Goal: Task Accomplishment & Management: Manage account settings

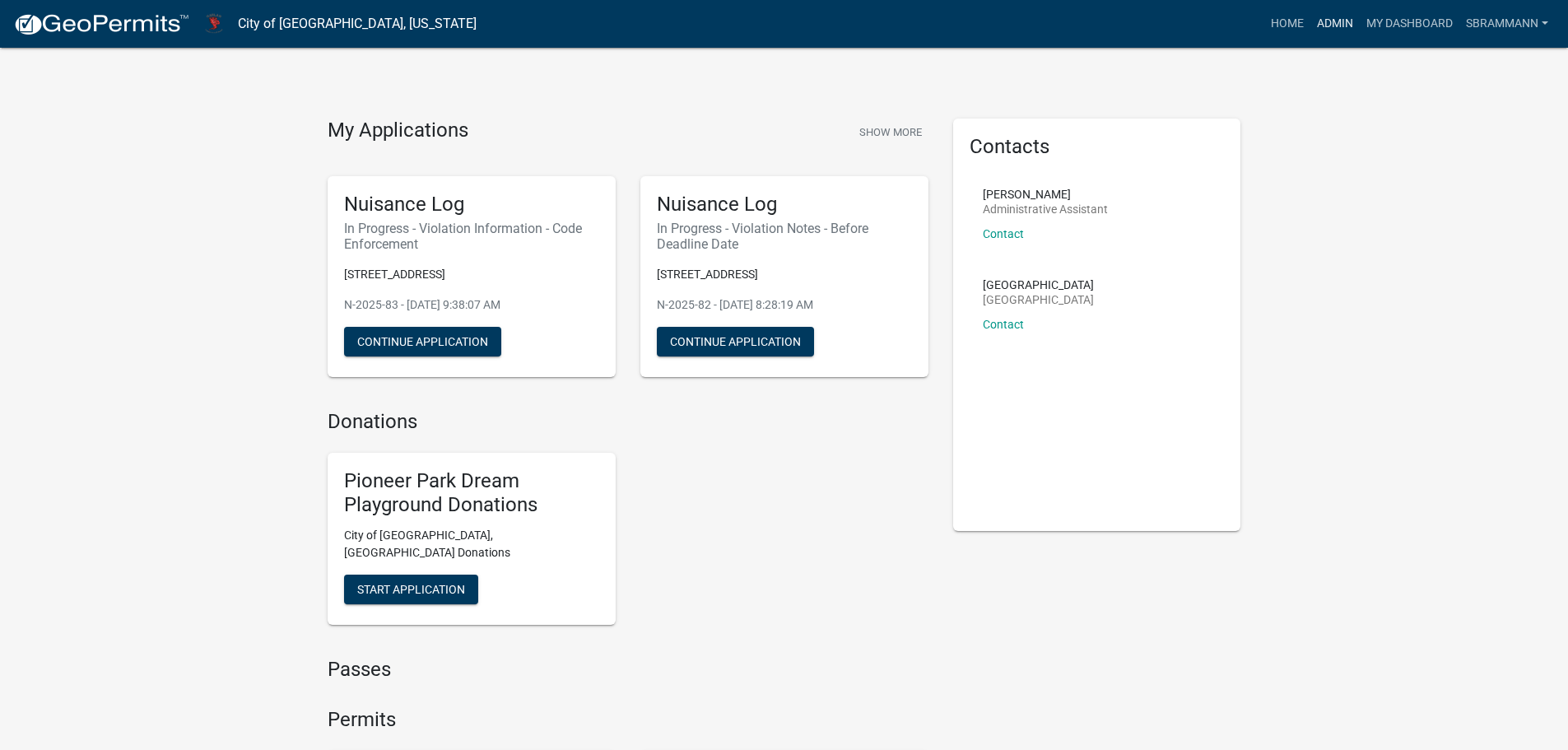
click at [1330, 24] on link "Admin" at bounding box center [1334, 23] width 49 height 31
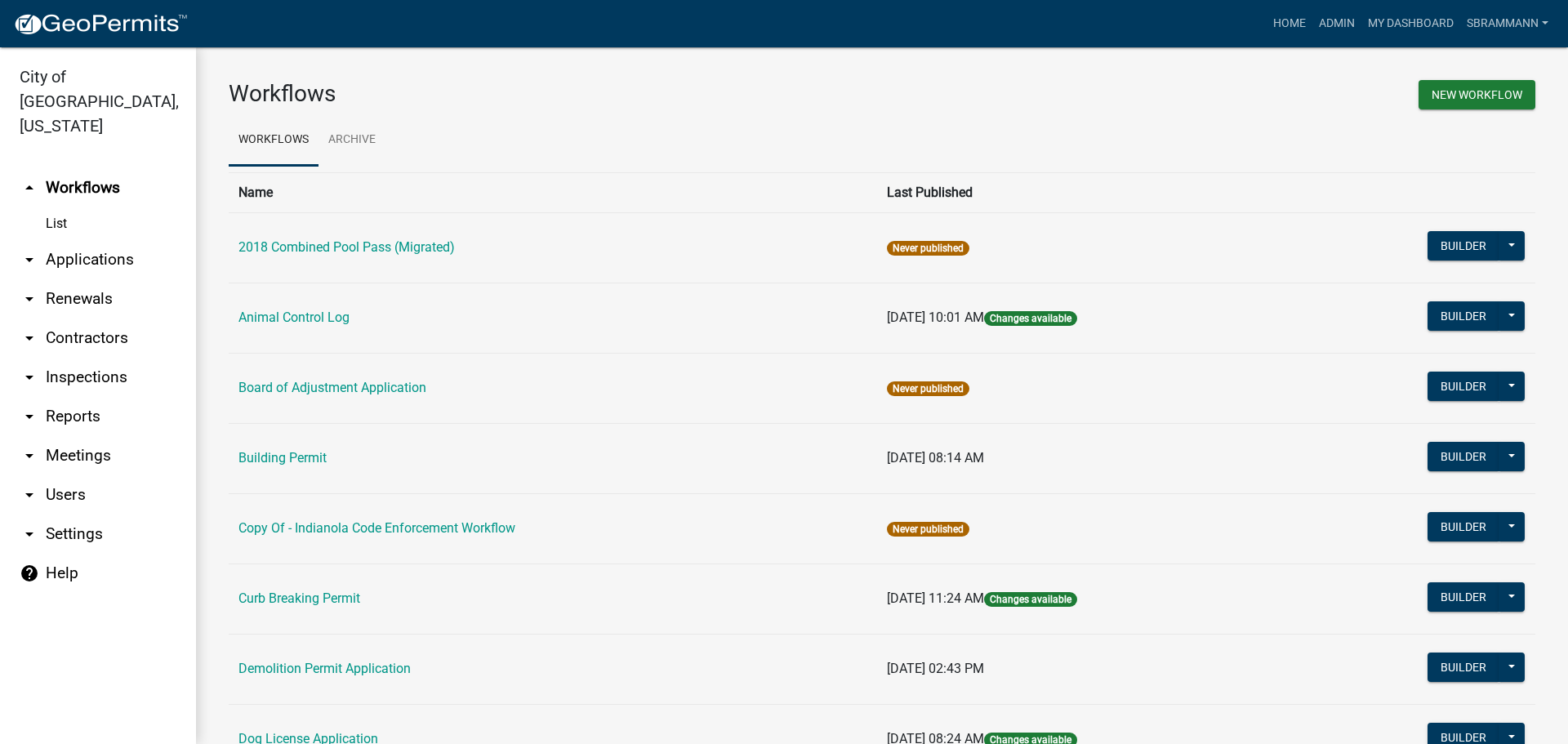
click at [61, 396] on link "arrow_drop_down Reports" at bounding box center [98, 415] width 196 height 39
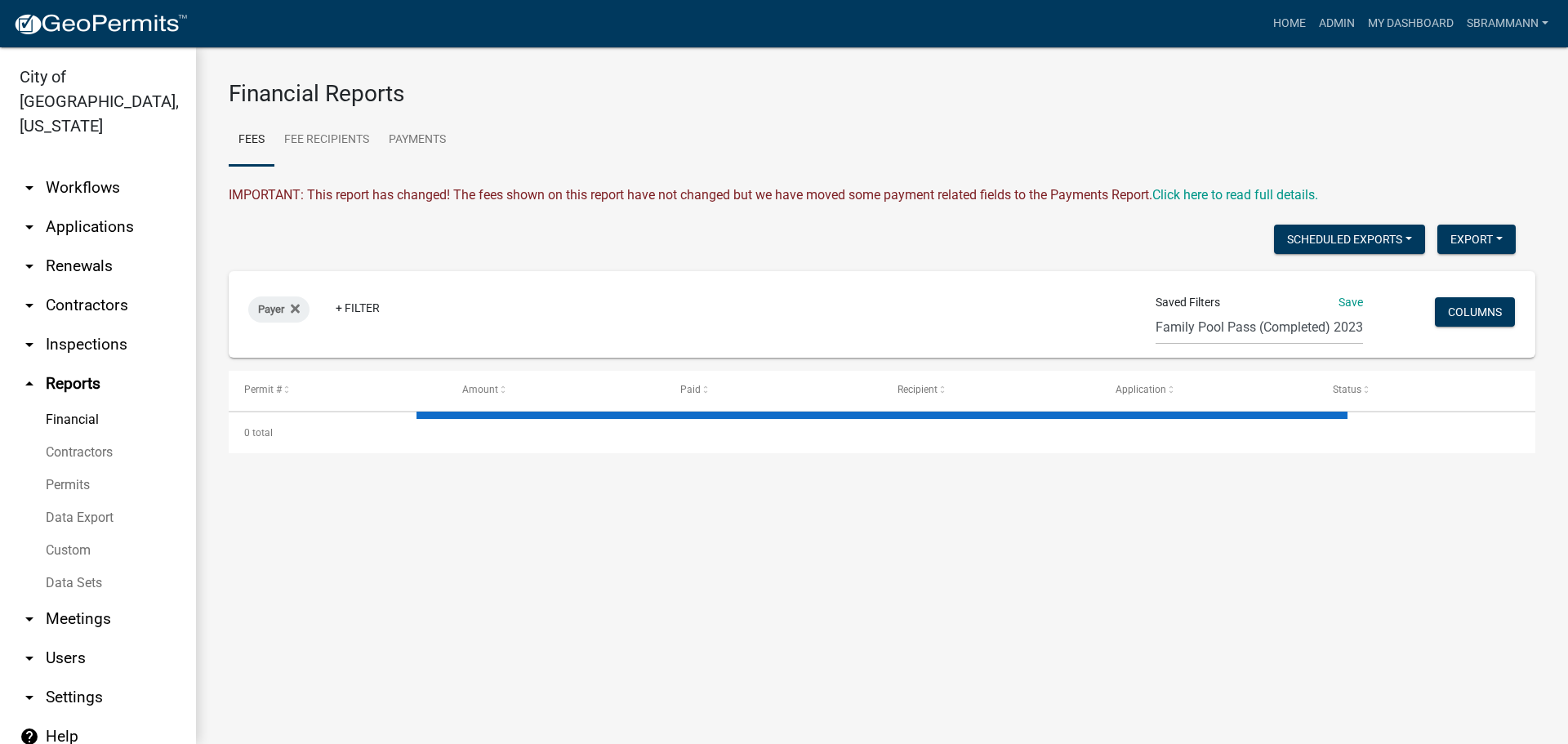
select select "3: 100"
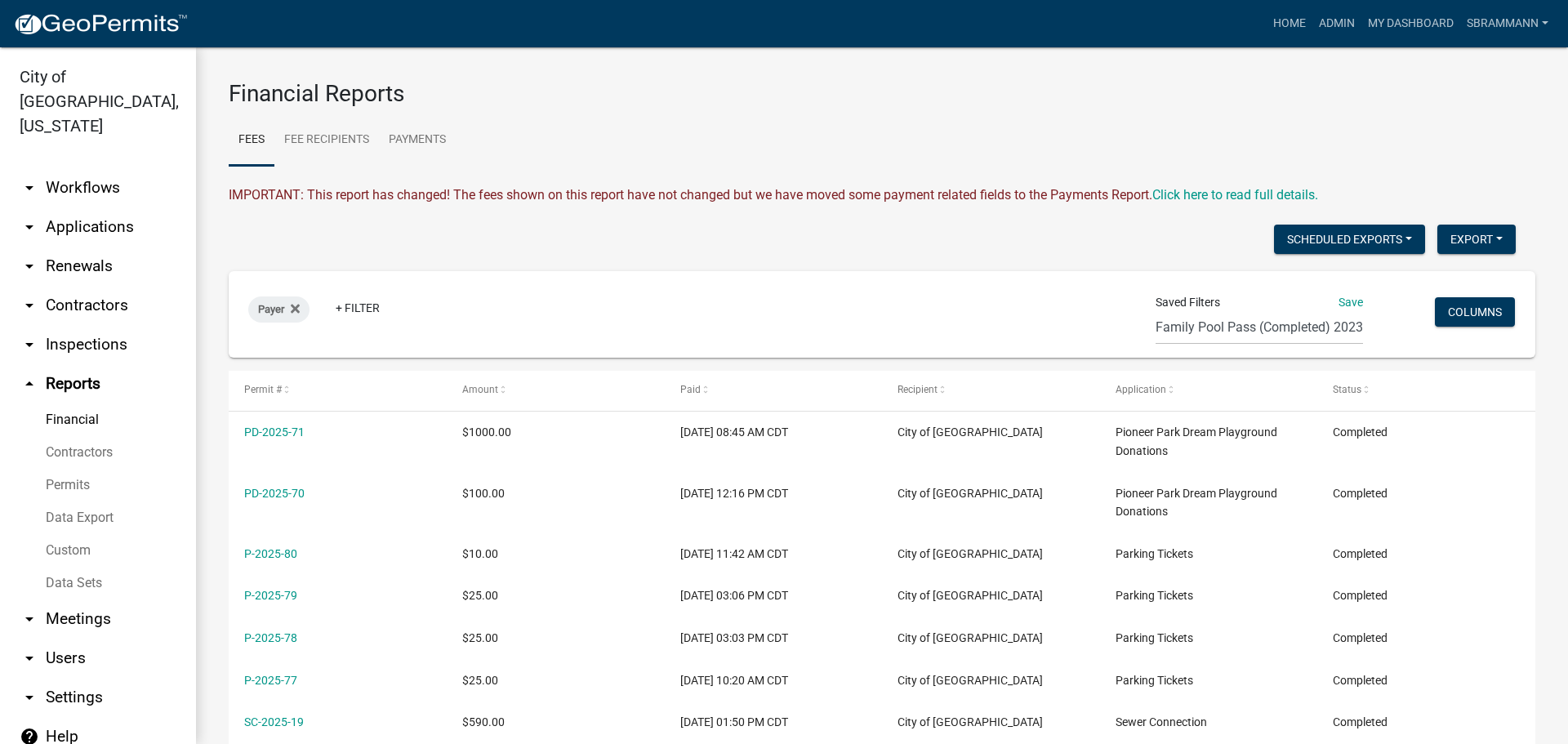
click at [99, 502] on link "Data Export" at bounding box center [98, 517] width 196 height 32
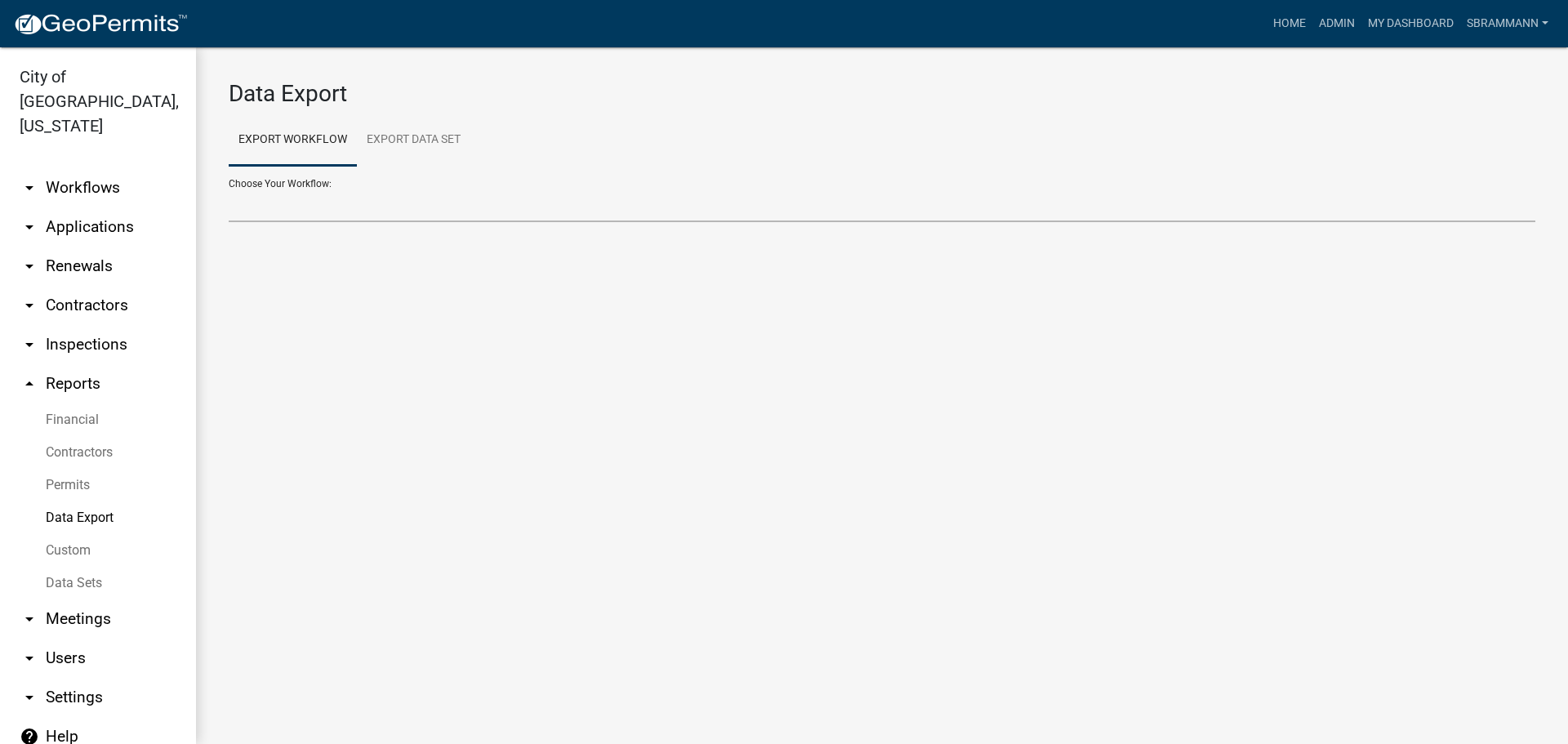
click at [260, 198] on select "2018 Combined Pool Pass (Migrated) Animal Control Log Building Permit Contracto…" at bounding box center [882, 205] width 1306 height 33
select select "3: Object"
click at [228, 189] on select "2018 Combined Pool Pass (Migrated) Animal Control Log Building Permit Contracto…" at bounding box center [882, 205] width 1306 height 33
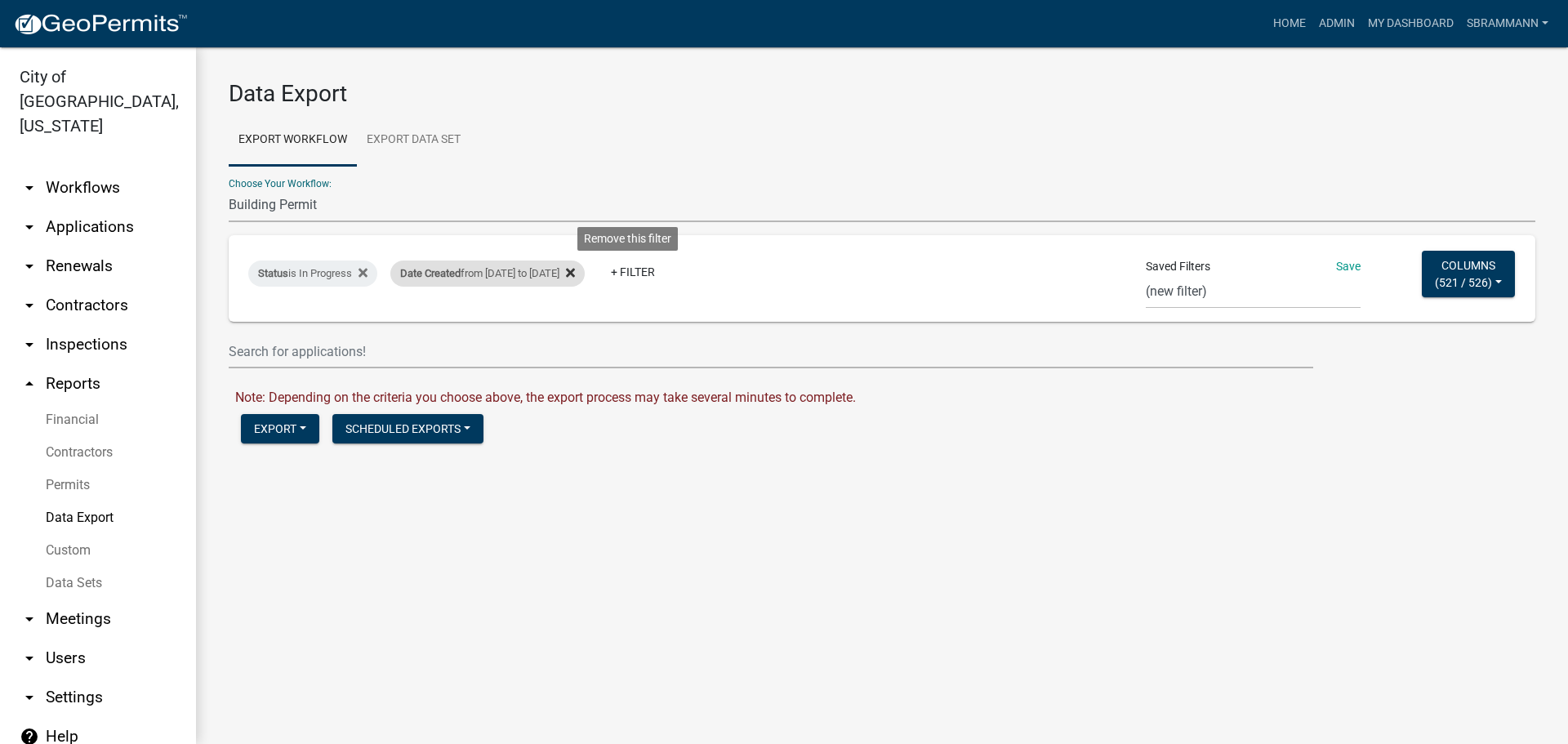
click at [575, 268] on icon at bounding box center [570, 272] width 9 height 9
click at [1174, 292] on select "Single Pool Pass 2024 Dream Playground Donations Curb Permits Building Permits …" at bounding box center [1253, 291] width 214 height 33
select select "14: 3da71747-aeb2-4edb-88f9-2006df8b31cf"
click at [1146, 275] on select "Single Pool Pass 2024 Dream Playground Donations Curb Permits Building Permits …" at bounding box center [1253, 291] width 214 height 33
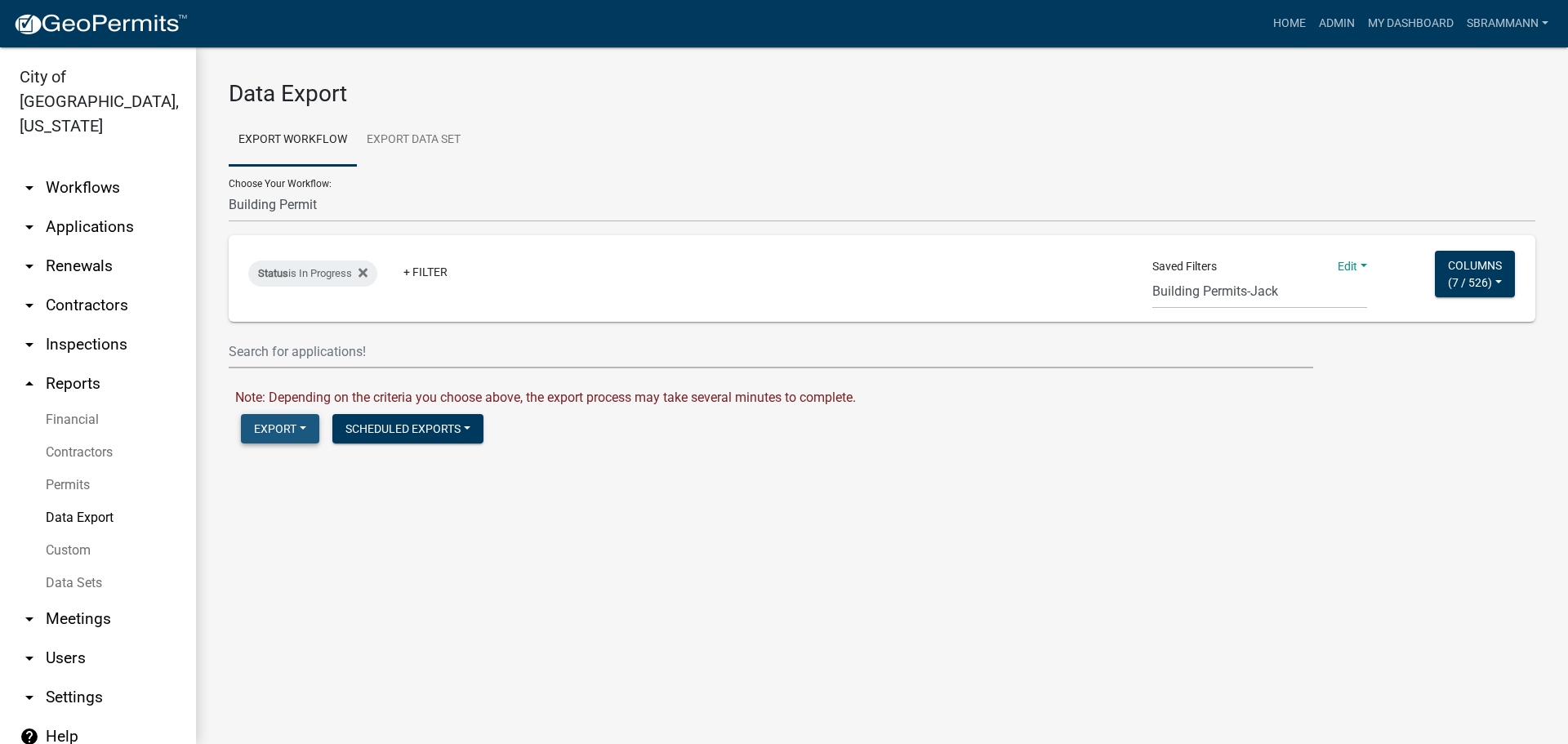
click at [279, 425] on button "Export" at bounding box center [280, 429] width 79 height 30
click at [282, 470] on button "Excel Format (.xlsx)" at bounding box center [324, 470] width 166 height 39
click at [285, 463] on link "Download Building Permit.xlsx" at bounding box center [323, 463] width 176 height 16
click at [286, 207] on select "2018 Combined Pool Pass (Migrated) Animal Control Log Building Permit Contracto…" at bounding box center [882, 205] width 1306 height 33
select select "5: Object"
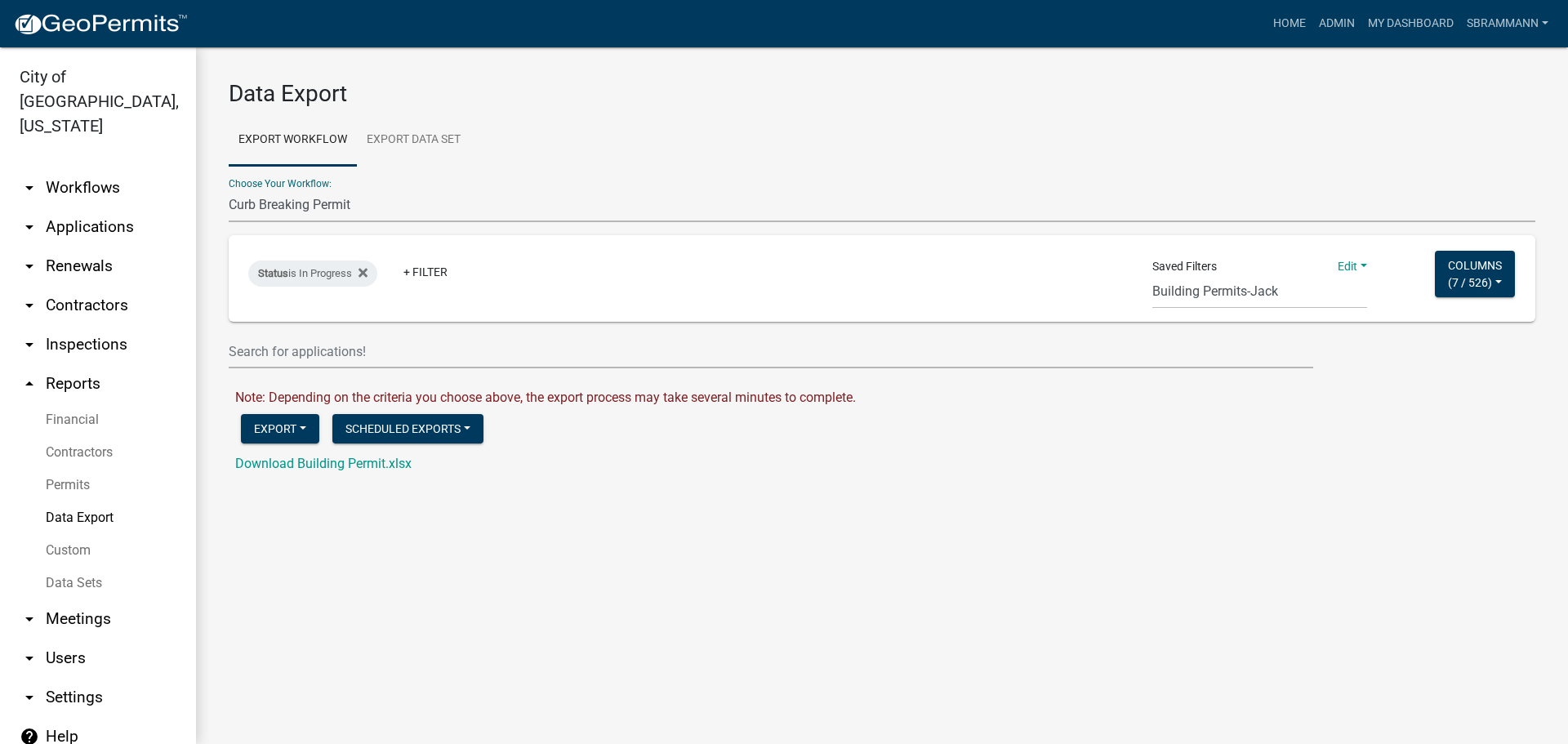
click at [228, 189] on select "2018 Combined Pool Pass (Migrated) Animal Control Log Building Permit Contracto…" at bounding box center [882, 205] width 1306 height 33
click at [1169, 298] on select "Single Pool Pass 2024 Dream Playground Donations Curb Permits Building Permits …" at bounding box center [1259, 291] width 214 height 33
select select "5: ed49d755-5dd9-4f40-b8ae-083f1ac3d69b"
click at [1152, 275] on select "Single Pool Pass 2024 Dream Playground Donations Curb Permits Building Permits …" at bounding box center [1259, 291] width 214 height 33
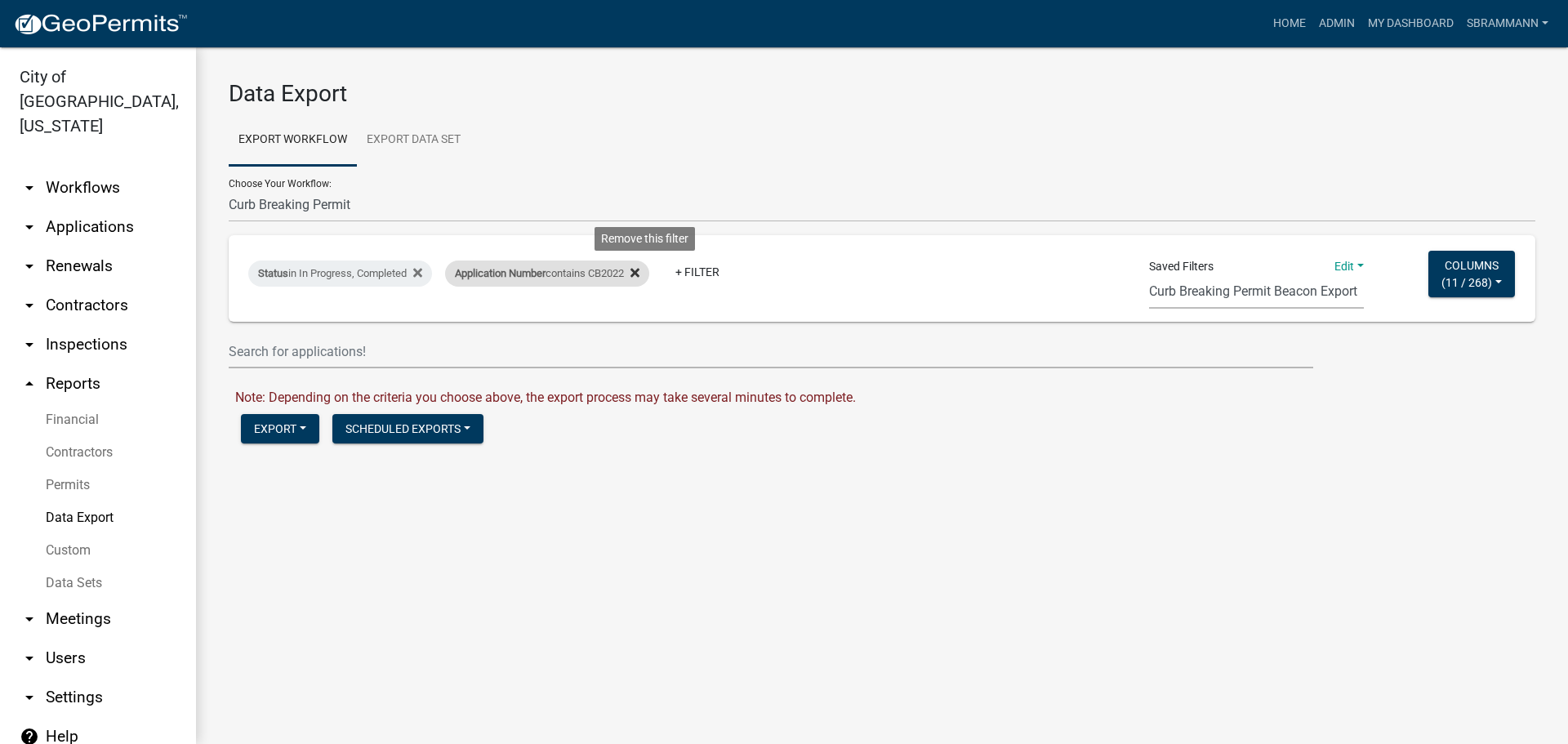
click at [639, 269] on icon at bounding box center [634, 273] width 9 height 13
click at [272, 428] on button "Export" at bounding box center [280, 429] width 79 height 30
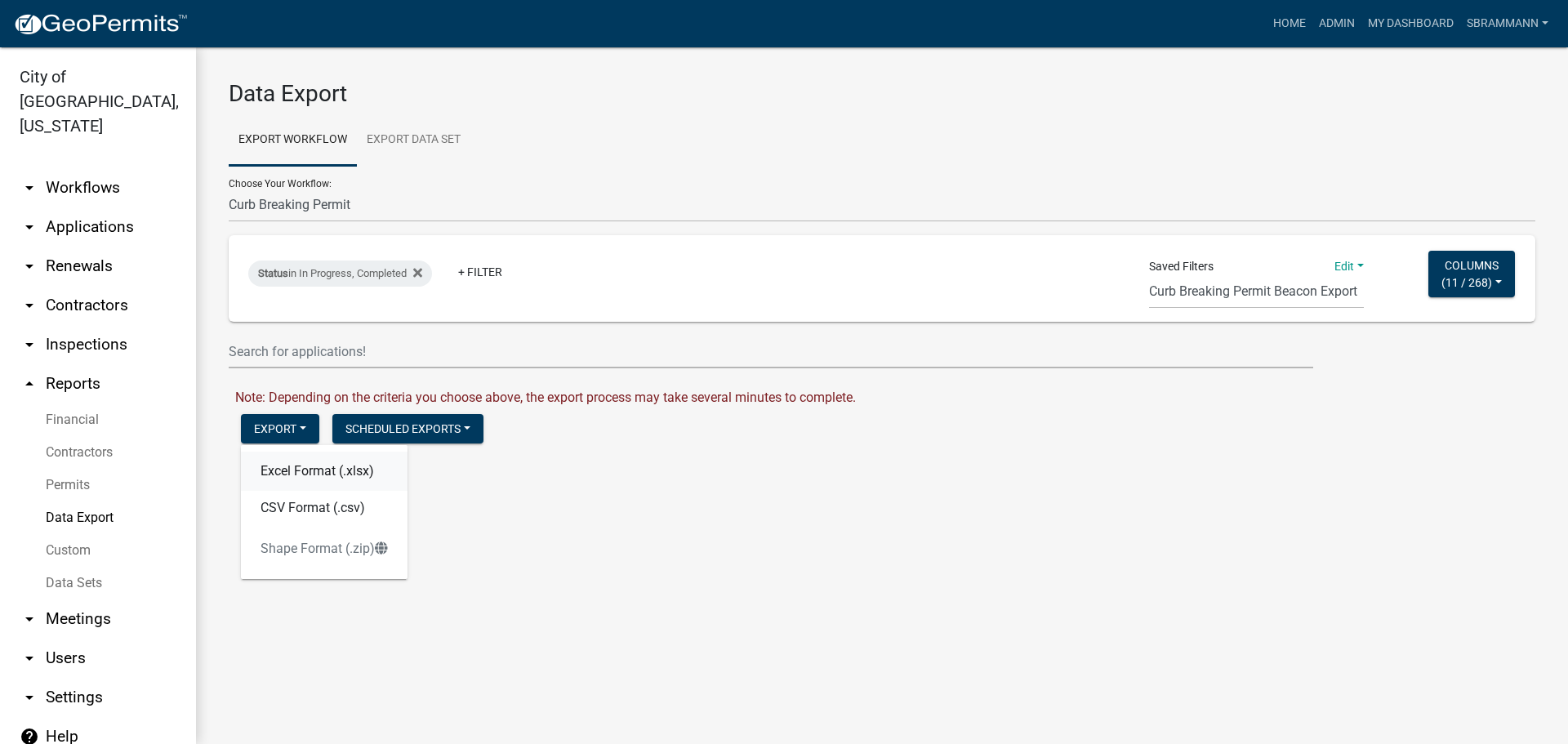
click at [272, 472] on button "Excel Format (.xlsx)" at bounding box center [324, 470] width 166 height 39
click at [275, 467] on link "Download Curb Breaking Permit.xlsx" at bounding box center [339, 463] width 209 height 16
click at [296, 201] on select "2018 Combined Pool Pass (Migrated) Animal Control Log Building Permit Contracto…" at bounding box center [882, 205] width 1306 height 33
select select "13: Object"
click at [228, 189] on select "2018 Combined Pool Pass (Migrated) Animal Control Log Building Permit Contracto…" at bounding box center [882, 205] width 1306 height 33
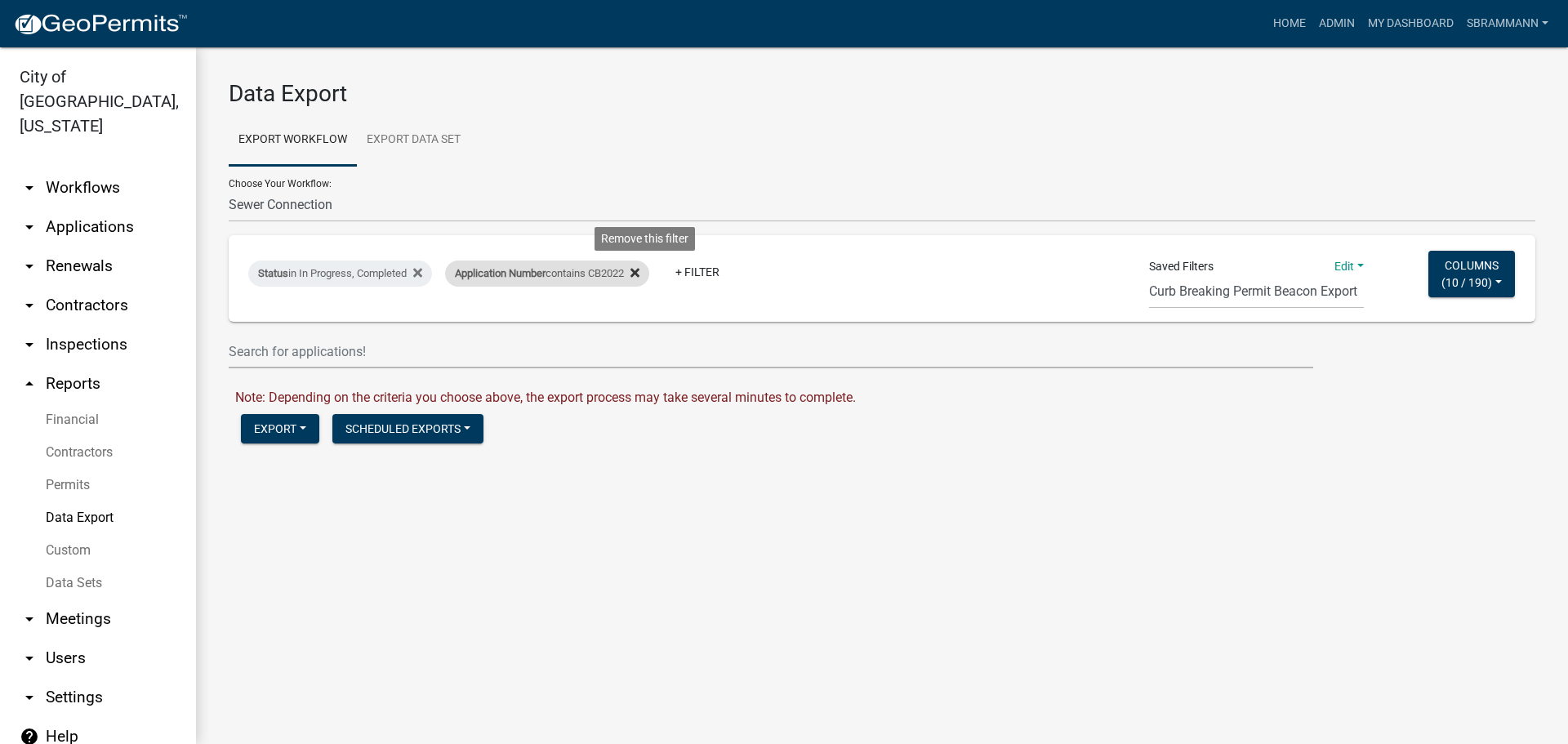
click at [639, 269] on icon at bounding box center [634, 272] width 9 height 9
click at [1255, 289] on select "Single Pool Pass 2024 Dream Playground Donations Curb Permits Building Permits …" at bounding box center [1256, 291] width 214 height 33
select select "6: 14255e19-0e22-498b-a9e9-4ca98e24b85c"
click at [1149, 275] on select "Single Pool Pass 2024 Dream Playground Donations Curb Permits Building Permits …" at bounding box center [1256, 291] width 214 height 33
click at [277, 430] on button "Export" at bounding box center [280, 429] width 79 height 30
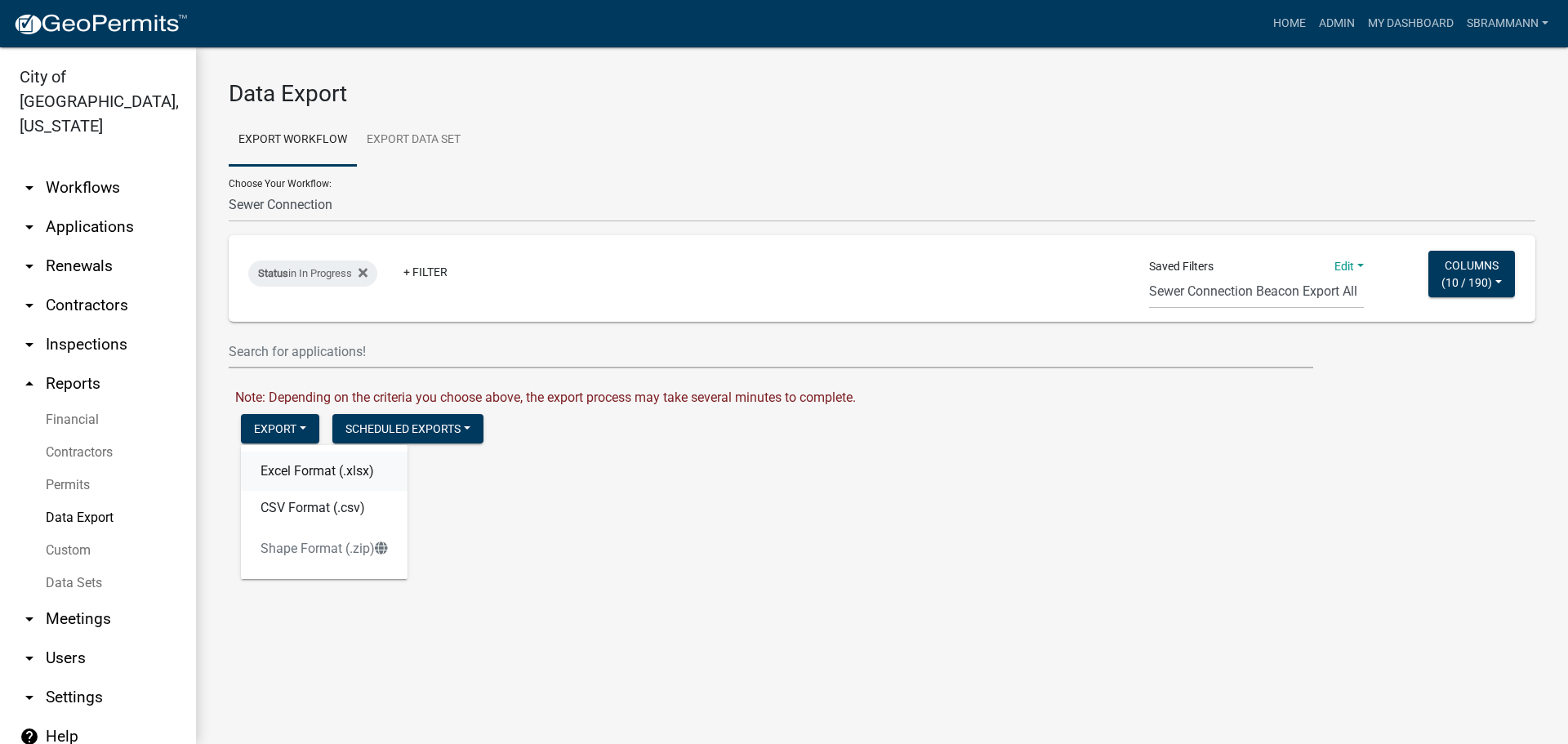
click at [281, 470] on button "Excel Format (.xlsx)" at bounding box center [324, 470] width 166 height 39
click at [286, 463] on link "Download Sewer Connection.xlsx" at bounding box center [331, 463] width 192 height 16
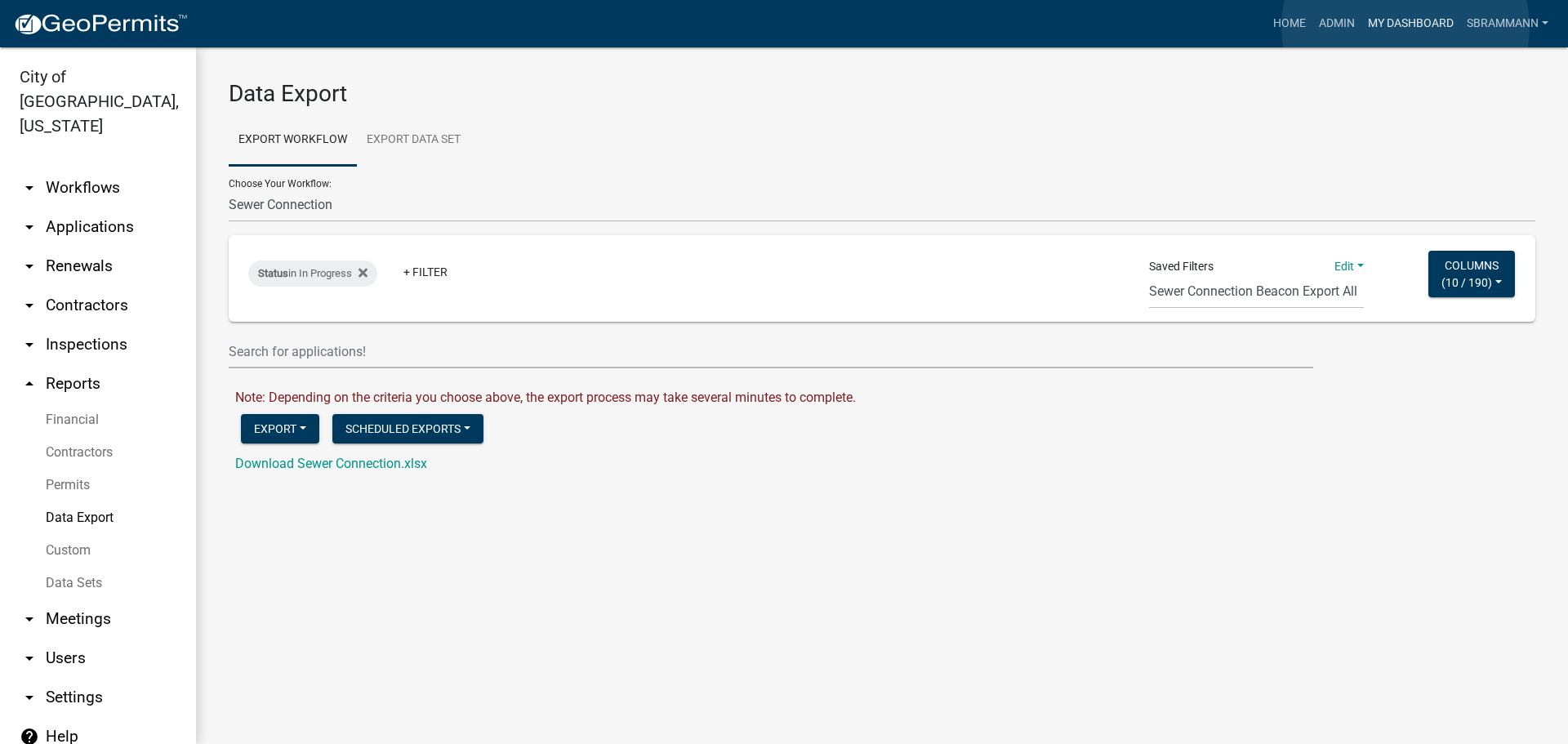
click at [1406, 27] on link "My Dashboard" at bounding box center [1410, 23] width 99 height 31
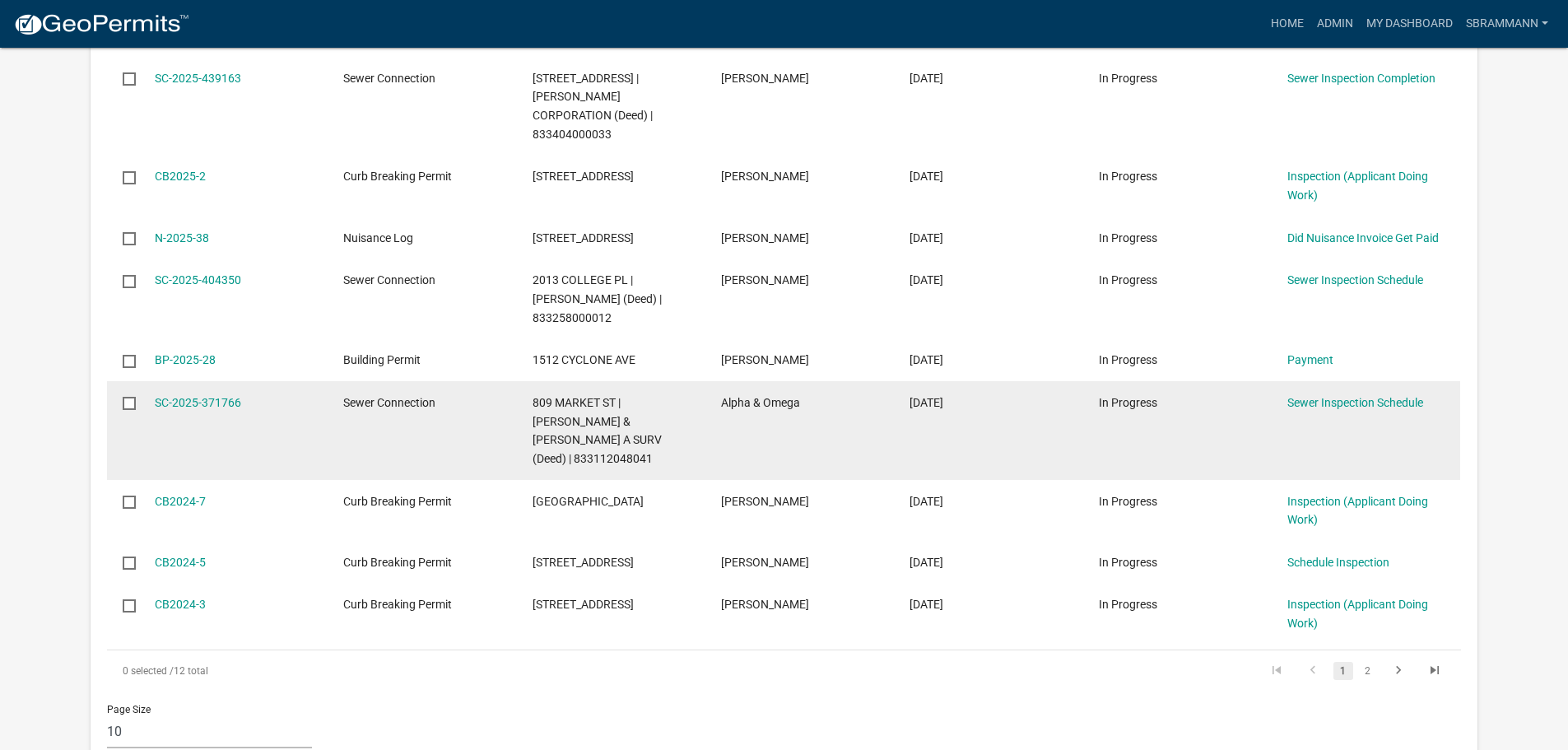
scroll to position [1728, 0]
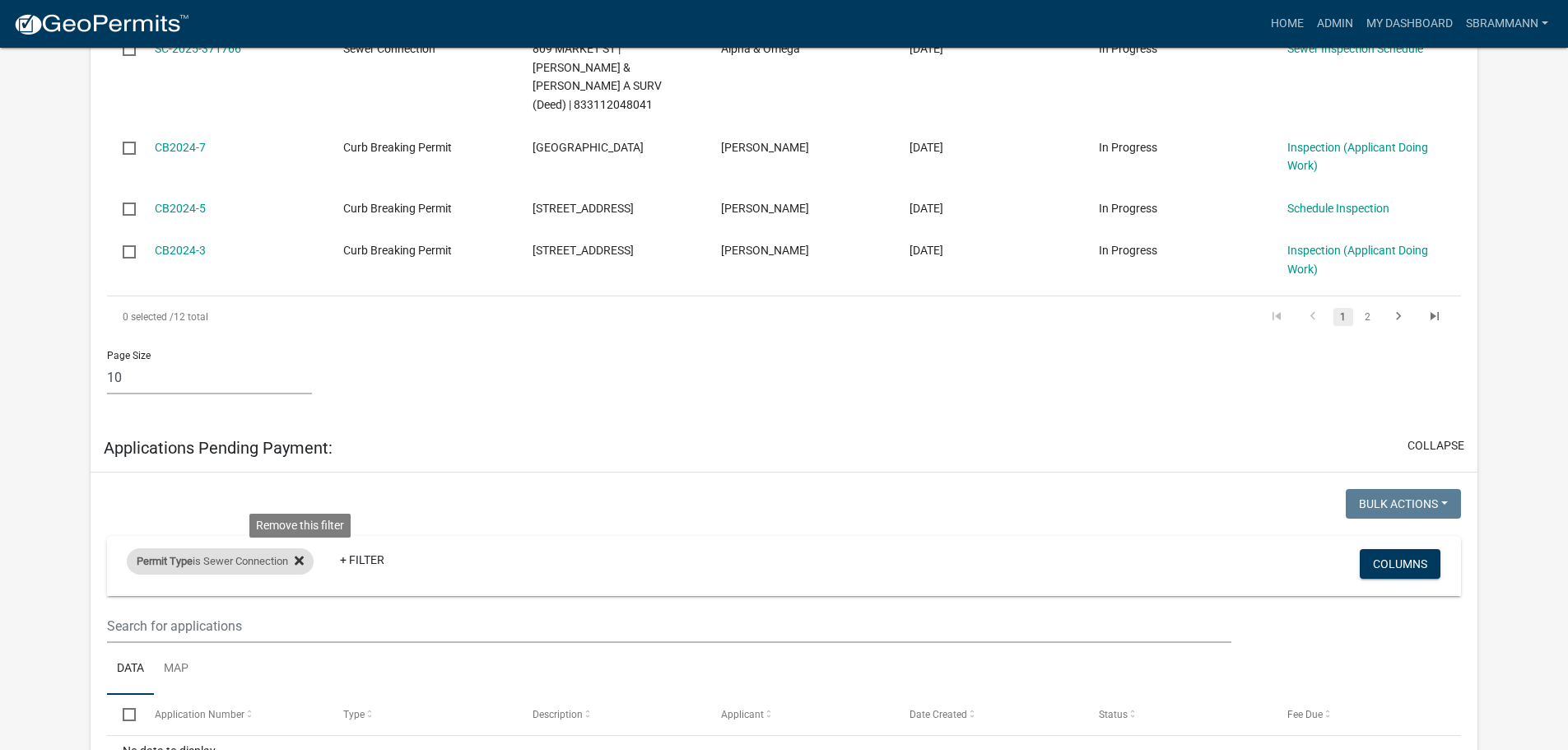
click at [300, 554] on icon at bounding box center [299, 561] width 9 height 13
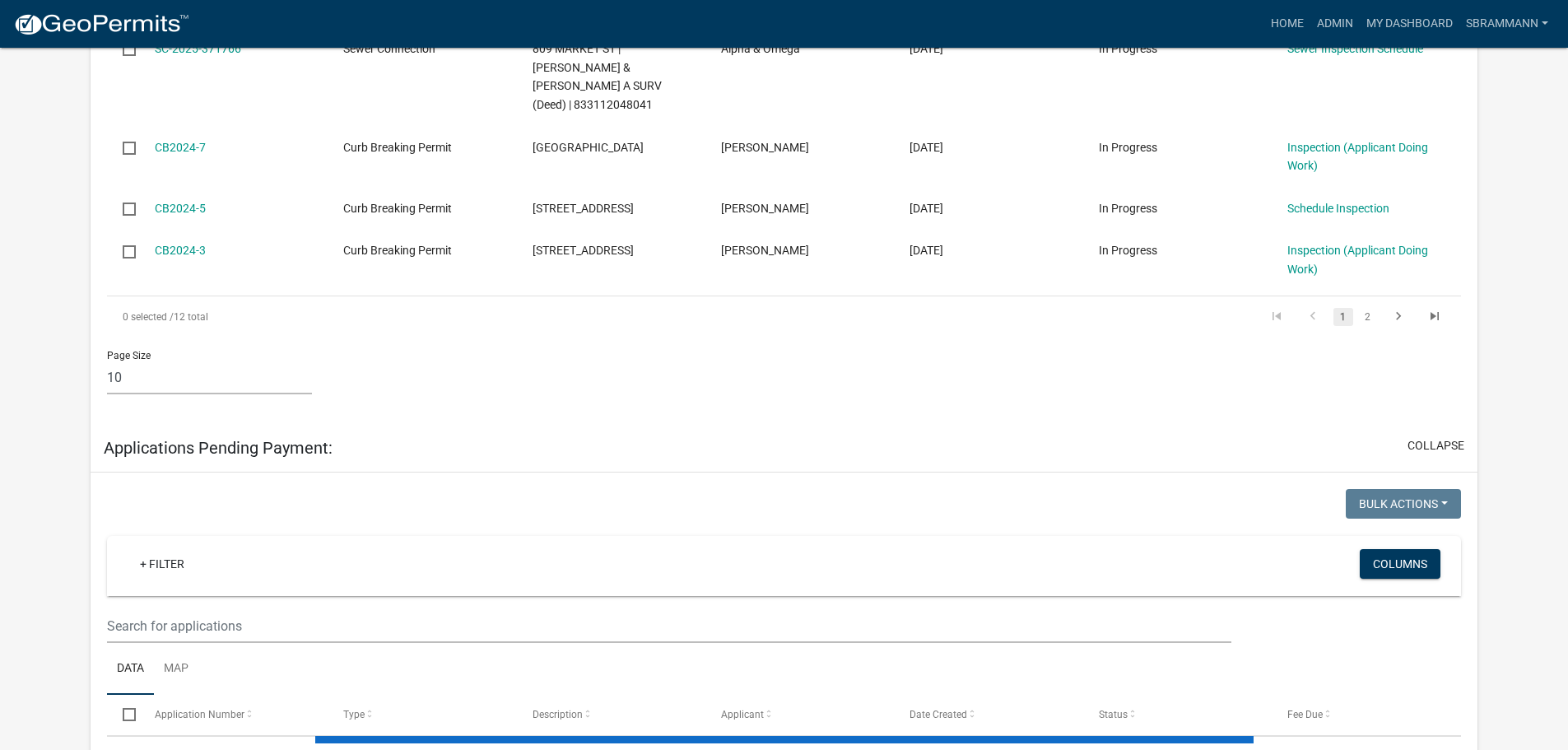
select select "3: 100"
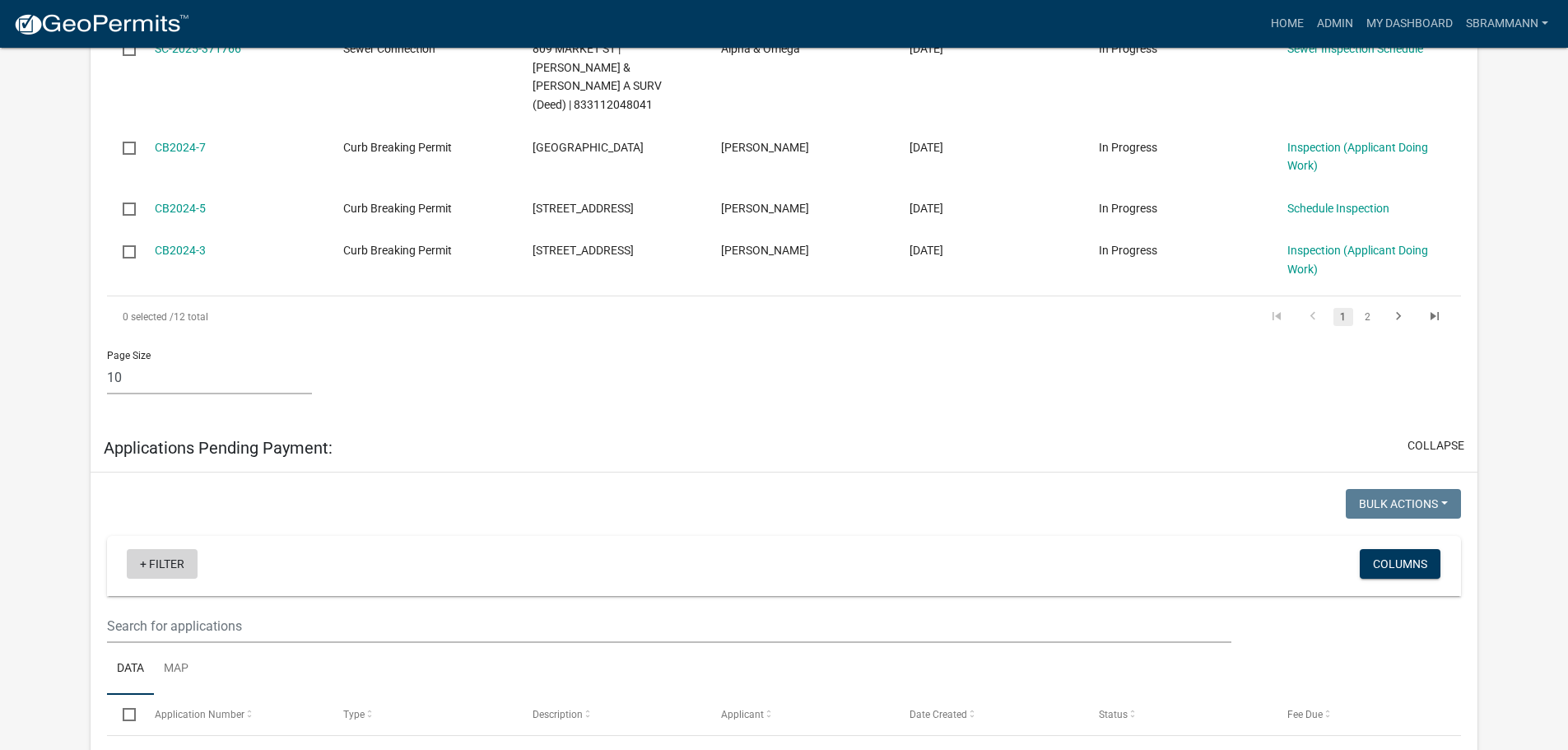
click at [160, 549] on link "+ Filter" at bounding box center [162, 564] width 71 height 30
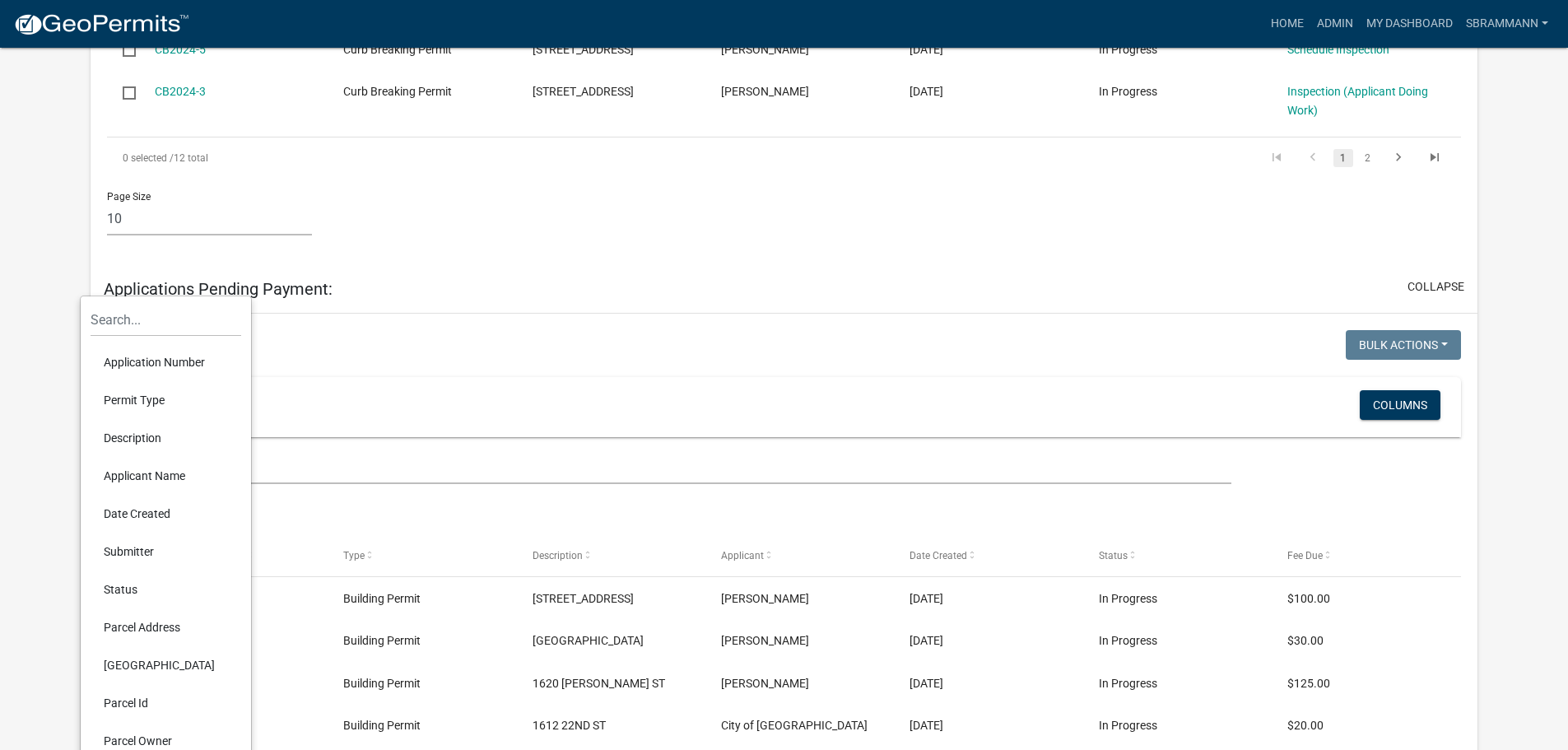
scroll to position [2222, 0]
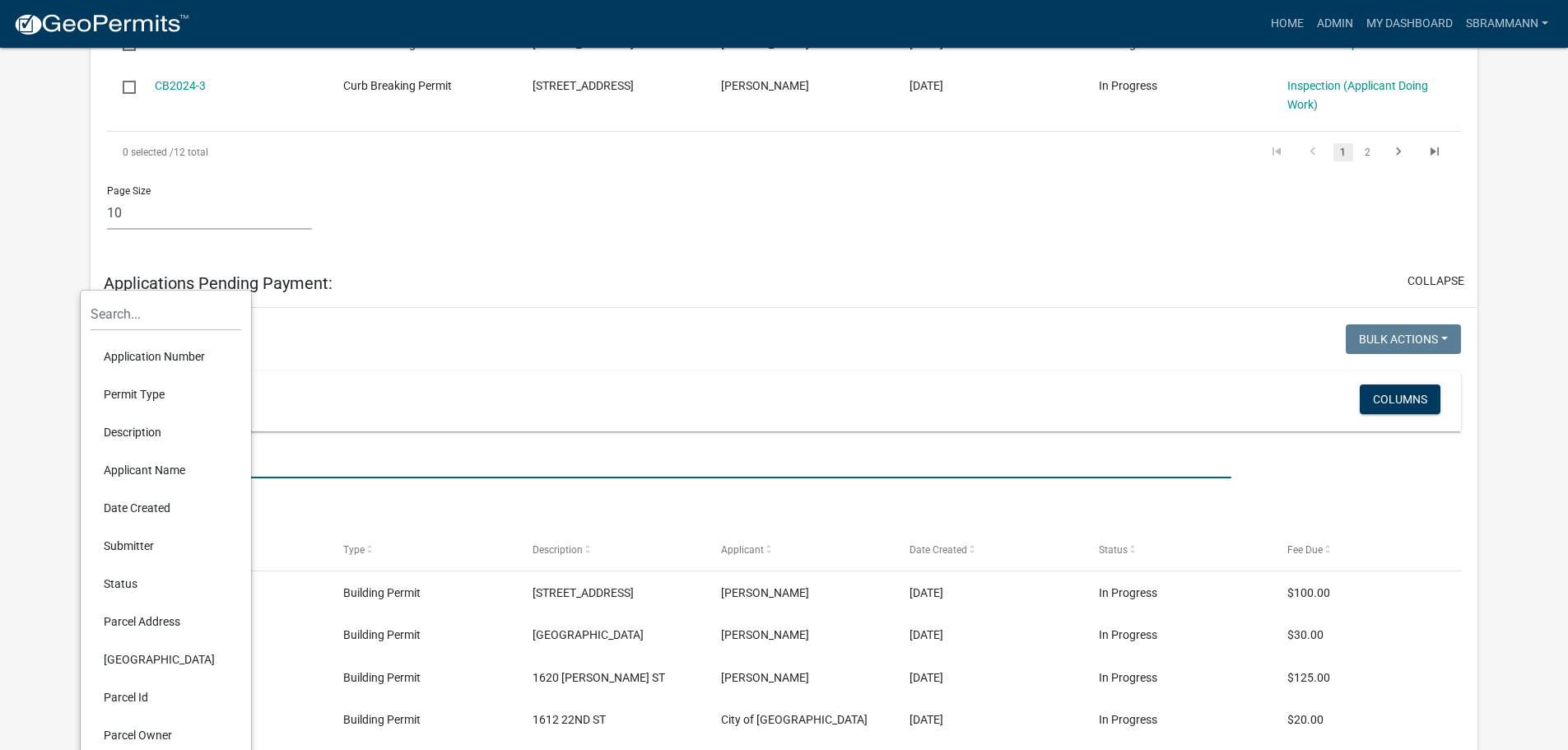
click at [275, 445] on input "text" at bounding box center [668, 461] width 1123 height 33
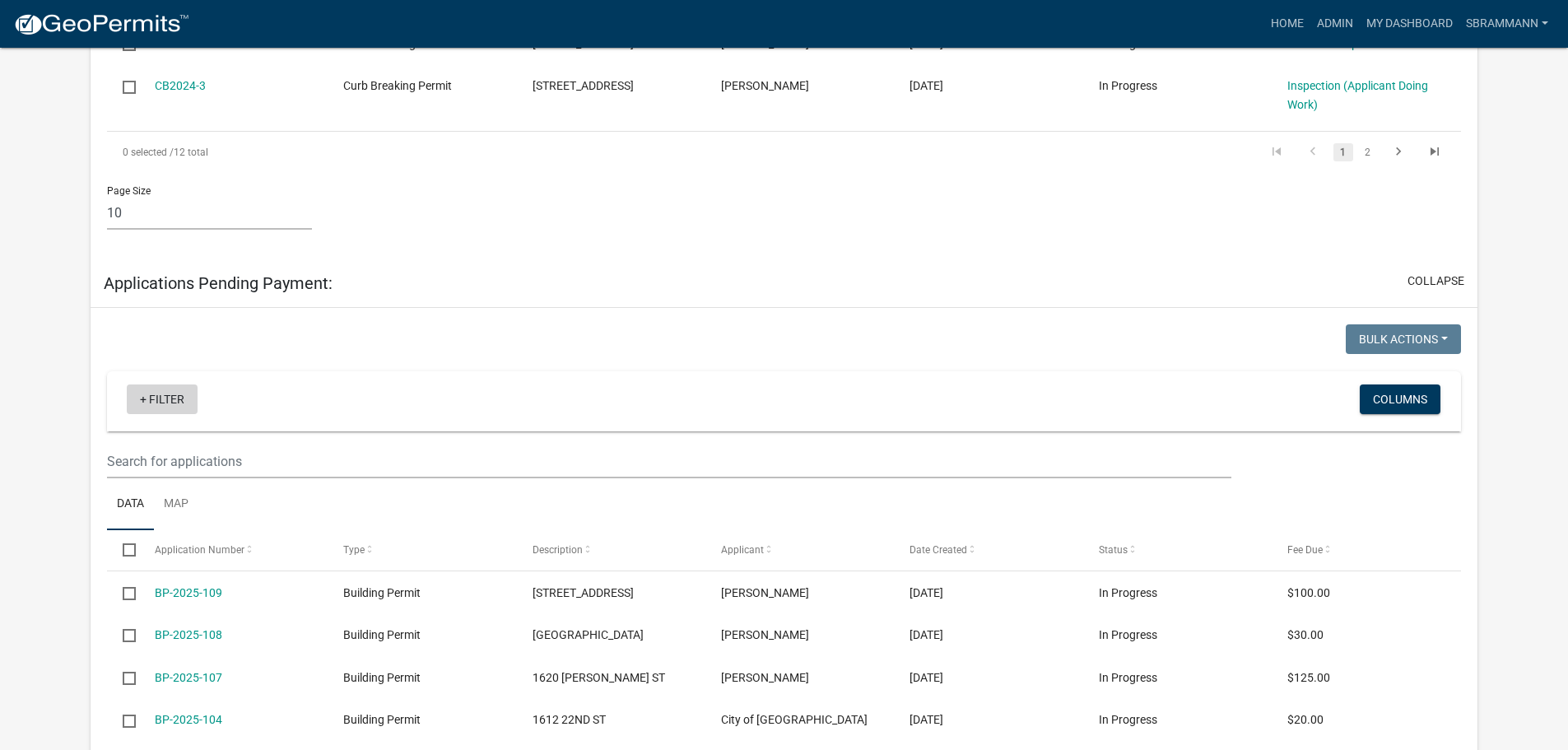
click at [193, 385] on link "+ Filter" at bounding box center [162, 400] width 71 height 30
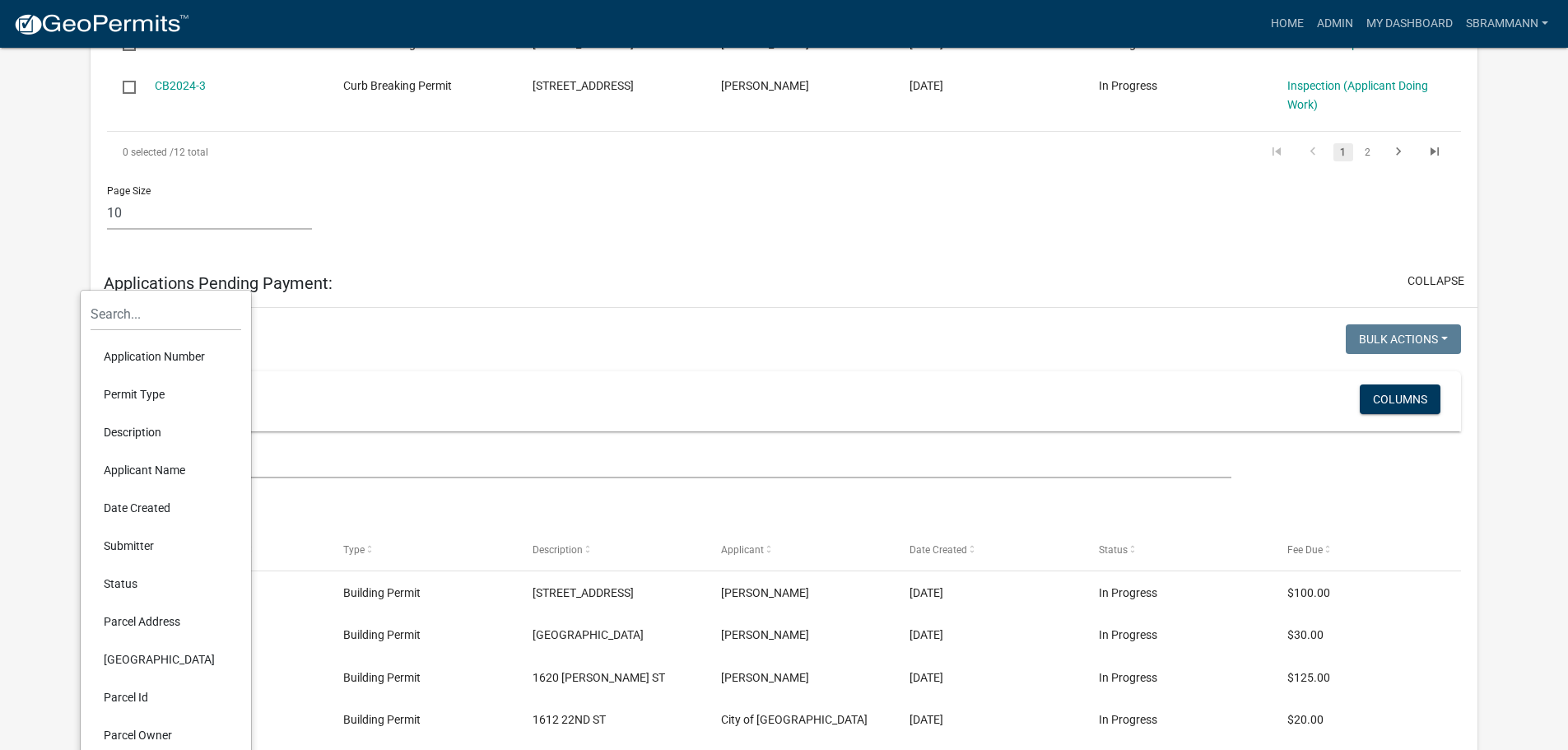
click at [159, 391] on li "Permit Type" at bounding box center [165, 394] width 150 height 38
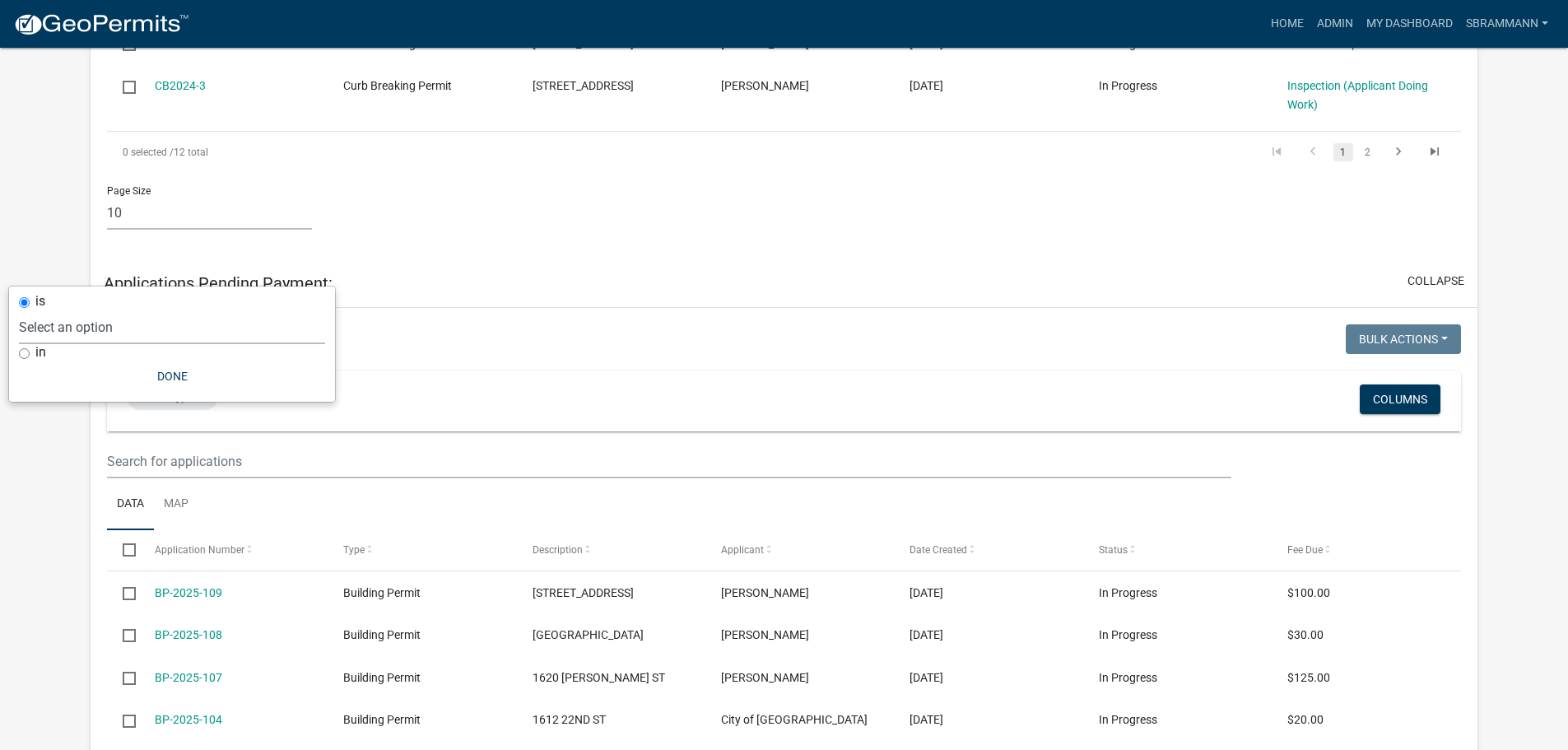
click at [107, 328] on select "Select an option 2018 Combined Pool Pass (Migrated) Animal Control Log Board of…" at bounding box center [172, 327] width 306 height 33
select select "324c95e9-3483-410b-9671-86e7b285bff1"
click at [62, 310] on select "Select an option 2018 Combined Pool Pass (Migrated) Animal Control Log Board of…" at bounding box center [172, 327] width 306 height 33
click at [209, 376] on button "Done" at bounding box center [214, 376] width 306 height 30
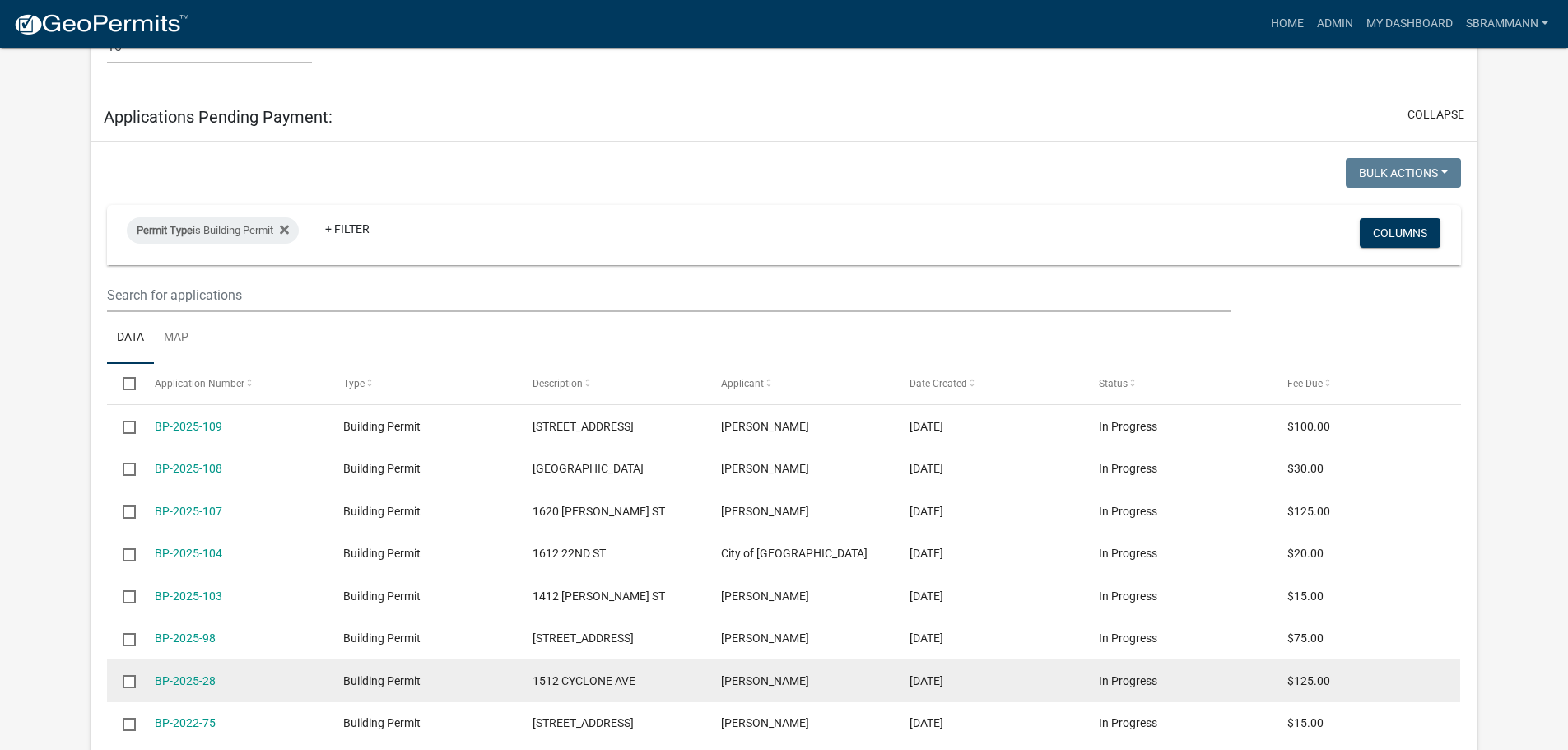
scroll to position [2386, 0]
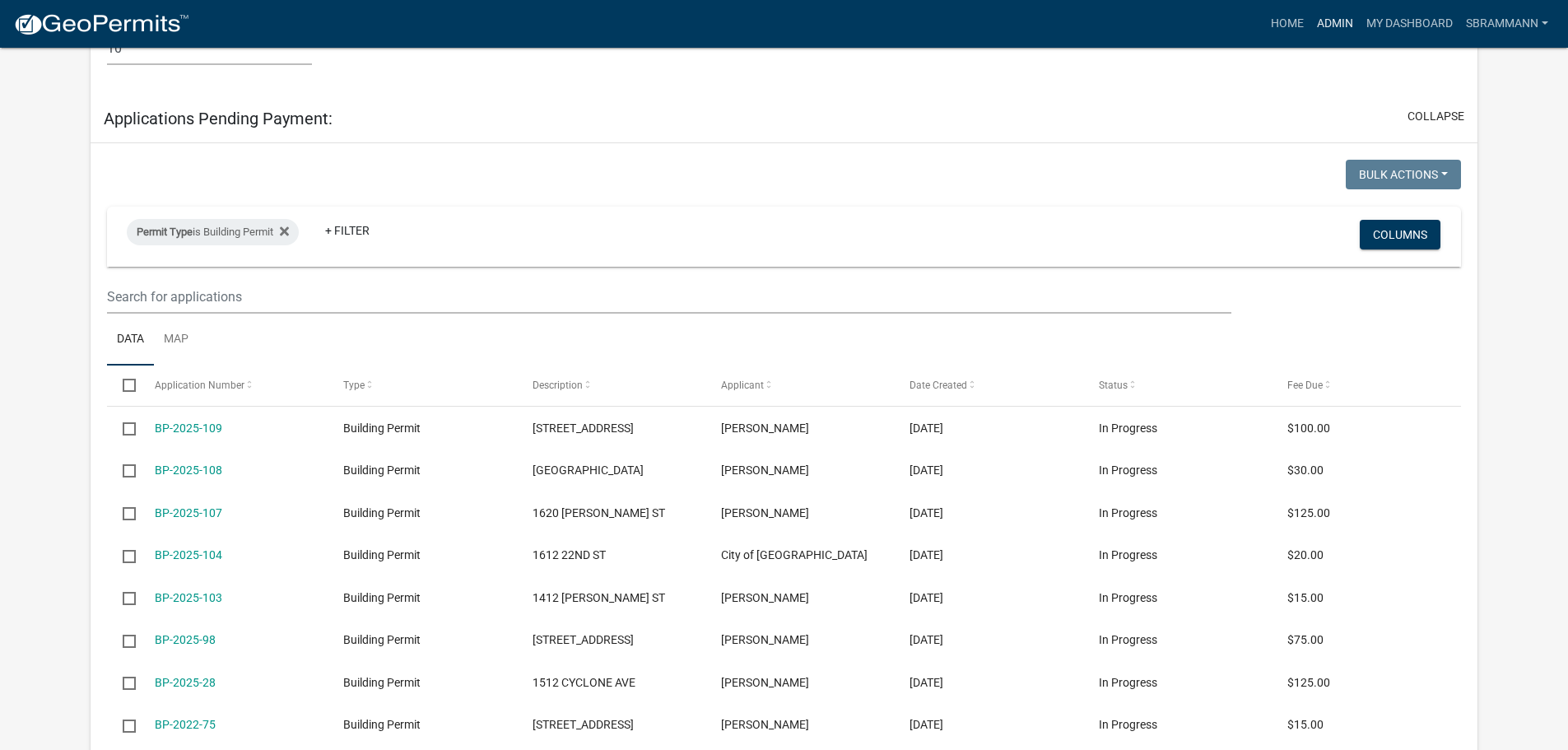
click at [1337, 21] on link "Admin" at bounding box center [1334, 23] width 49 height 31
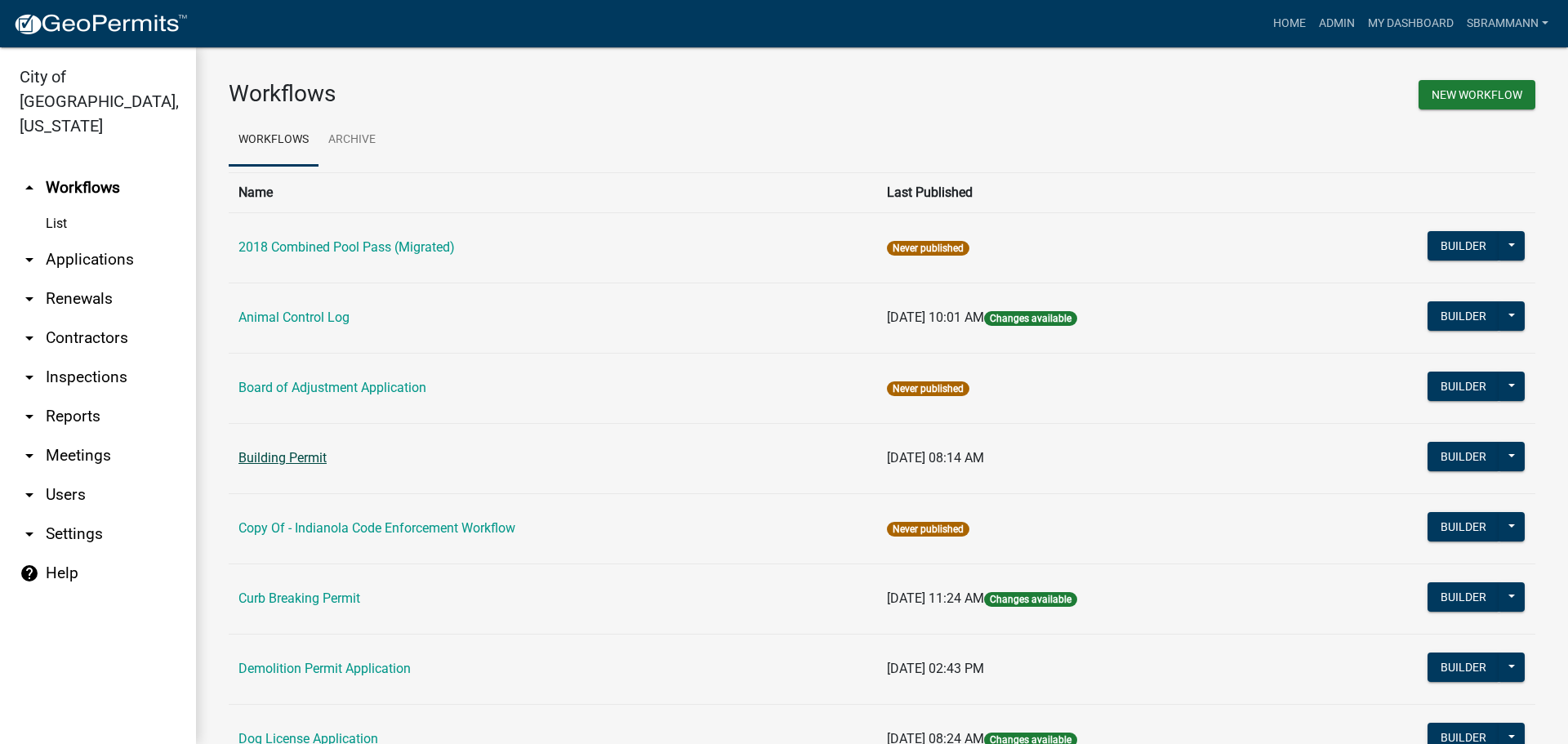
click at [275, 456] on link "Building Permit" at bounding box center [282, 457] width 89 height 16
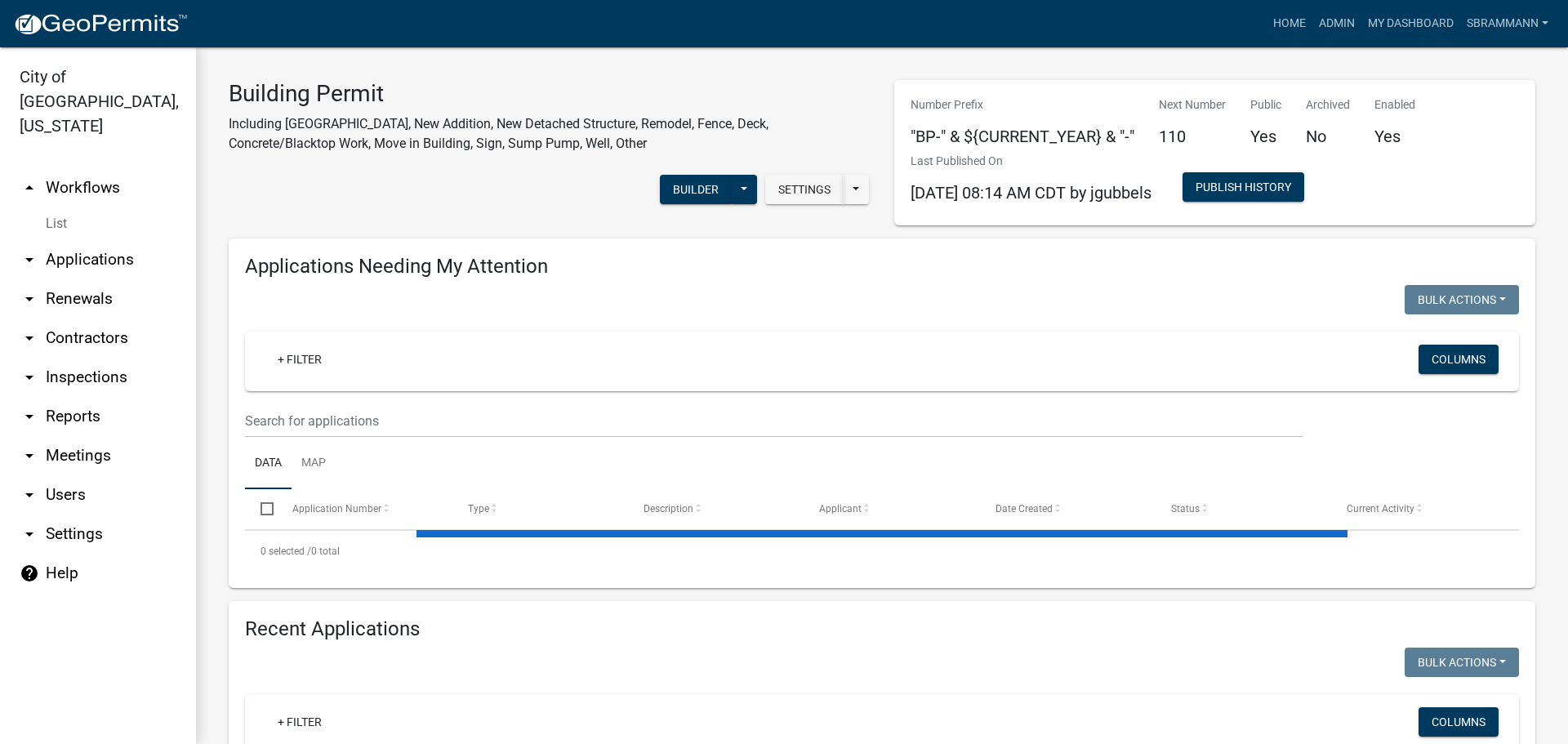
select select "3: 100"
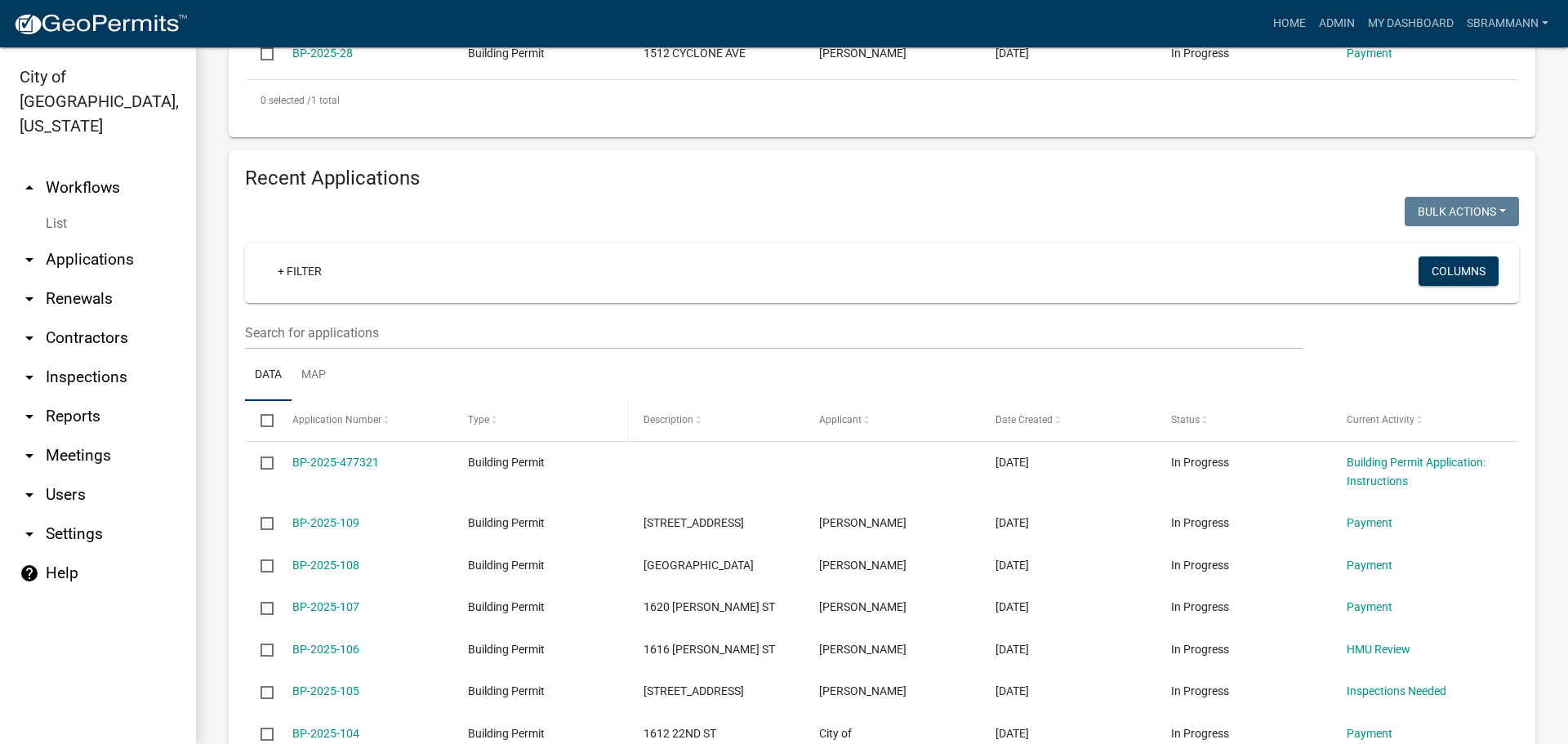
scroll to position [735, 0]
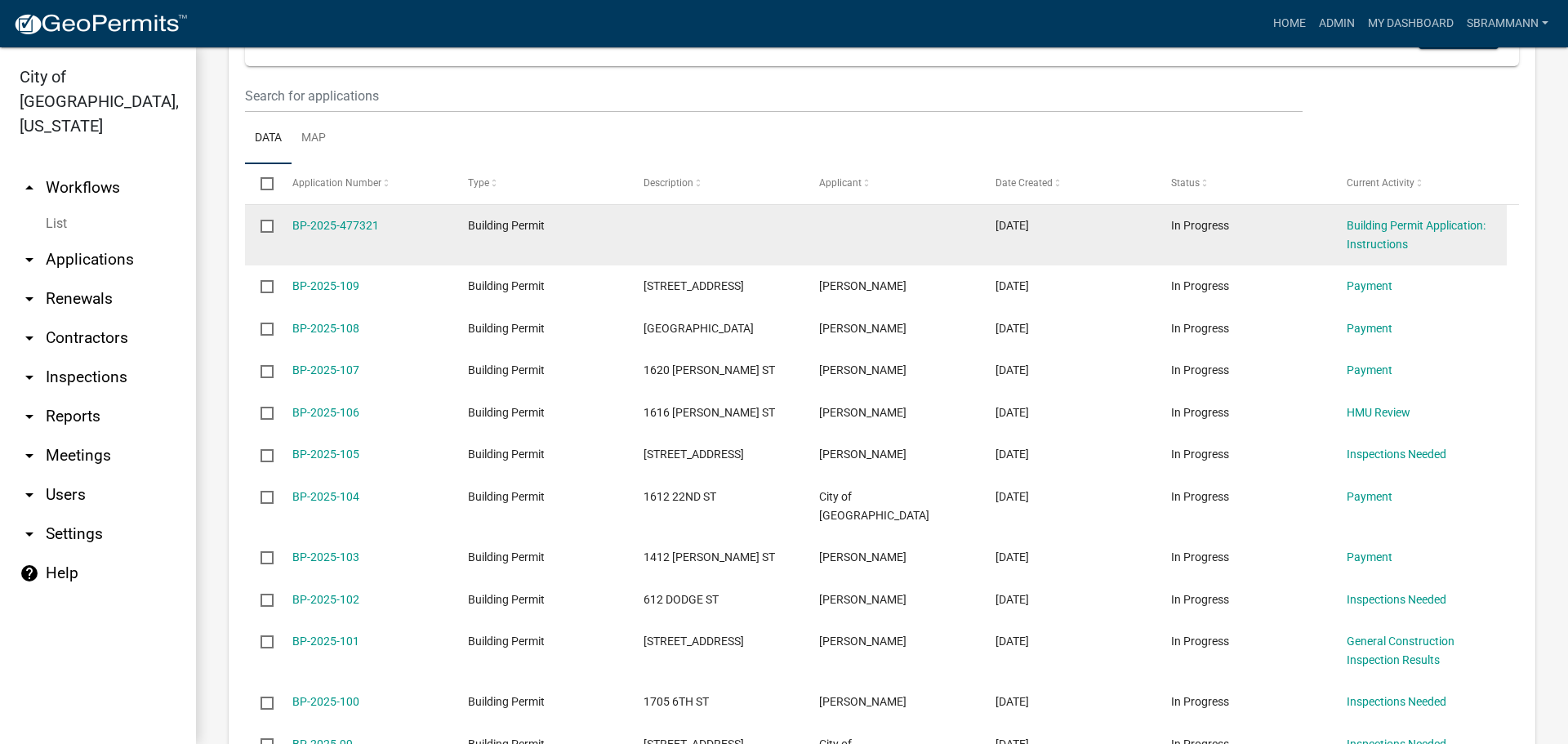
click at [266, 223] on input "checkbox" at bounding box center [266, 224] width 11 height 11
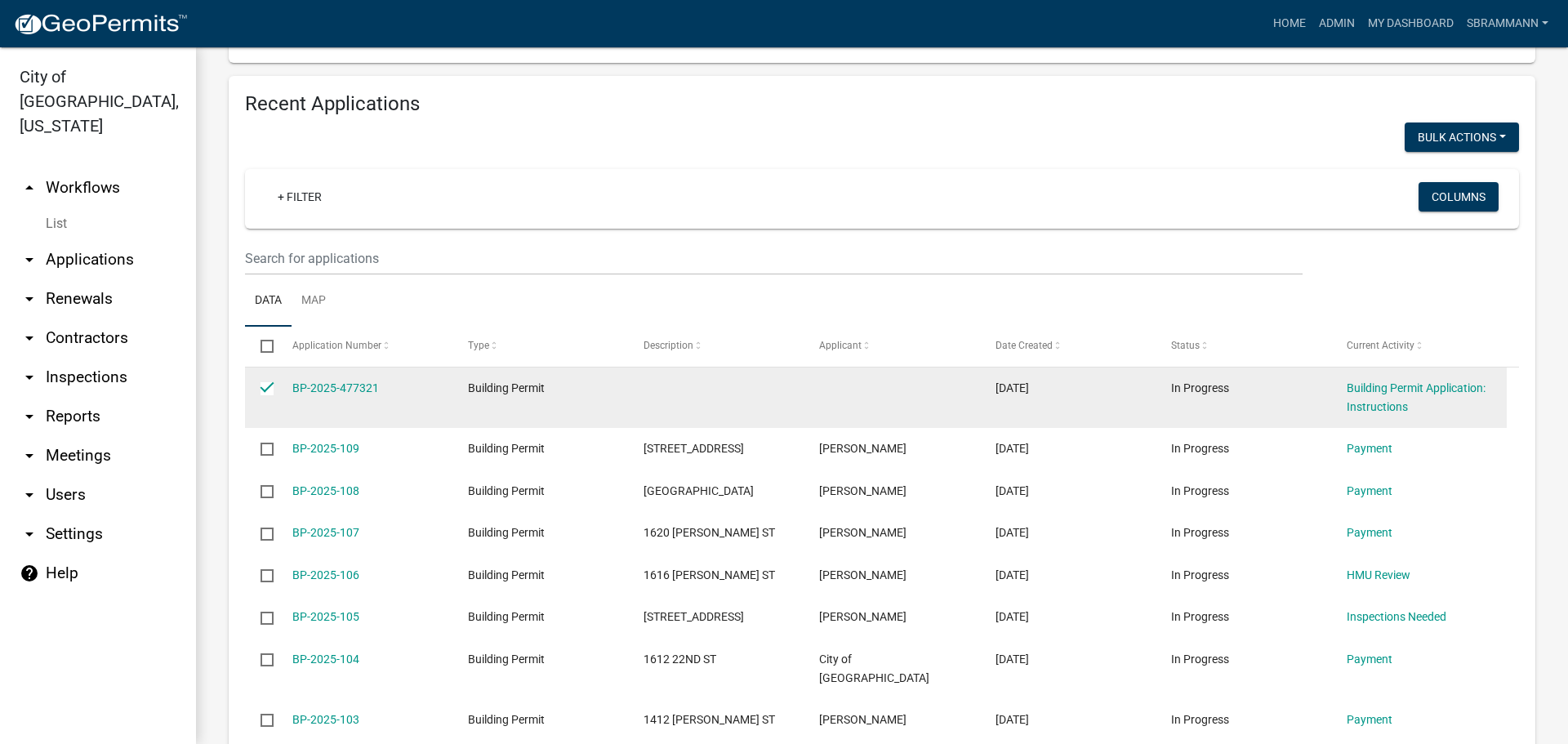
scroll to position [571, 0]
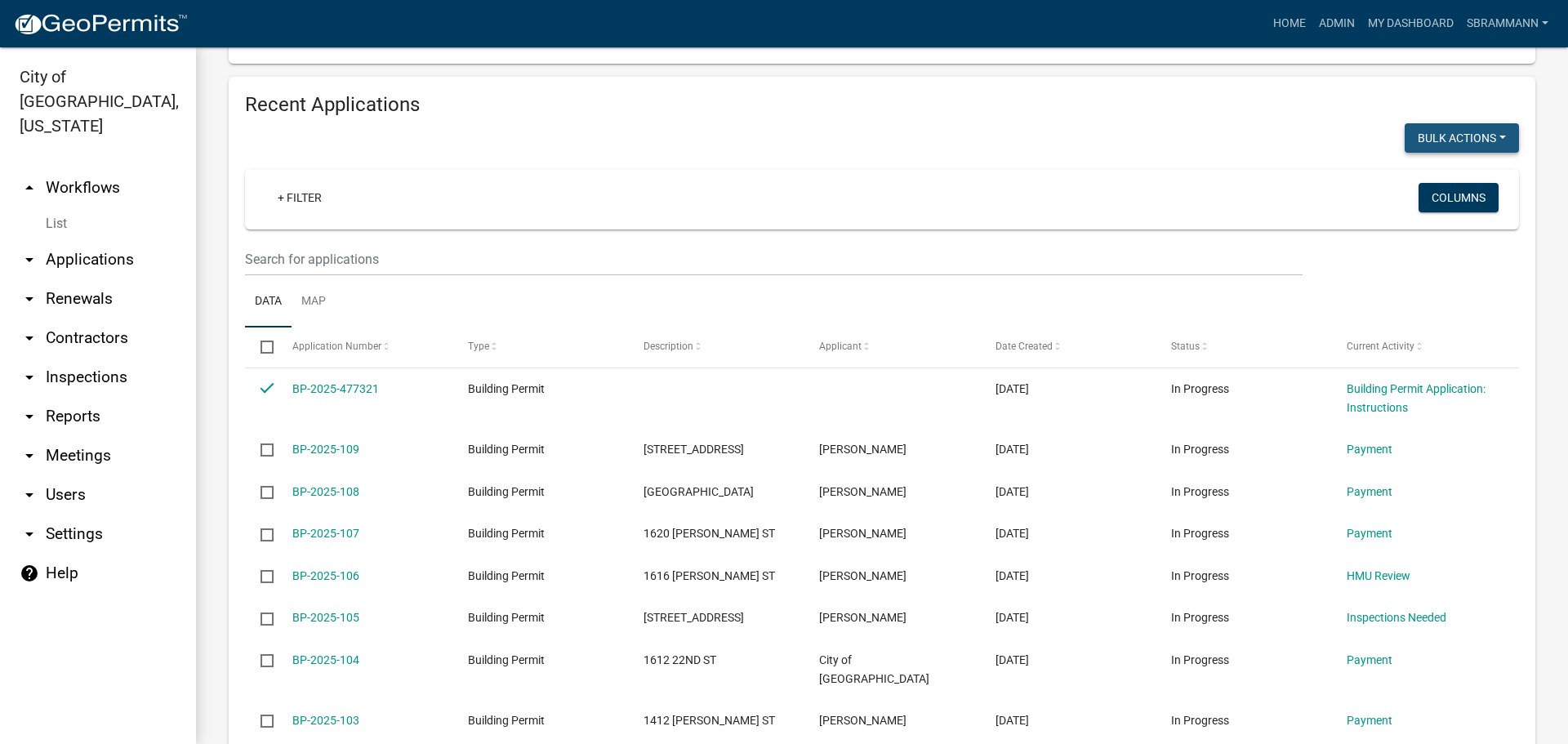
click at [1453, 134] on button "Bulk Actions" at bounding box center [1461, 138] width 114 height 30
click at [1421, 180] on button "Void" at bounding box center [1454, 180] width 131 height 39
checkbox input "false"
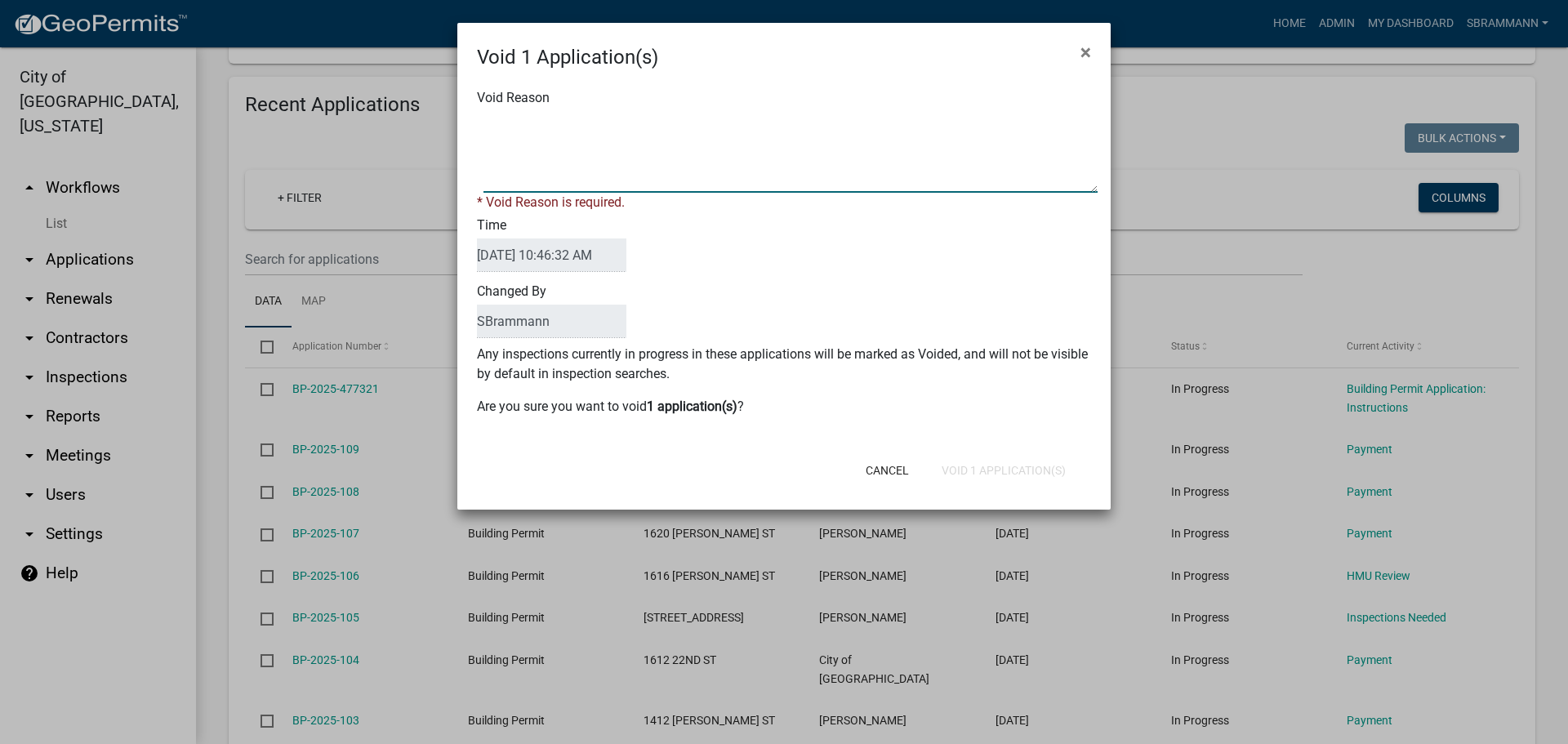
click at [544, 128] on textarea "Void Reason" at bounding box center [791, 151] width 614 height 82
type textarea "i"
type textarea "Incomplete Application"
click at [1037, 473] on form "Void 1 Application(s) × Void Reason * Void Reason is required. Time [DATE] 10:4…" at bounding box center [783, 259] width 653 height 472
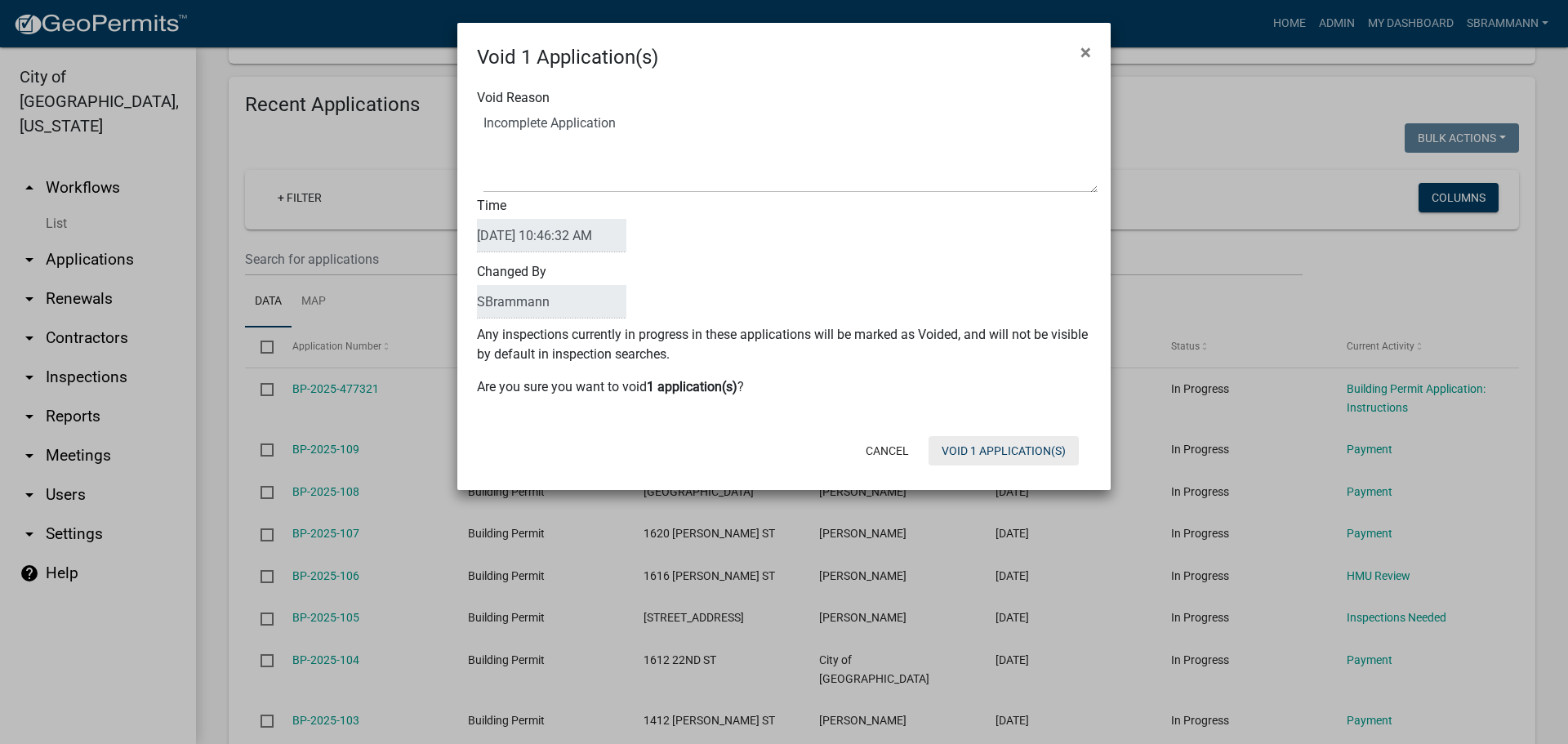
click at [1032, 454] on button "Void 1 Application(s)" at bounding box center [1003, 451] width 150 height 30
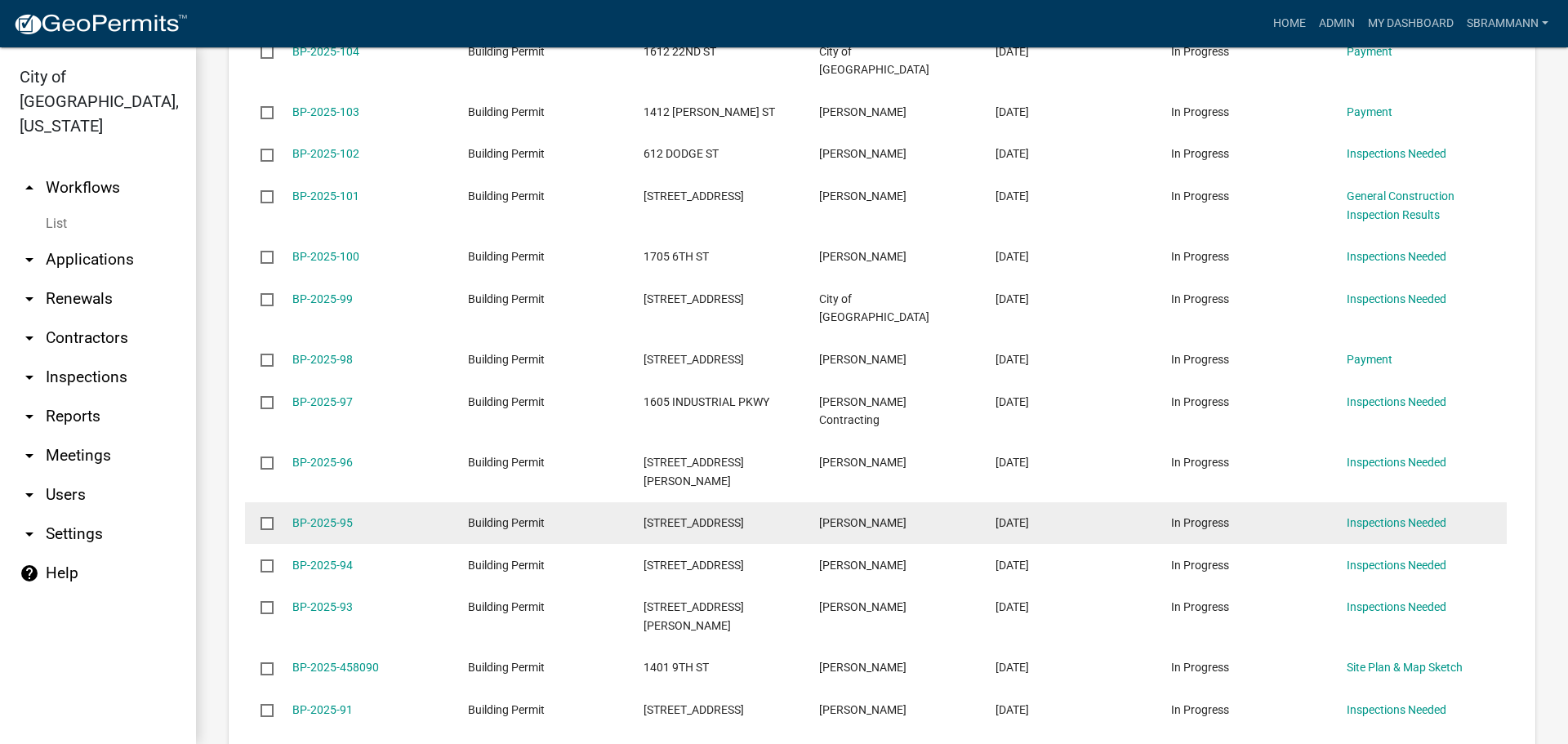
scroll to position [1143, 0]
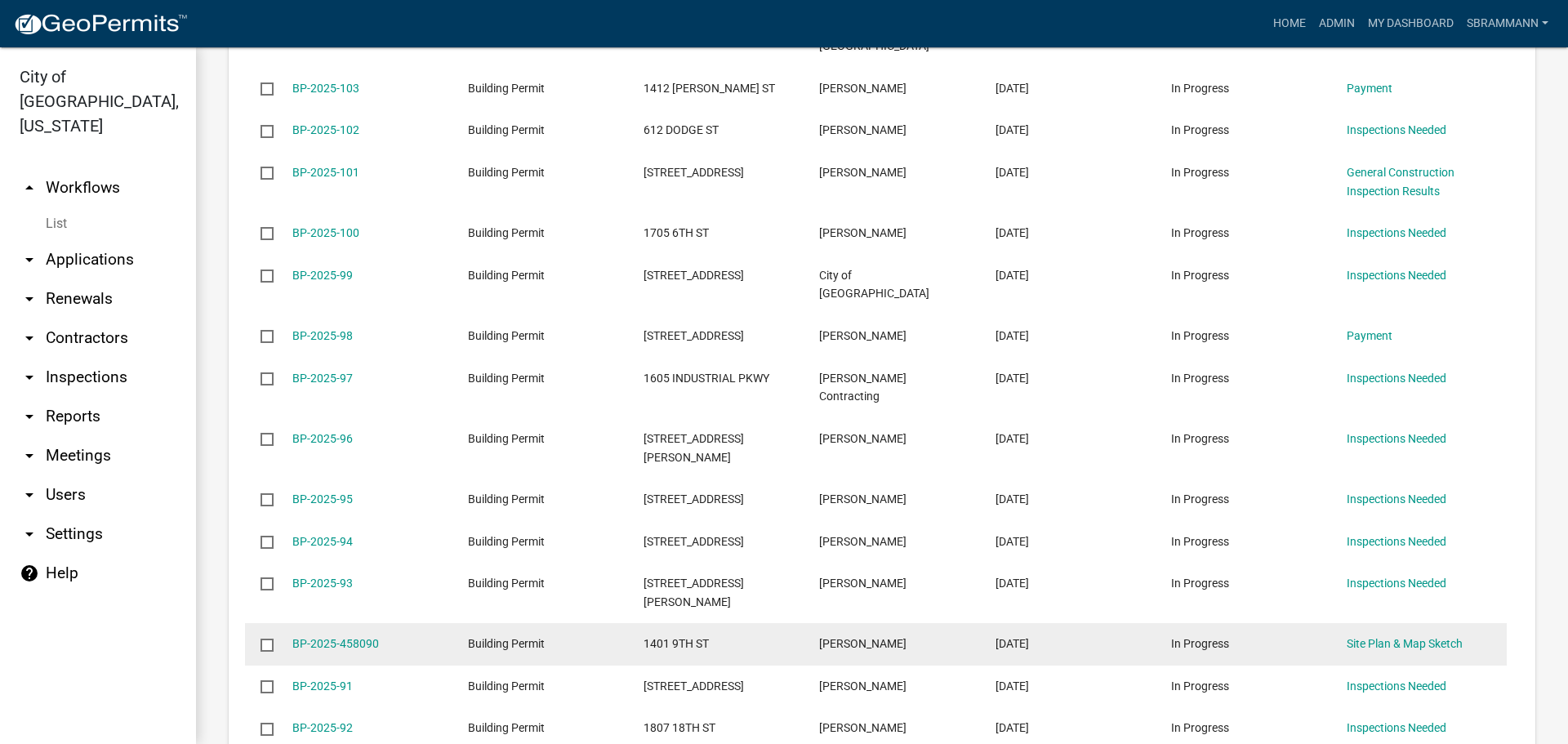
click at [263, 638] on input "checkbox" at bounding box center [266, 643] width 11 height 11
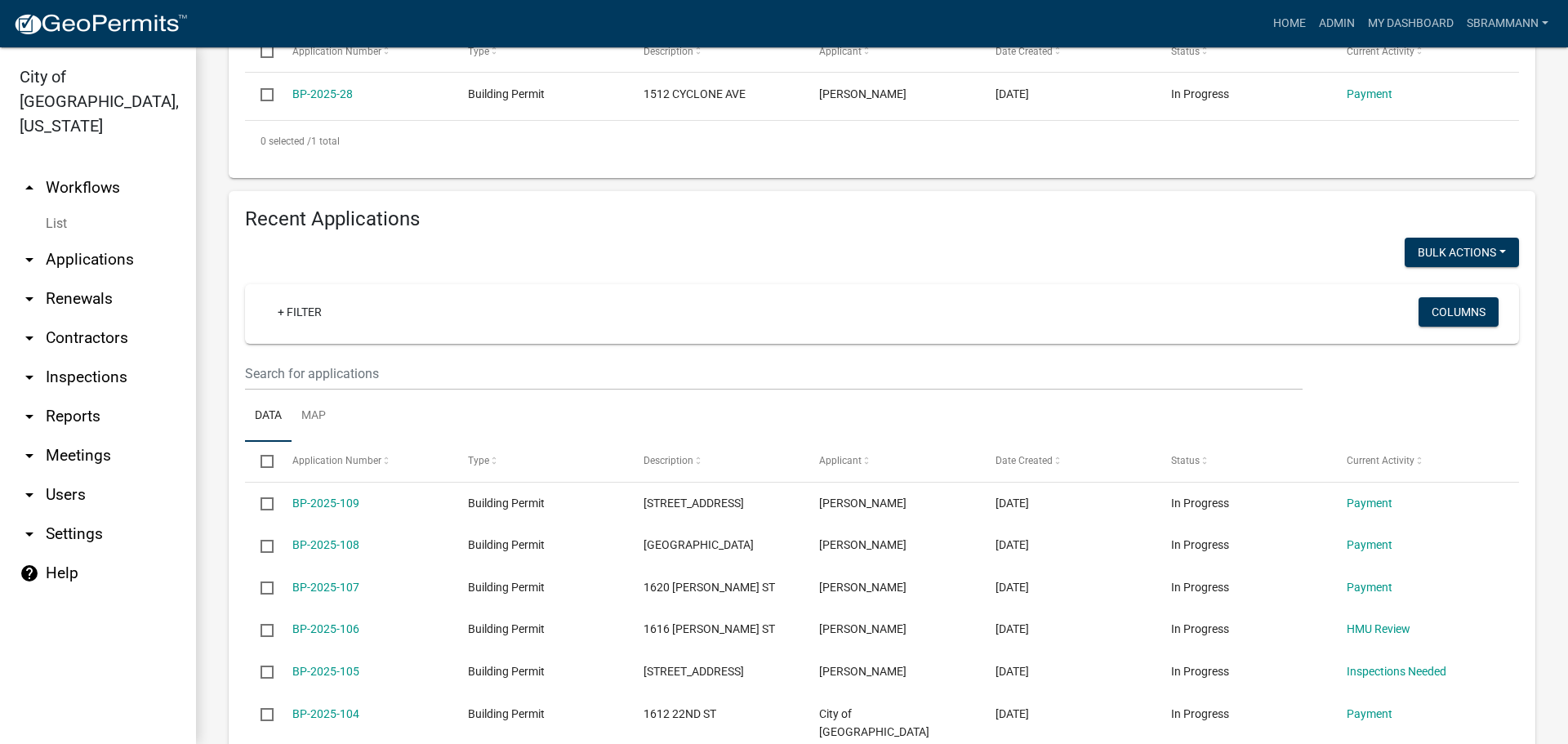
scroll to position [408, 0]
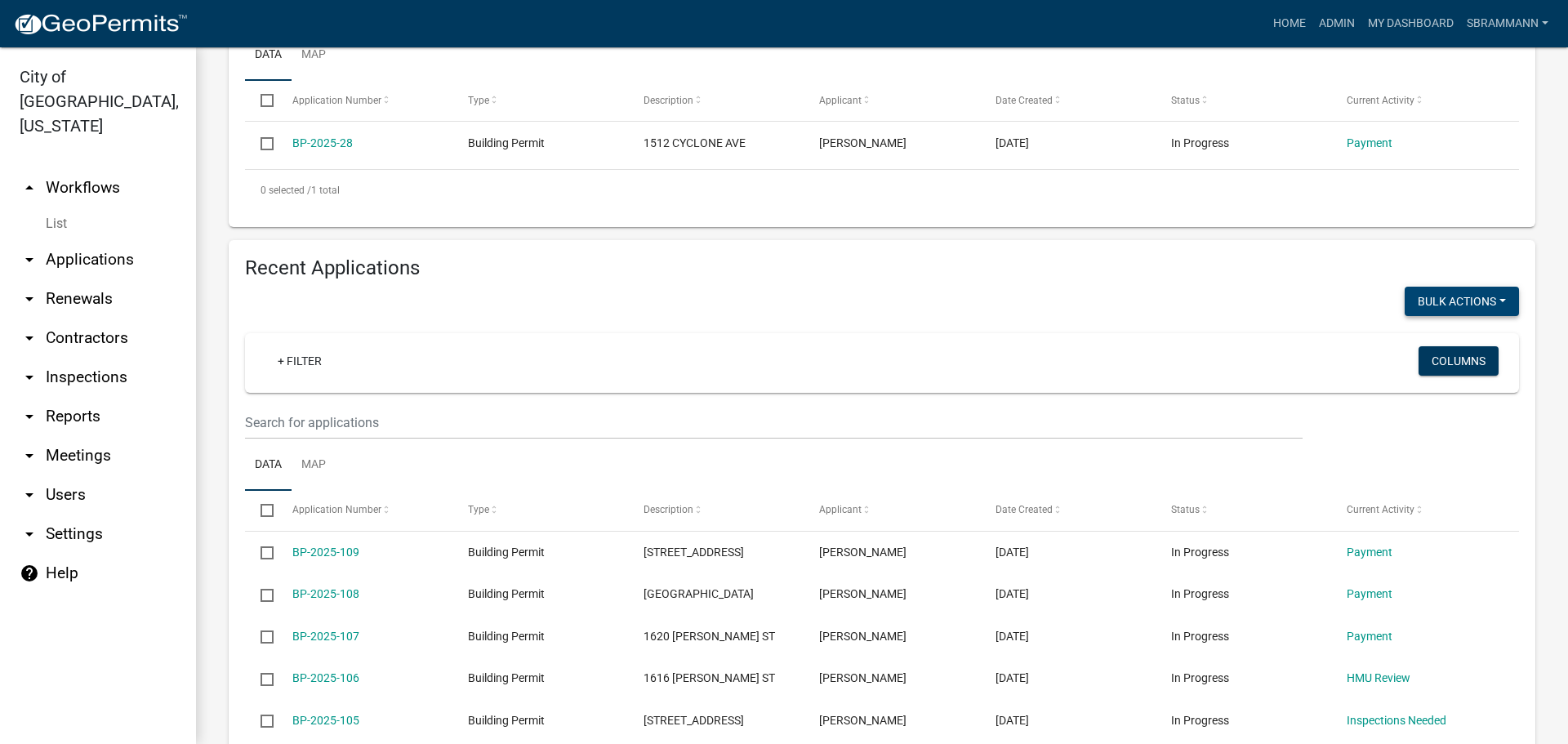
click at [1449, 300] on button "Bulk Actions" at bounding box center [1461, 301] width 114 height 30
click at [1409, 342] on button "Void" at bounding box center [1454, 343] width 131 height 39
checkbox input "false"
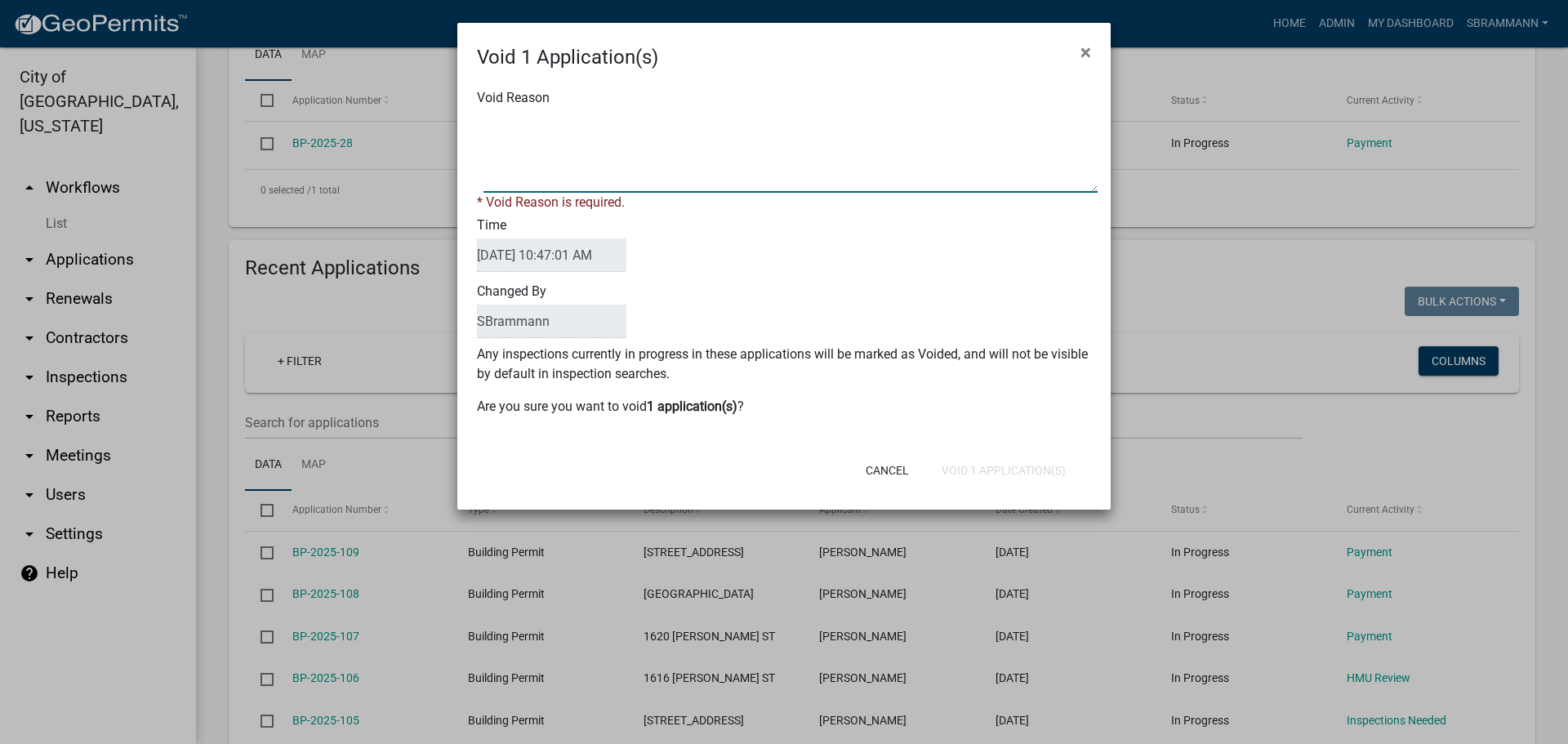
click at [530, 121] on textarea "Void Reason" at bounding box center [791, 151] width 614 height 82
type textarea "Incomplete Application"
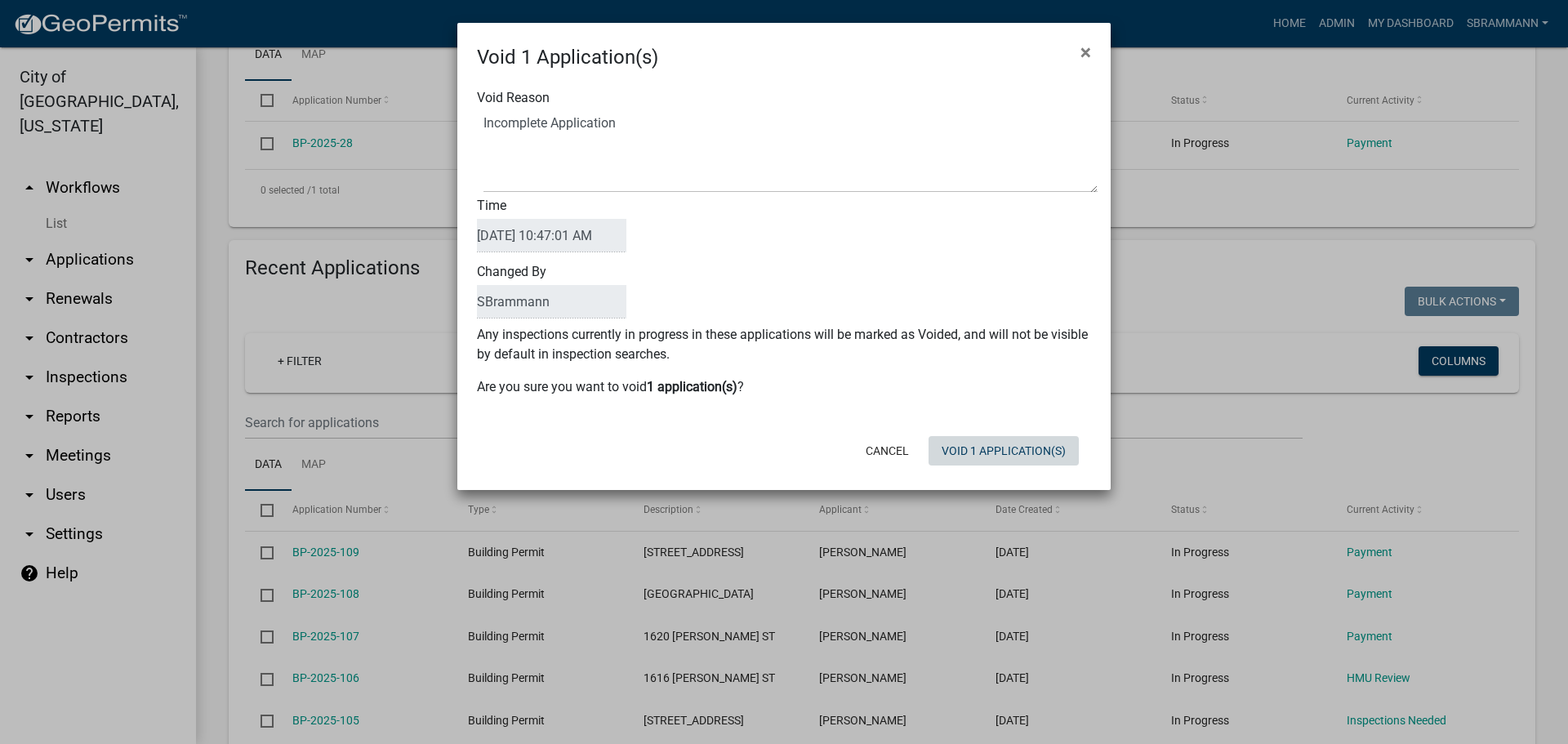
click at [995, 464] on button "Void 1 Application(s)" at bounding box center [1003, 451] width 150 height 30
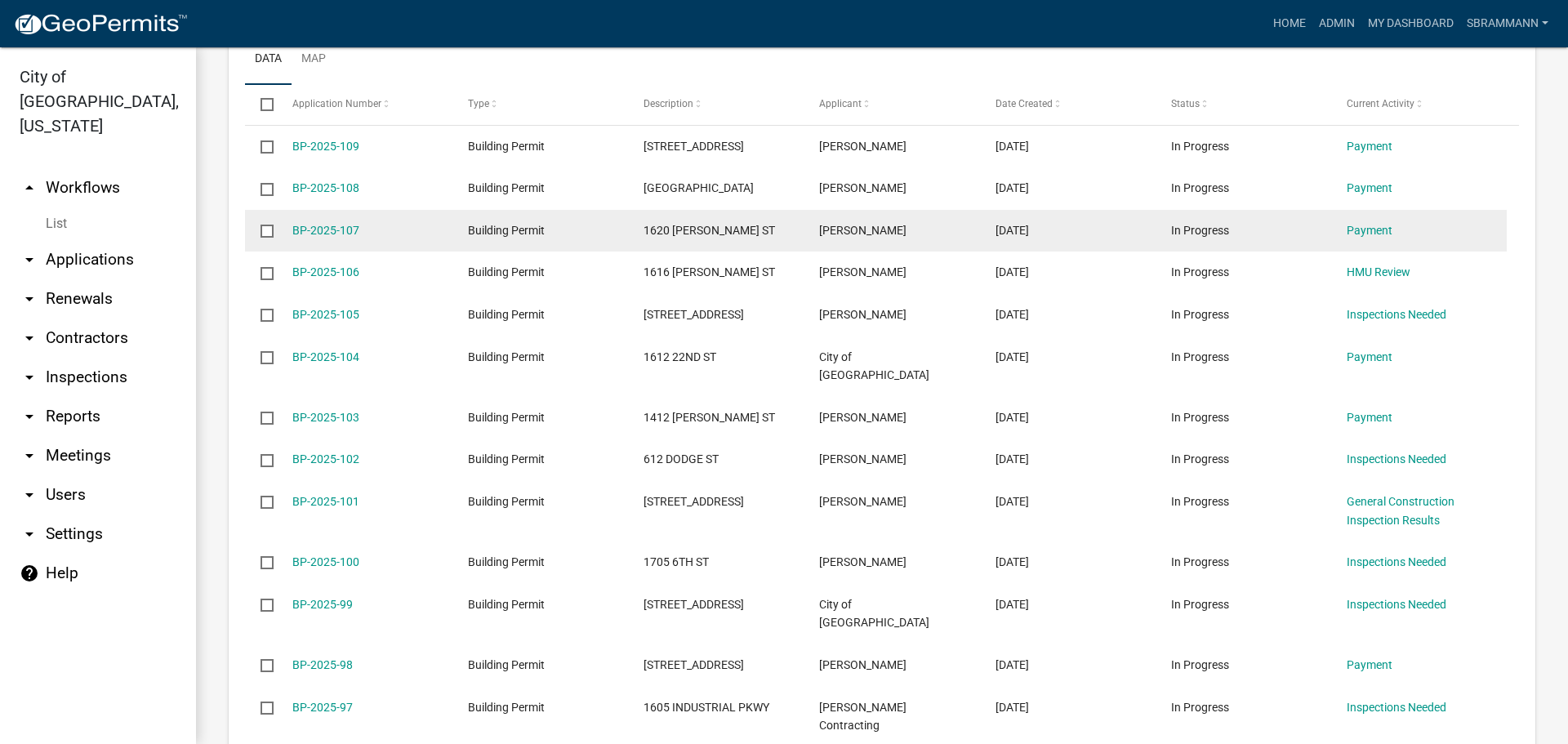
scroll to position [816, 0]
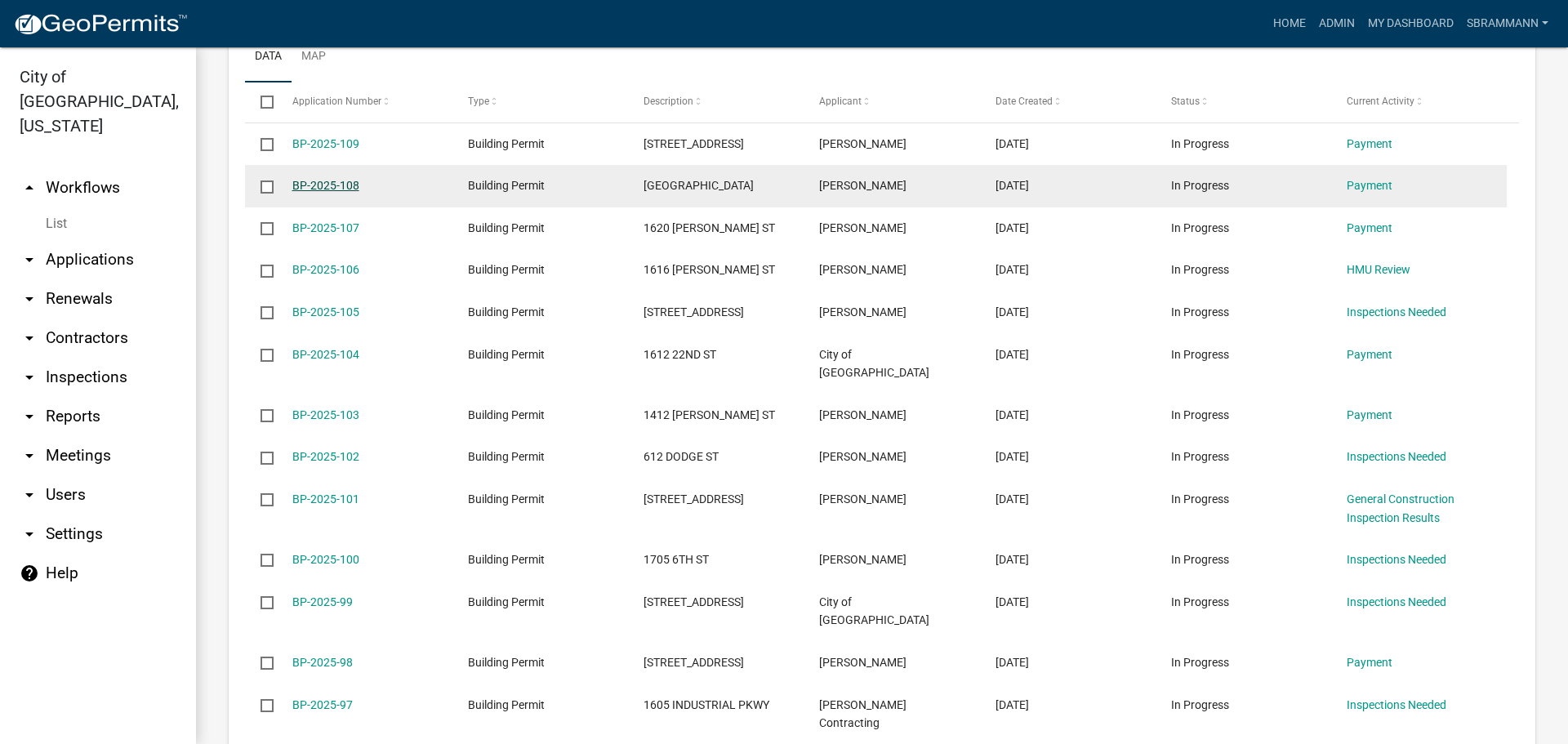
click at [338, 181] on link "BP-2025-108" at bounding box center [325, 185] width 67 height 13
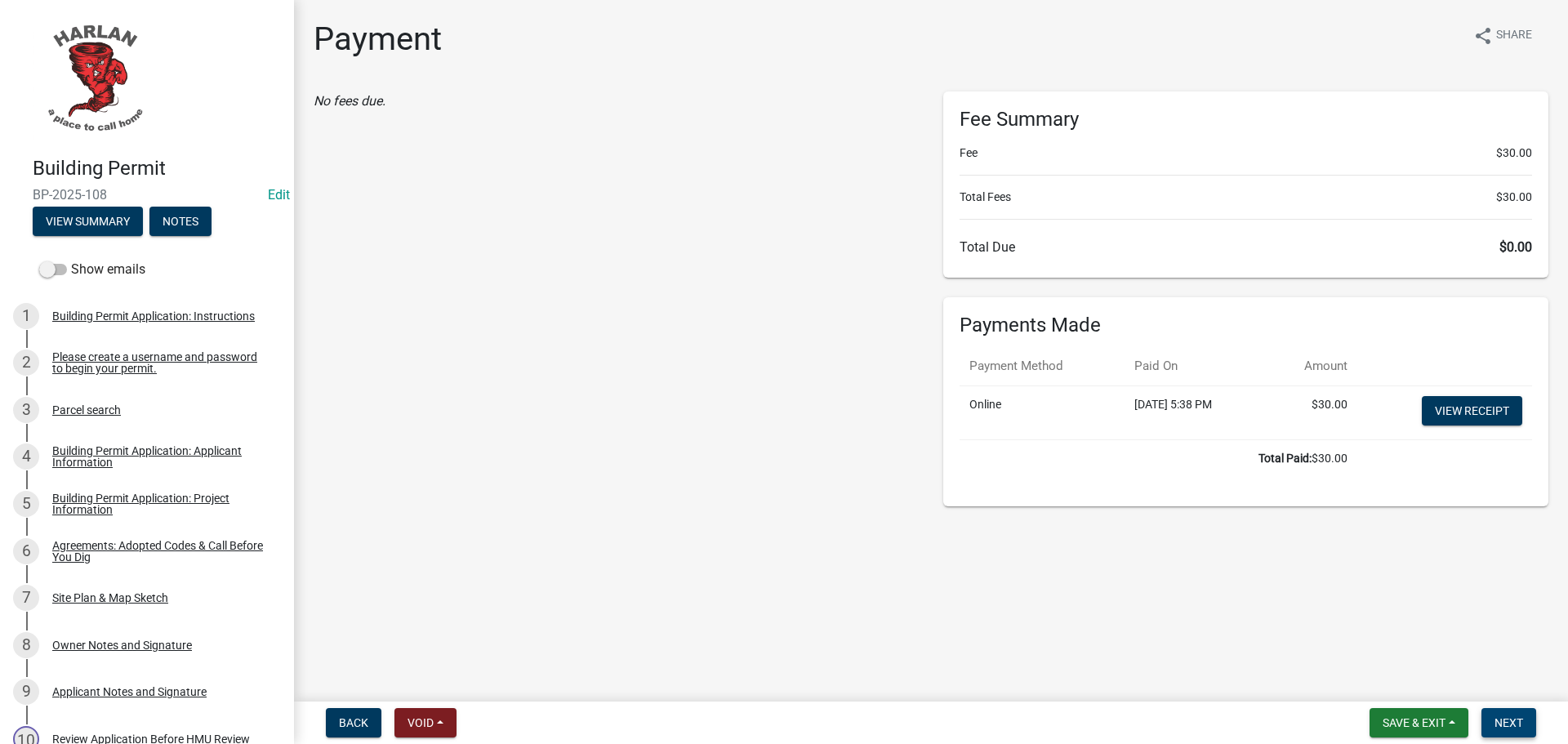
click at [1506, 719] on span "Next" at bounding box center [1508, 722] width 29 height 13
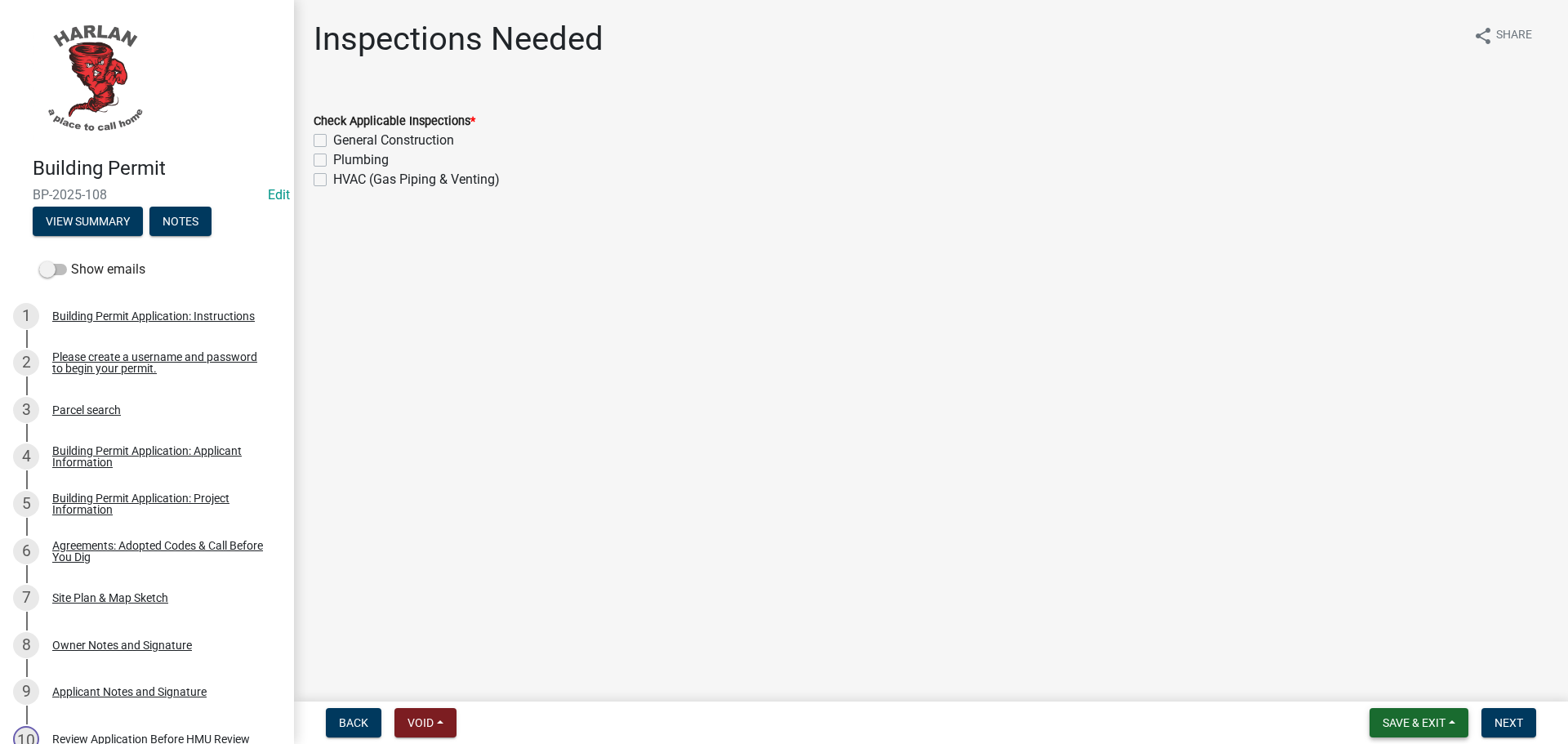
click at [1407, 718] on span "Save & Exit" at bounding box center [1414, 722] width 63 height 13
click at [1403, 681] on button "Save & Exit" at bounding box center [1403, 679] width 131 height 39
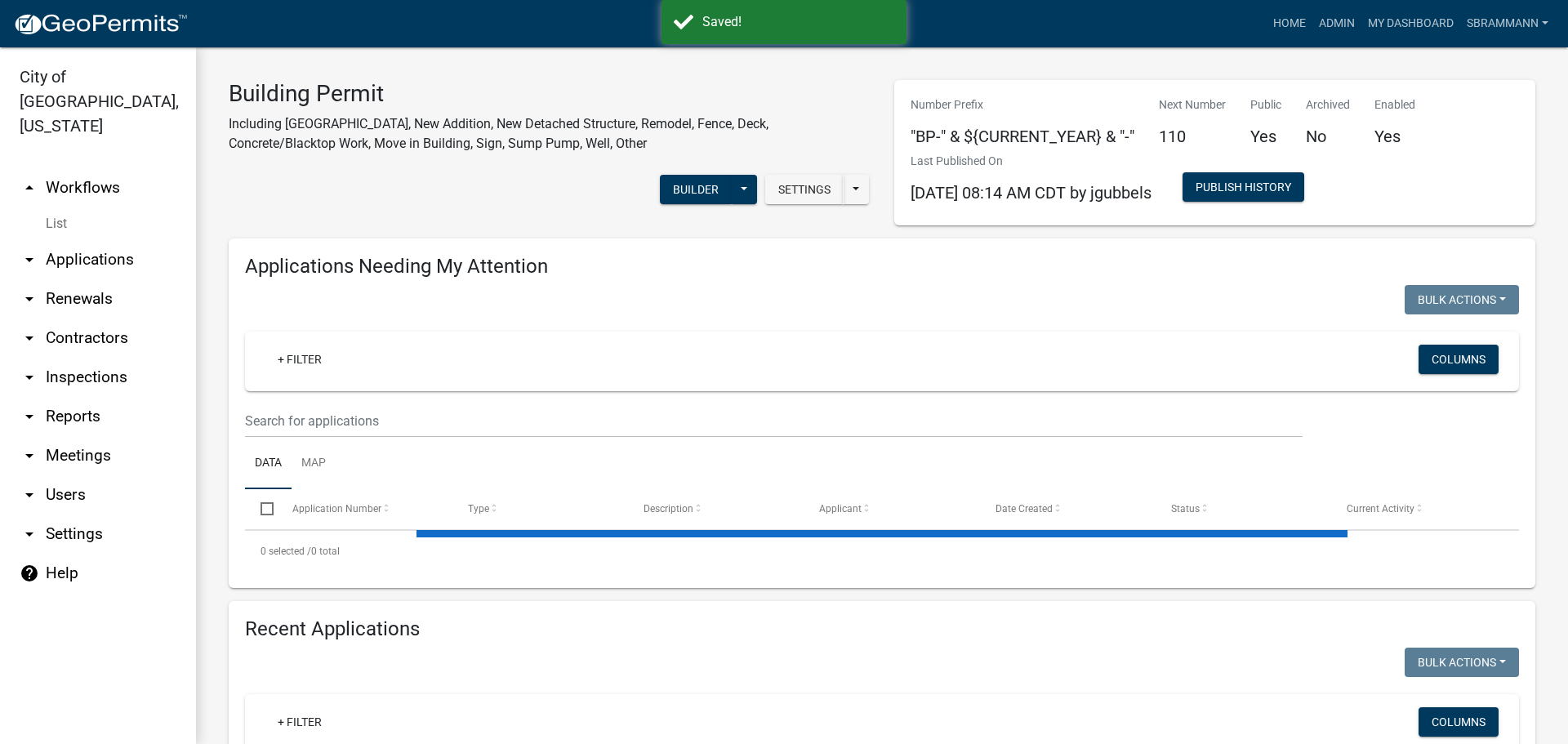
select select "3: 100"
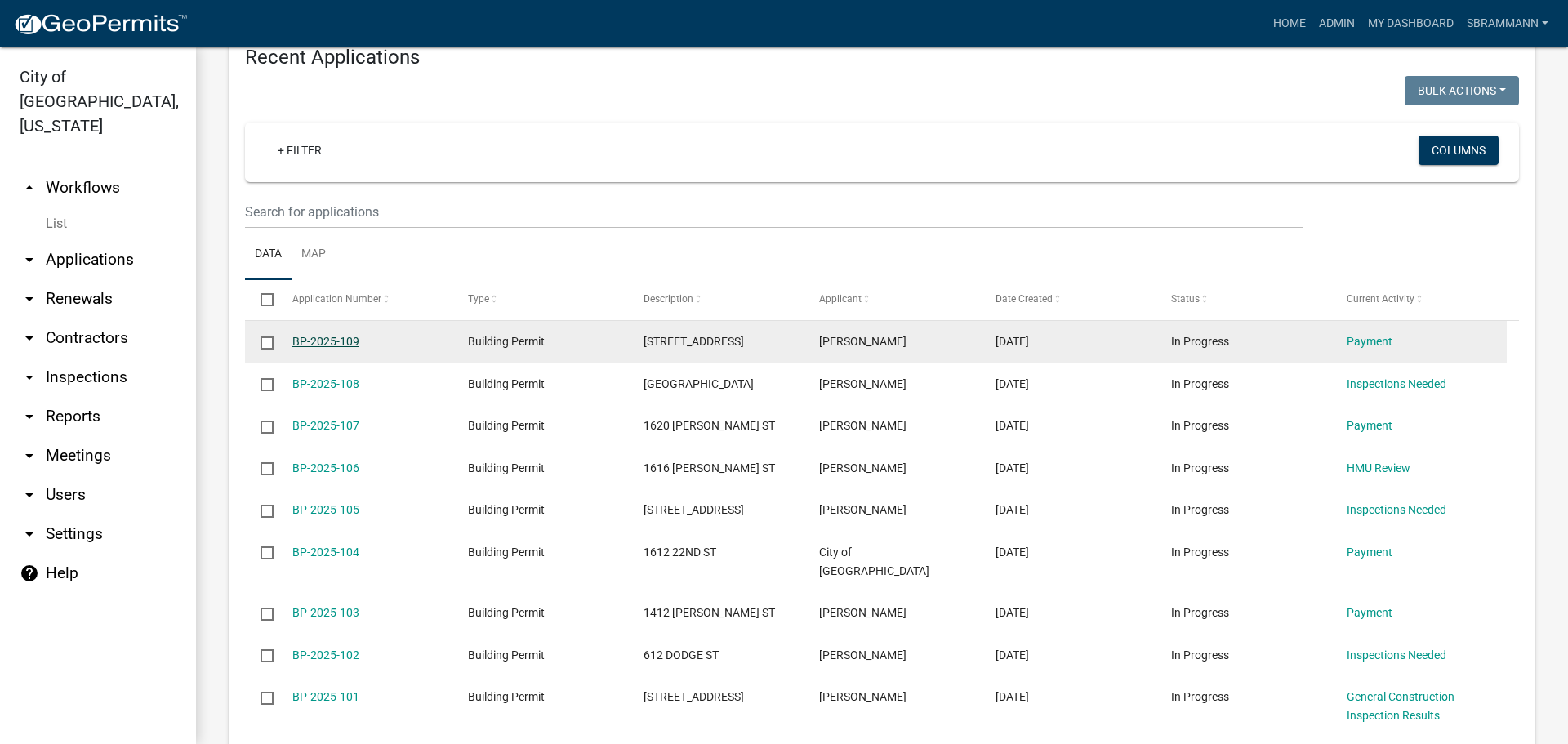
scroll to position [618, 0]
click at [319, 338] on link "BP-2025-109" at bounding box center [325, 342] width 67 height 13
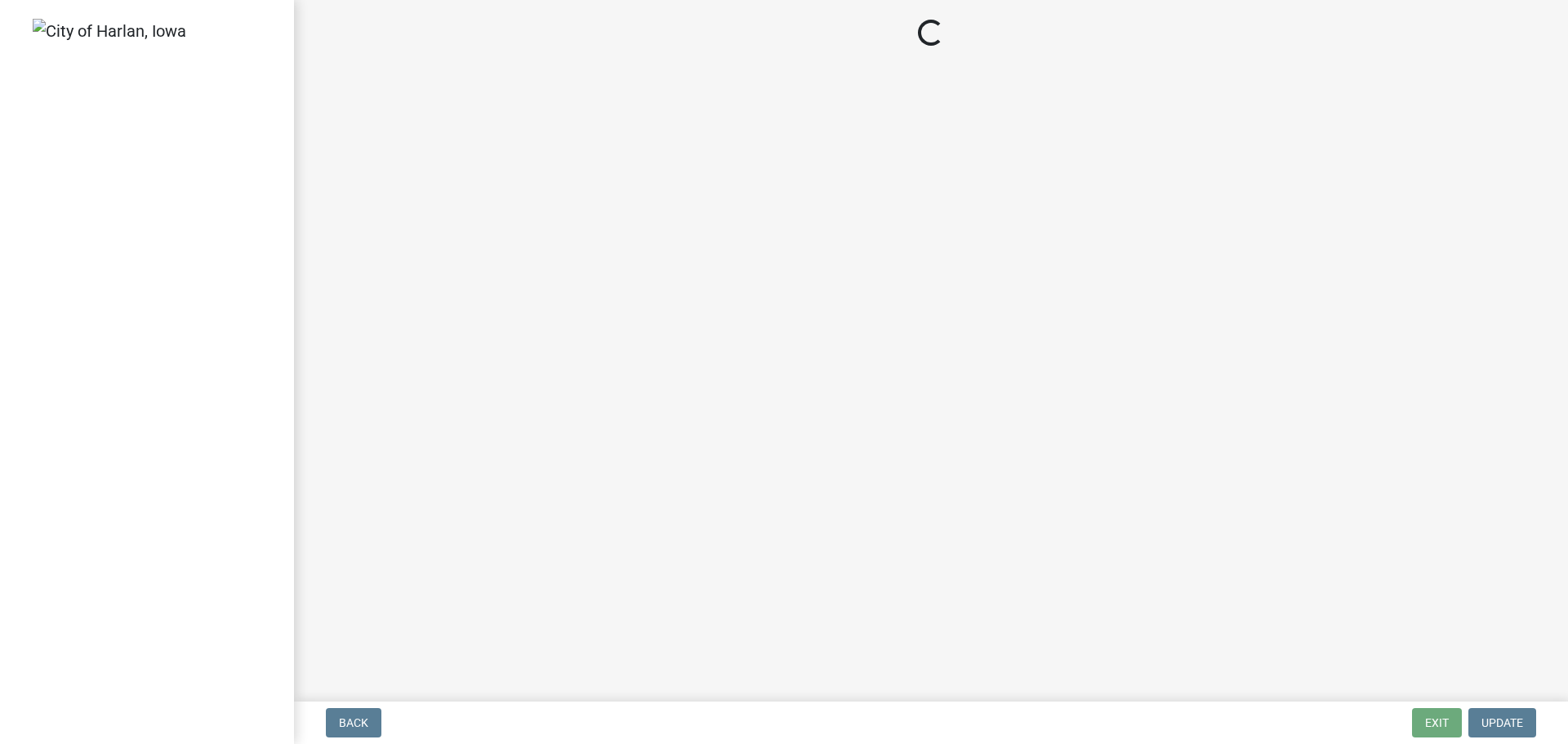
select select "3: 3"
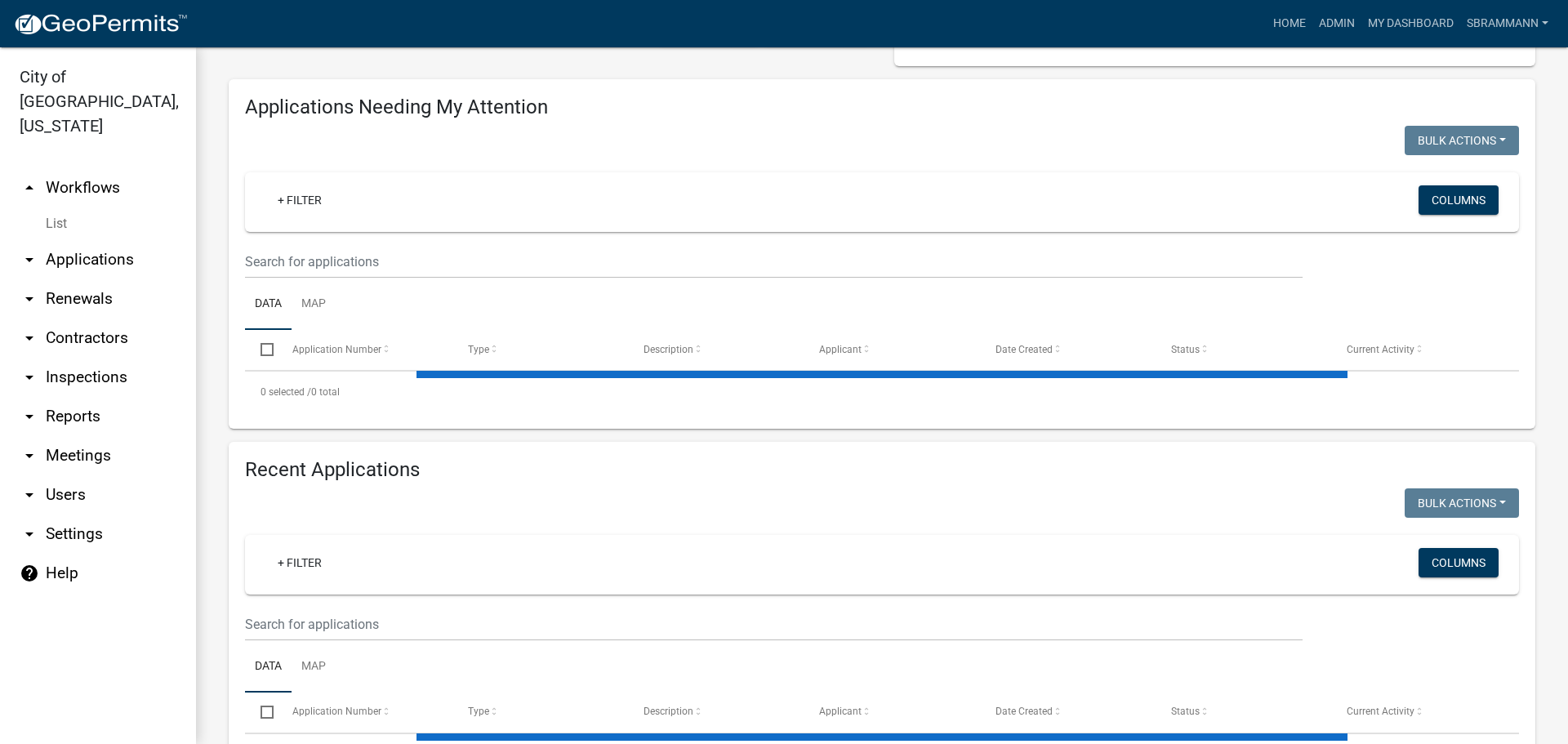
scroll to position [239, 0]
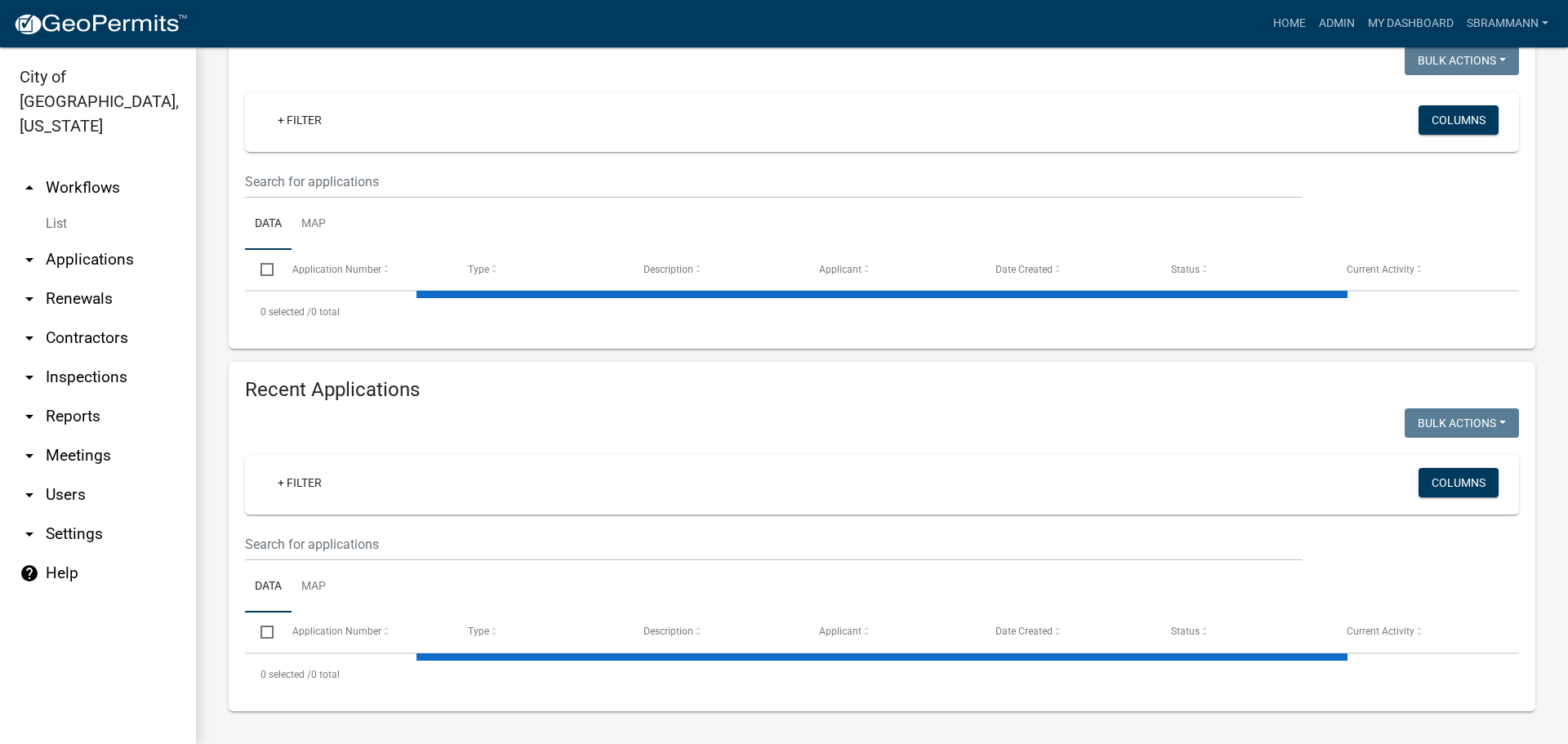
select select "3: 100"
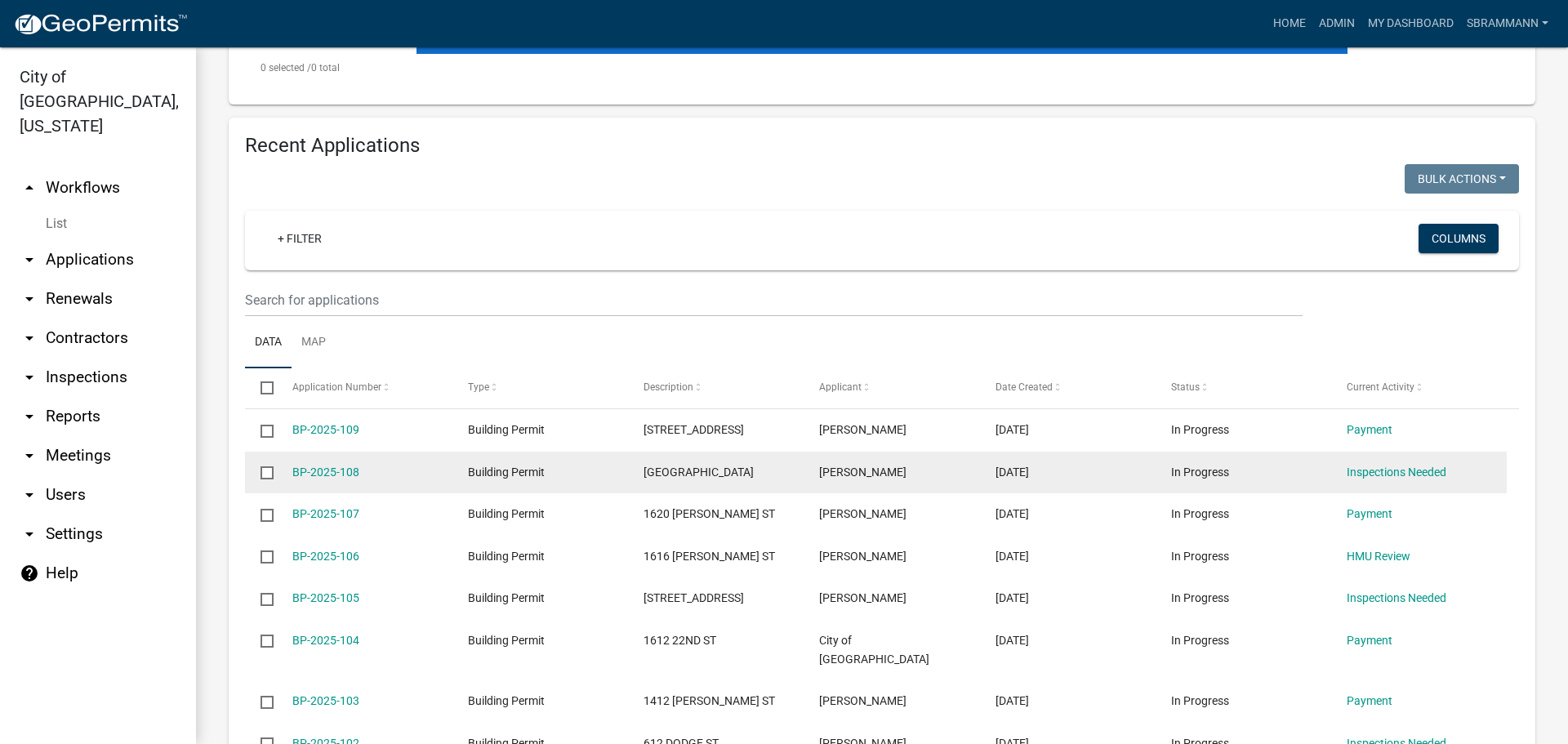
scroll to position [647, 0]
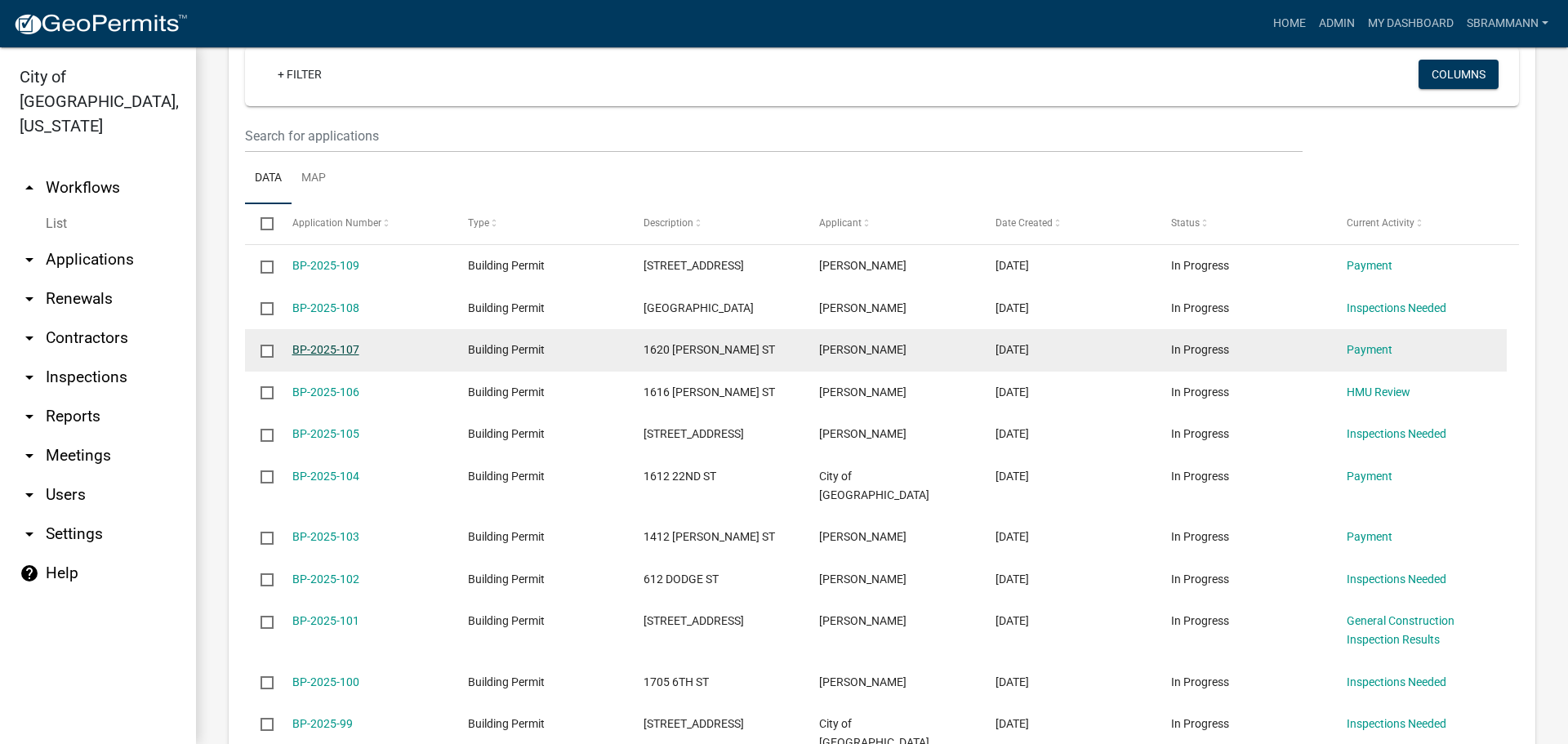
click at [308, 349] on link "BP-2025-107" at bounding box center [325, 349] width 67 height 13
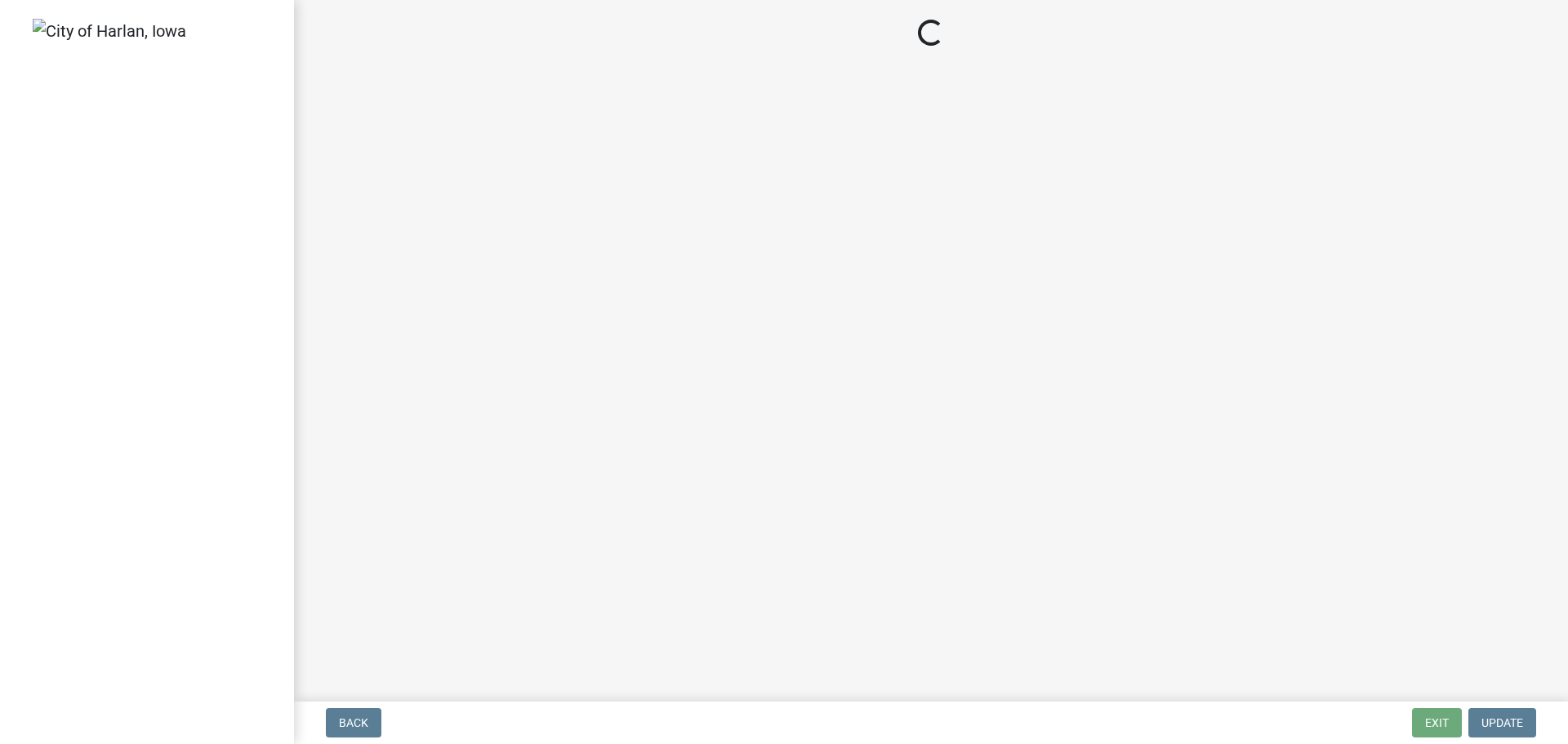
select select "3: 3"
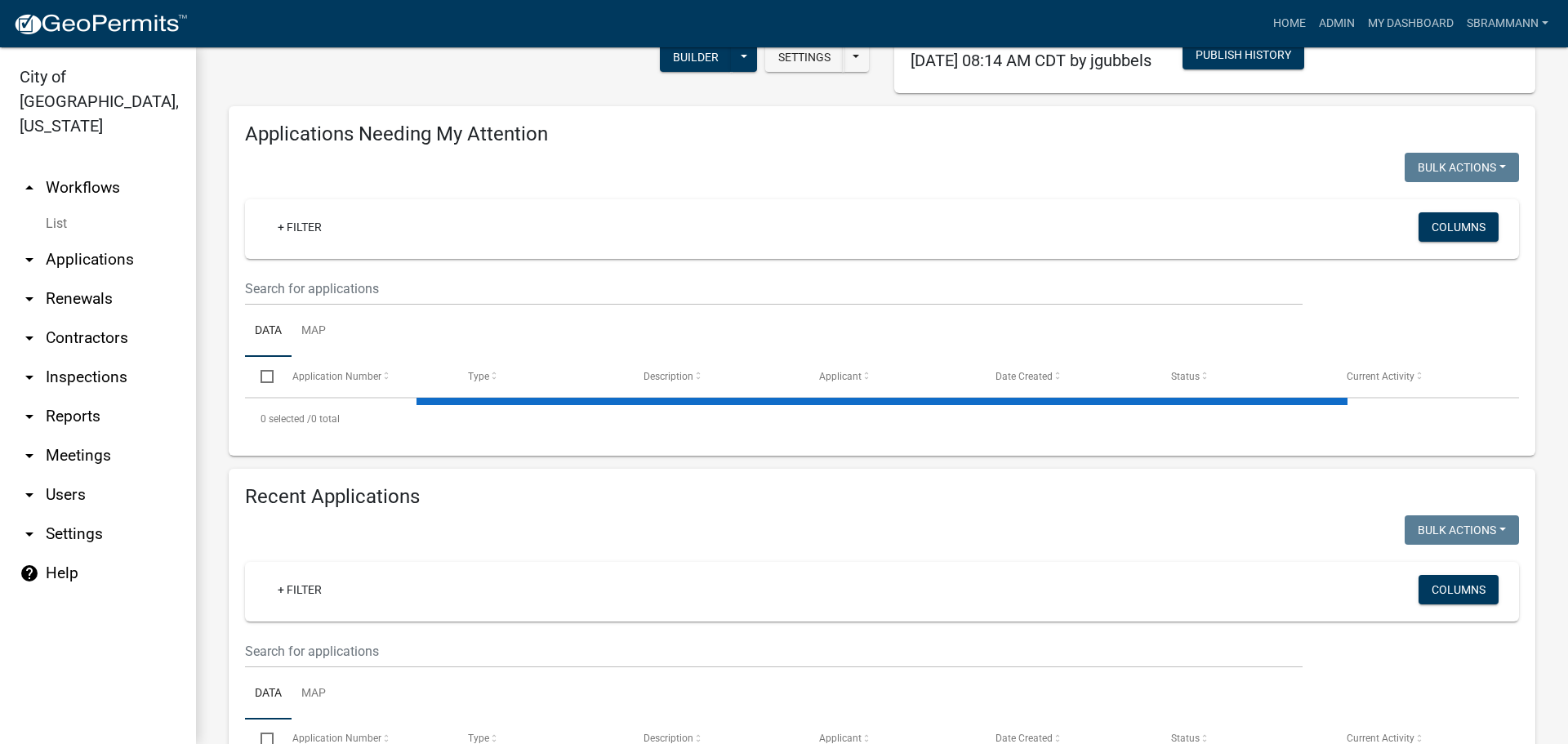
scroll to position [239, 0]
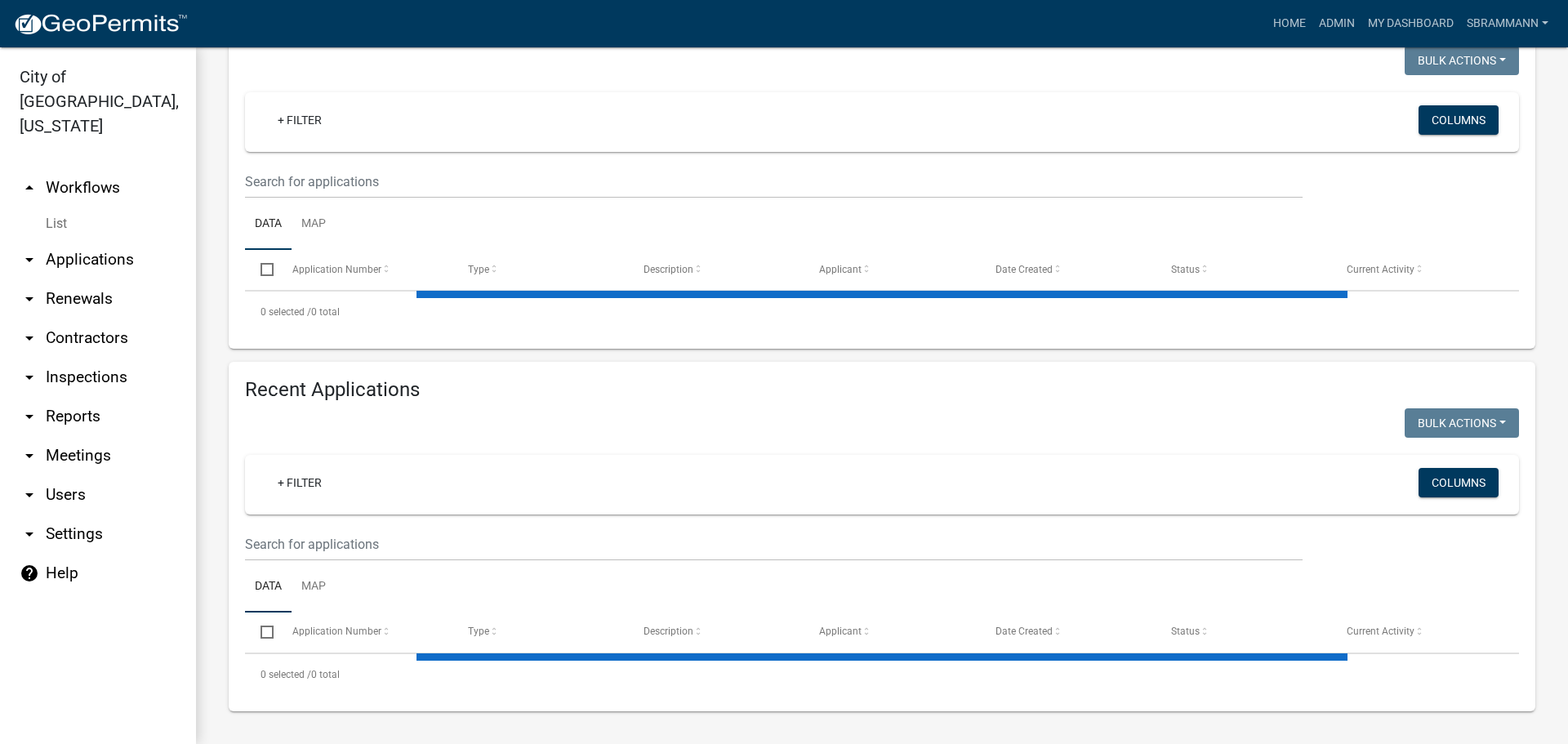
select select "3: 100"
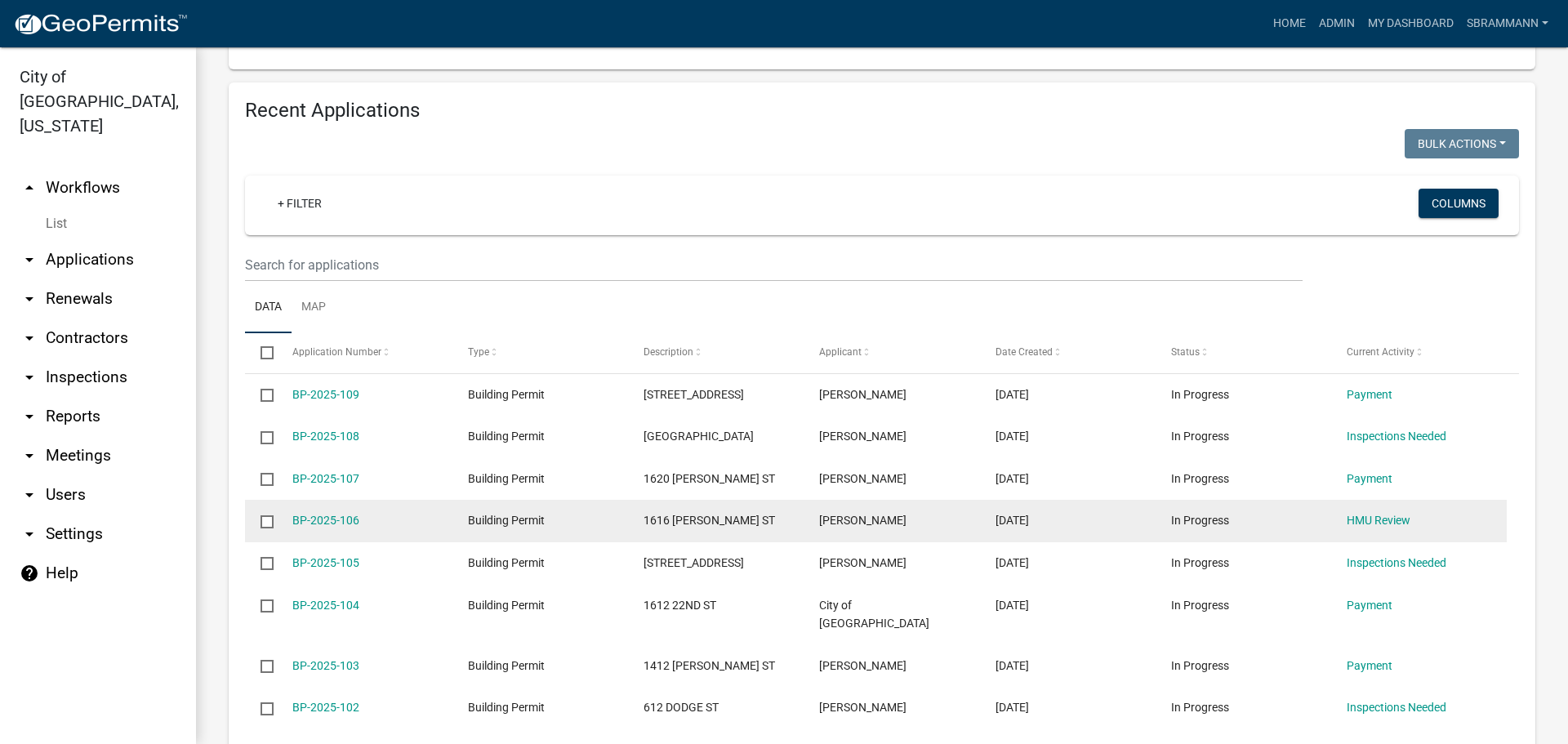
scroll to position [612, 0]
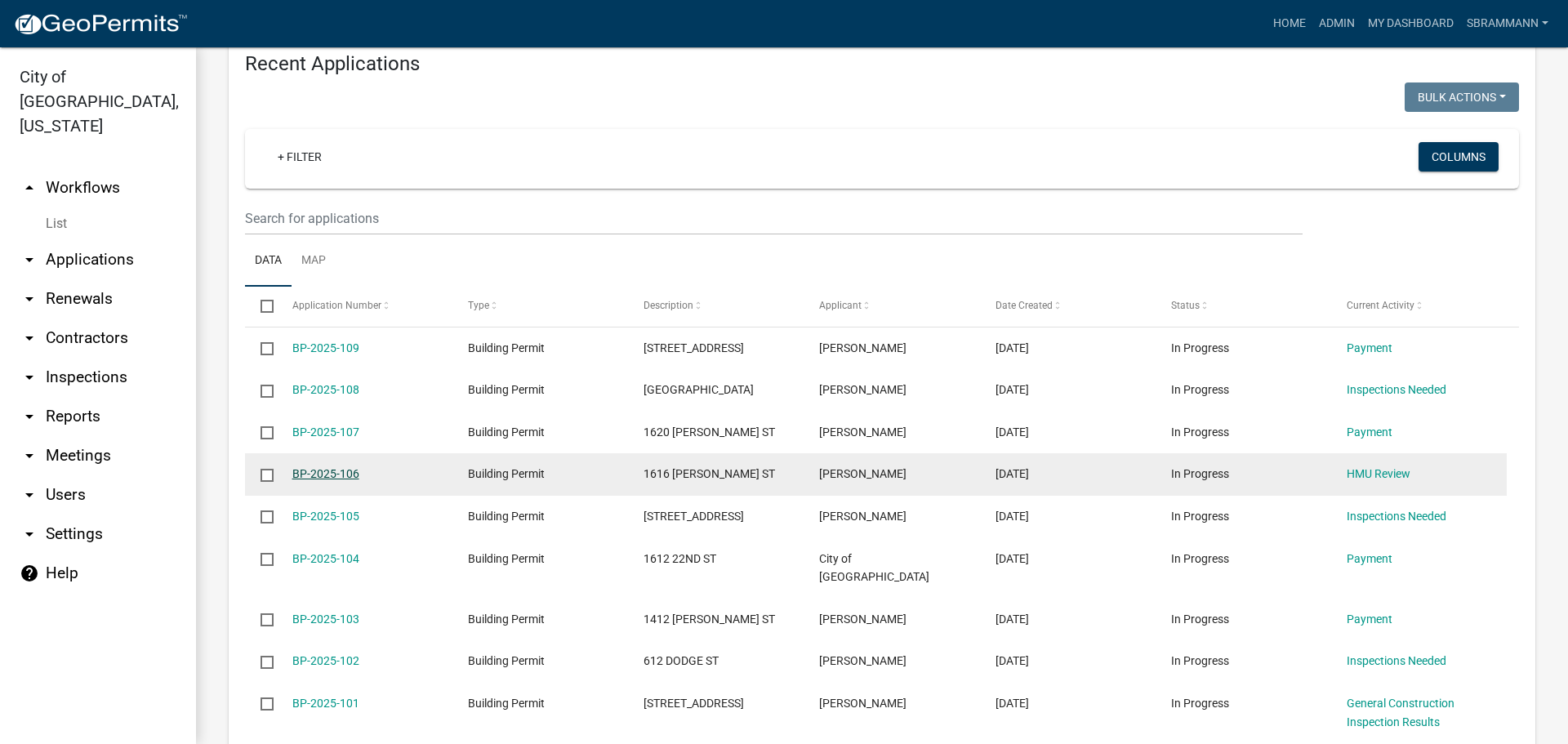
click at [335, 468] on link "BP-2025-106" at bounding box center [325, 473] width 67 height 13
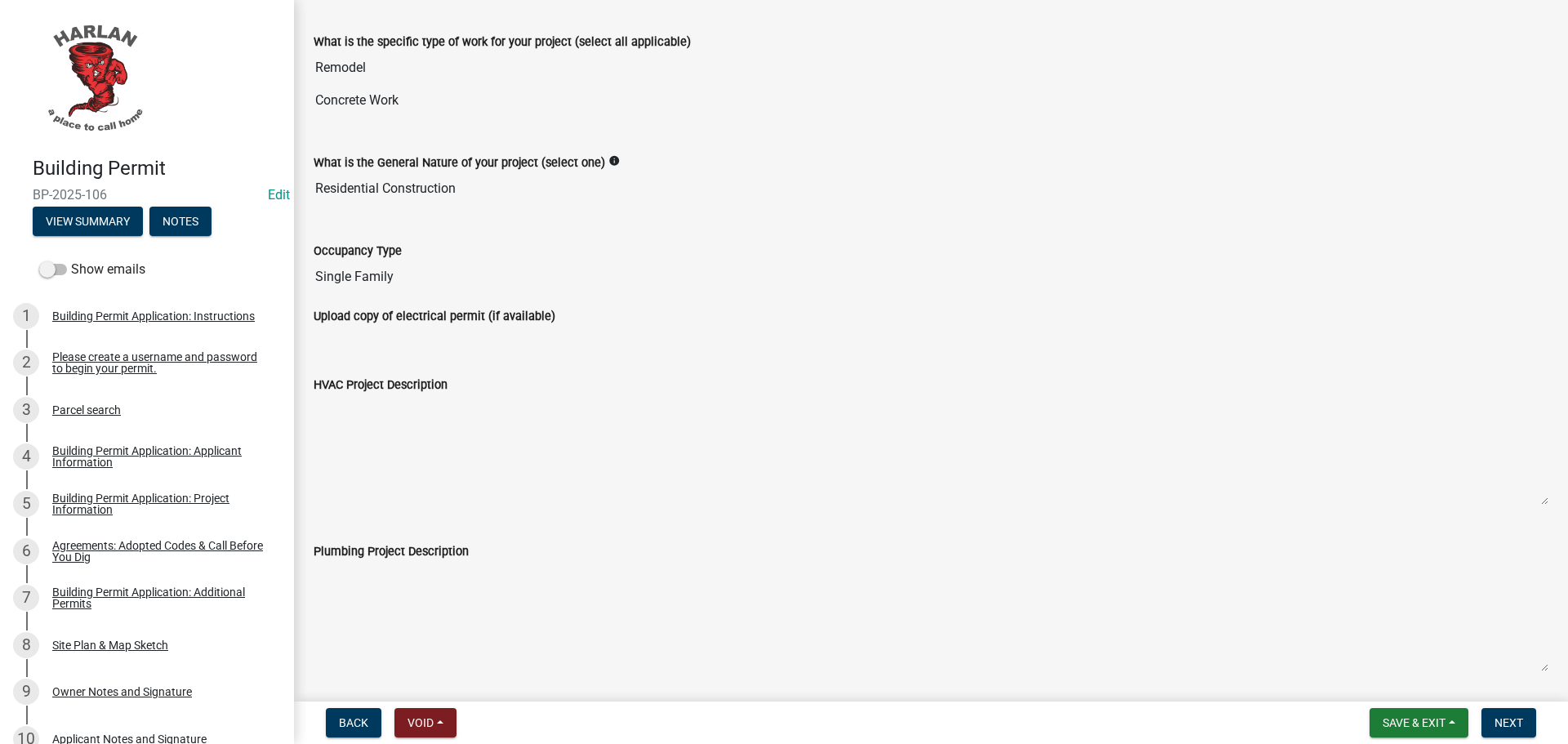
scroll to position [388, 0]
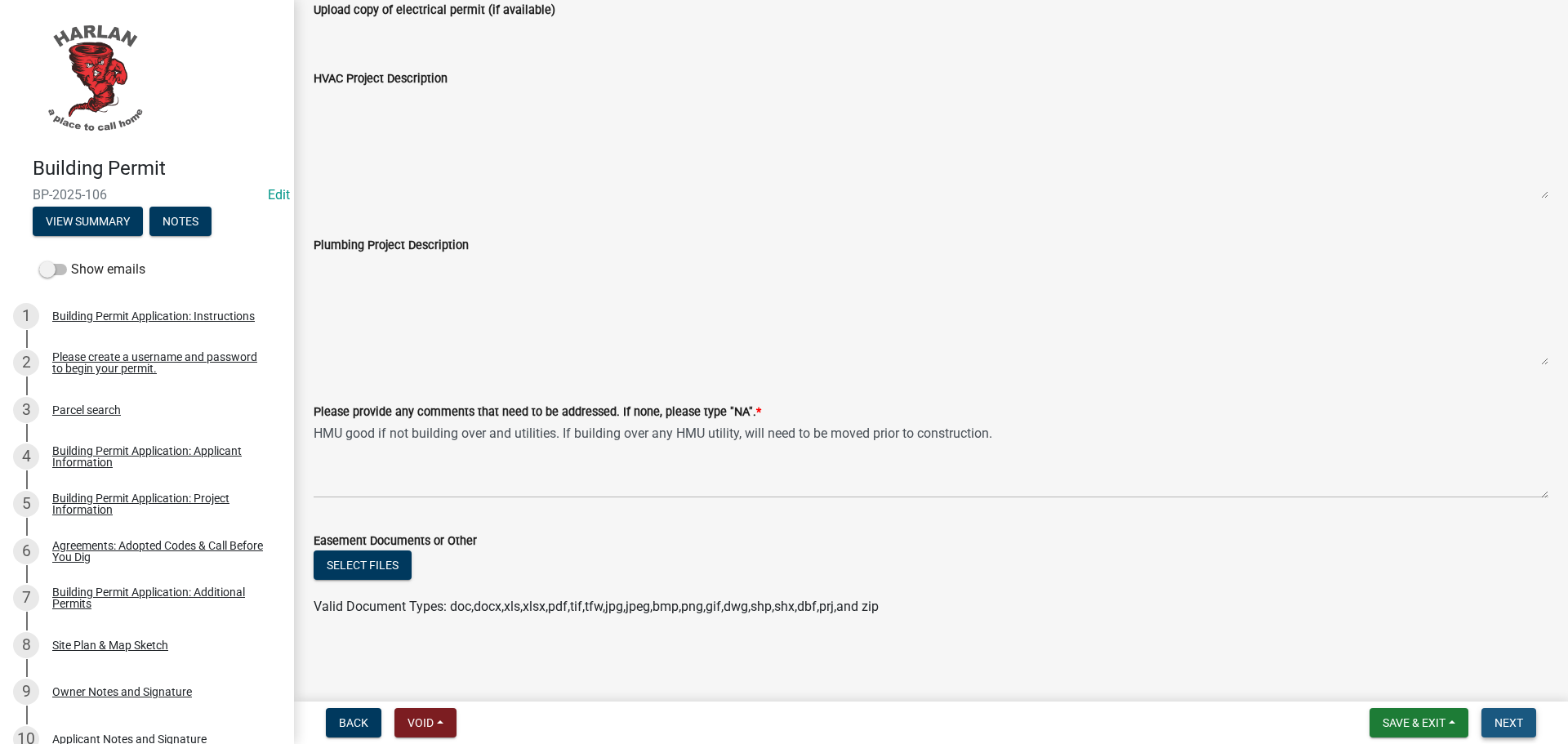
click at [1520, 729] on span "Next" at bounding box center [1508, 722] width 29 height 13
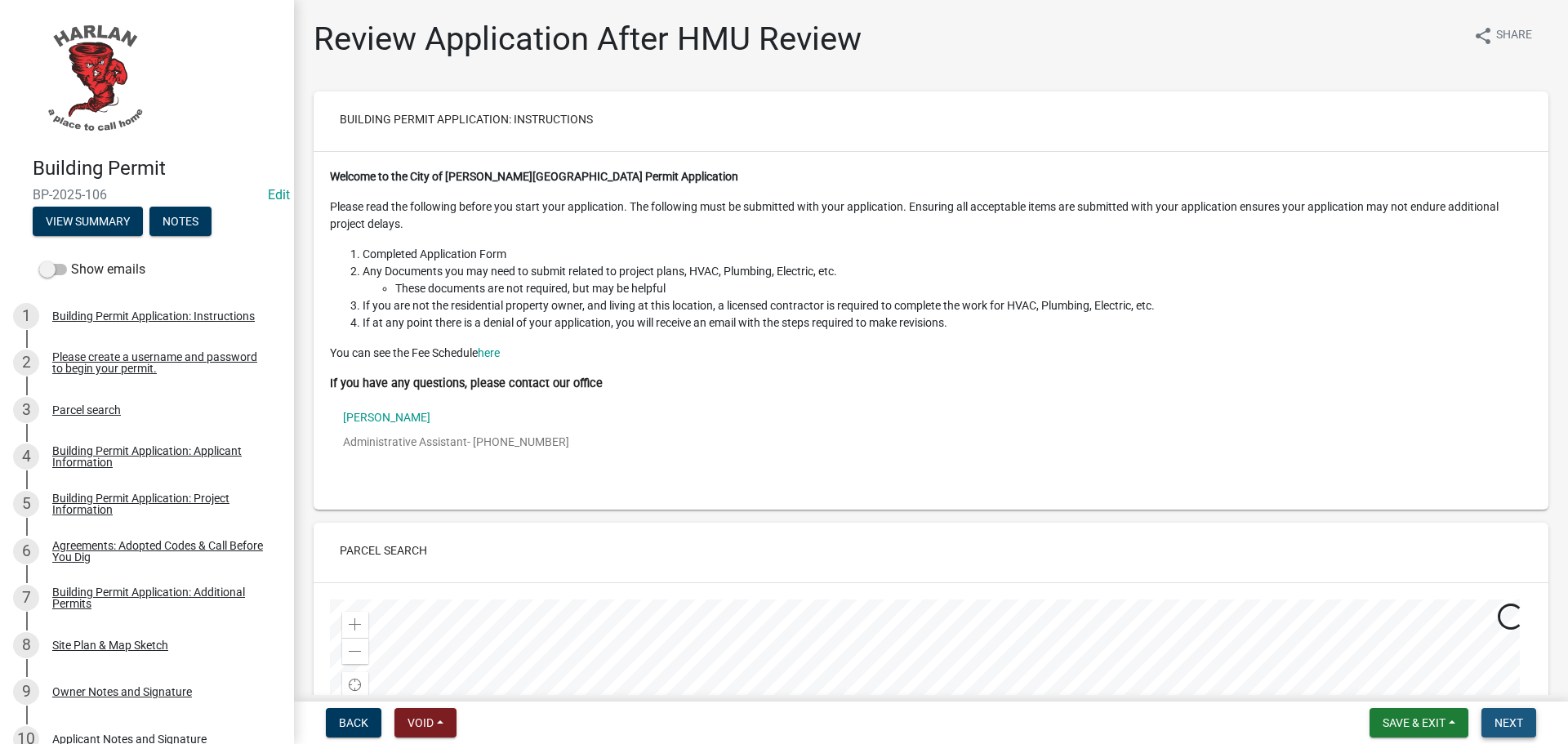
click at [1506, 724] on span "Next" at bounding box center [1508, 722] width 29 height 13
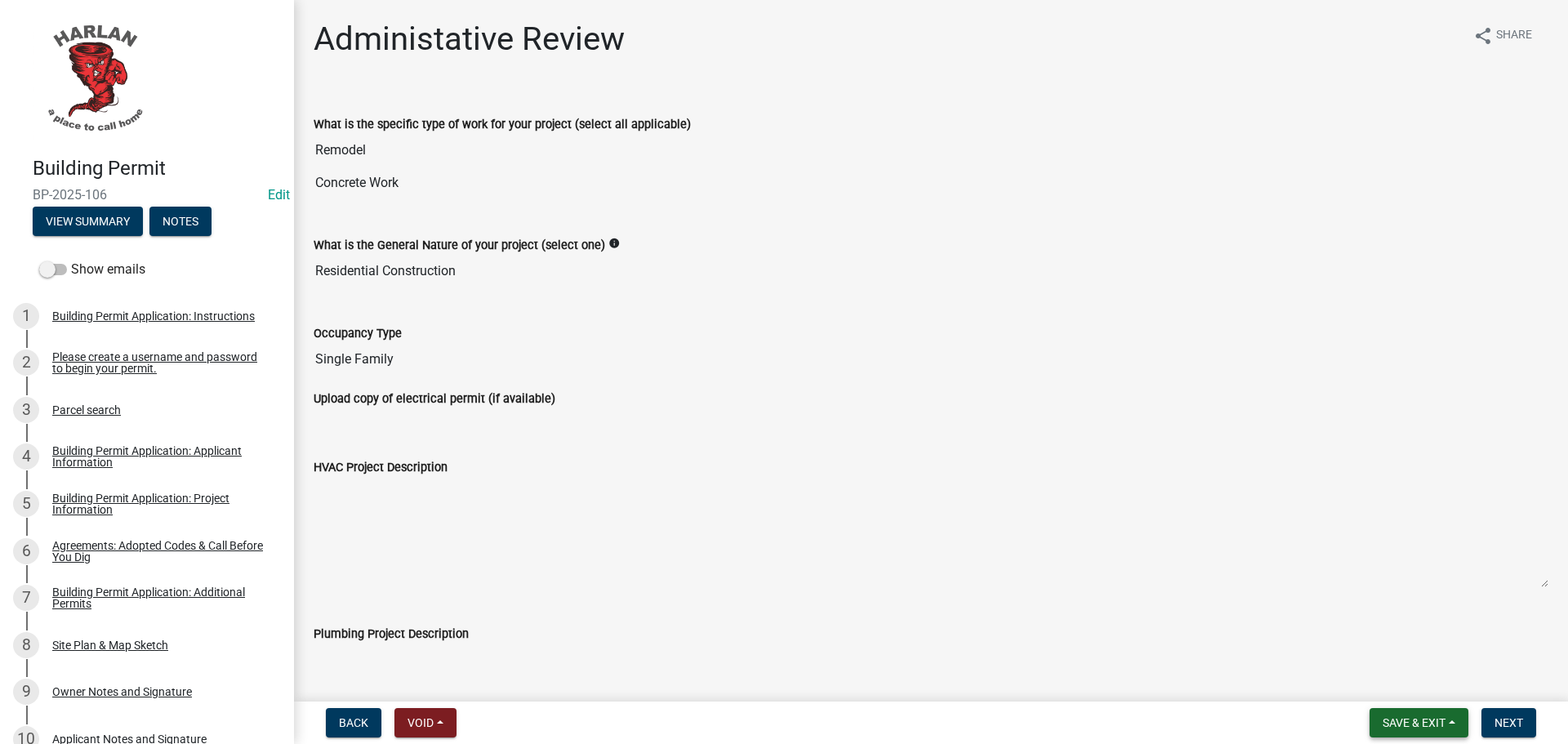
click at [1421, 718] on span "Save & Exit" at bounding box center [1414, 722] width 63 height 13
click at [1396, 685] on button "Save & Exit" at bounding box center [1403, 679] width 131 height 39
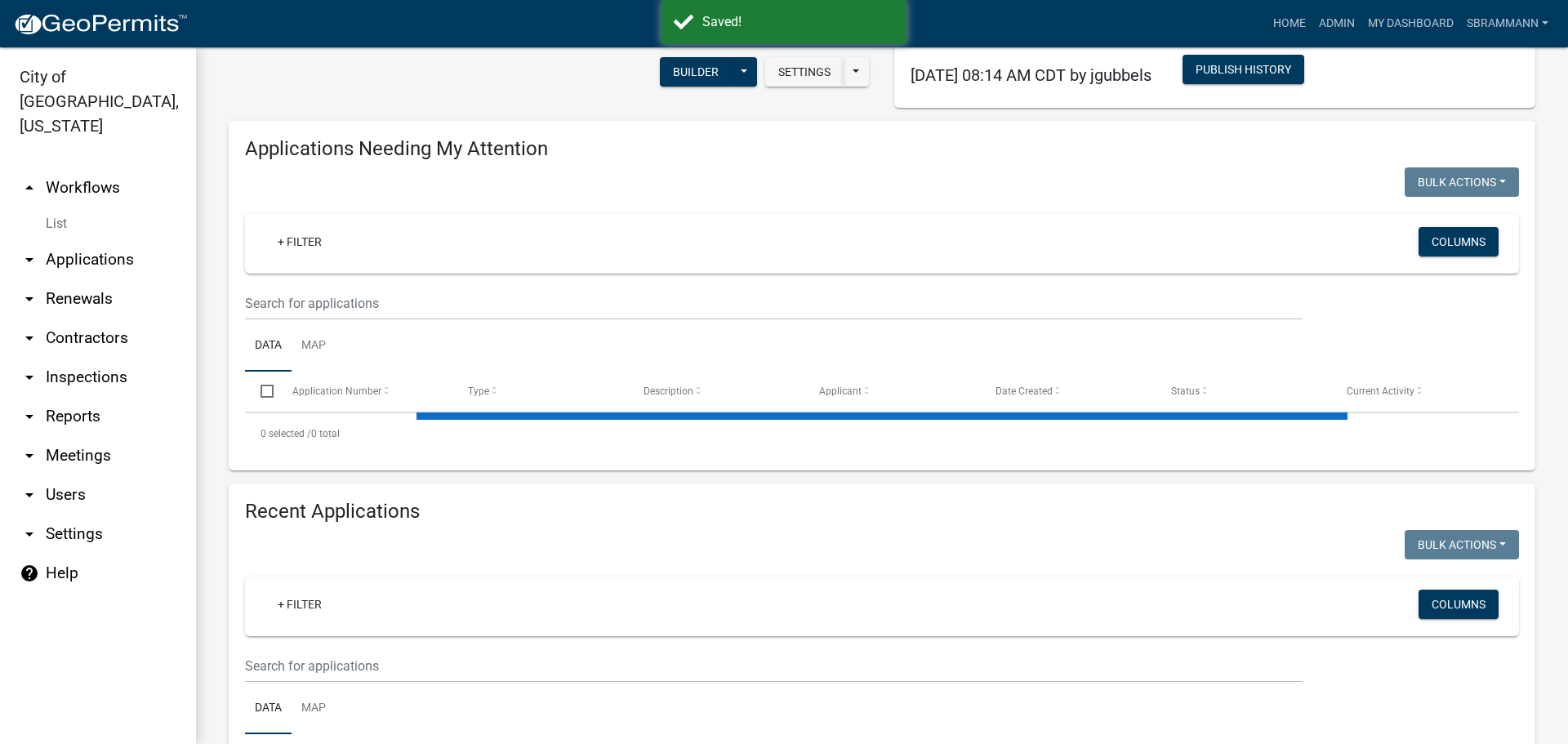
scroll to position [239, 0]
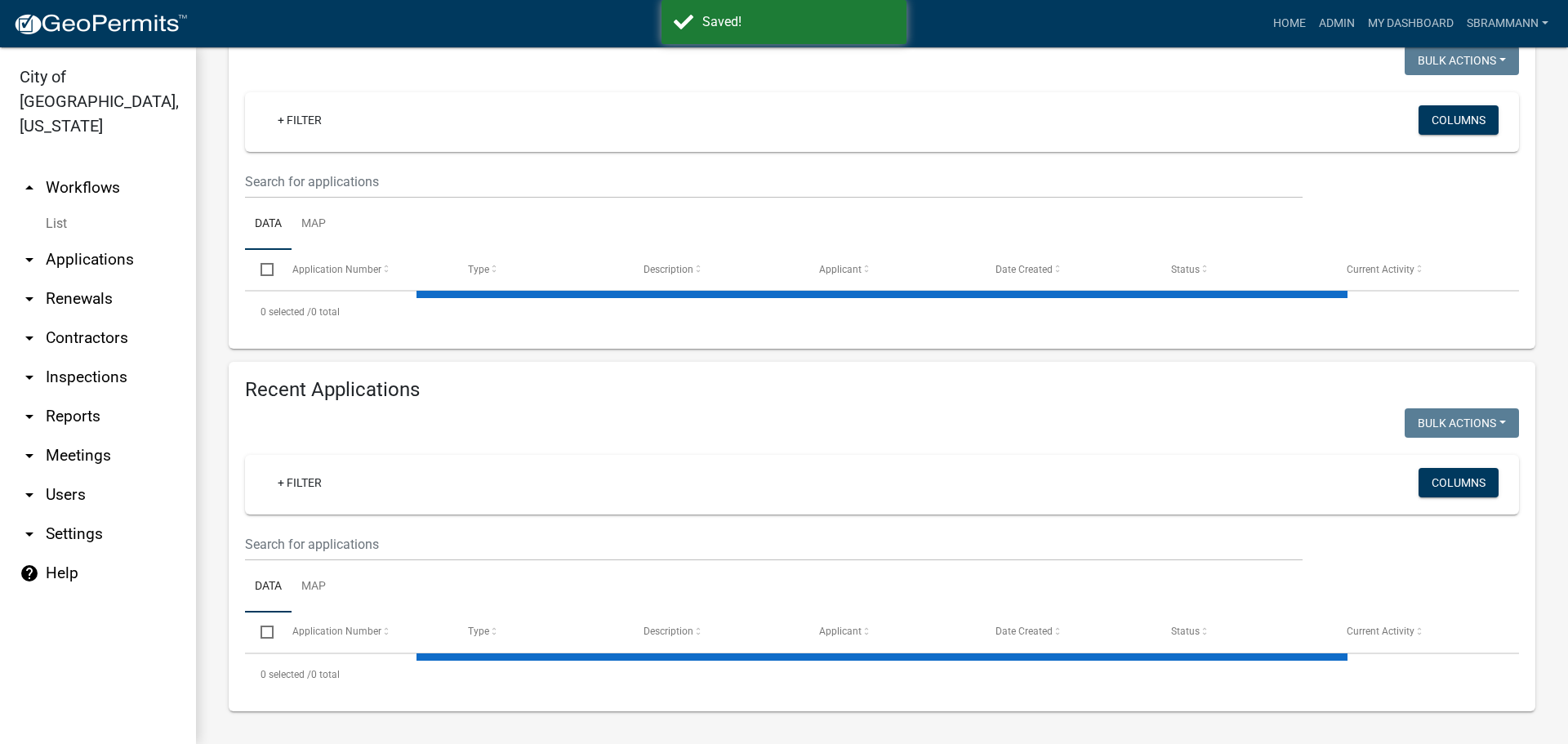
select select "3: 100"
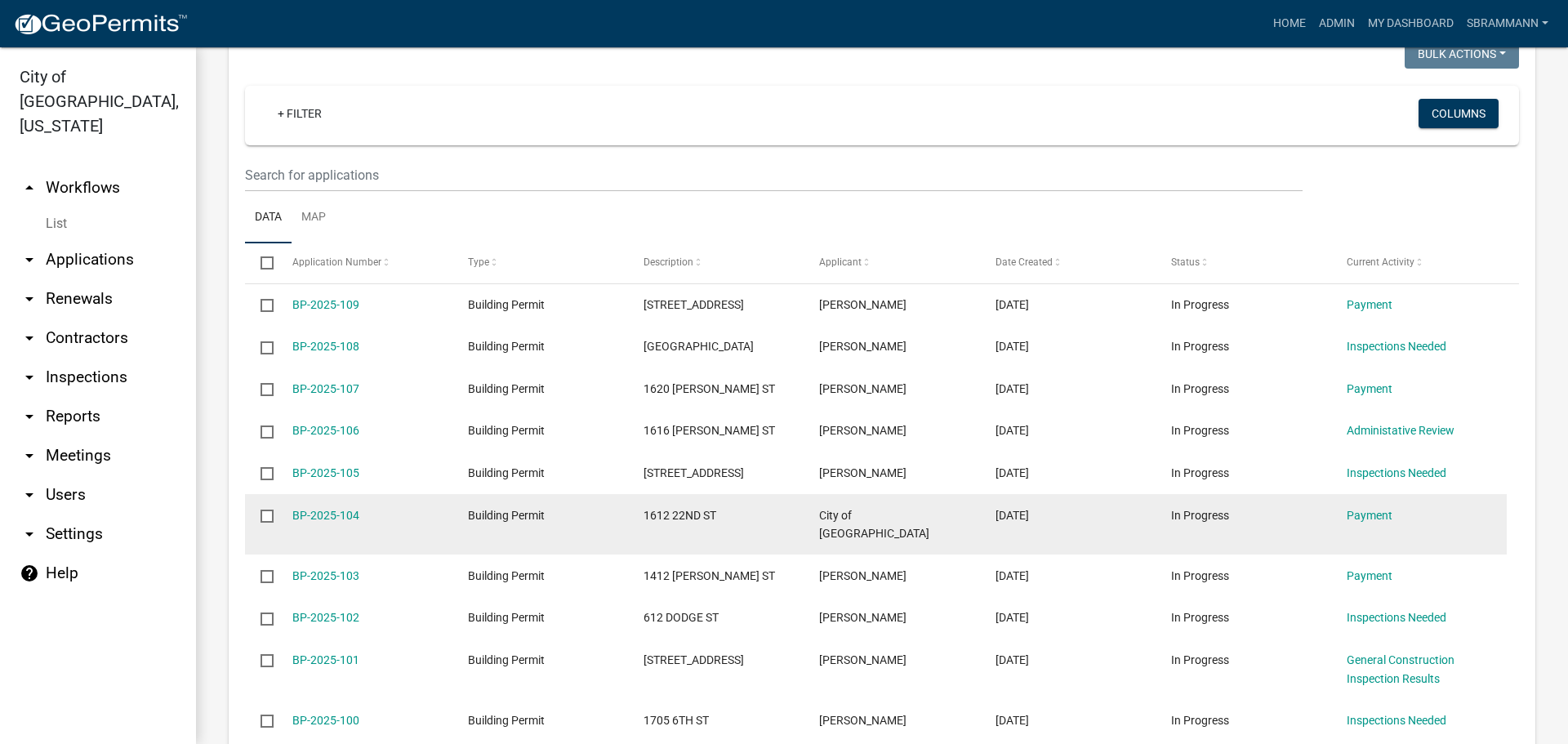
scroll to position [694, 0]
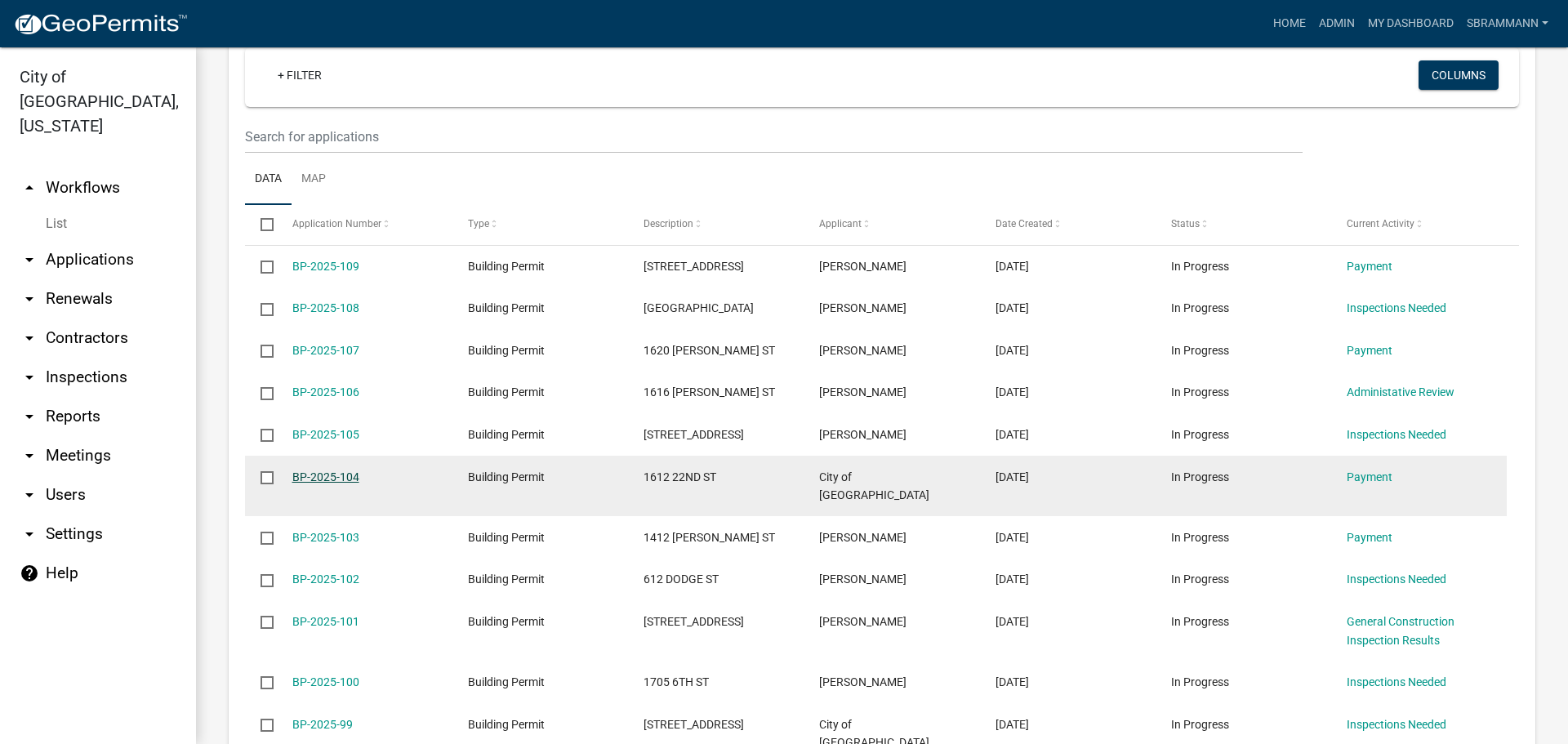
click at [315, 471] on link "BP-2025-104" at bounding box center [325, 477] width 67 height 13
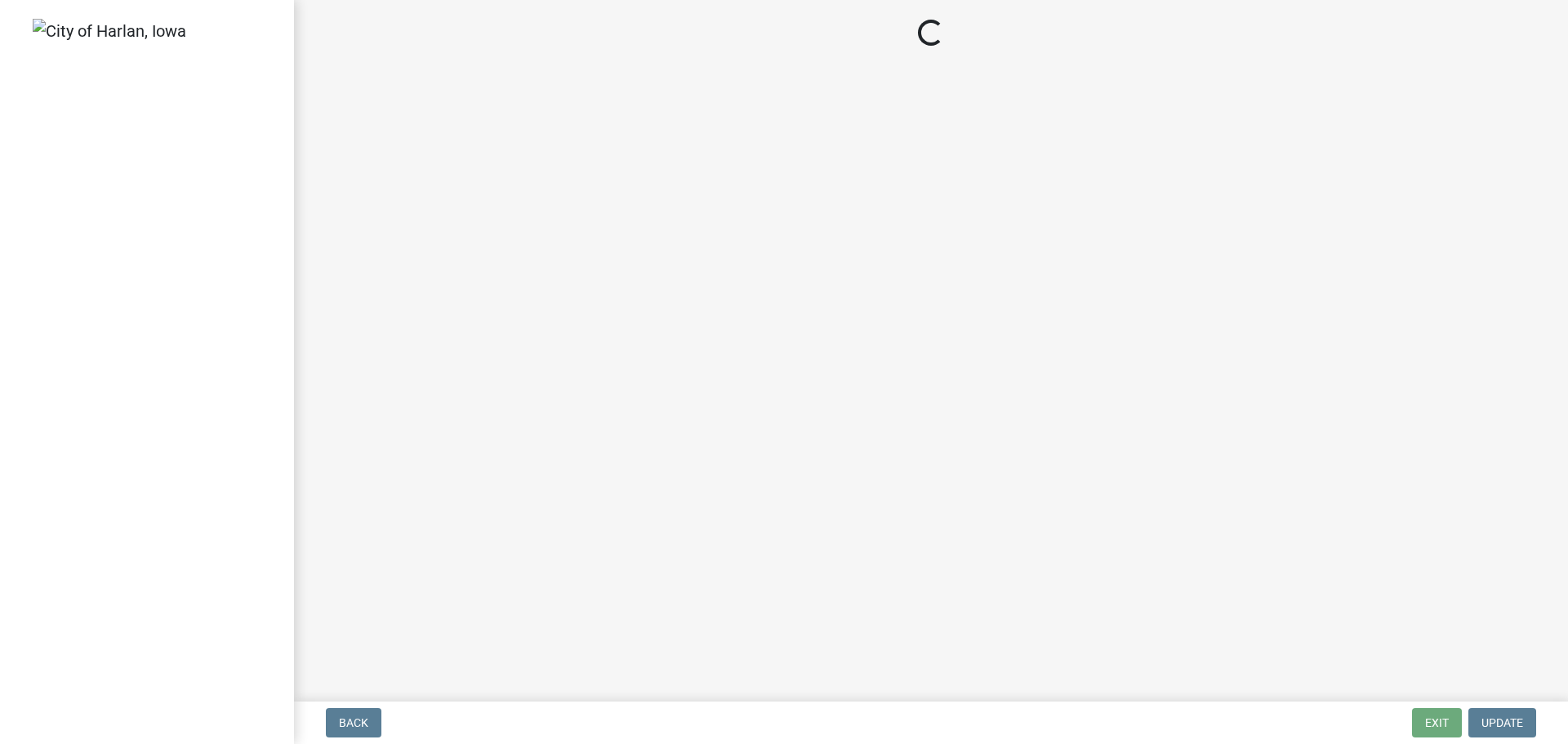
select select "3: 3"
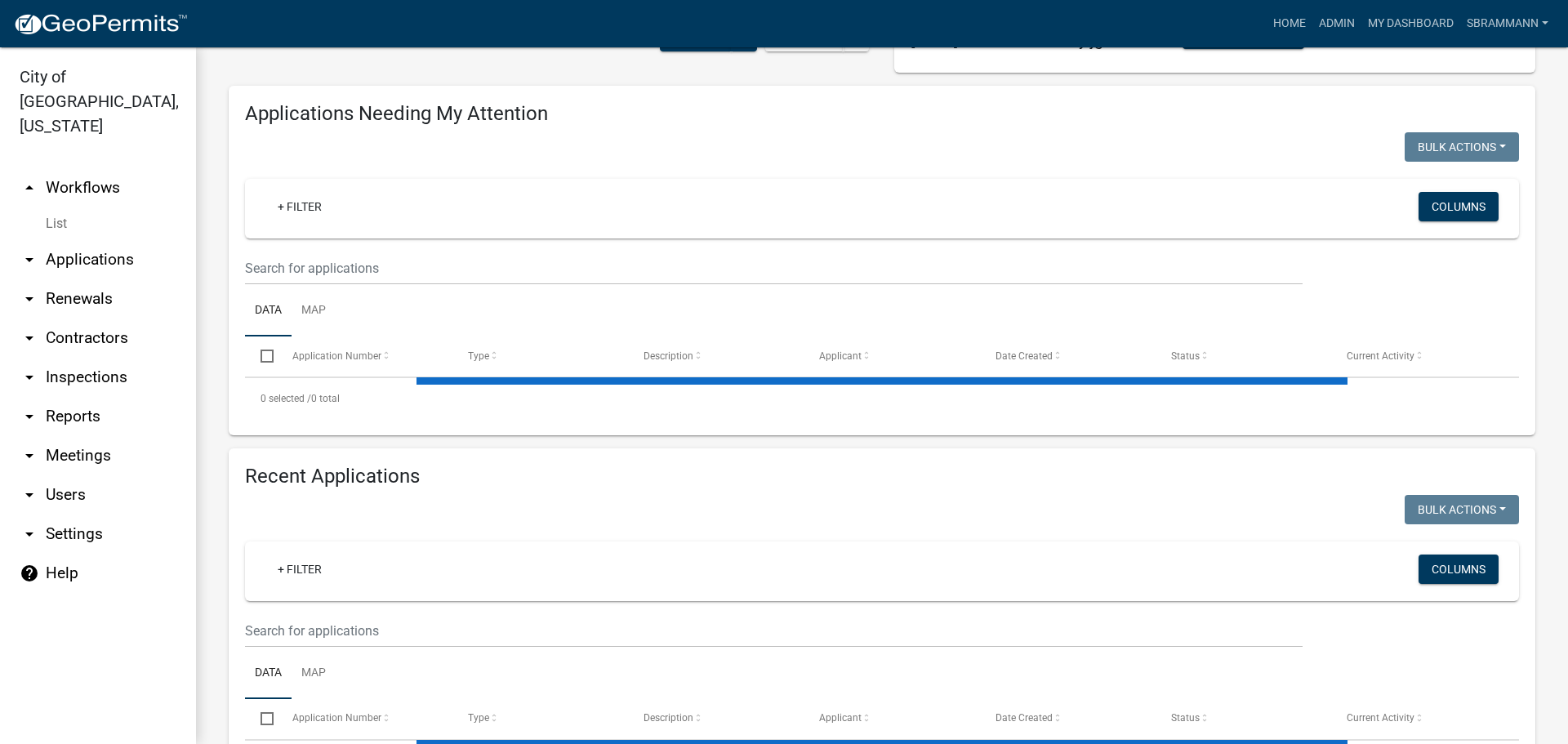
scroll to position [239, 0]
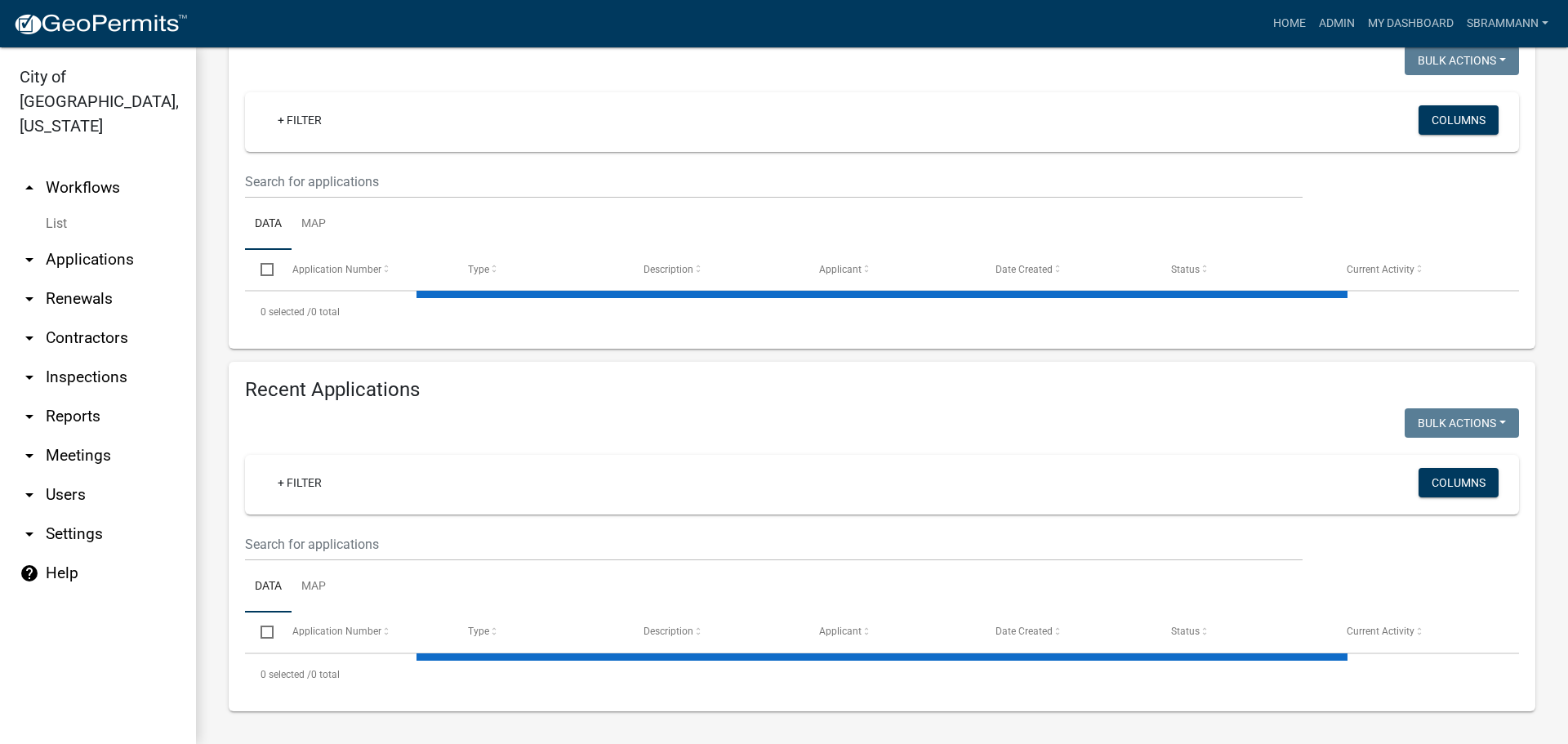
select select "3: 100"
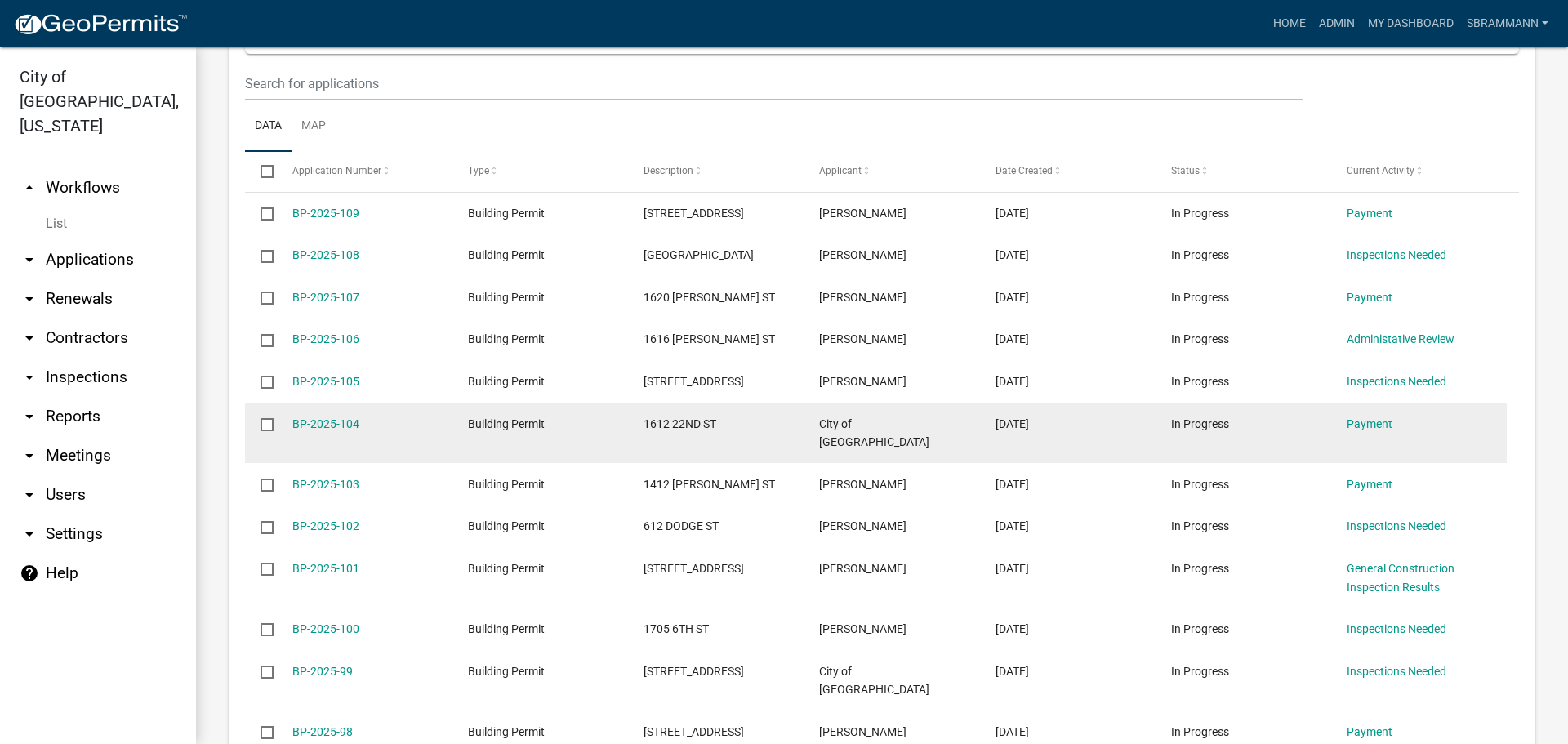
scroll to position [775, 0]
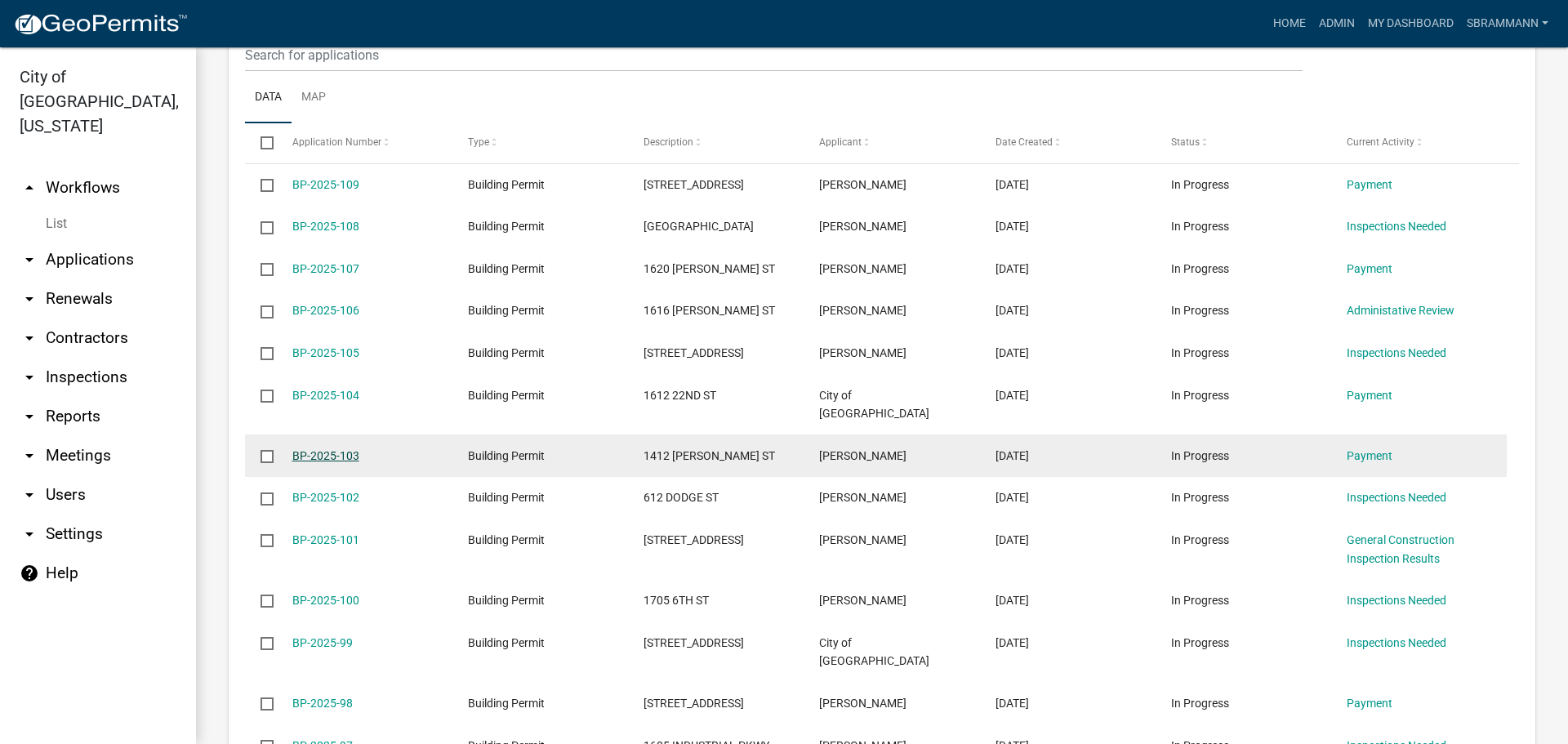
click at [325, 449] on link "BP-2025-103" at bounding box center [325, 455] width 67 height 13
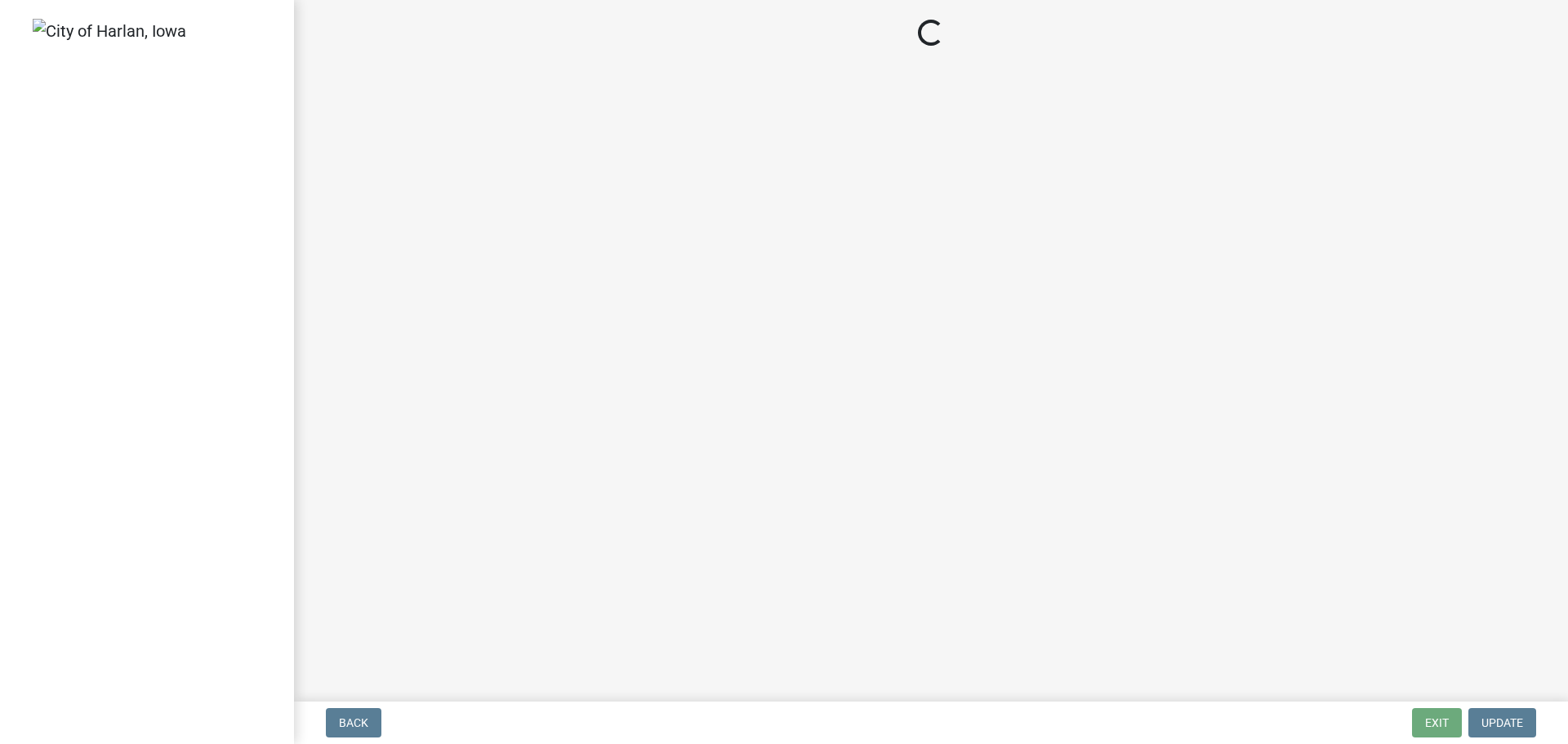
select select "3: 3"
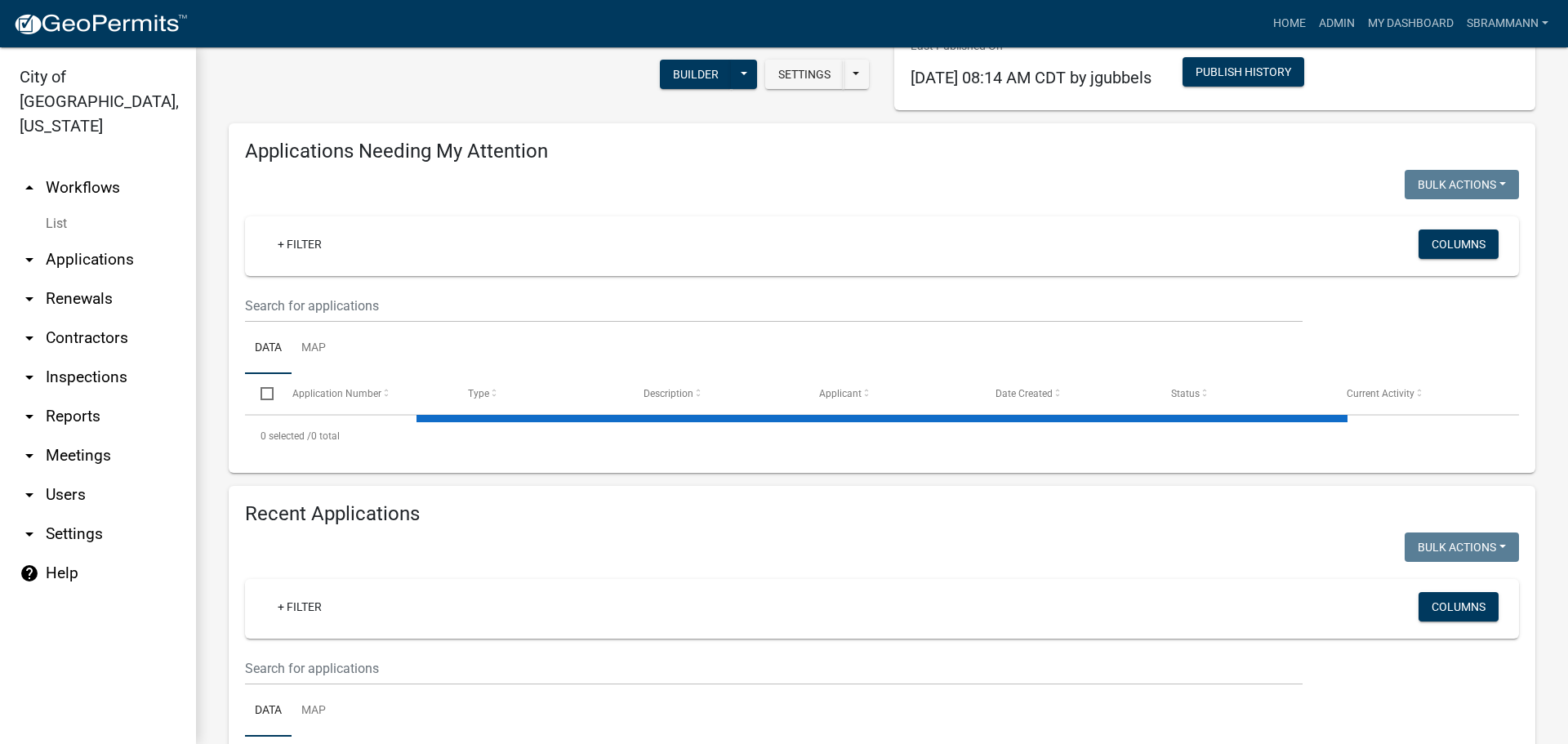
select select "3: 100"
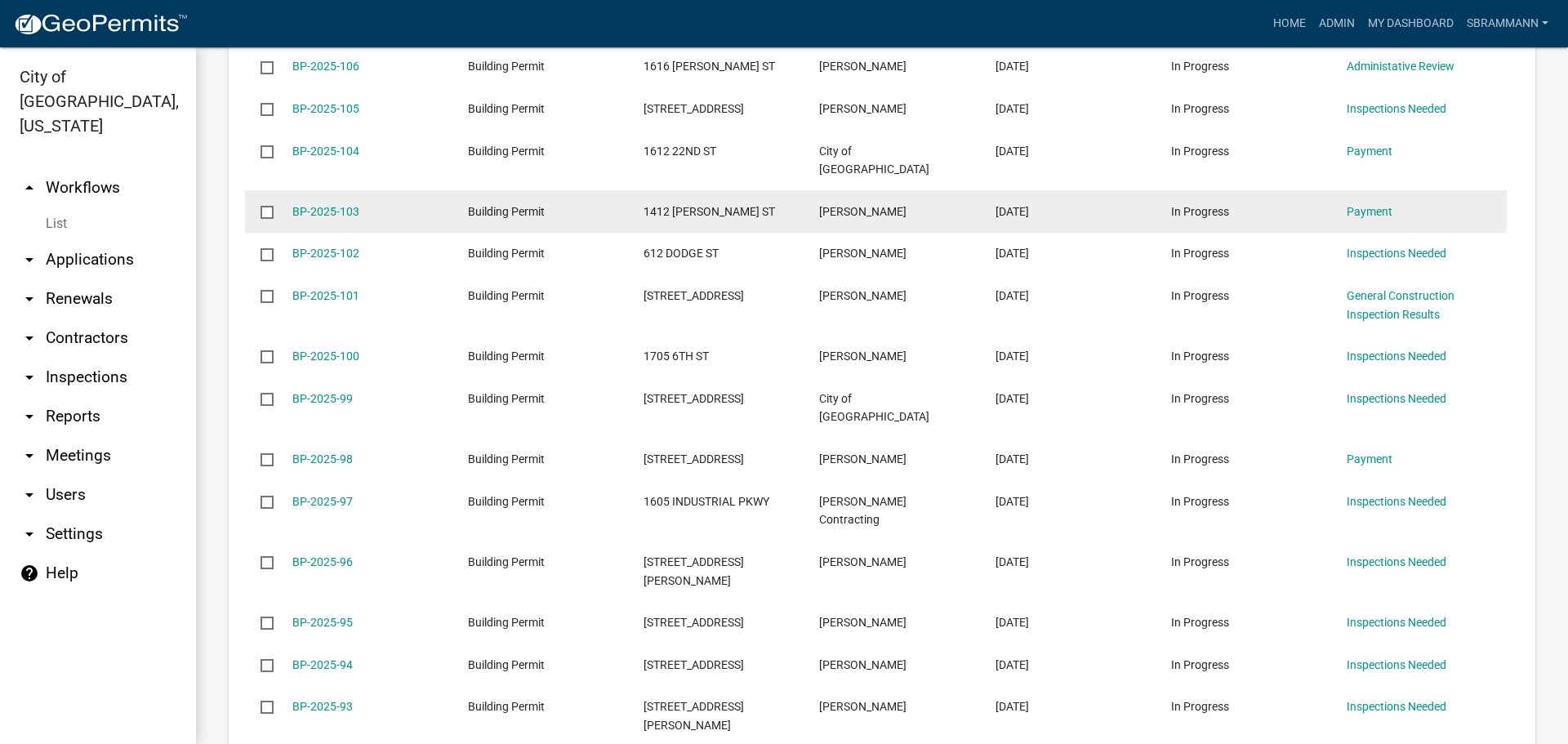
scroll to position [1020, 0]
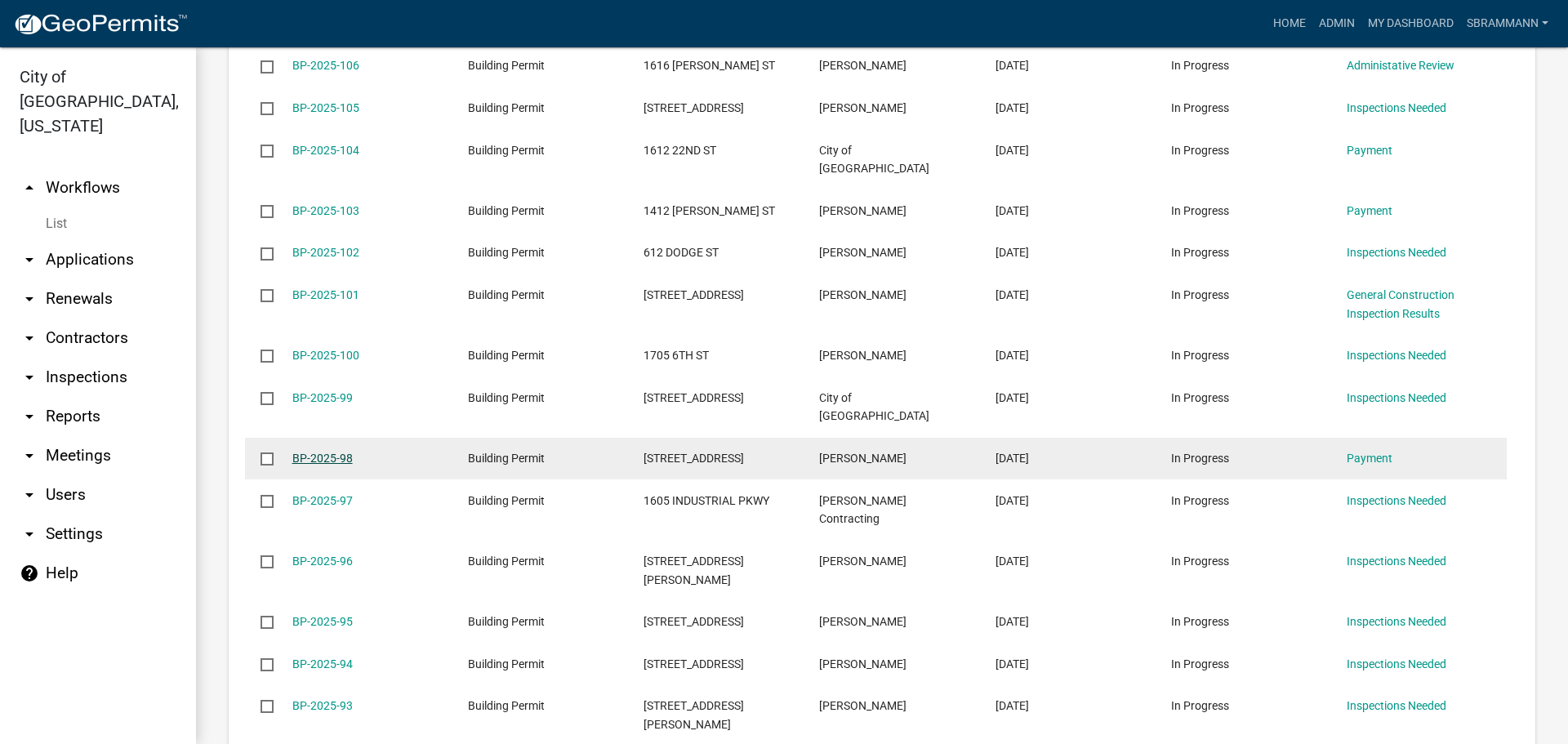
click at [324, 451] on link "BP-2025-98" at bounding box center [322, 458] width 60 height 13
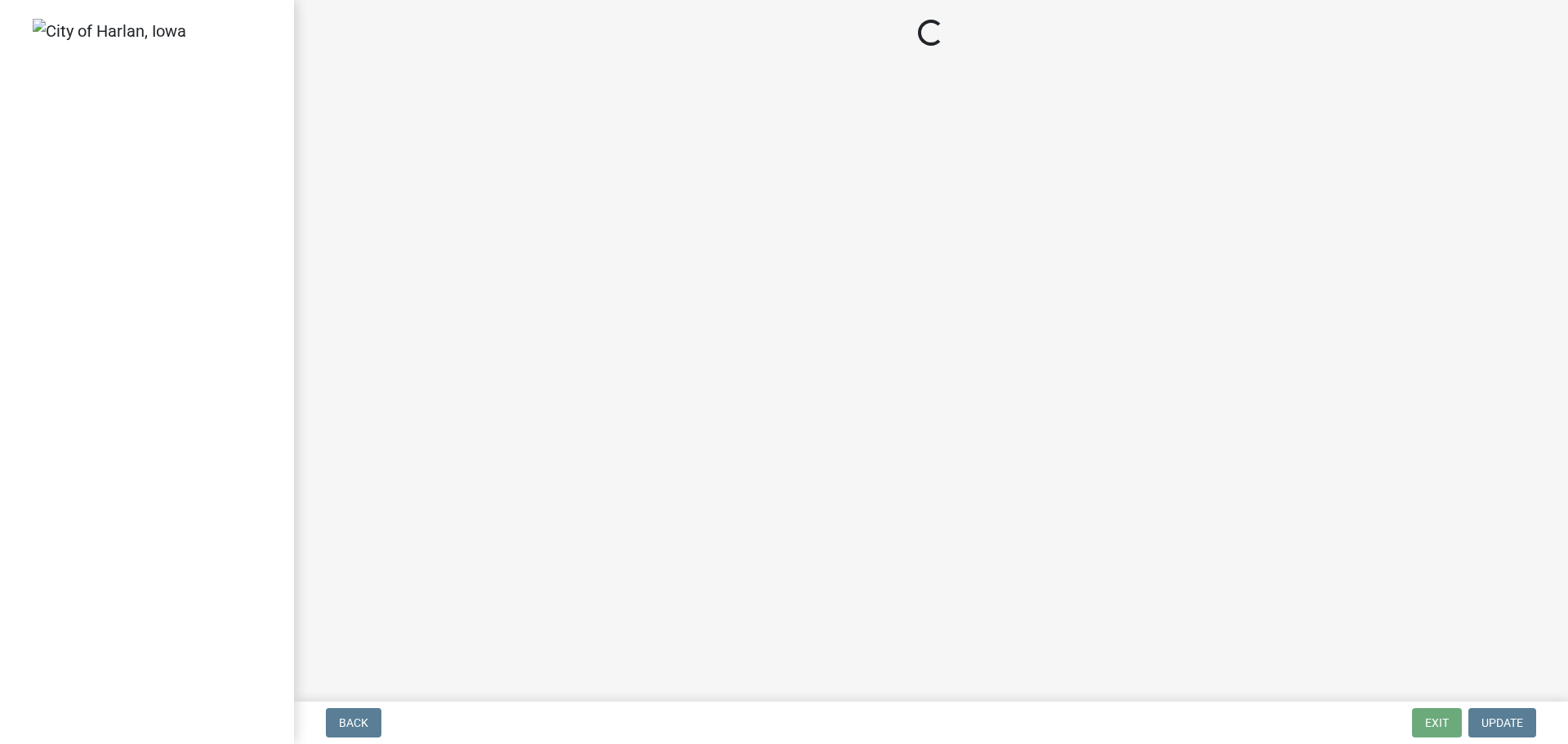
select select "3: 3"
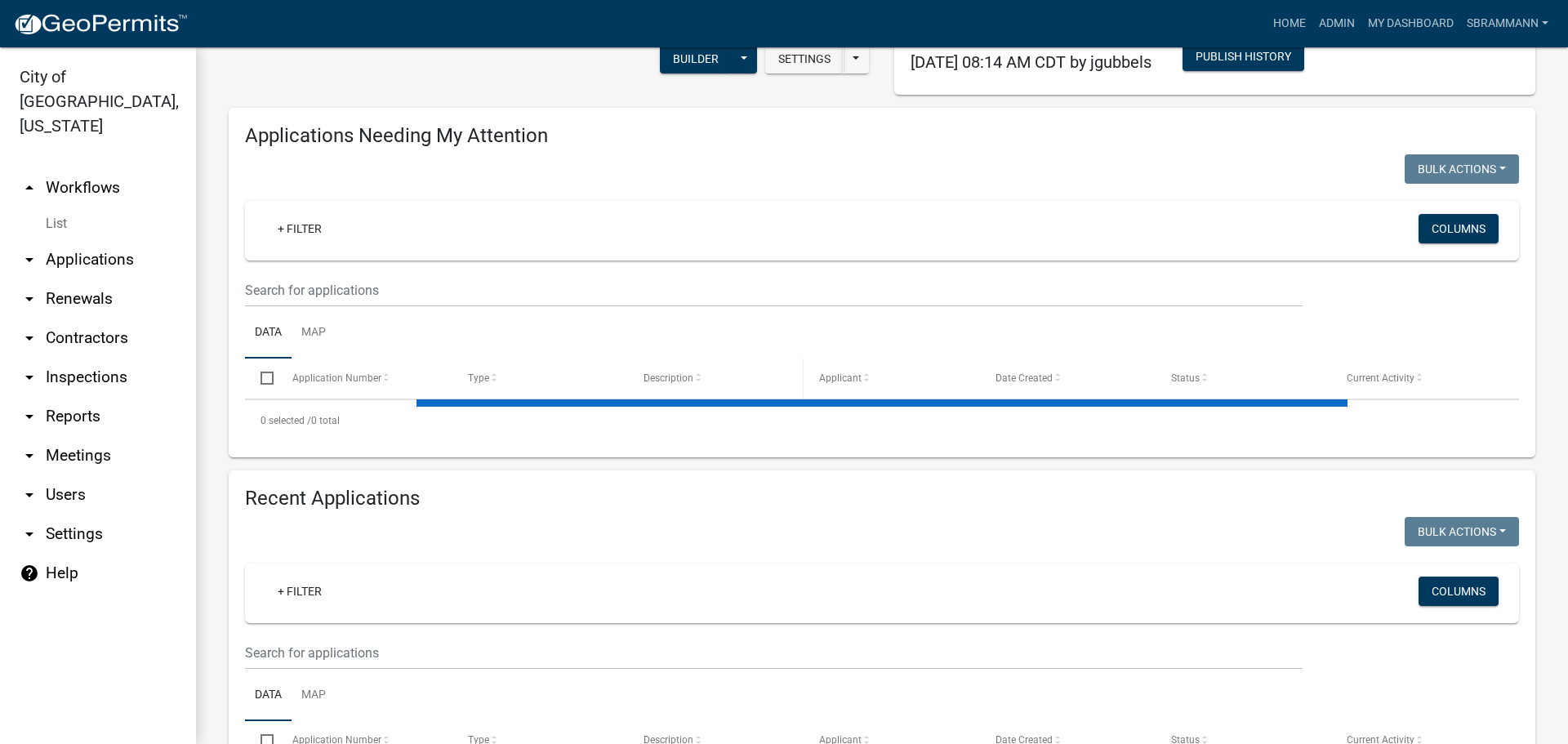
scroll to position [239, 0]
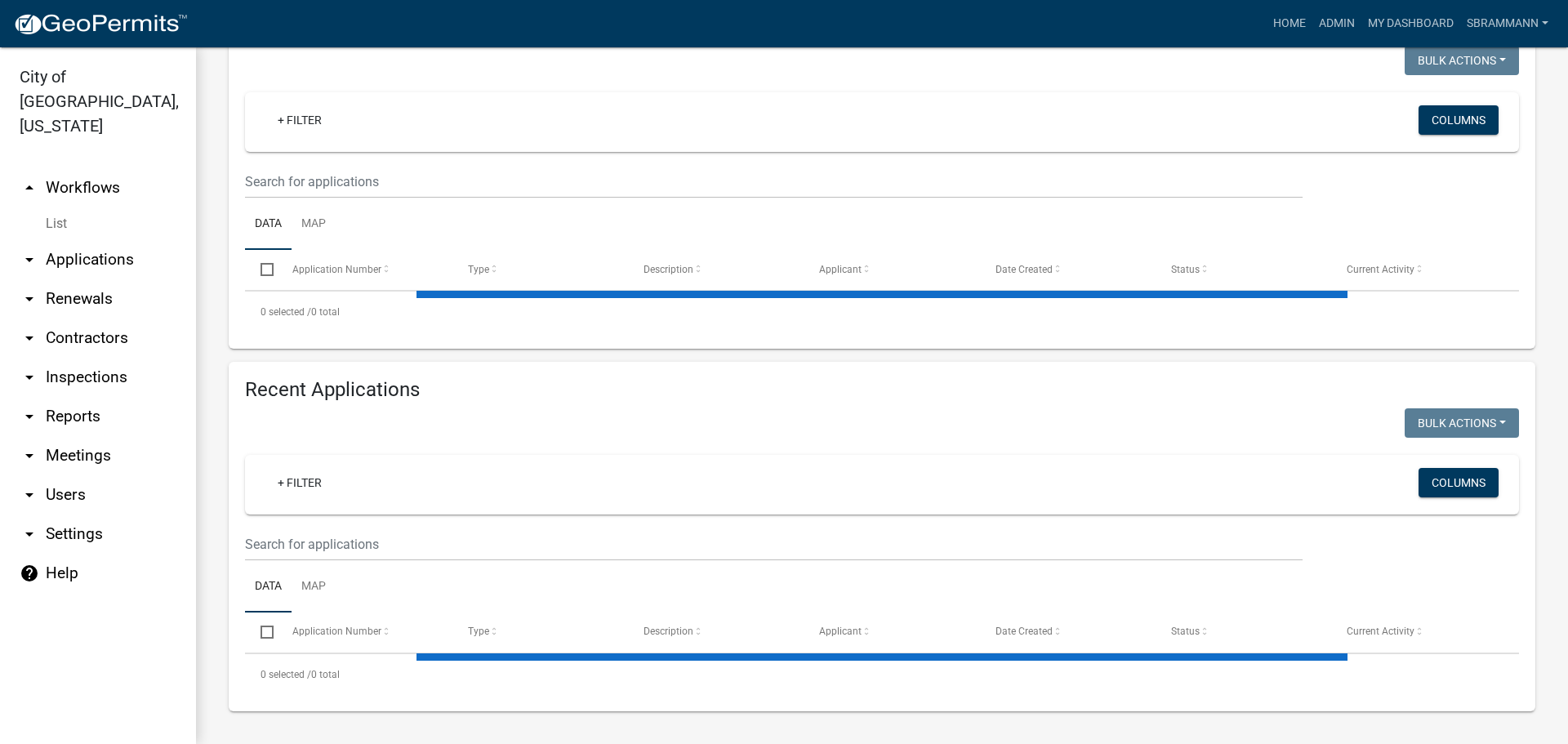
select select "3: 100"
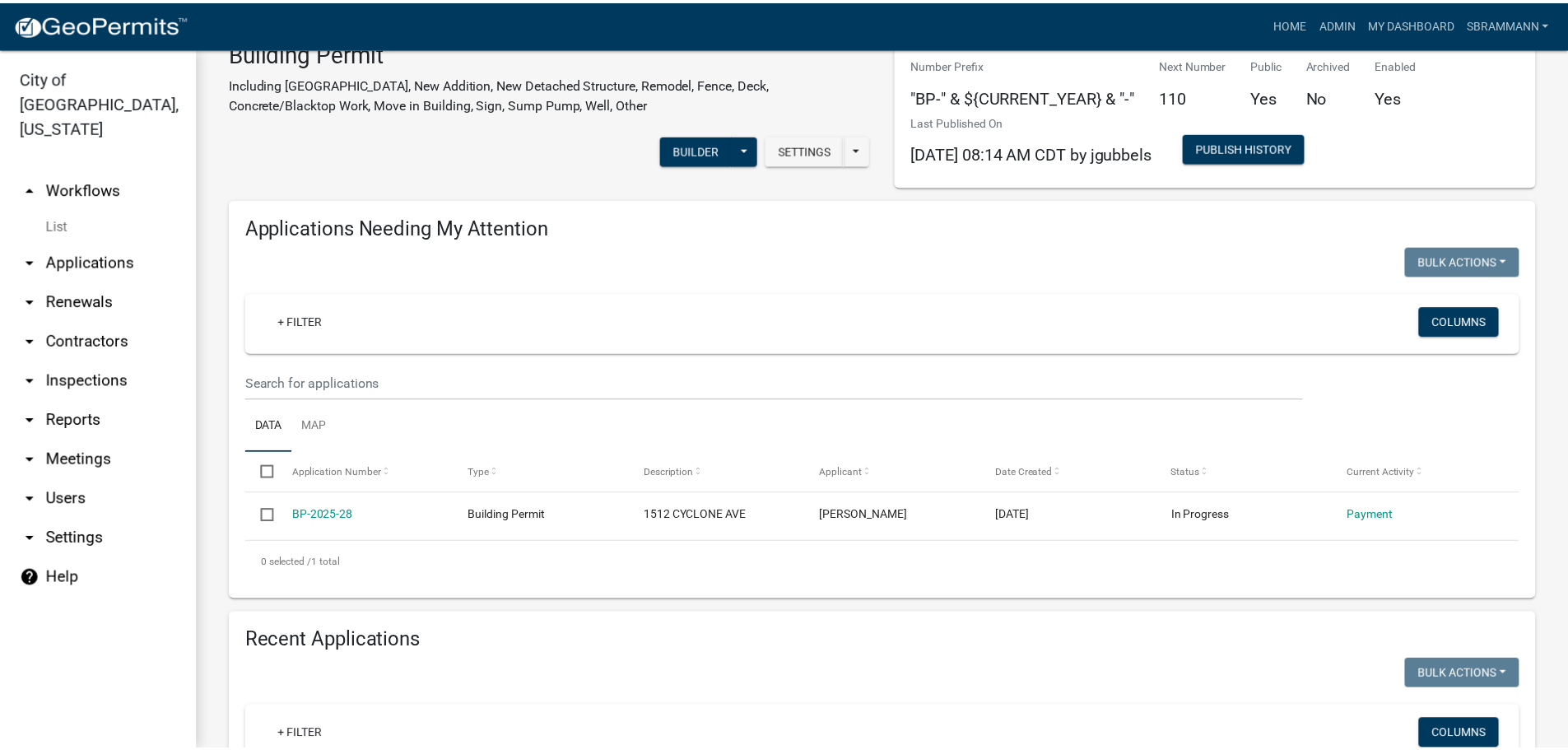
scroll to position [0, 0]
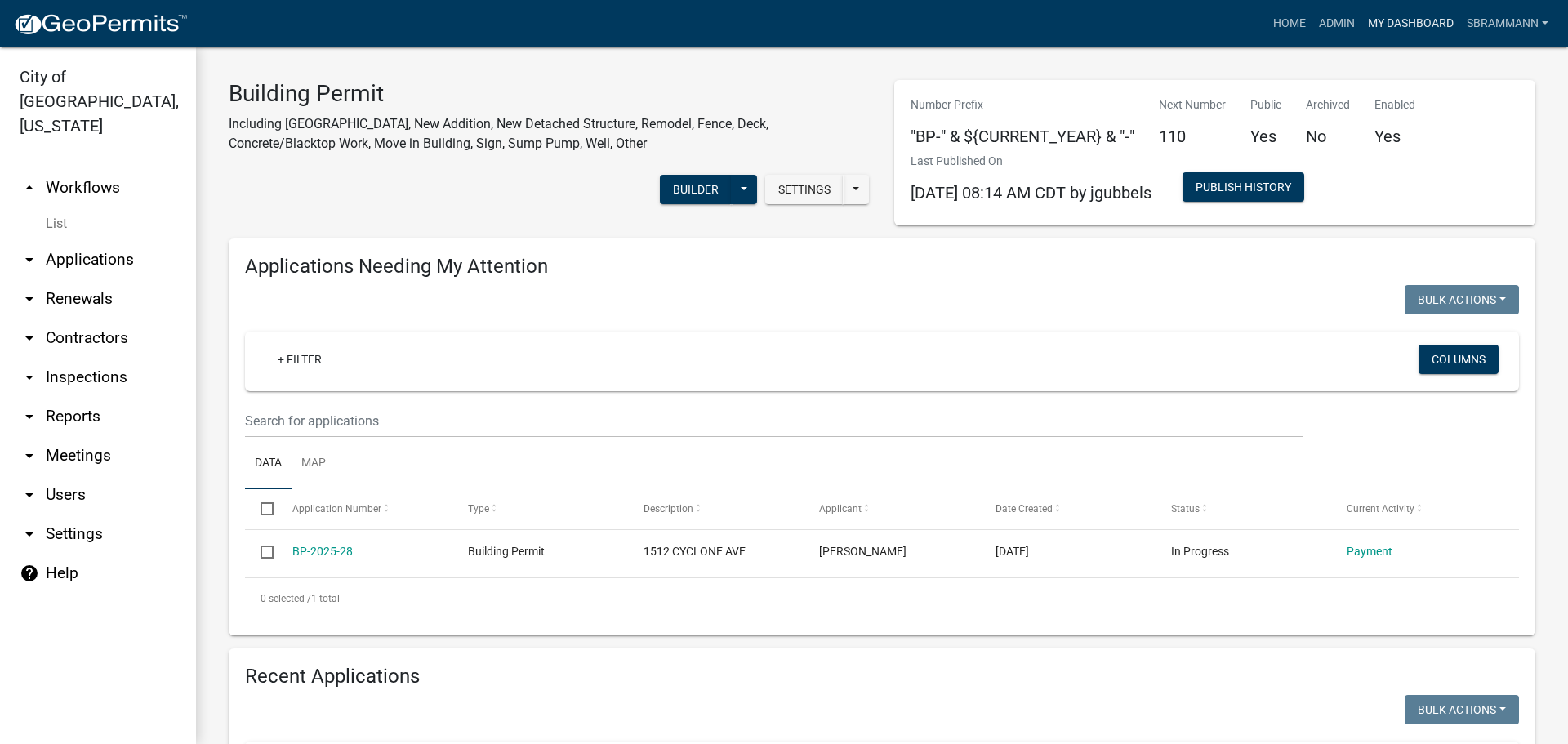
click at [1395, 23] on link "My Dashboard" at bounding box center [1410, 23] width 99 height 31
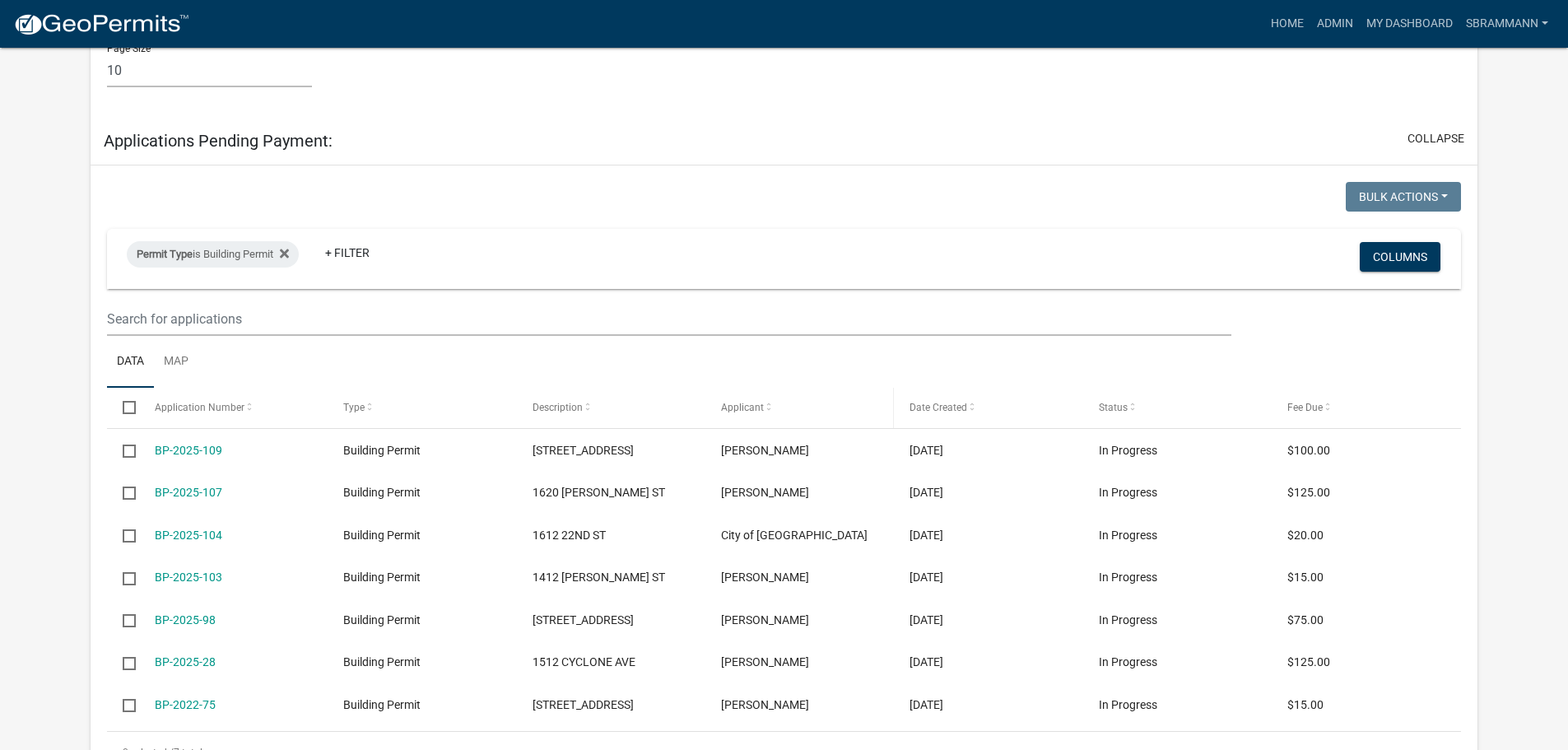
scroll to position [2447, 0]
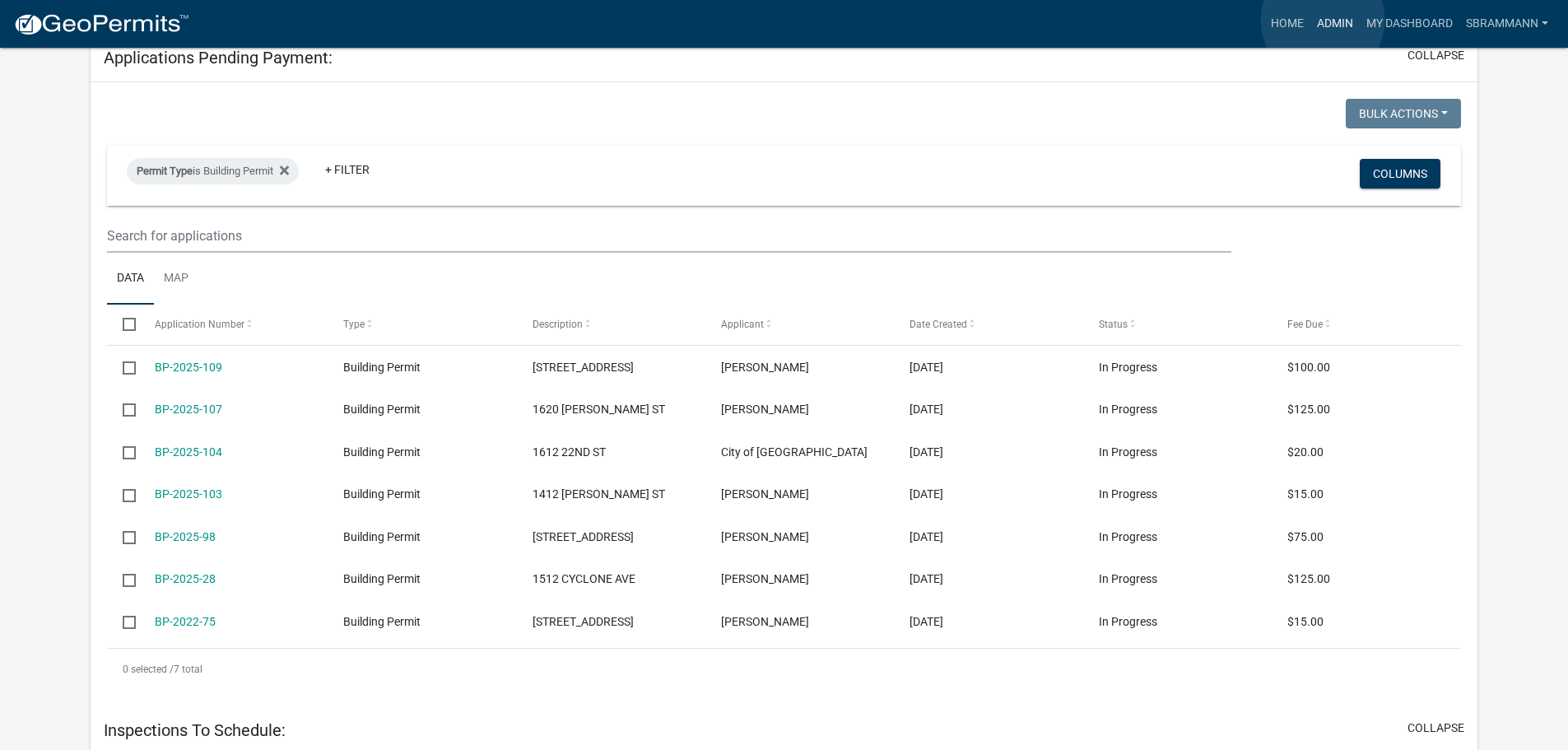
click at [1323, 20] on link "Admin" at bounding box center [1334, 23] width 49 height 31
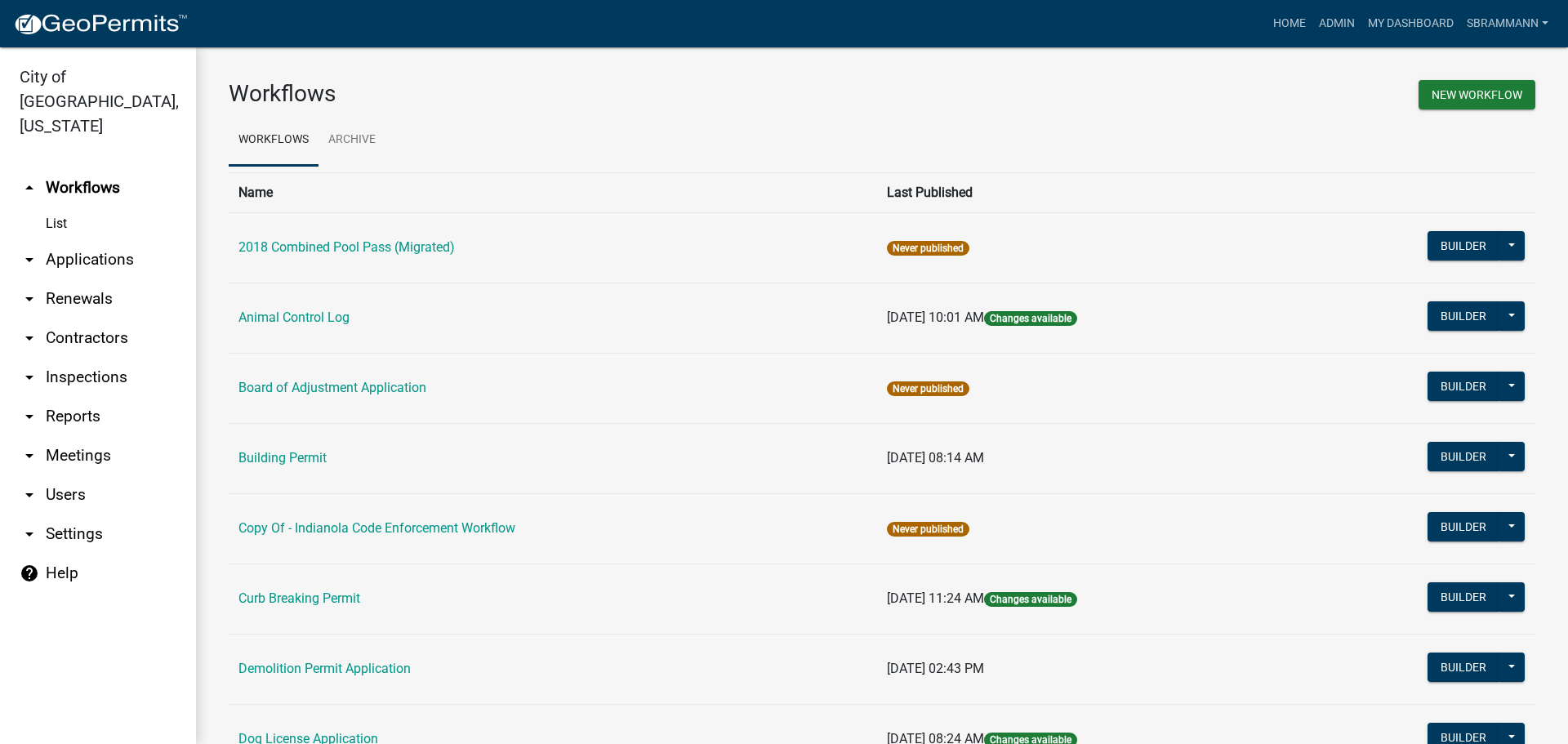
scroll to position [82, 0]
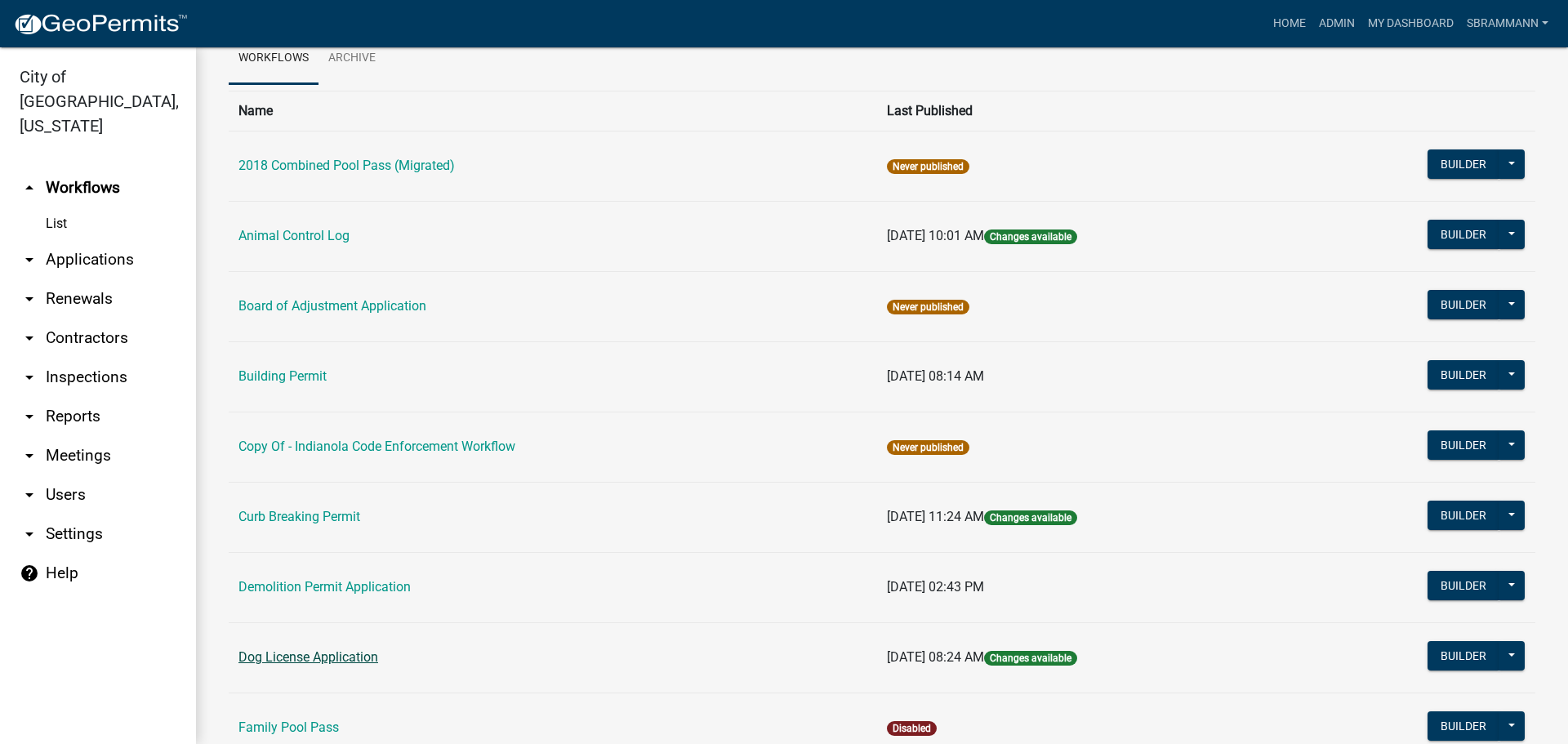
click at [306, 650] on link "Dog License Application" at bounding box center [308, 656] width 140 height 16
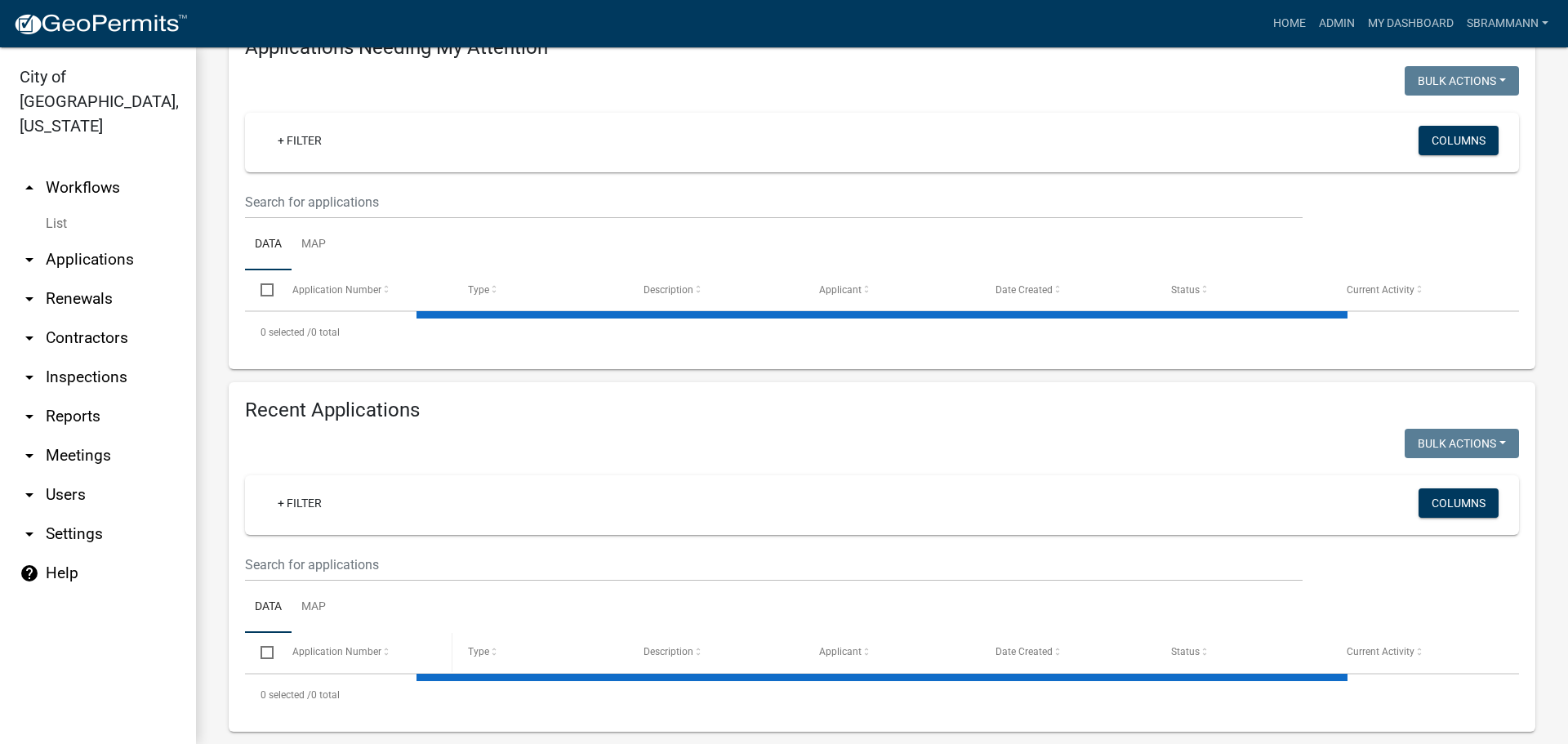
select select "3: 100"
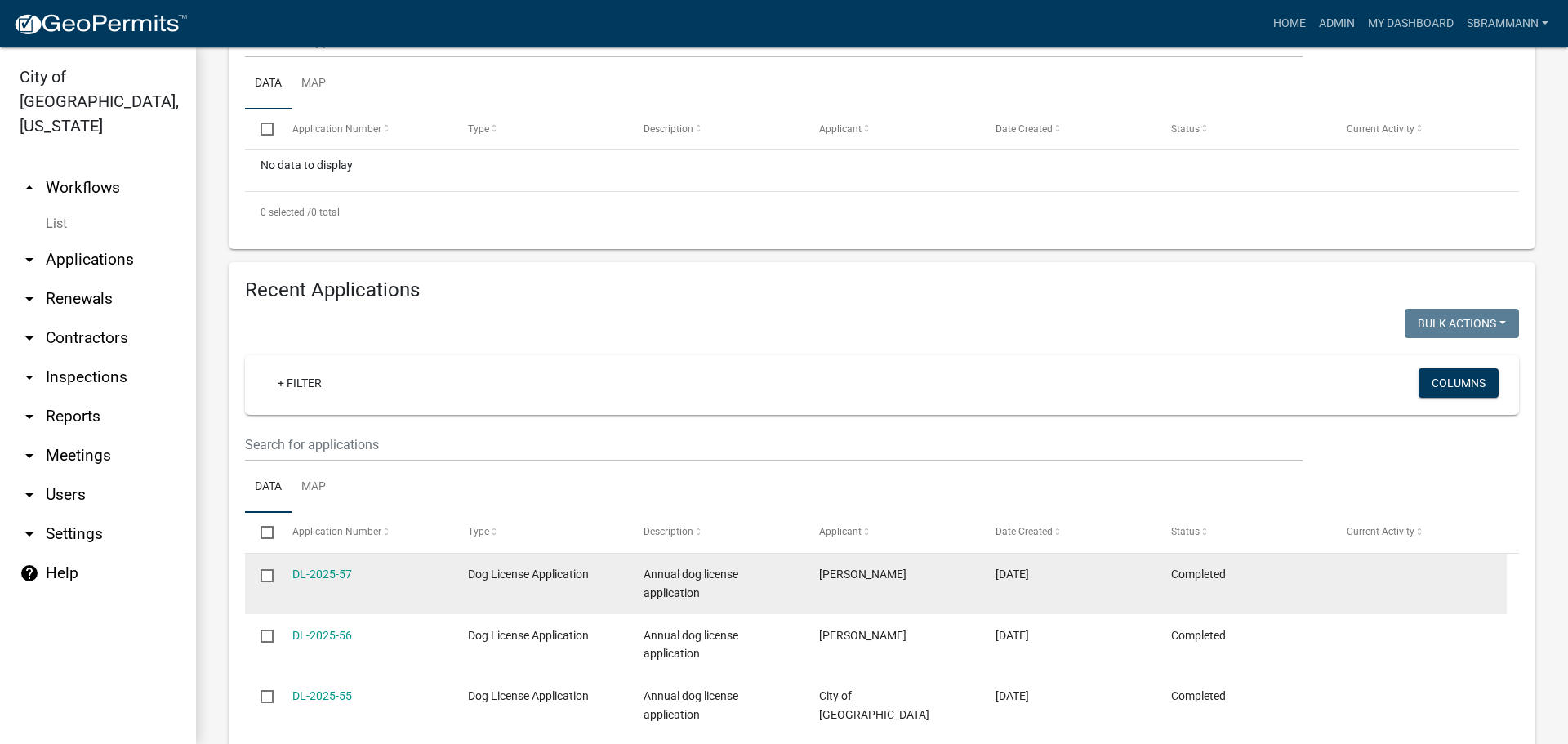
scroll to position [490, 0]
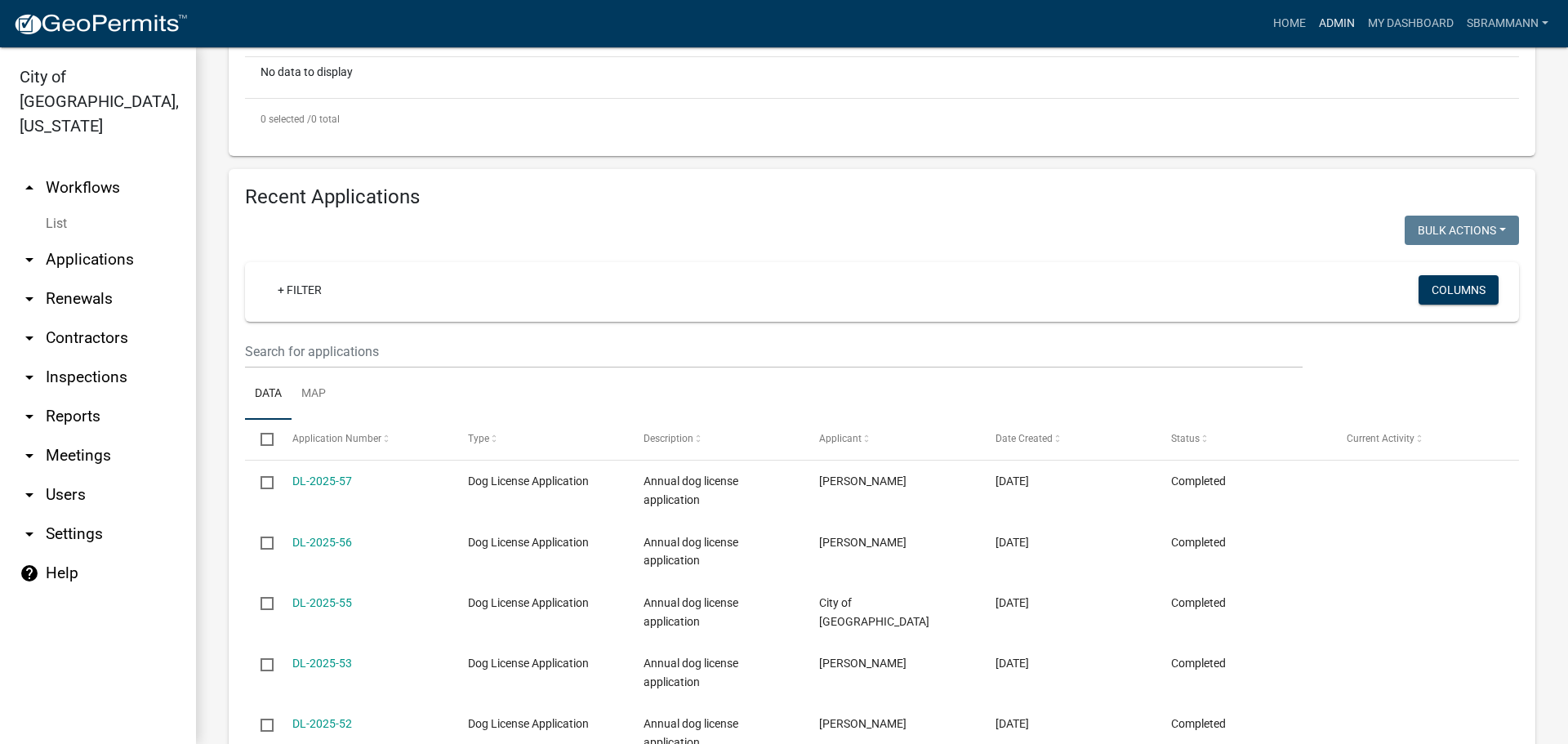
click at [1334, 18] on link "Admin" at bounding box center [1336, 23] width 49 height 31
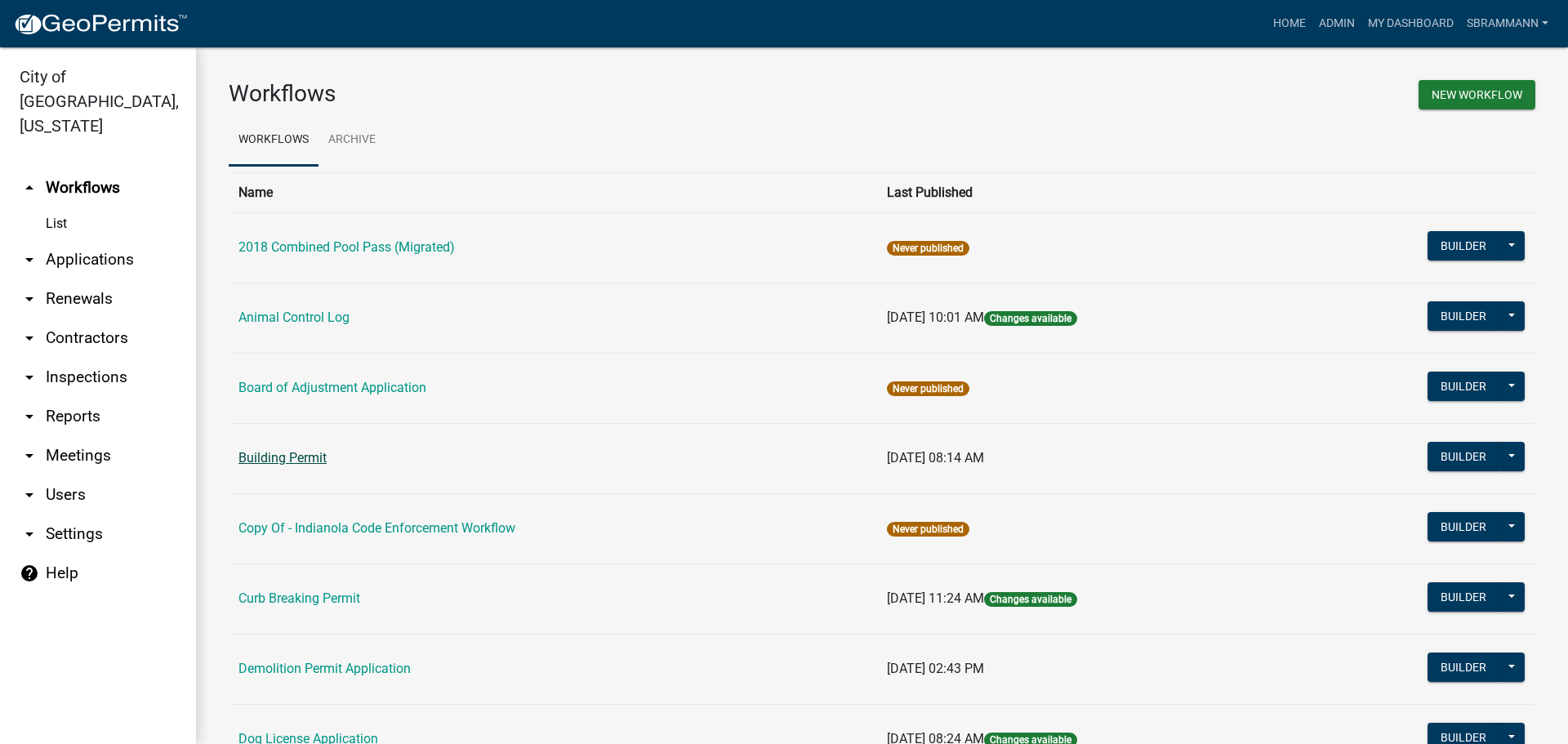
click at [263, 458] on link "Building Permit" at bounding box center [282, 457] width 89 height 16
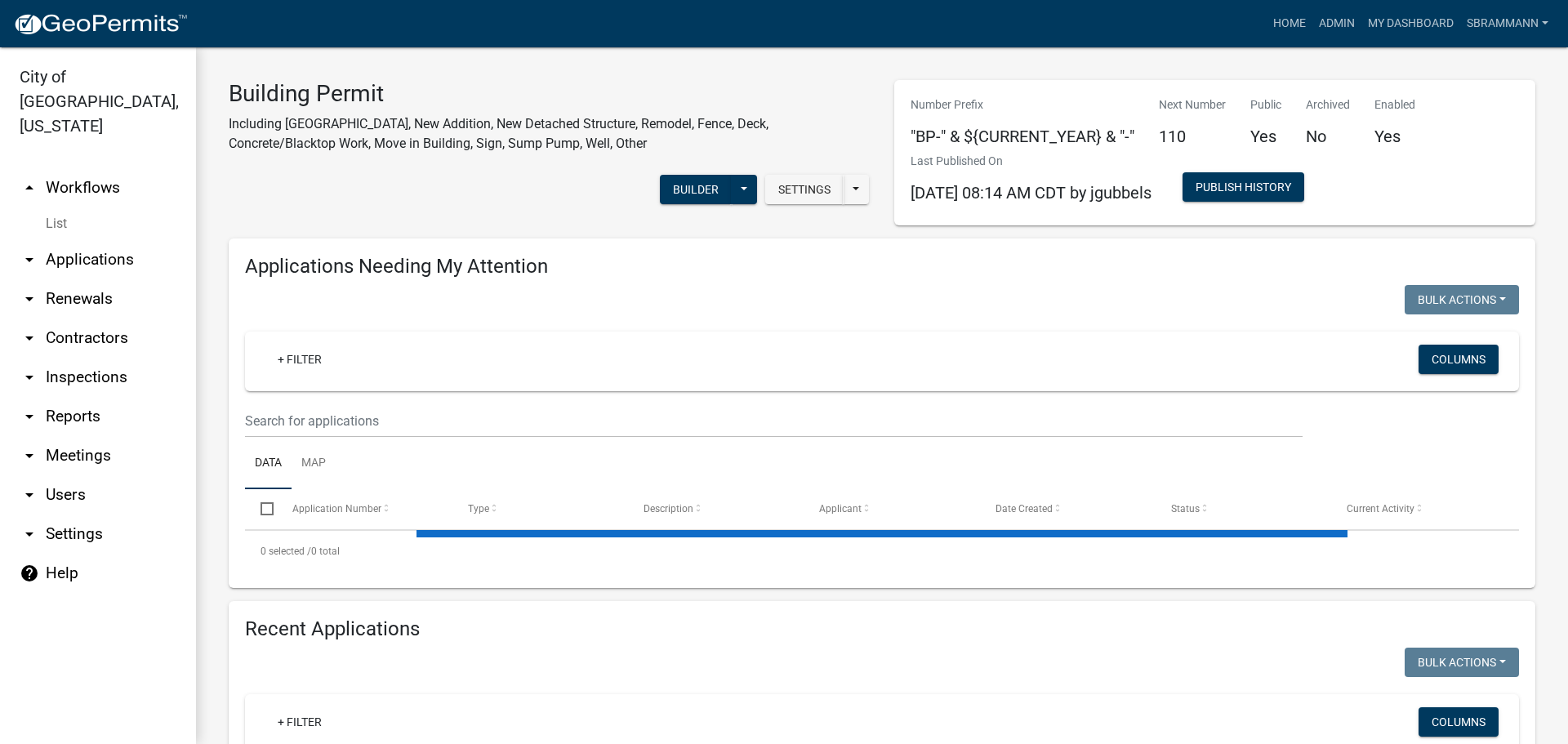
select select "3: 100"
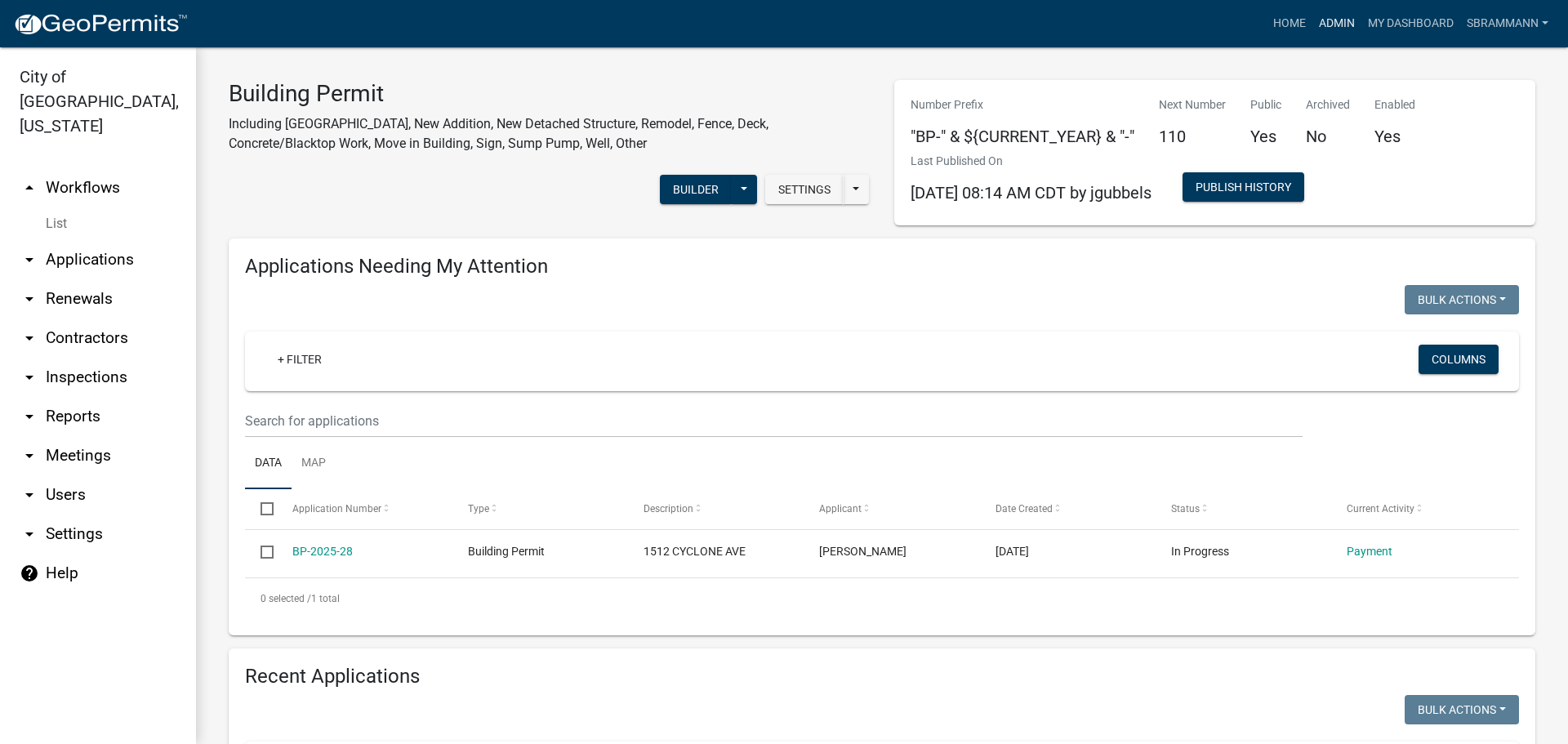
click at [1334, 26] on link "Admin" at bounding box center [1336, 23] width 49 height 31
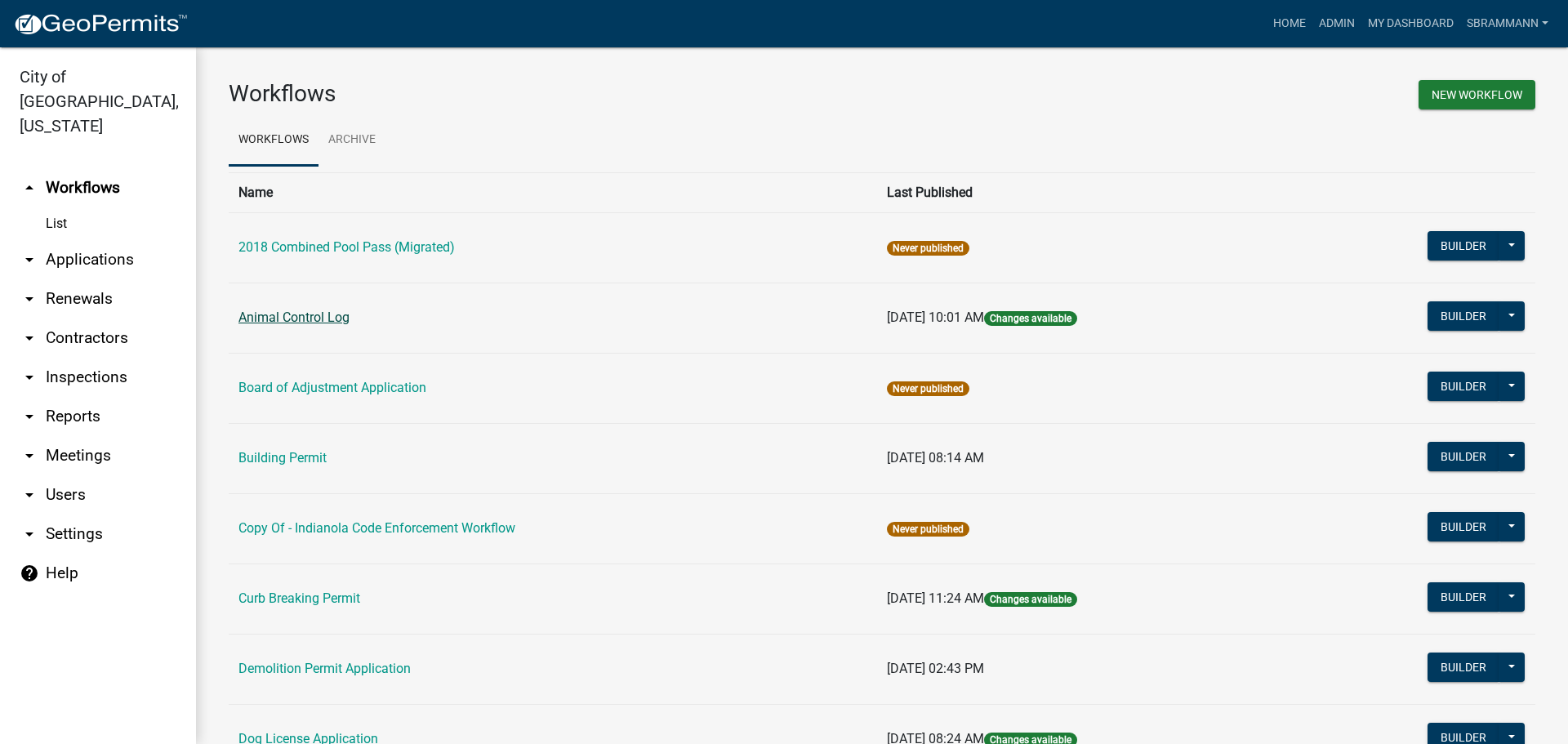
click at [321, 319] on link "Animal Control Log" at bounding box center [294, 317] width 111 height 16
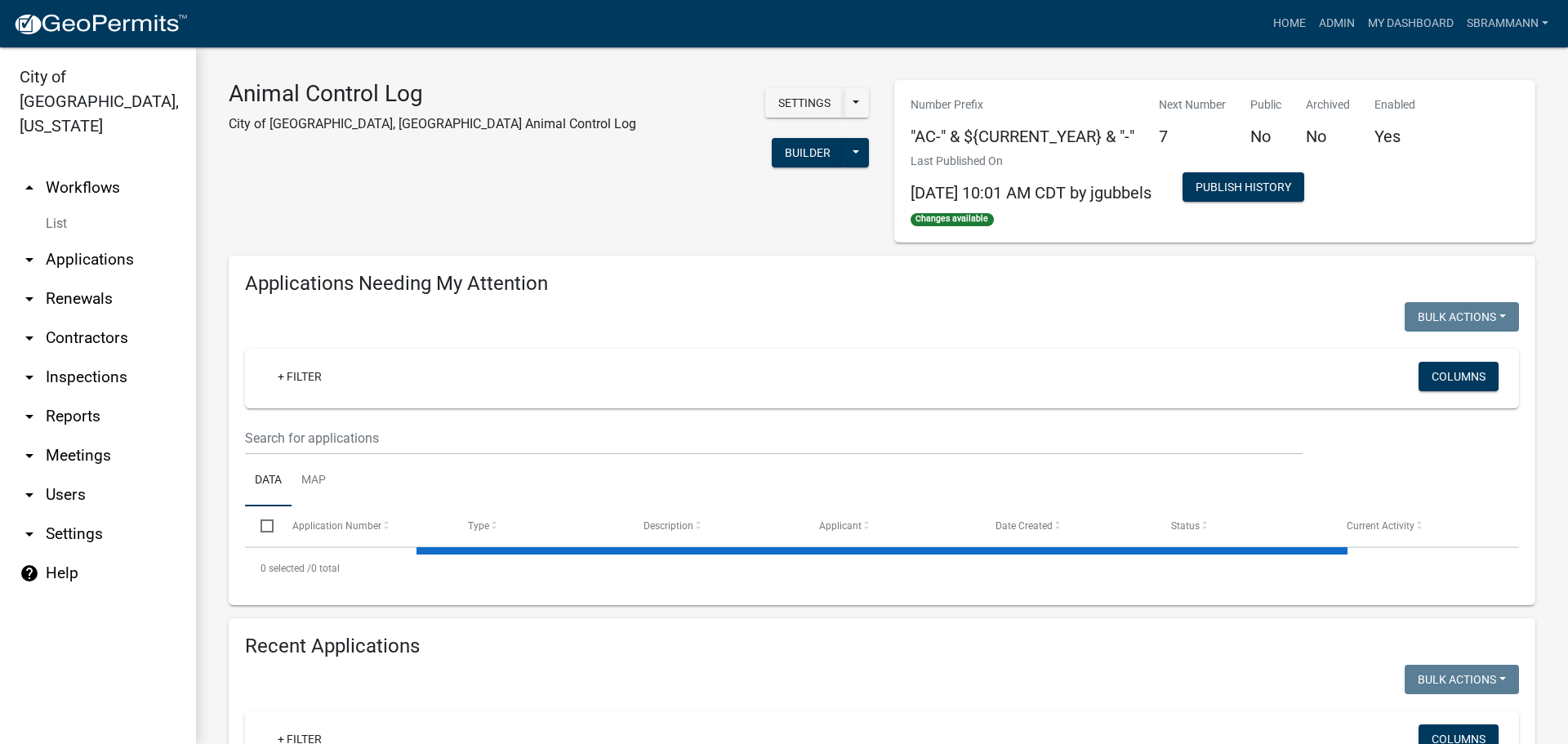
select select "3: 100"
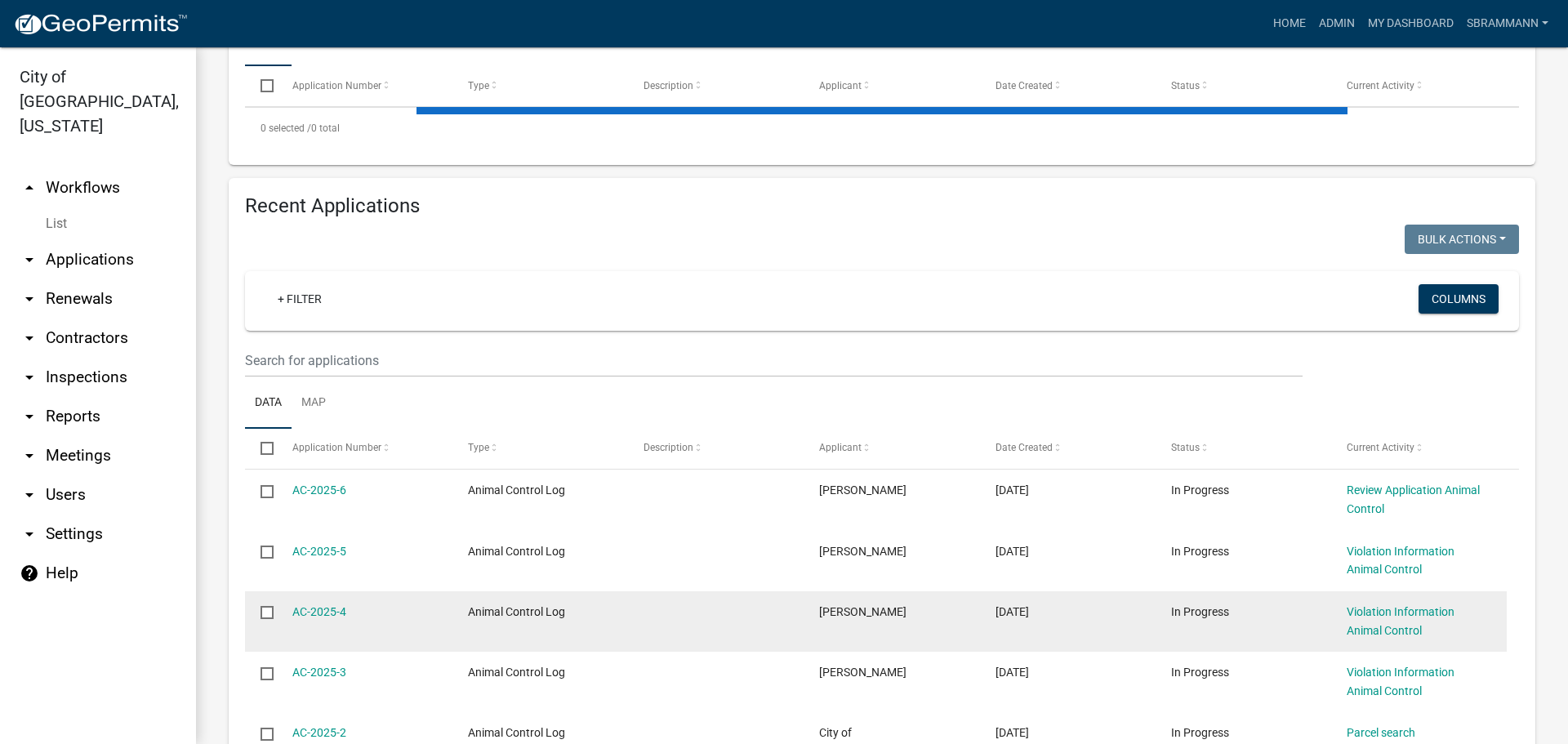
scroll to position [502, 0]
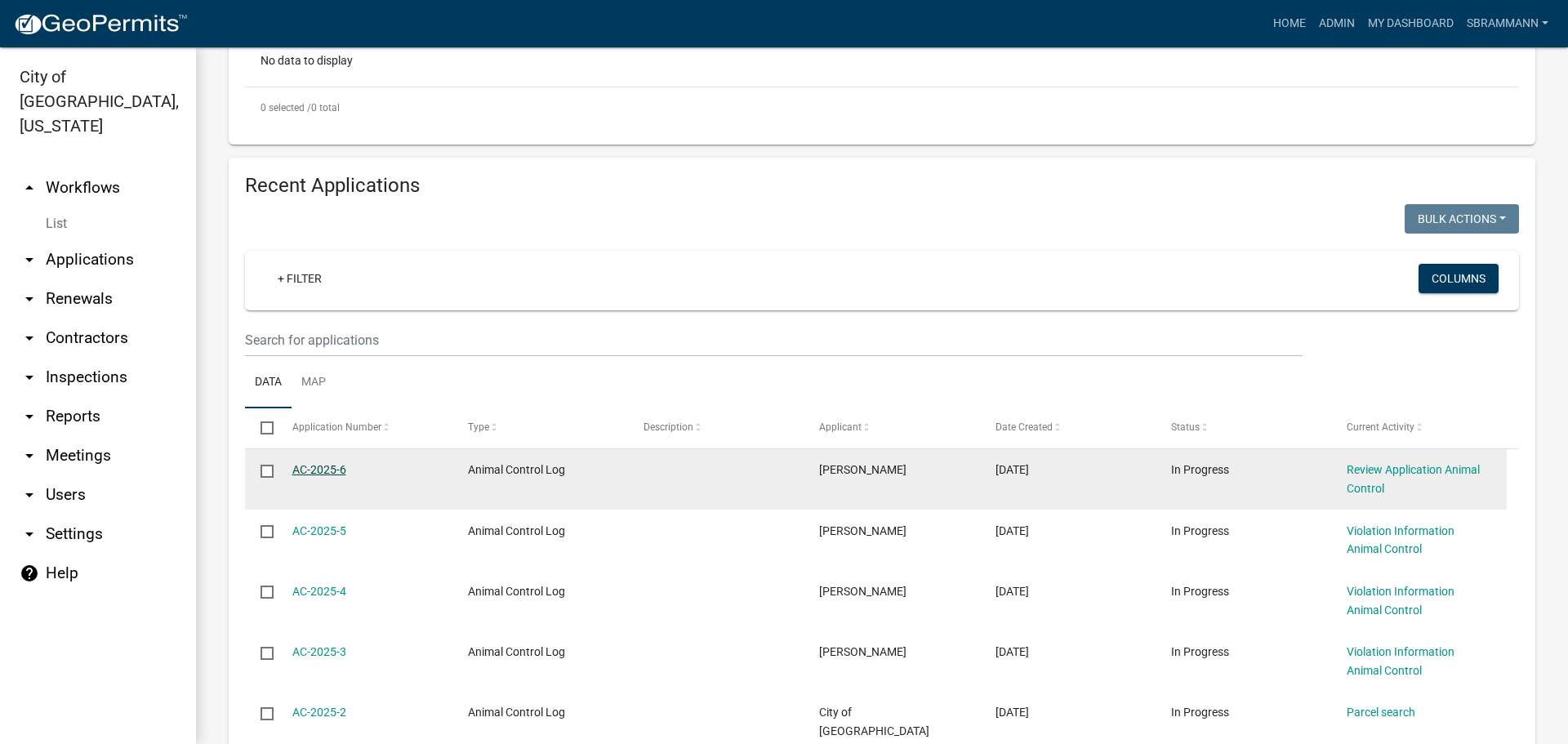
click at [330, 469] on link "AC-2025-6" at bounding box center [319, 469] width 54 height 13
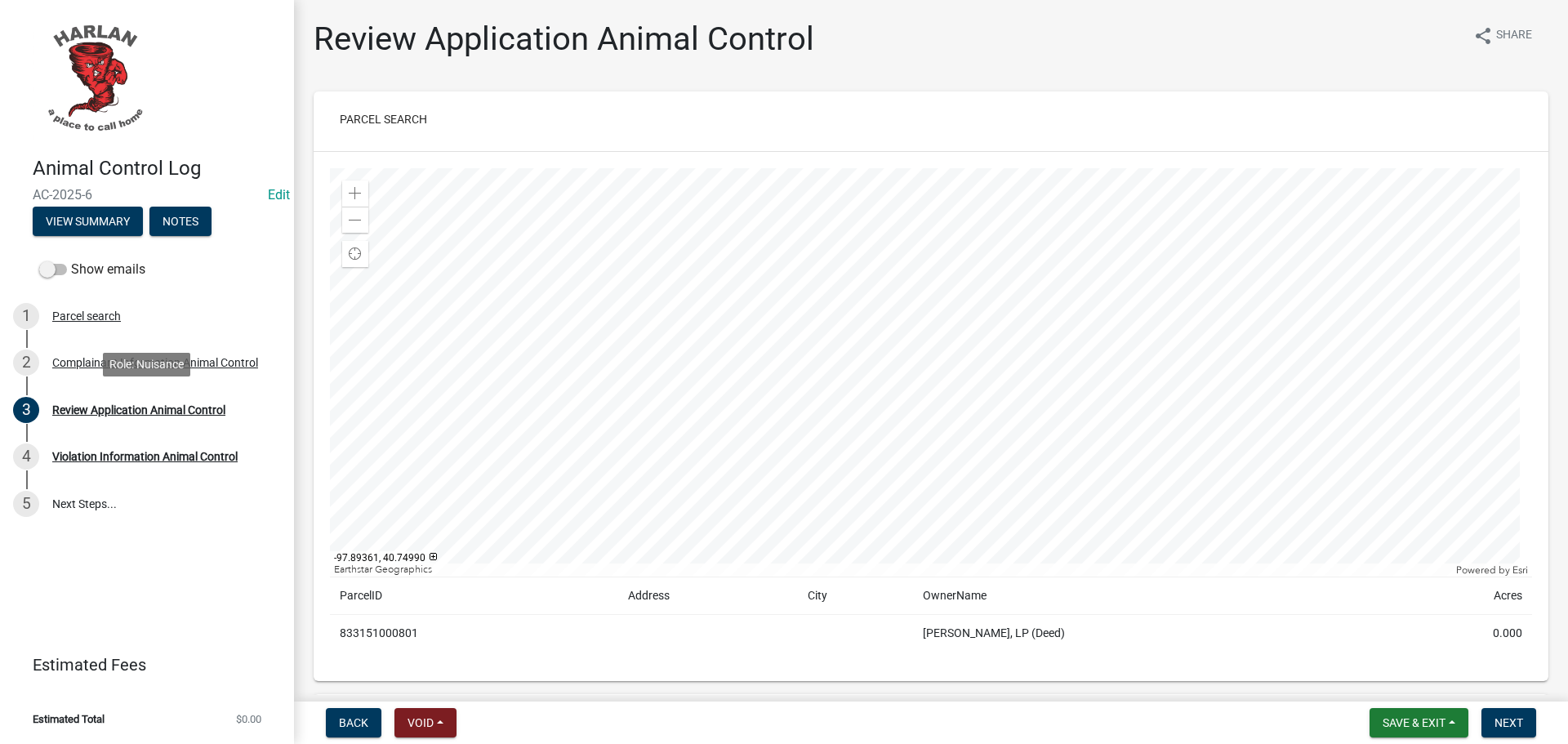
click at [148, 372] on div "Role: Nuisance" at bounding box center [147, 364] width 88 height 24
click at [149, 359] on div "Complainant Information Animal Control" at bounding box center [155, 362] width 206 height 12
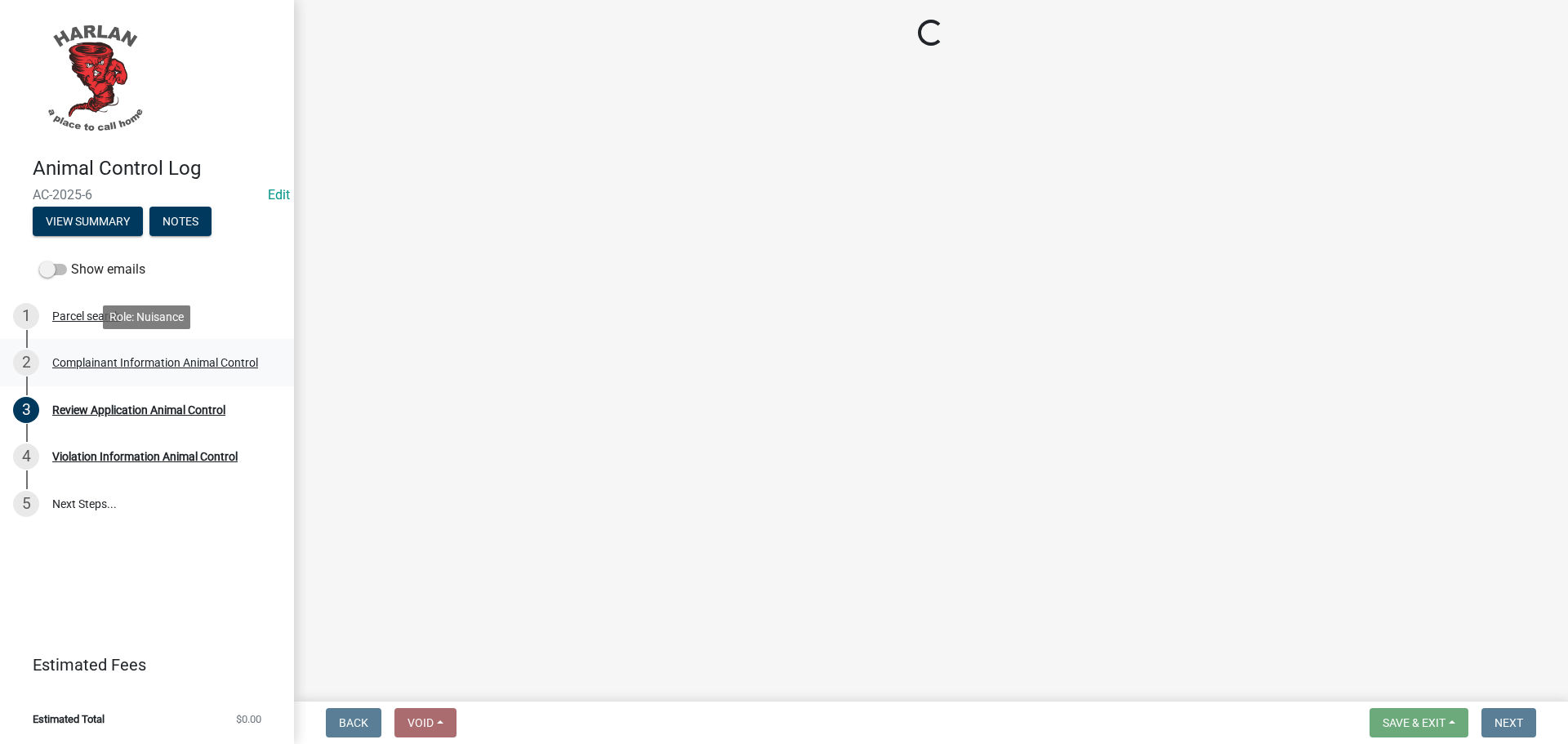
select select "4ac606fe-52ce-420f-8dd3-8e66c2cd4abc"
select select "d0241054-40f9-4b9b-84ae-c36b80326f00"
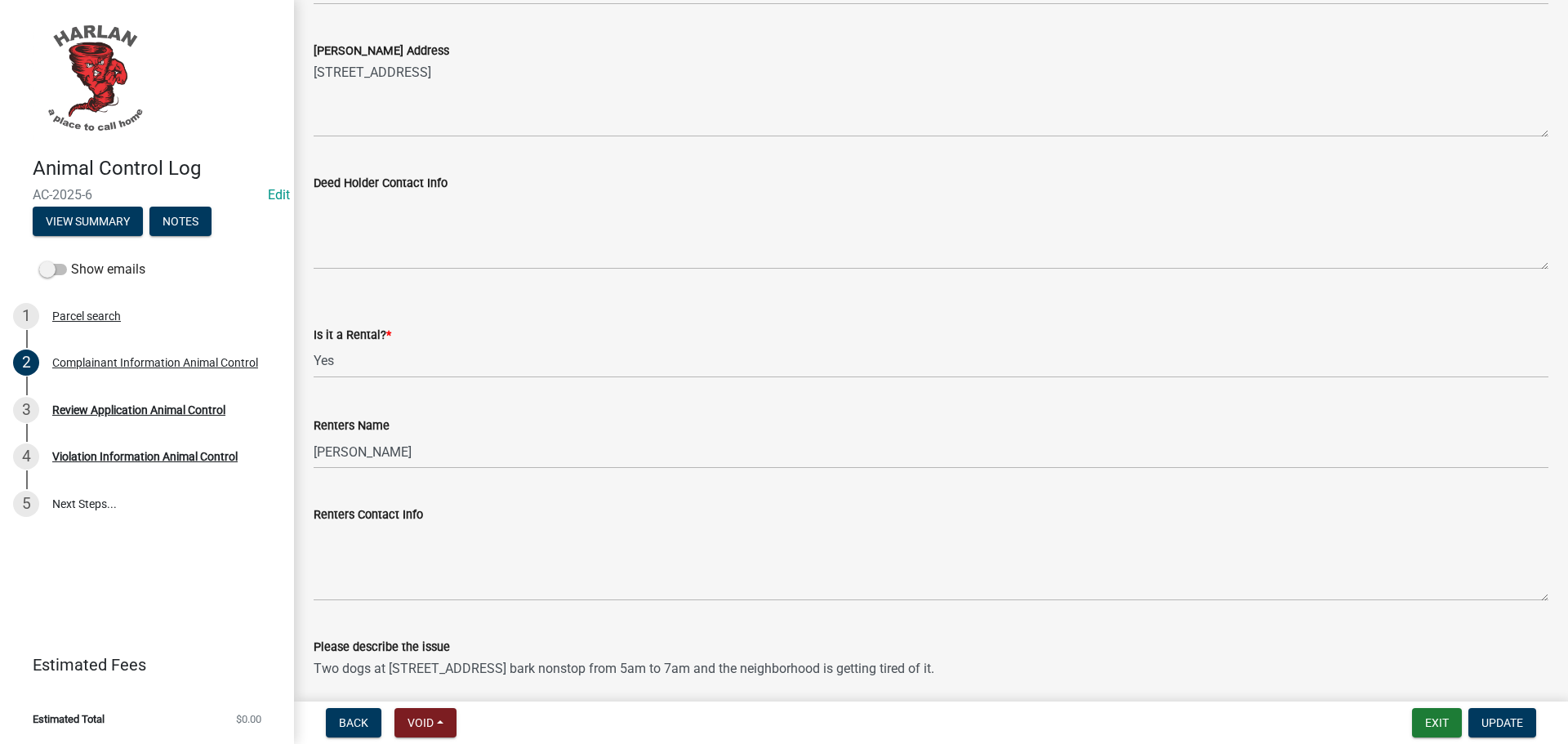
scroll to position [980, 0]
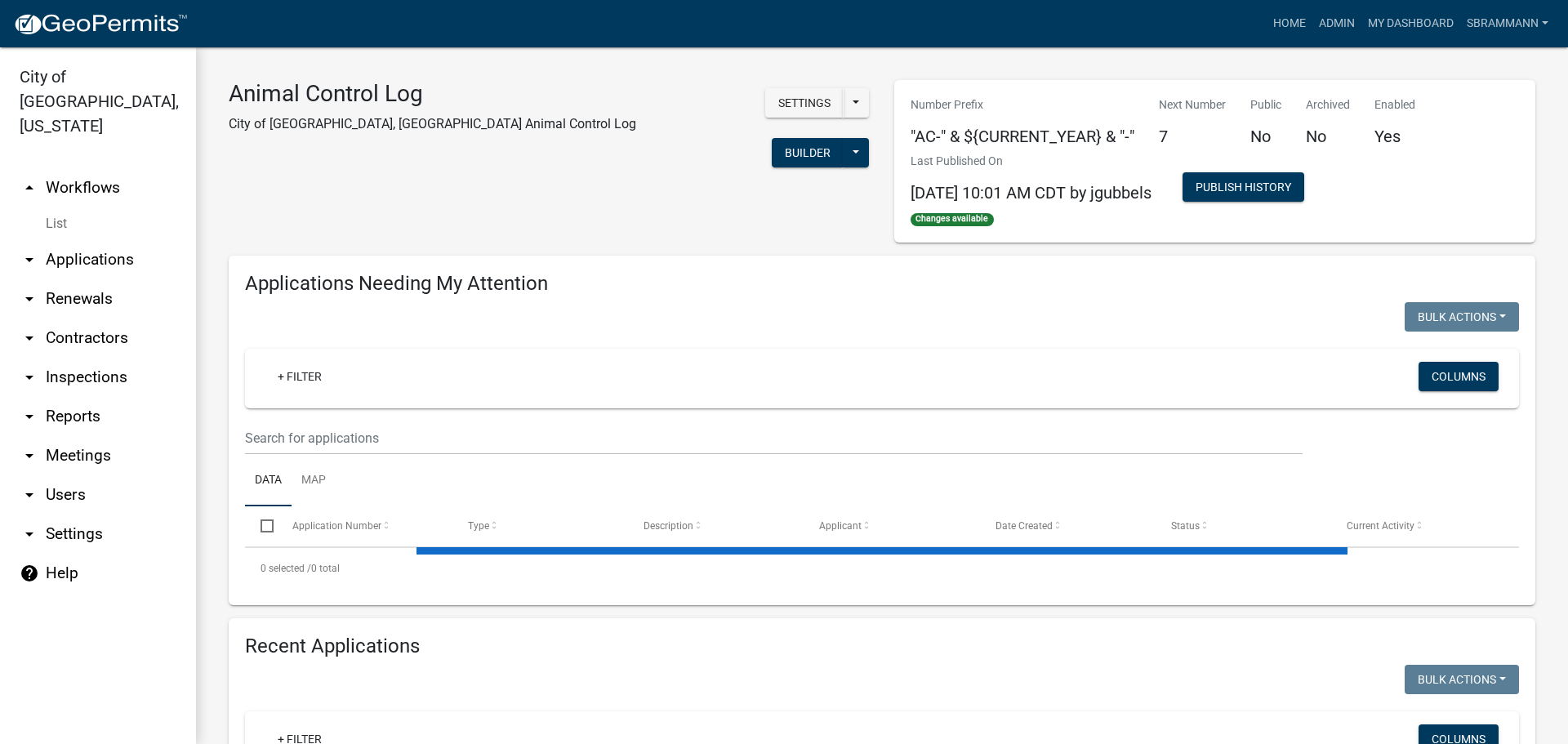
select select "3: 100"
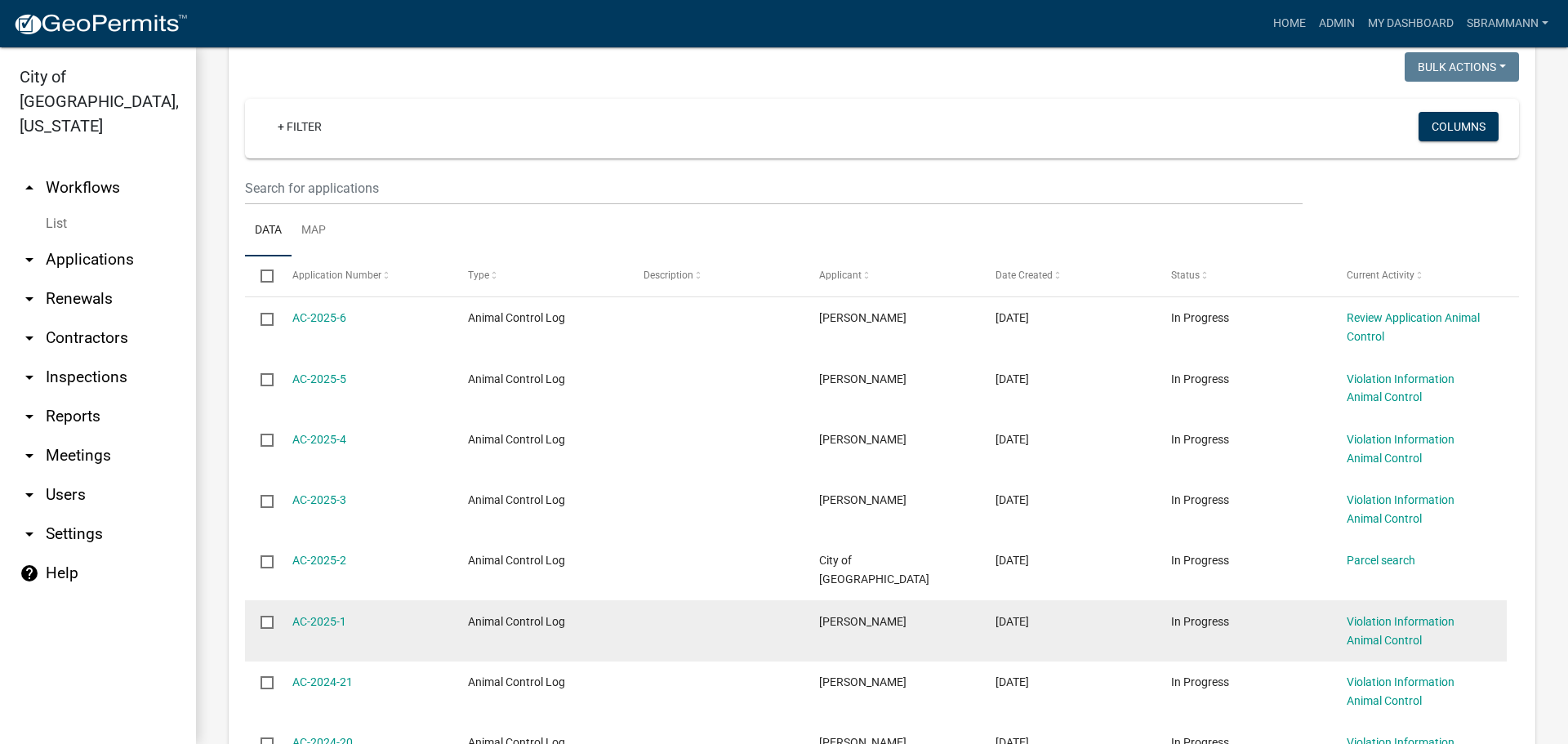
scroll to position [735, 0]
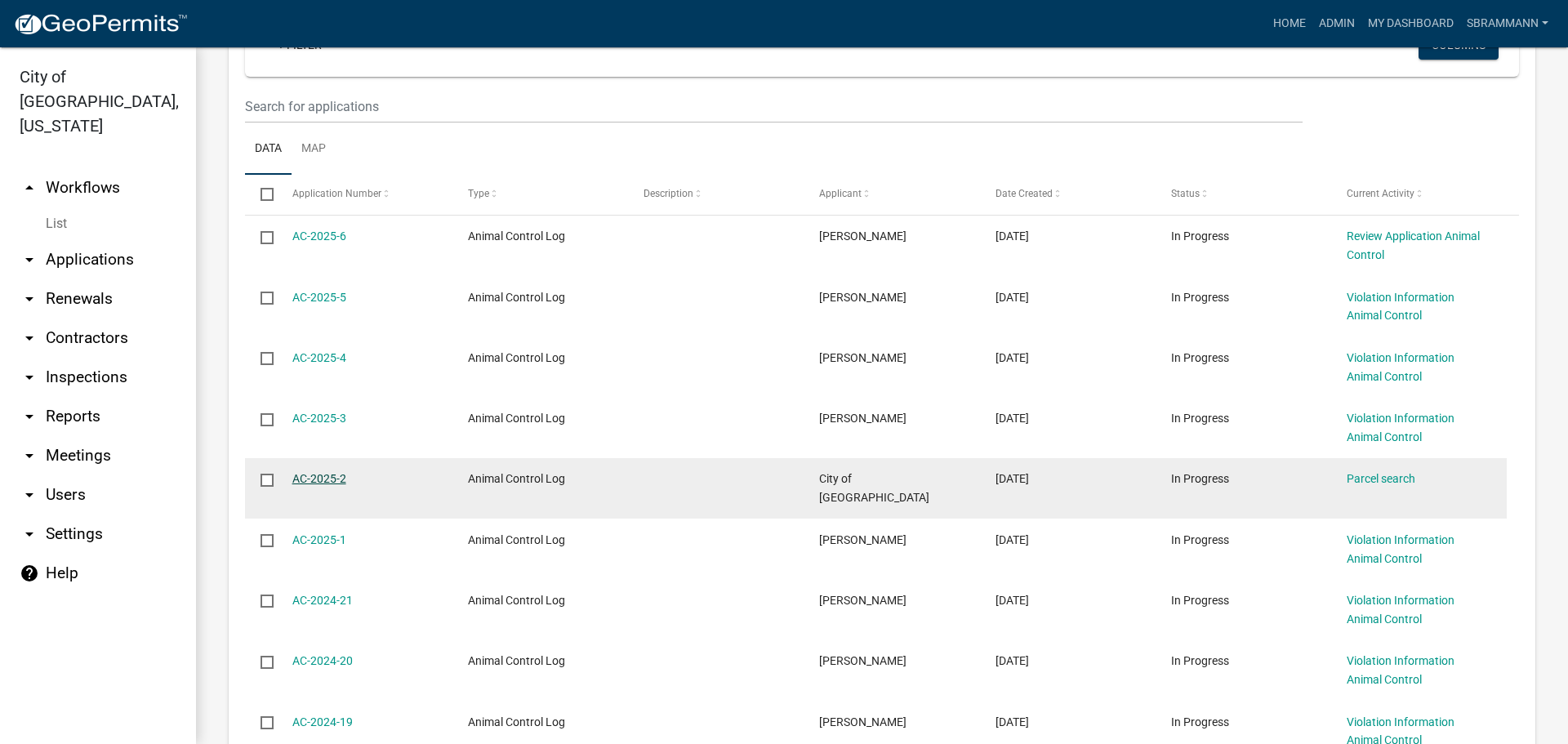
click at [325, 477] on link "AC-2025-2" at bounding box center [319, 478] width 54 height 13
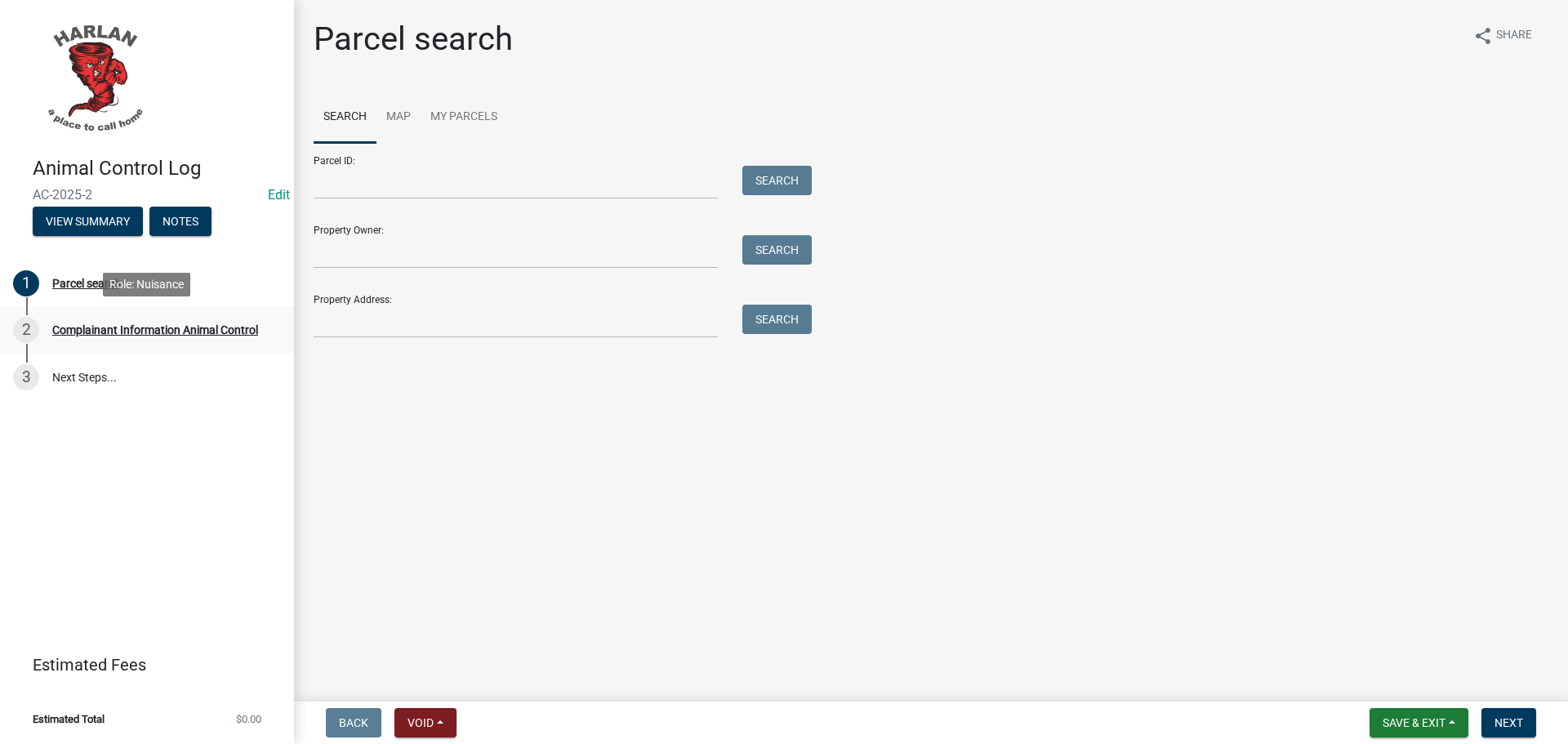
click at [123, 335] on div "Complainant Information Animal Control" at bounding box center [155, 330] width 206 height 12
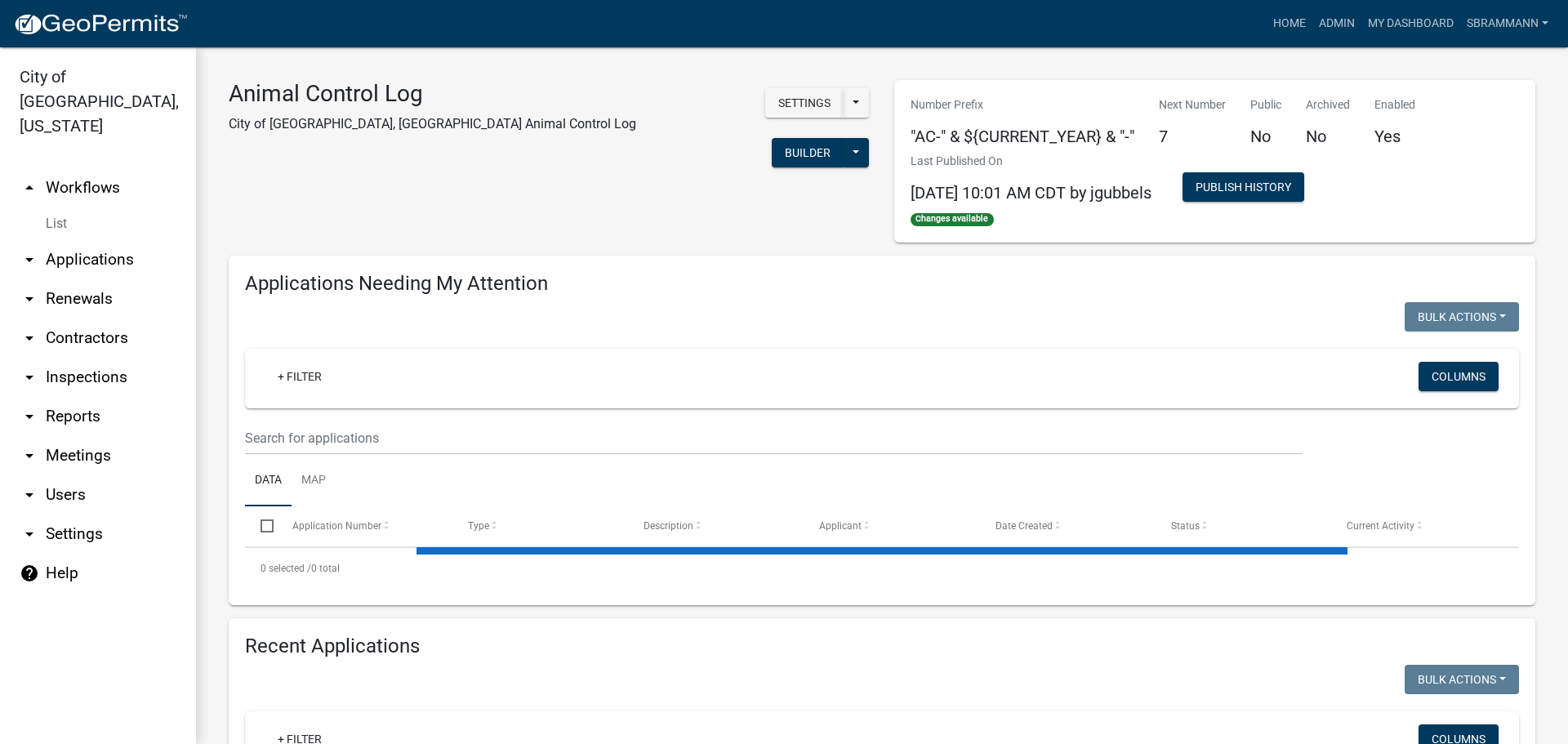
select select "3: 100"
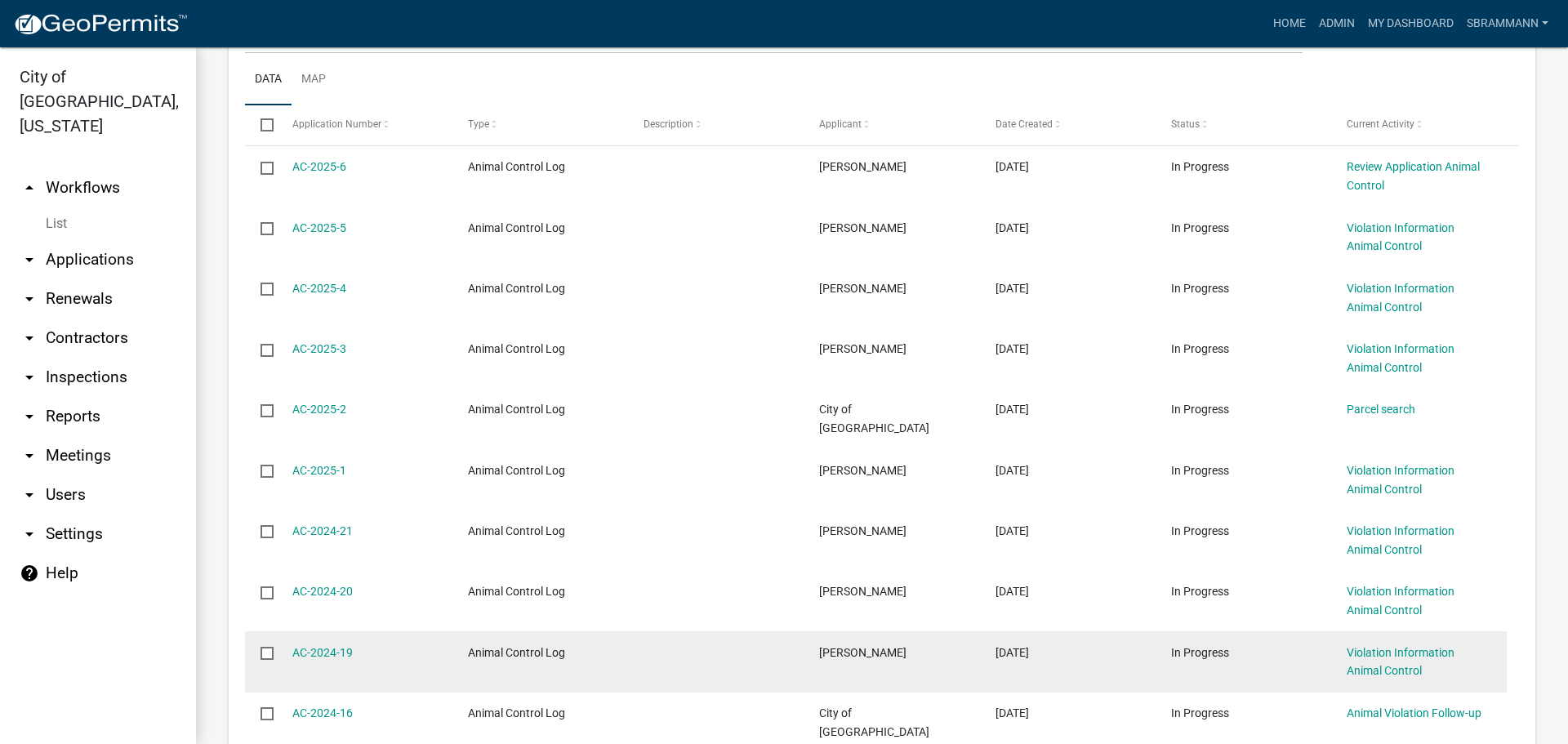
scroll to position [775, 0]
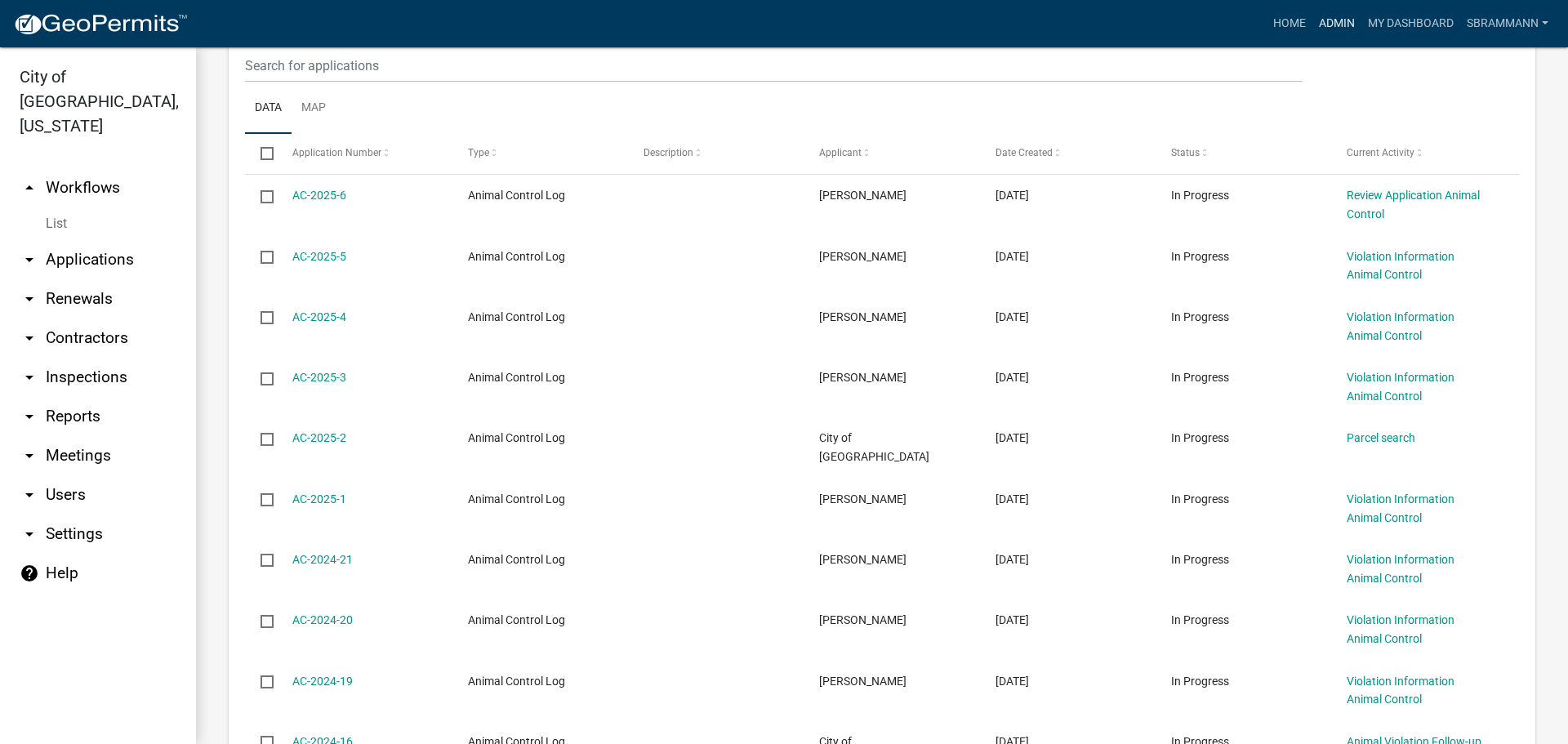
click at [1349, 26] on link "Admin" at bounding box center [1336, 23] width 49 height 31
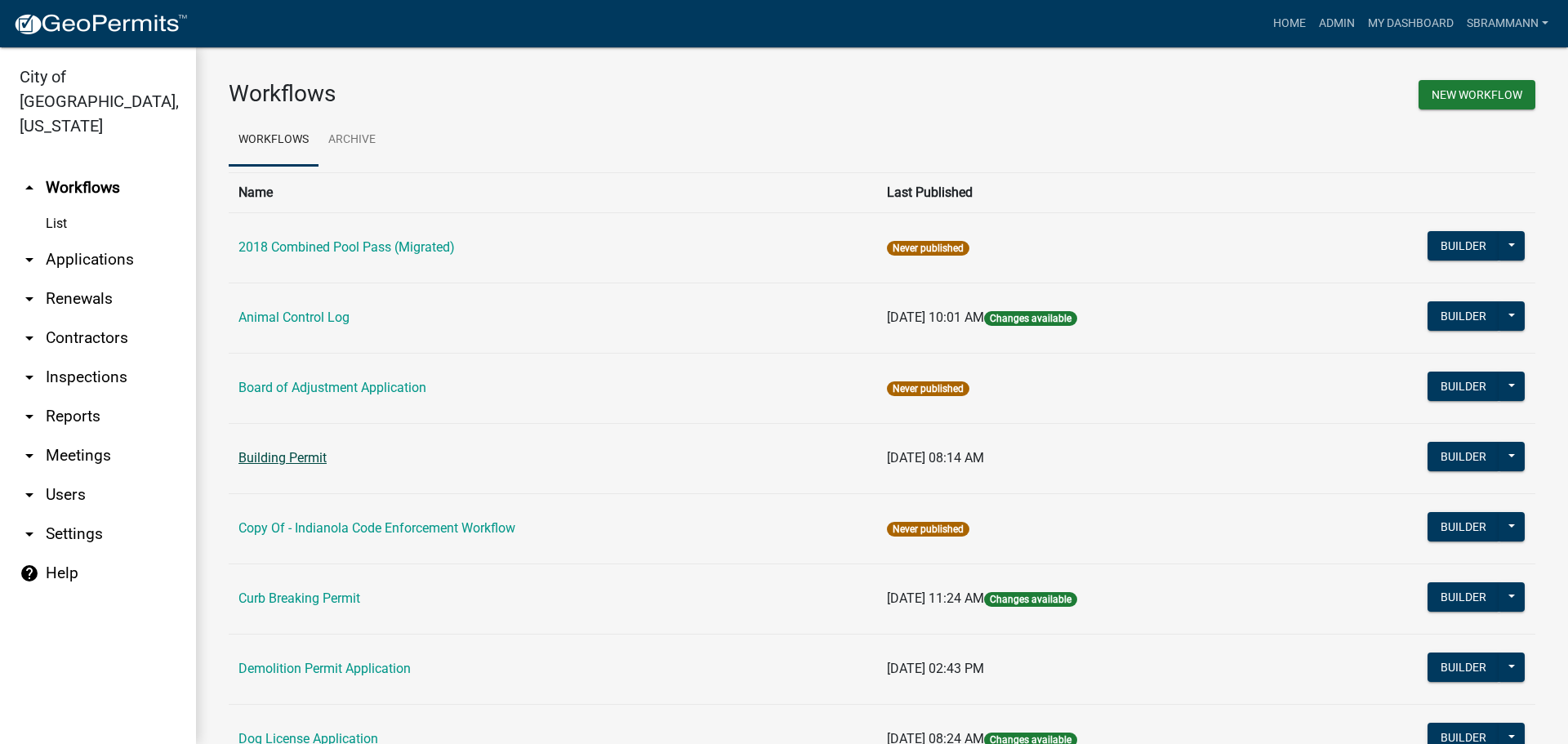
click at [306, 464] on link "Building Permit" at bounding box center [282, 457] width 89 height 16
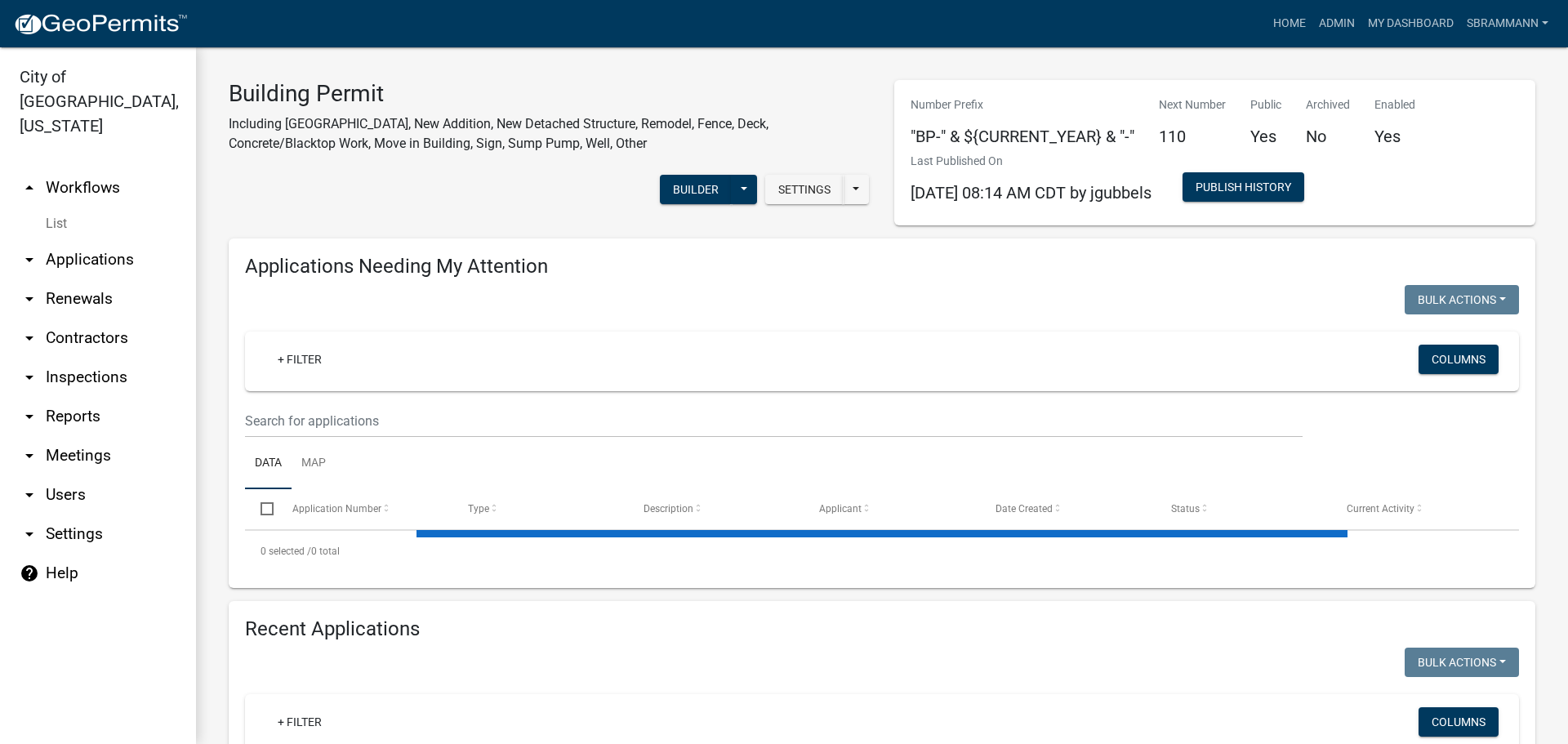
select select "3: 100"
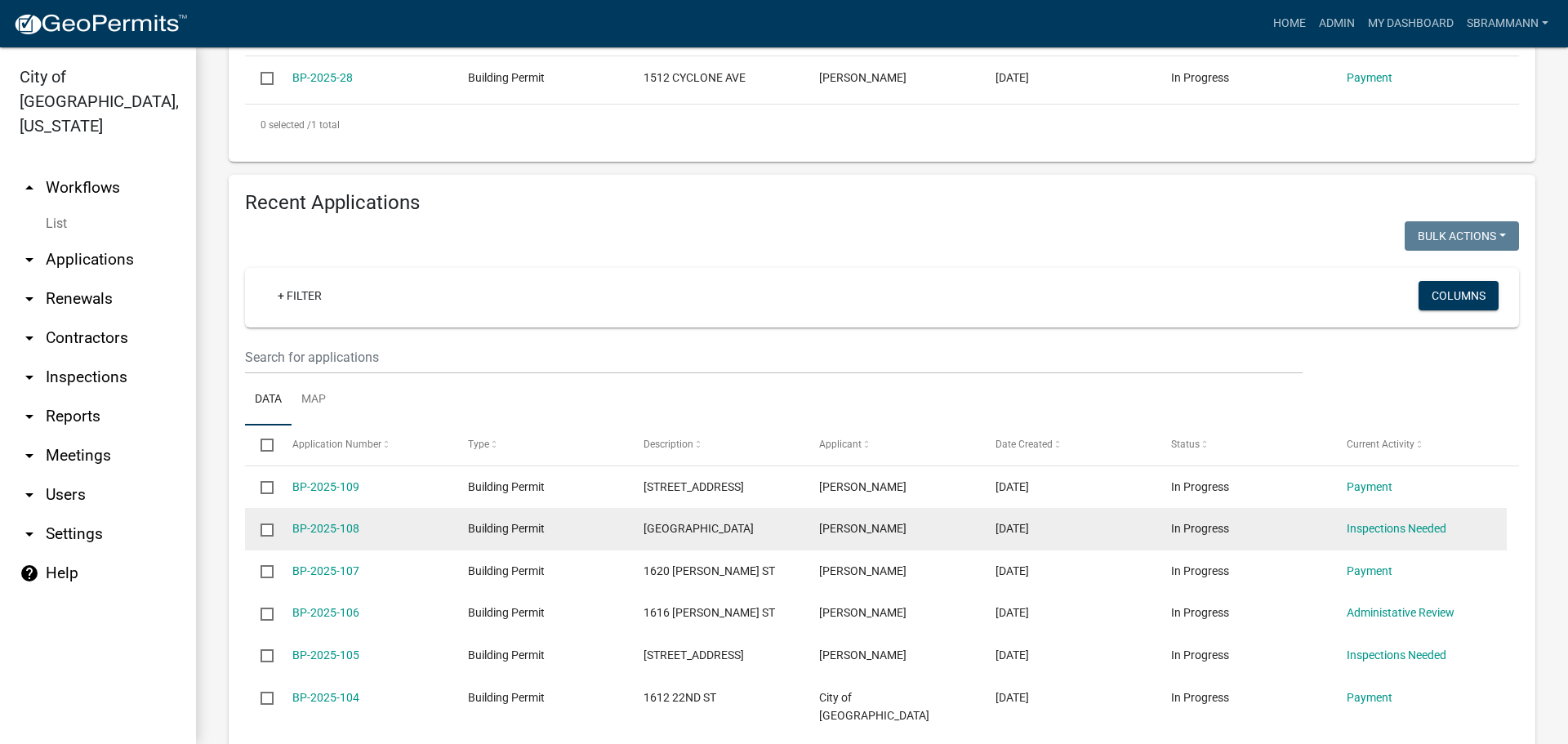
scroll to position [490, 0]
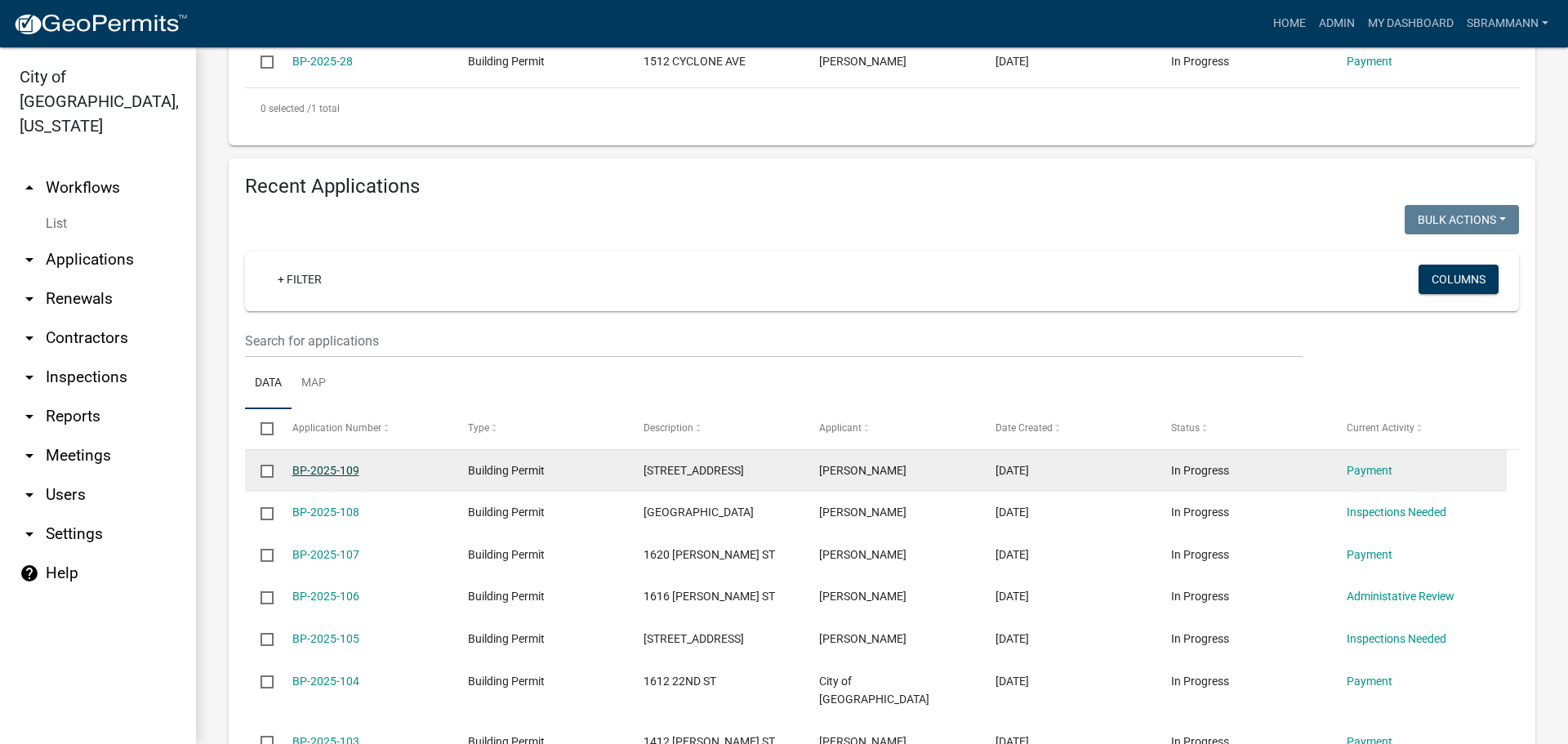
click at [332, 464] on link "BP-2025-109" at bounding box center [325, 470] width 67 height 13
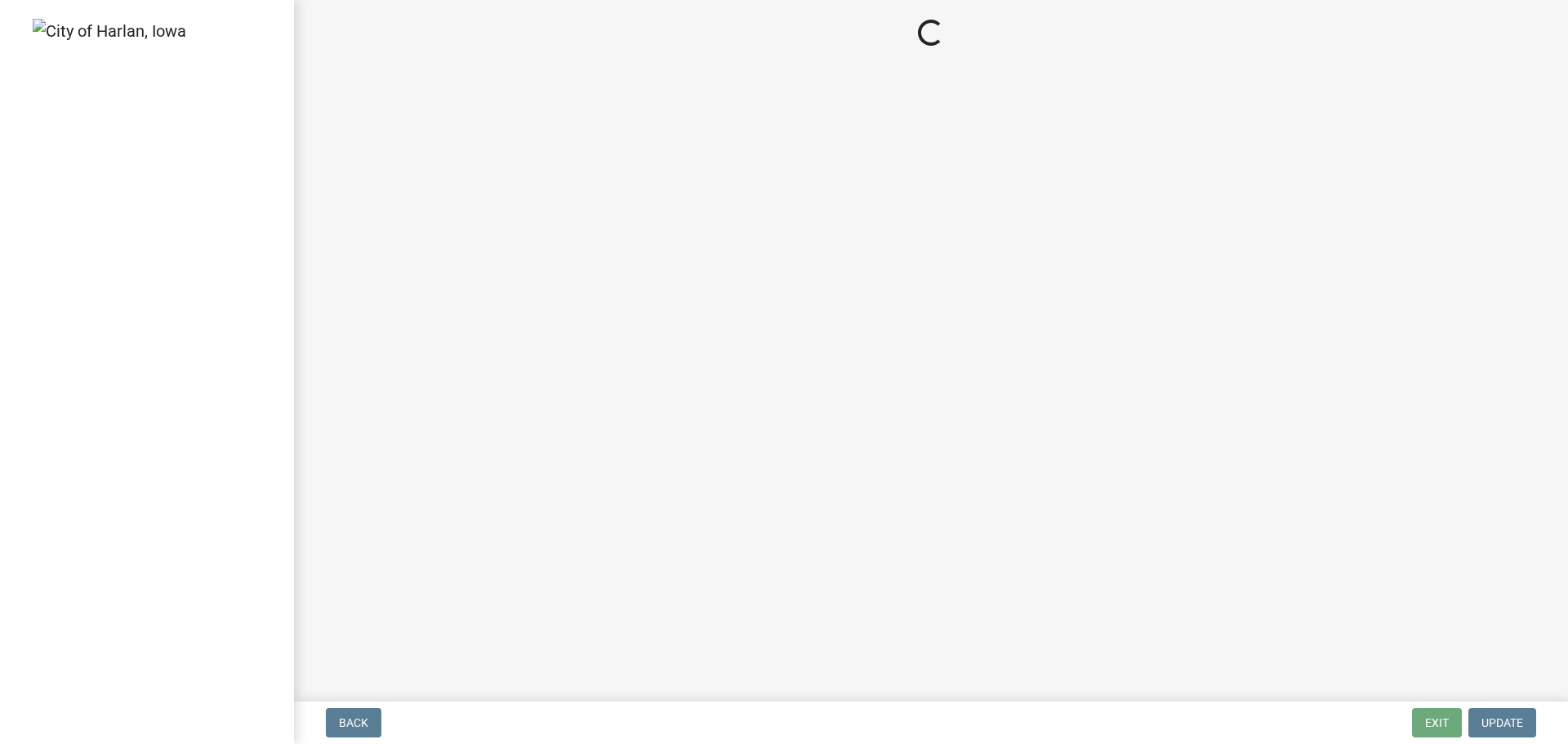
select select "3: 3"
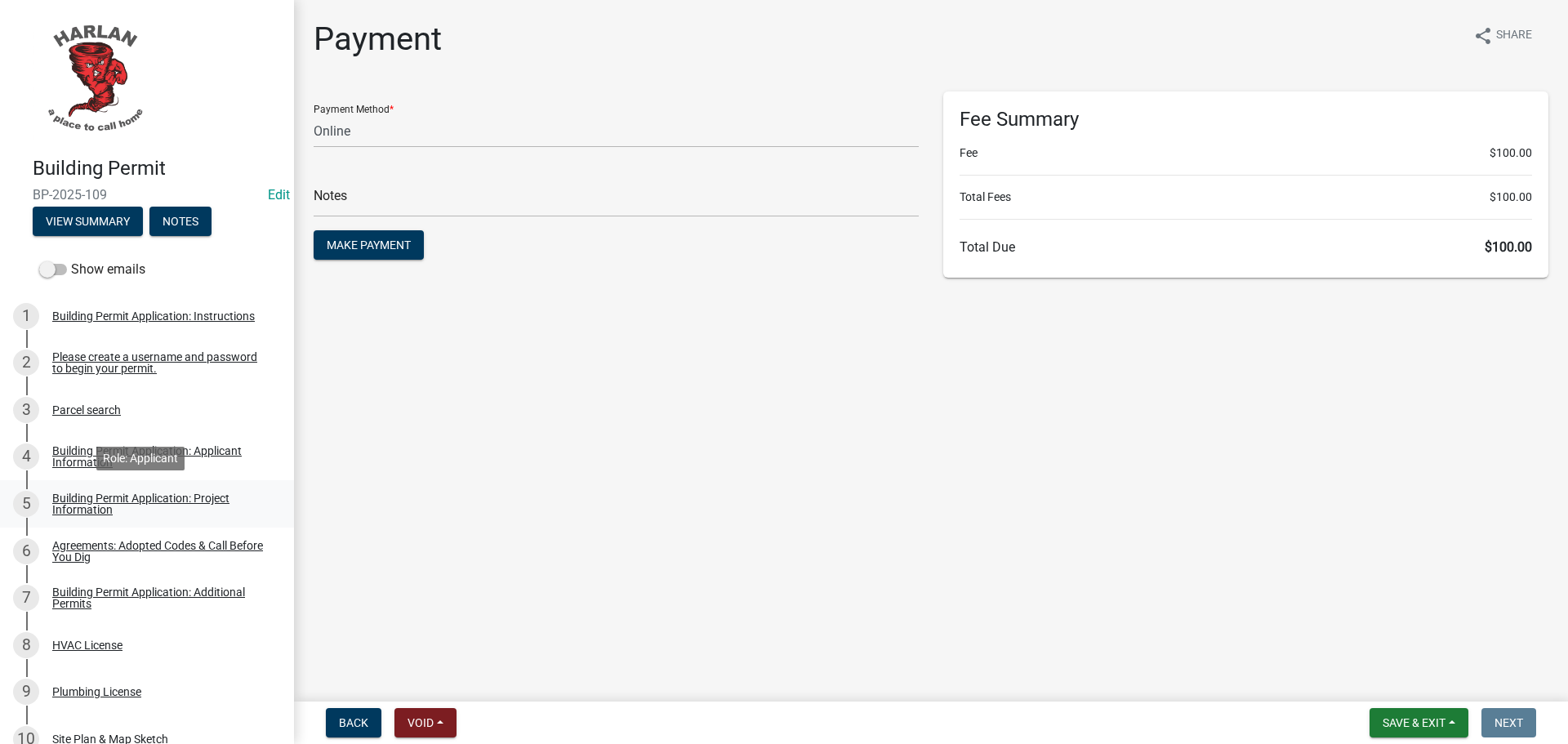
click at [75, 502] on div "Building Permit Application: Project Information" at bounding box center [160, 504] width 215 height 23
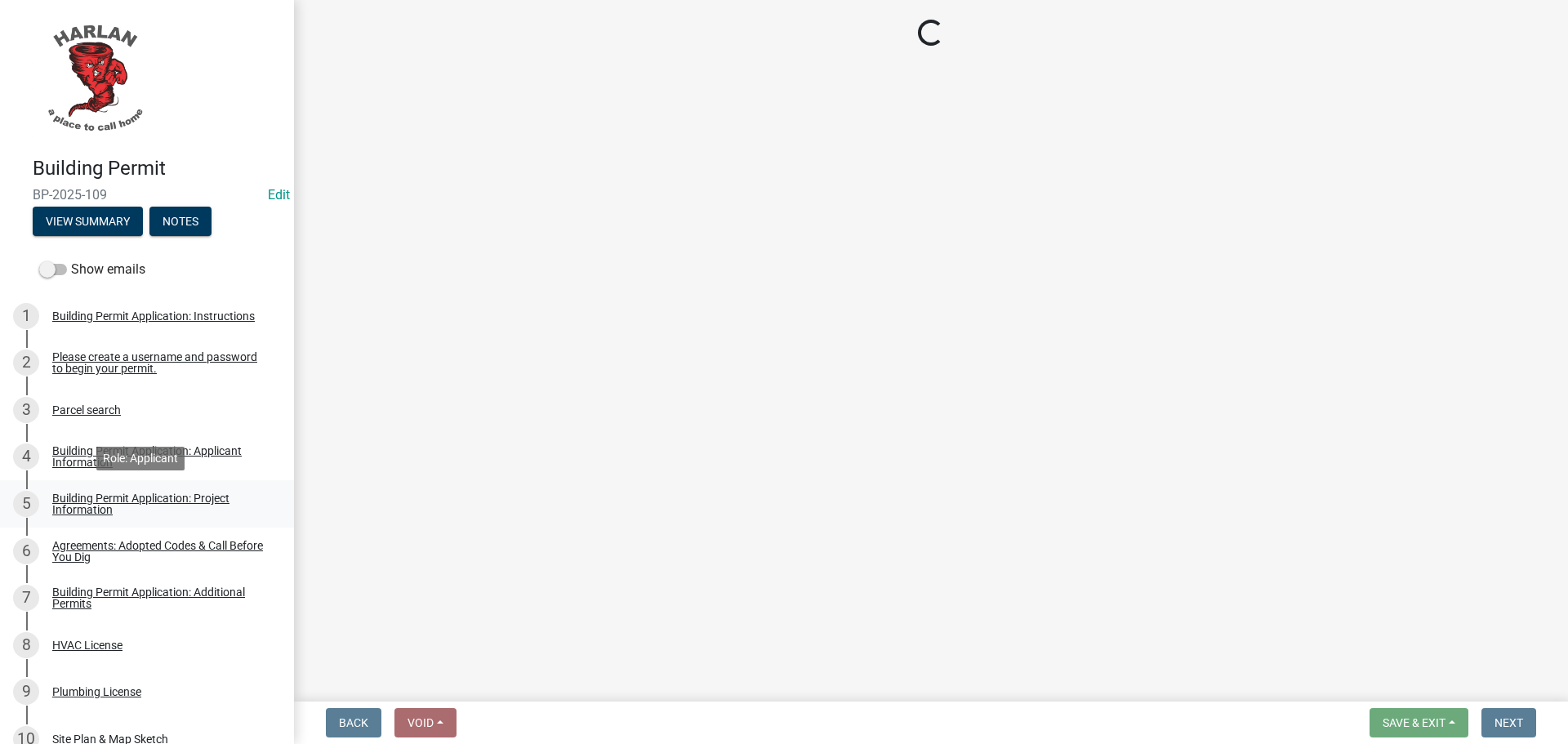
select select "55d24fd6-6c1f-4fa5-9d0c-1709cb9c527a"
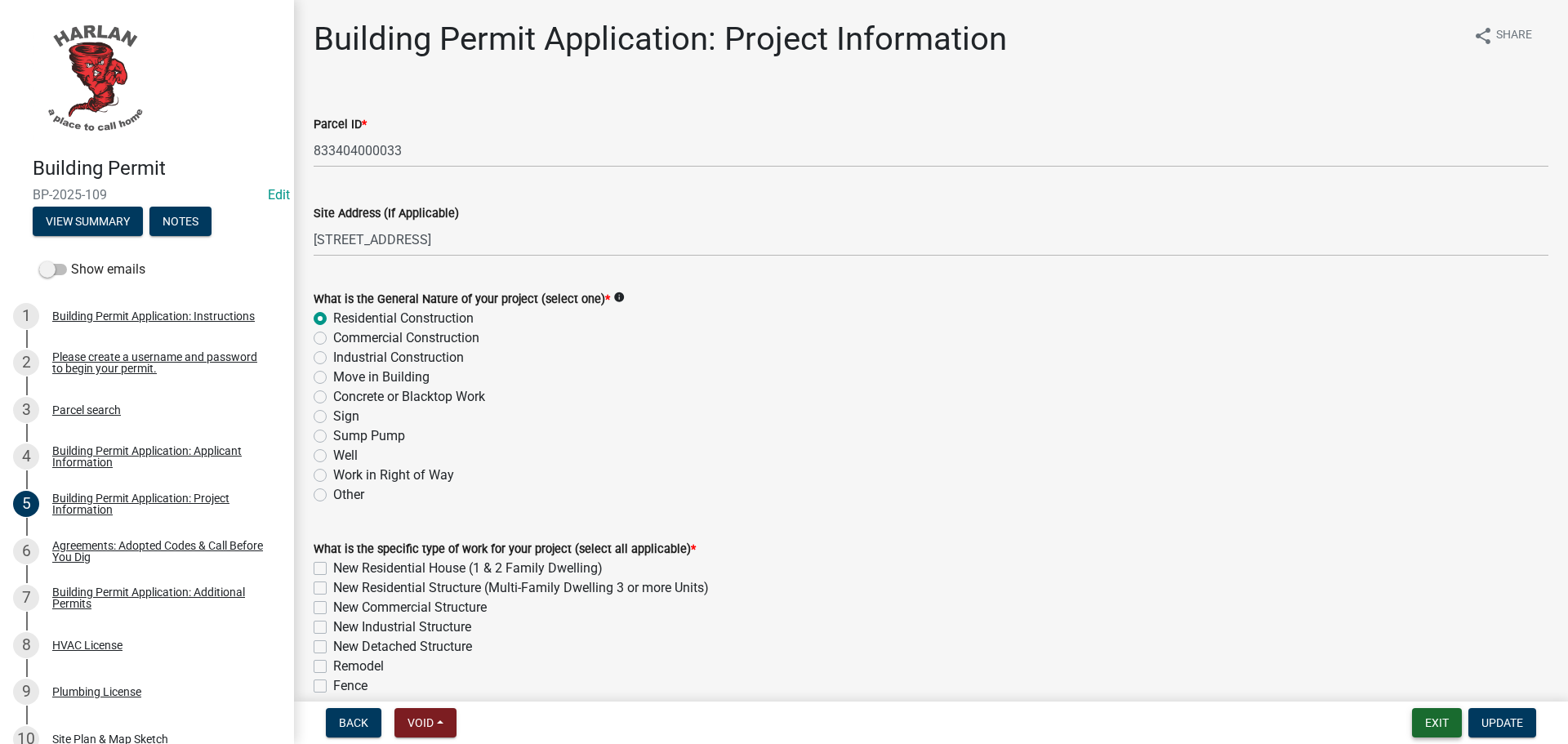
click at [1436, 727] on button "Exit" at bounding box center [1436, 722] width 50 height 30
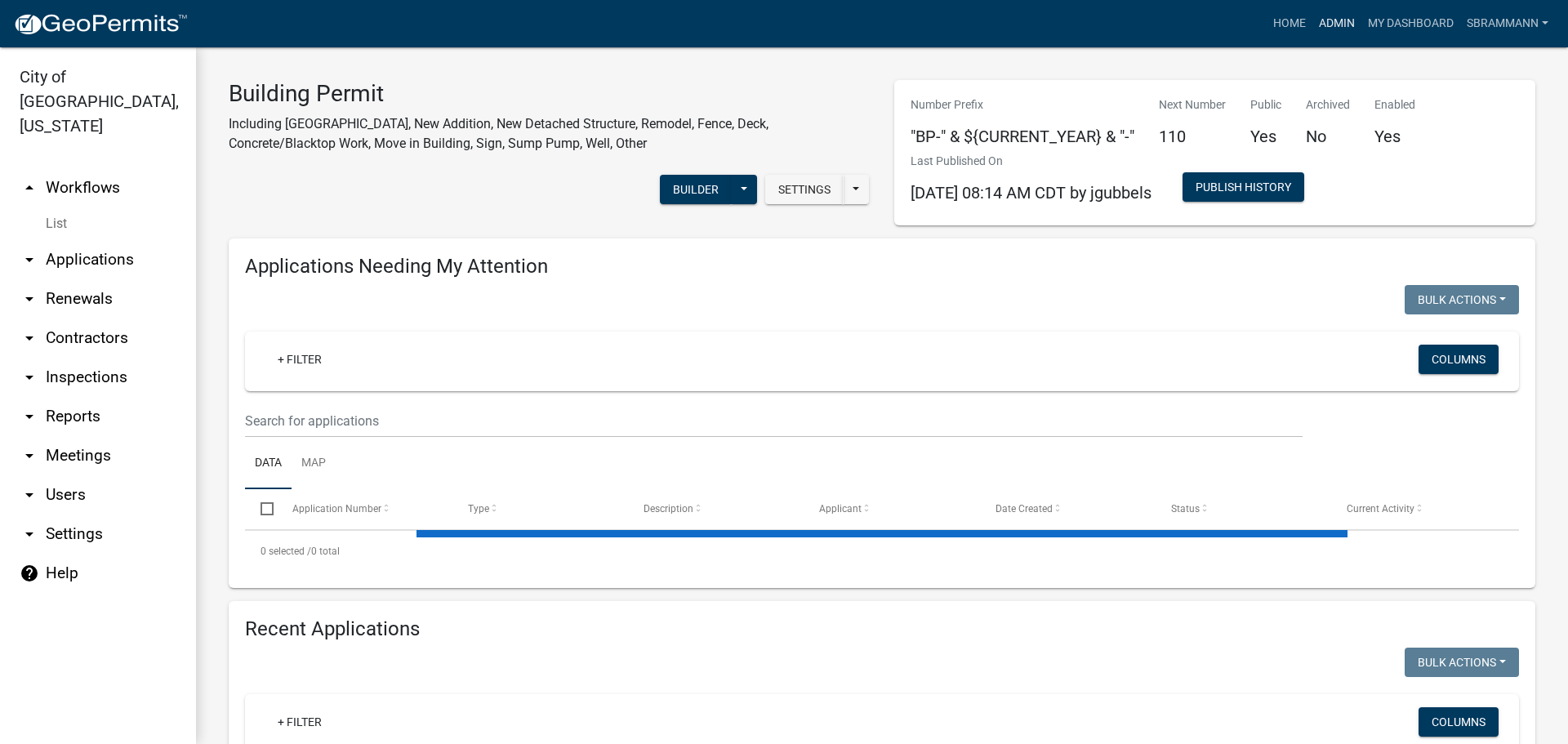
select select "3: 100"
click at [1335, 24] on link "Admin" at bounding box center [1336, 23] width 49 height 31
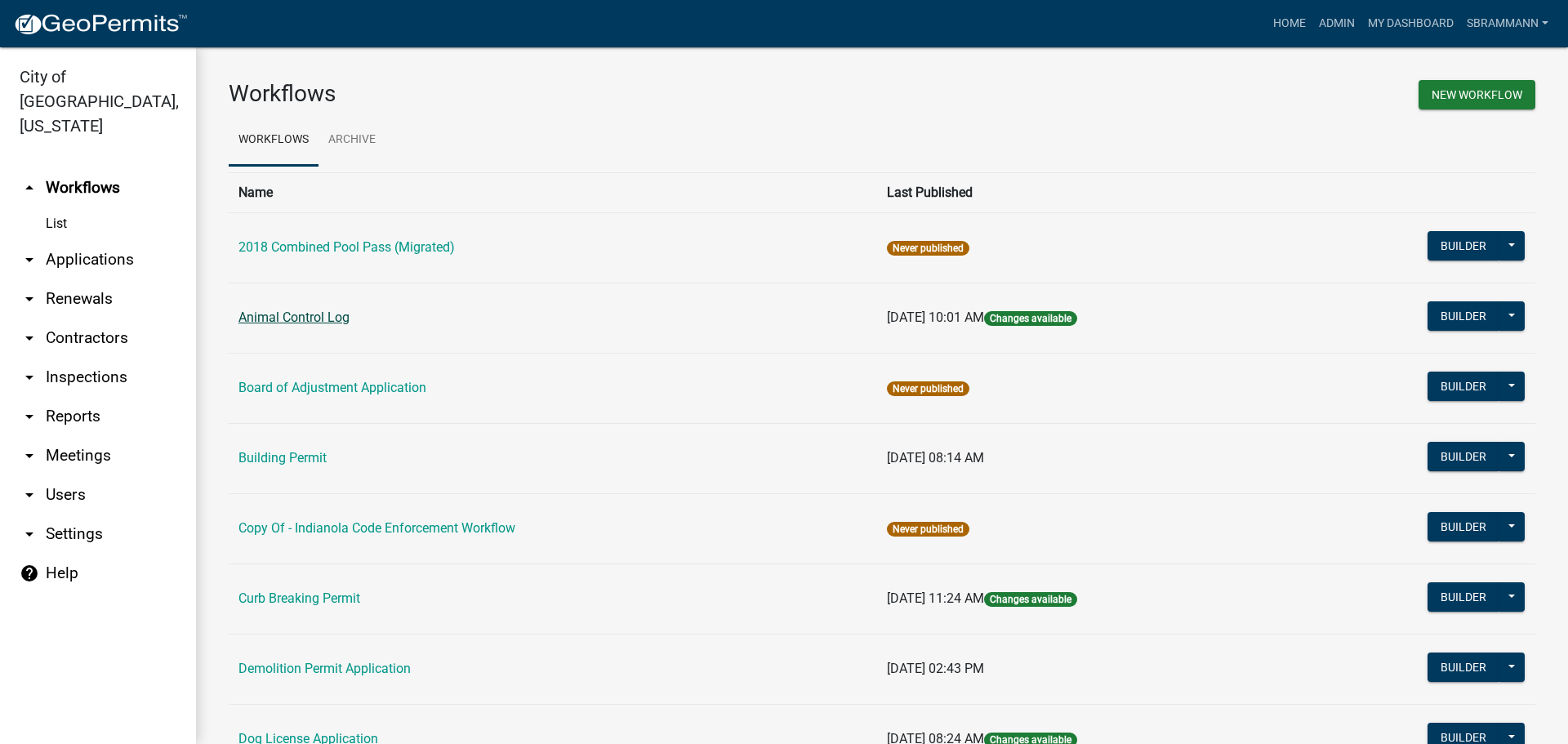
click at [276, 317] on link "Animal Control Log" at bounding box center [294, 317] width 111 height 16
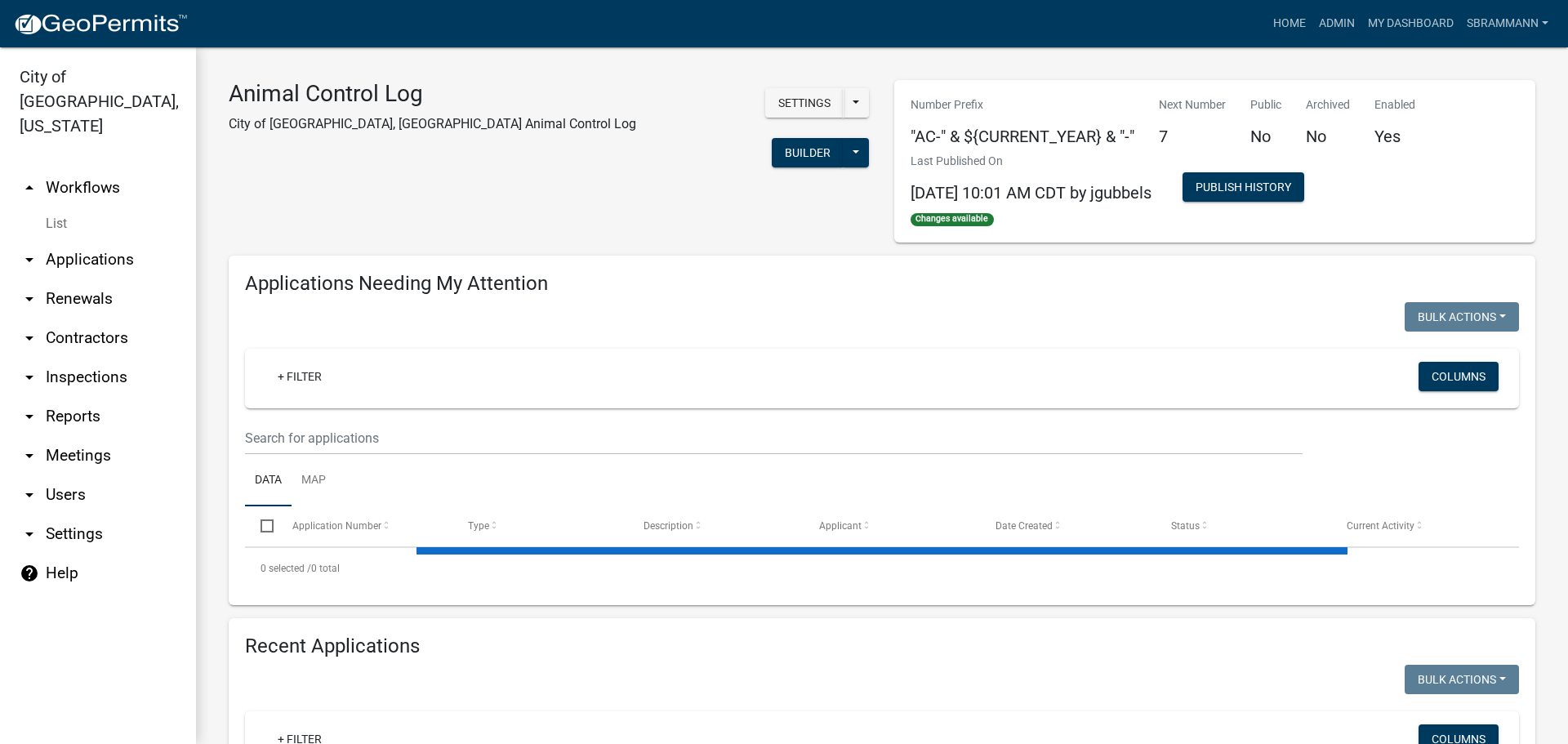
select select "3: 100"
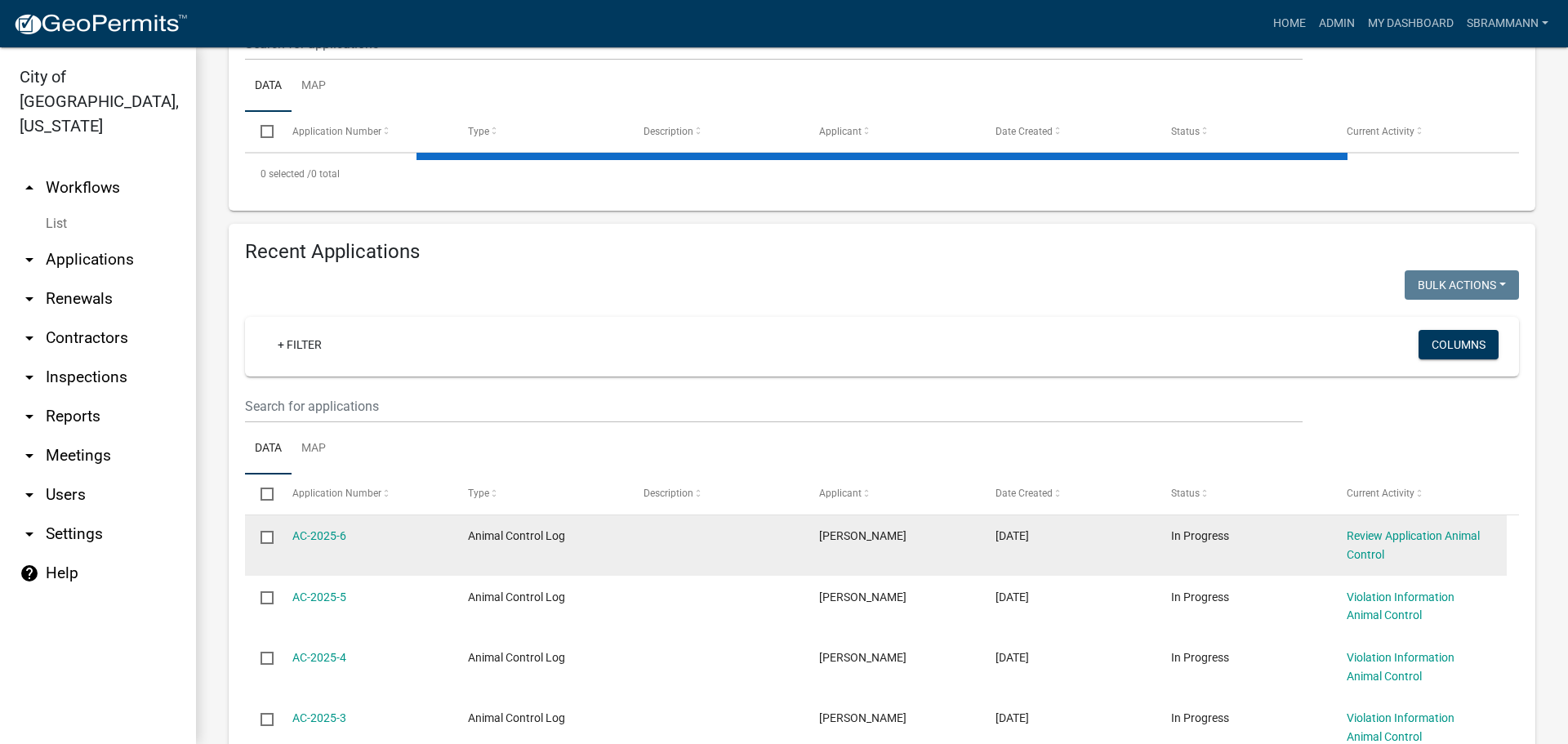
scroll to position [408, 0]
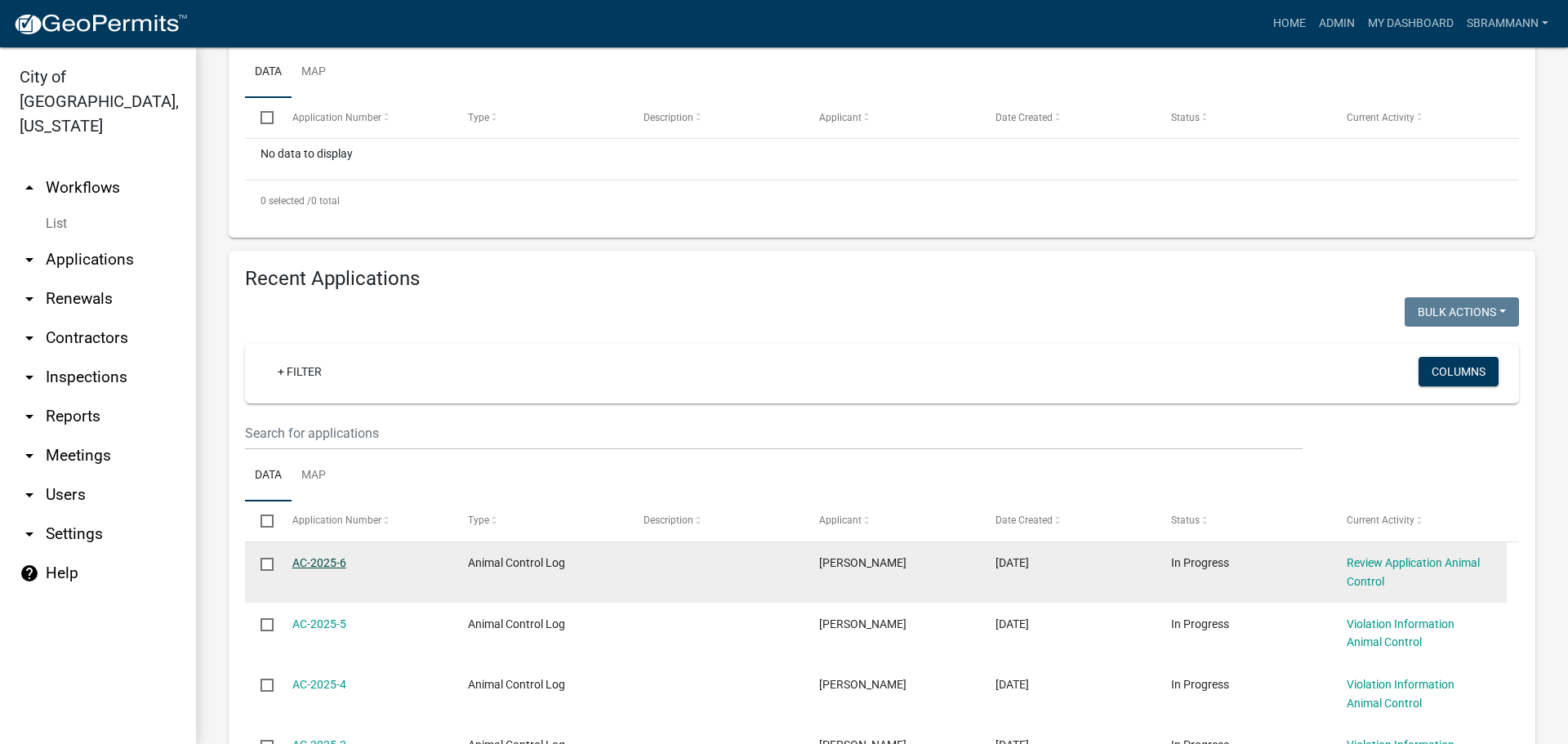
click at [338, 561] on link "AC-2025-6" at bounding box center [319, 563] width 54 height 13
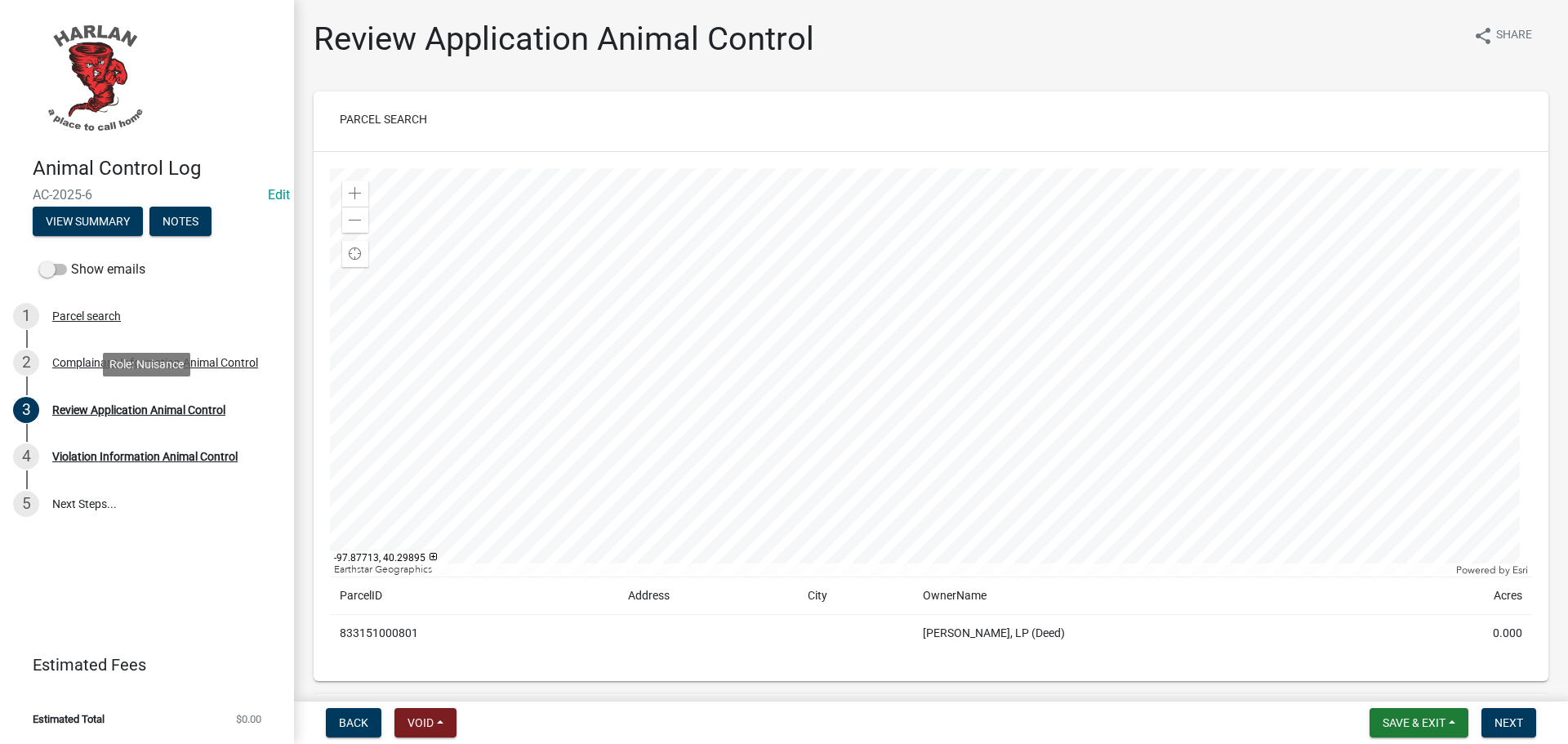
click at [114, 359] on div "Role: Nuisance" at bounding box center [147, 364] width 88 height 24
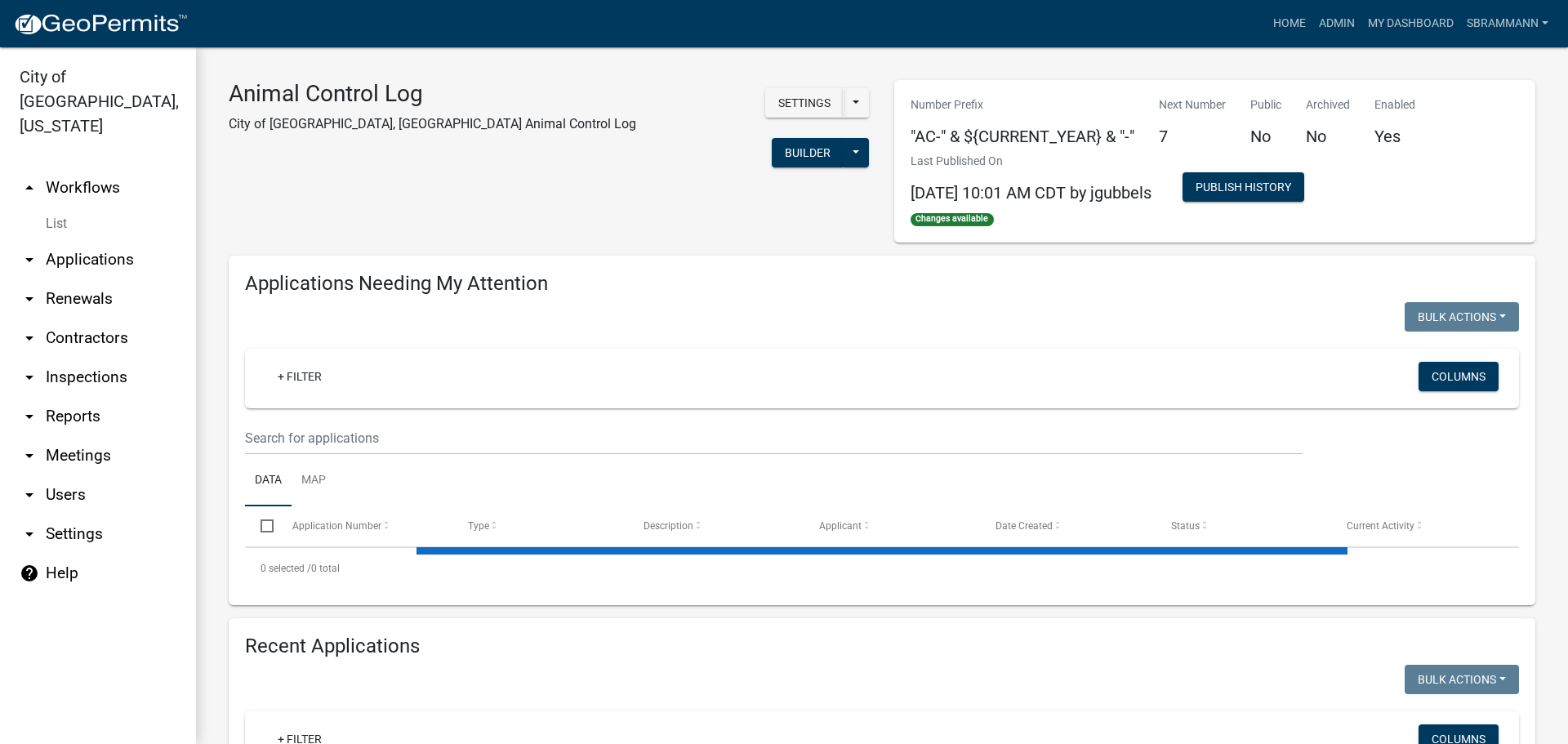
select select "3: 100"
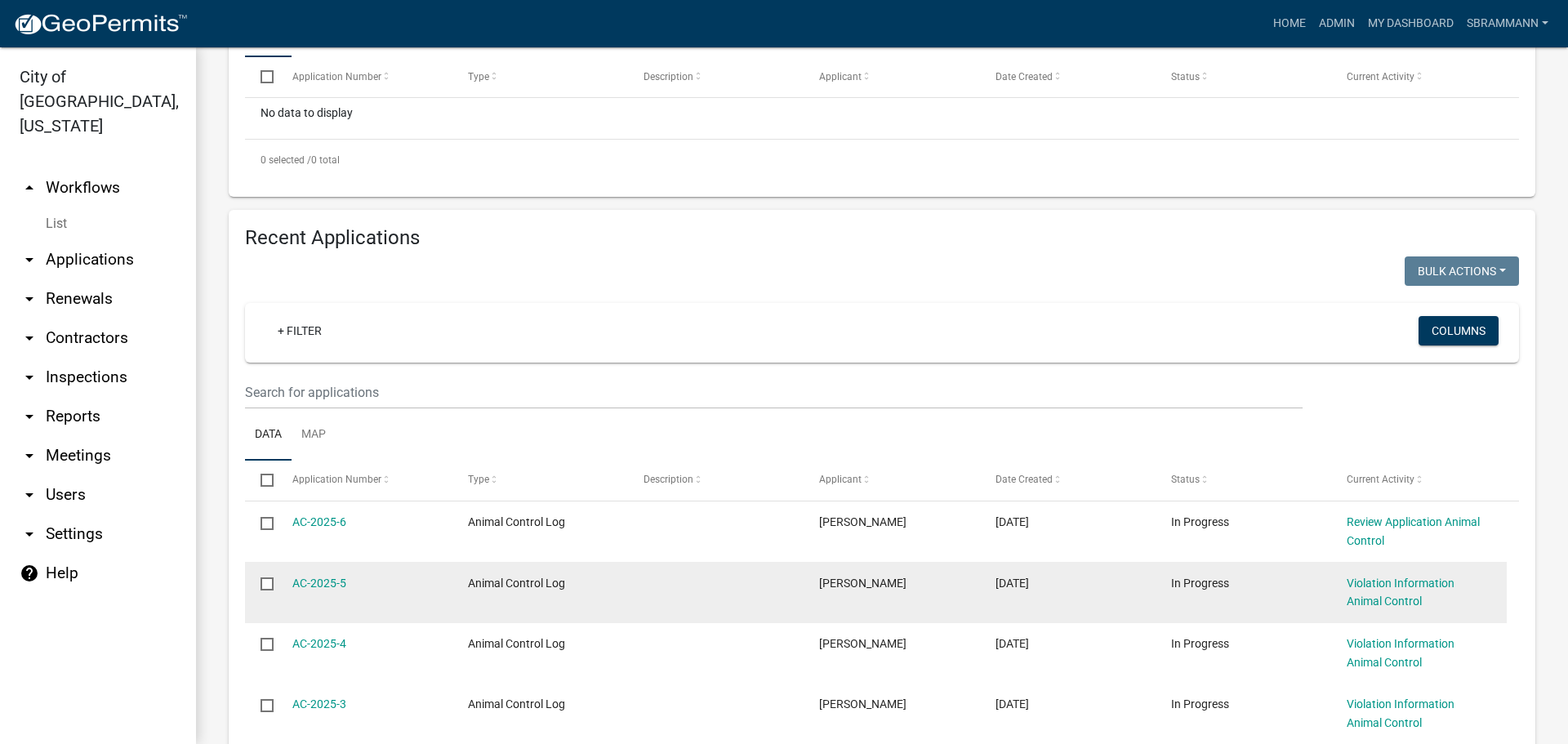
scroll to position [408, 0]
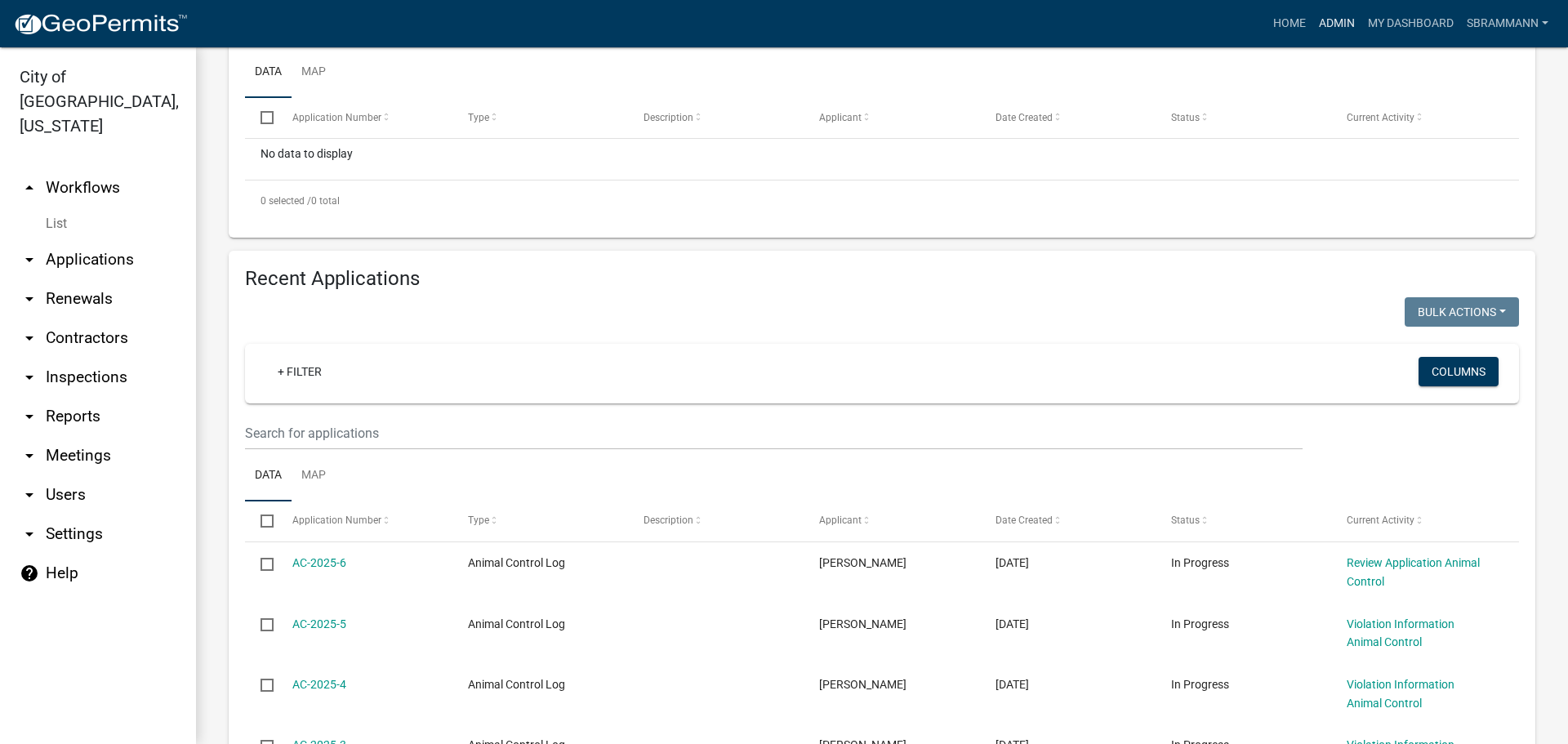
click at [1330, 17] on link "Admin" at bounding box center [1336, 23] width 49 height 31
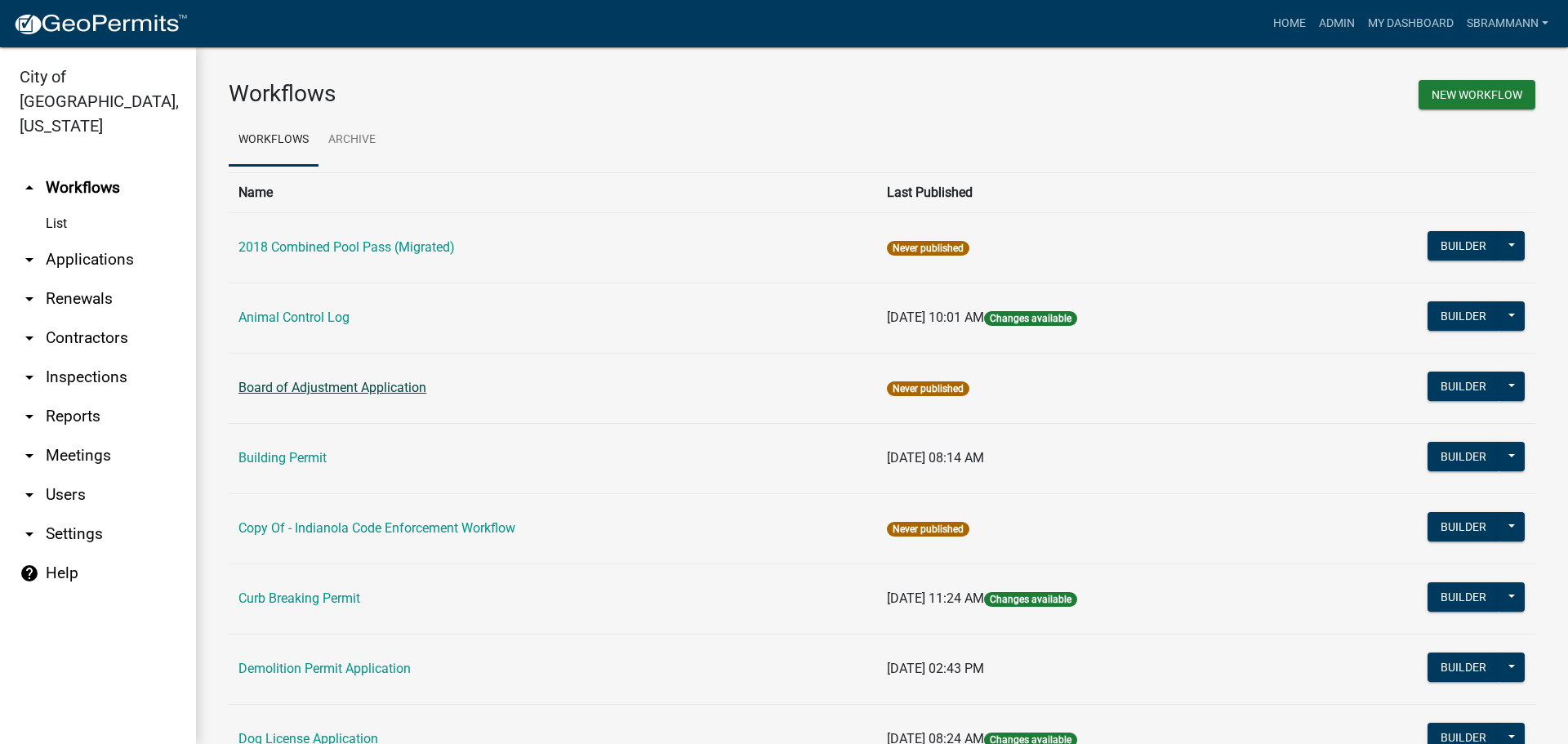
click at [283, 388] on link "Board of Adjustment Application" at bounding box center [332, 387] width 188 height 16
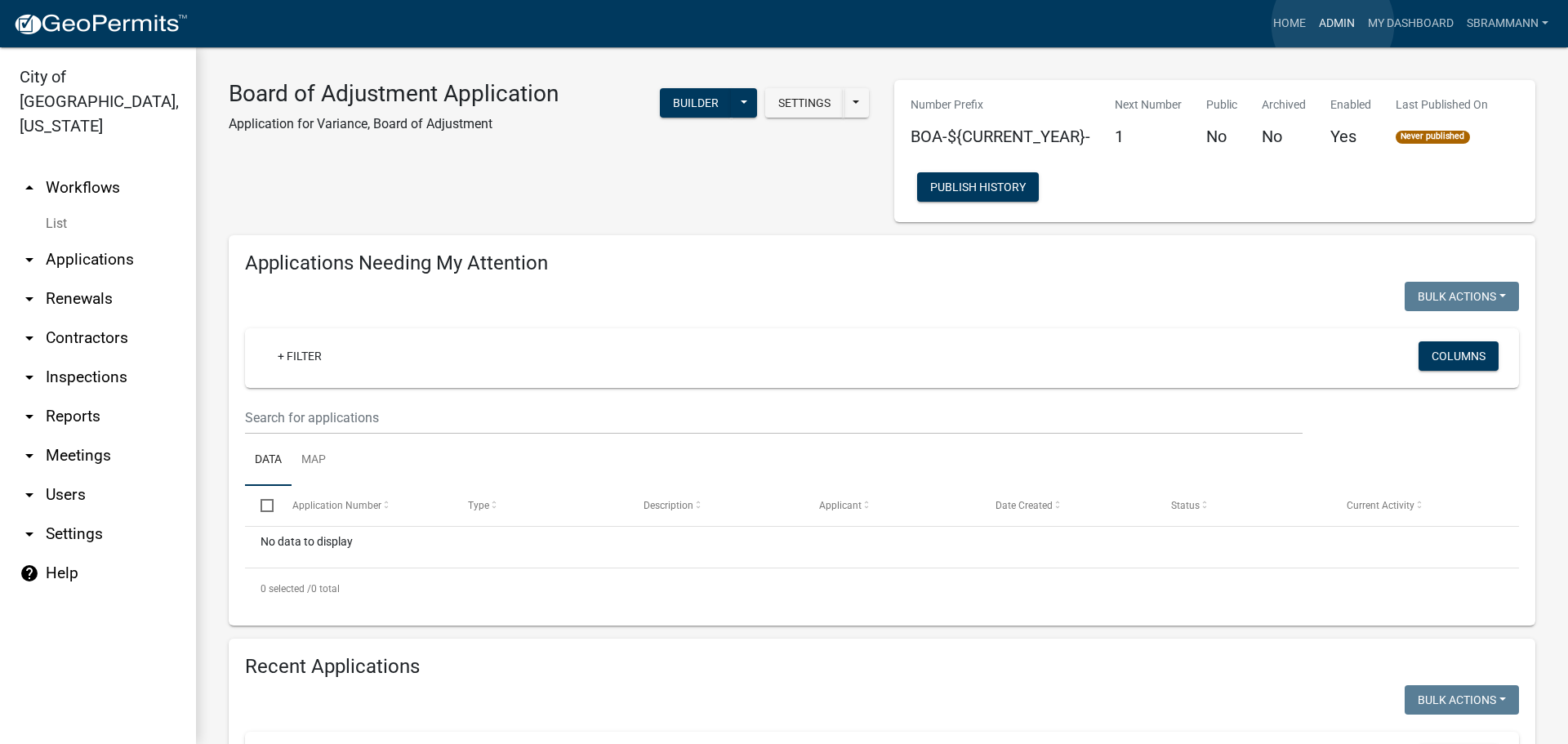
click at [1333, 25] on link "Admin" at bounding box center [1336, 23] width 49 height 31
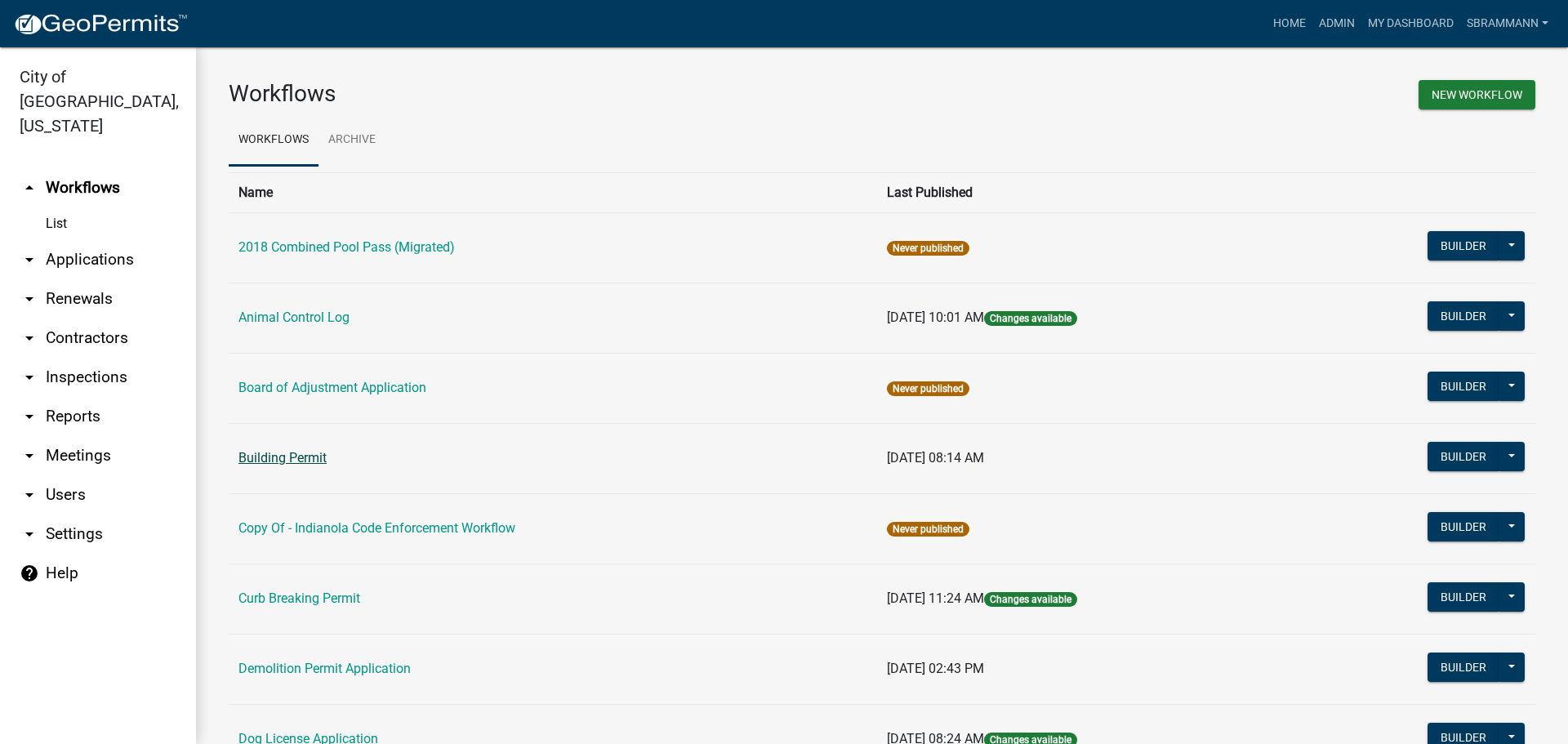
click at [269, 459] on link "Building Permit" at bounding box center [282, 457] width 89 height 16
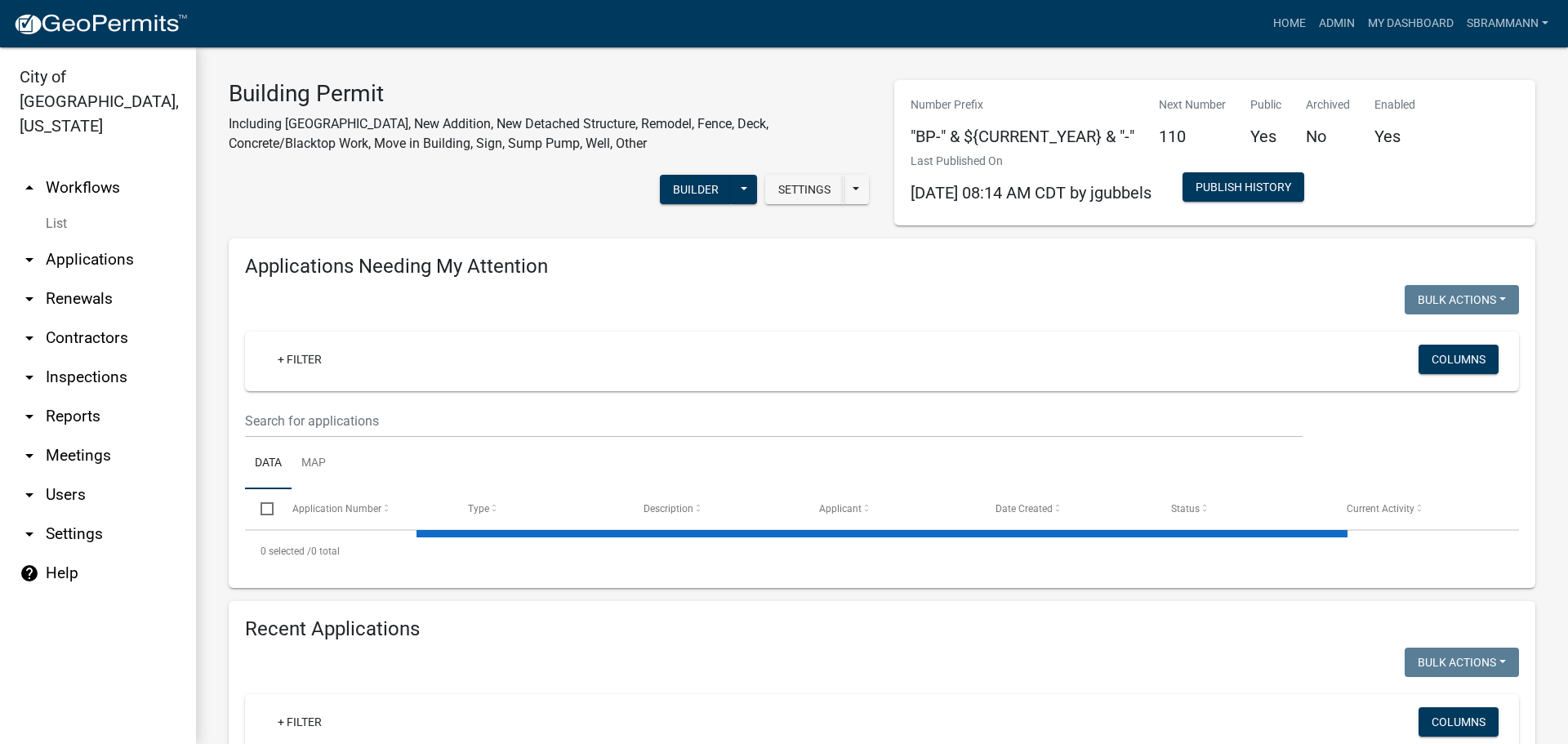
select select "3: 100"
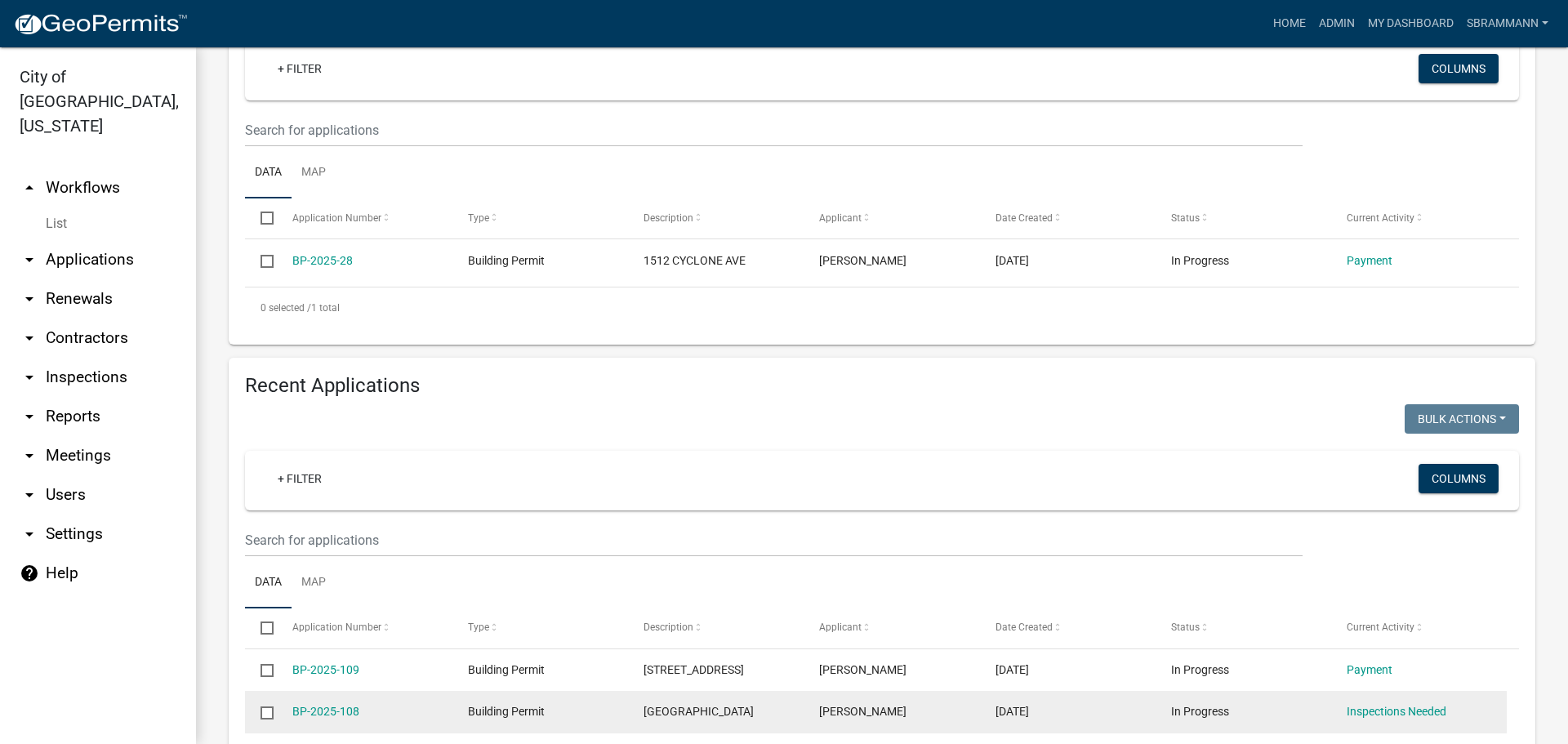
scroll to position [490, 0]
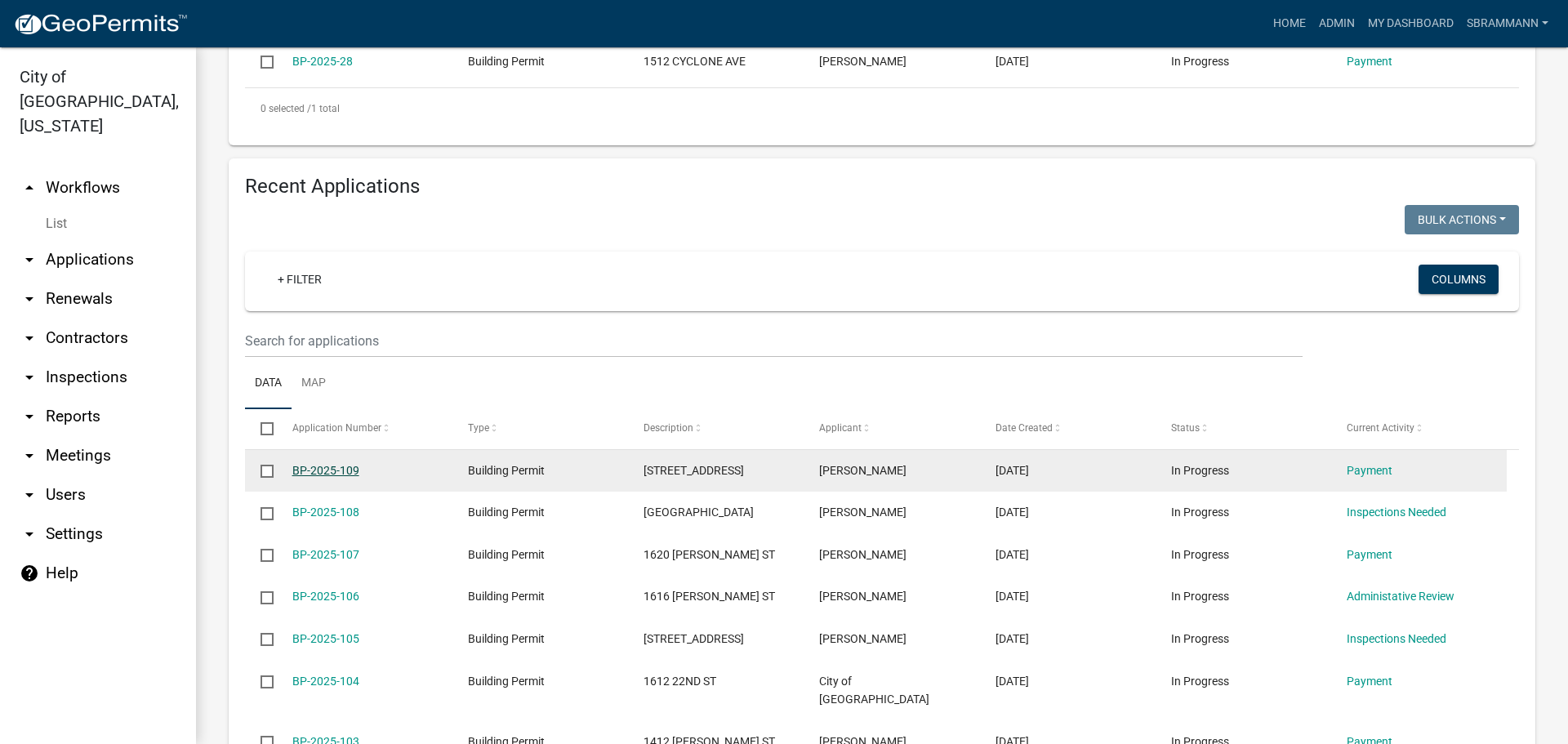
click at [307, 469] on link "BP-2025-109" at bounding box center [325, 470] width 67 height 13
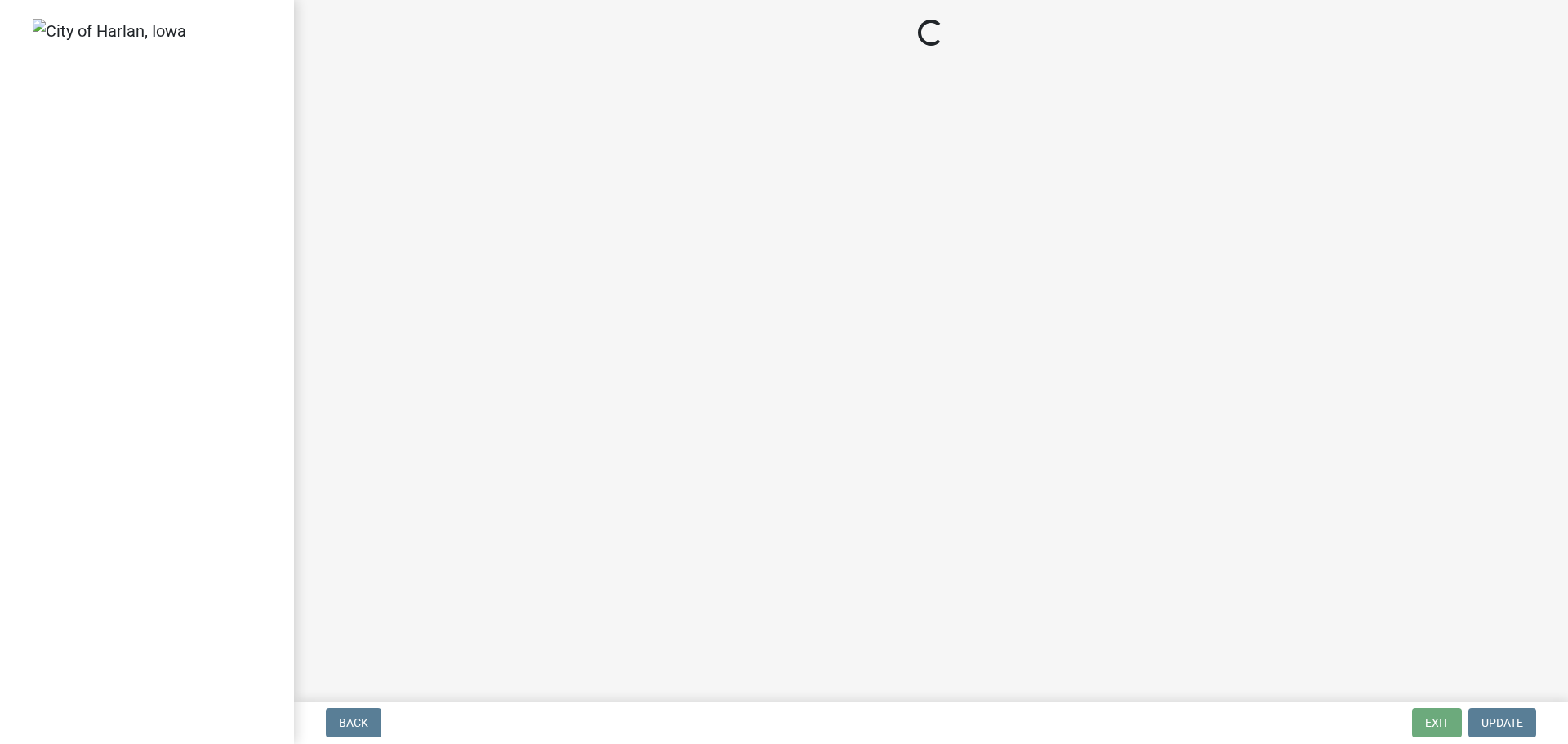
select select "3: 3"
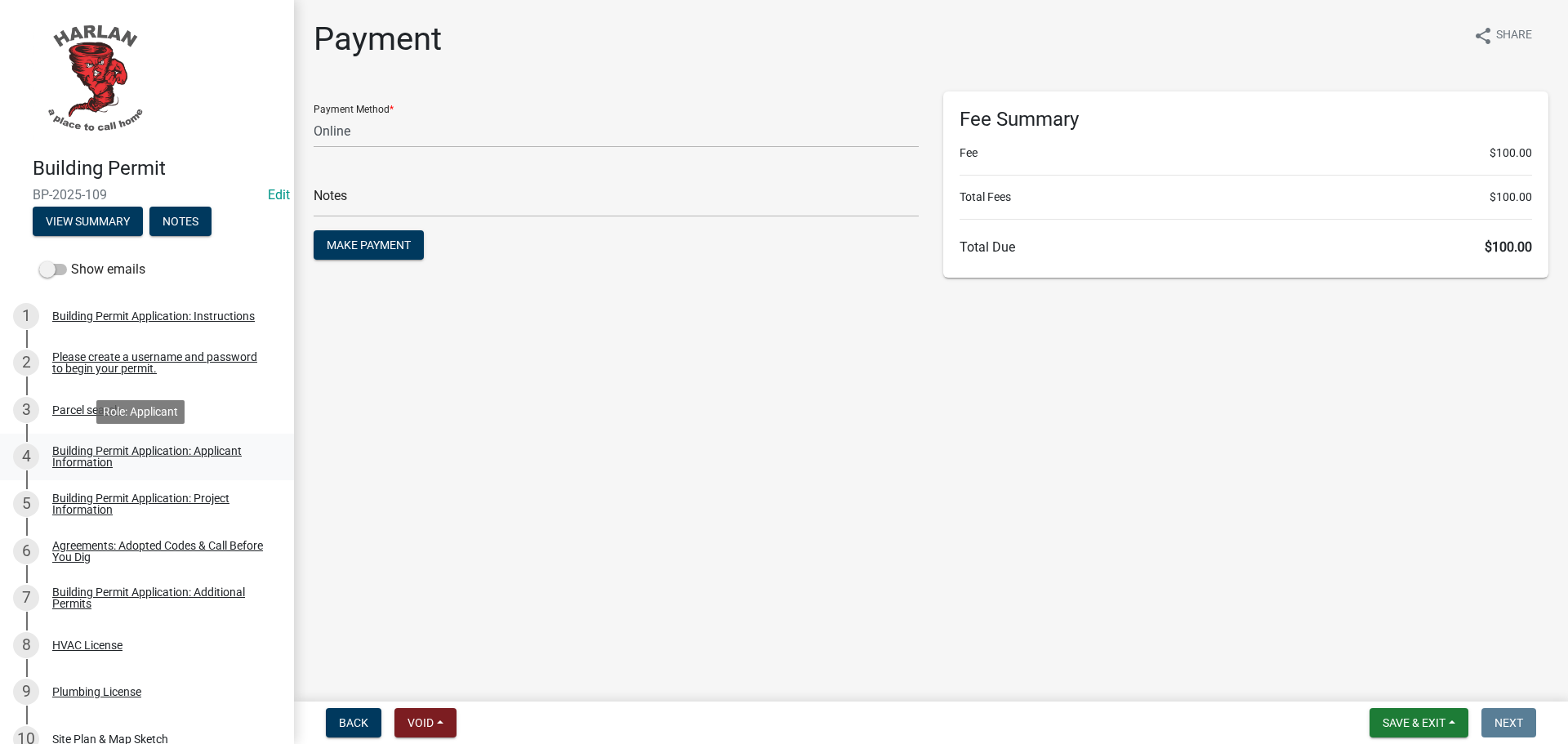
click at [87, 453] on div "Building Permit Application: Applicant Information" at bounding box center [160, 457] width 215 height 23
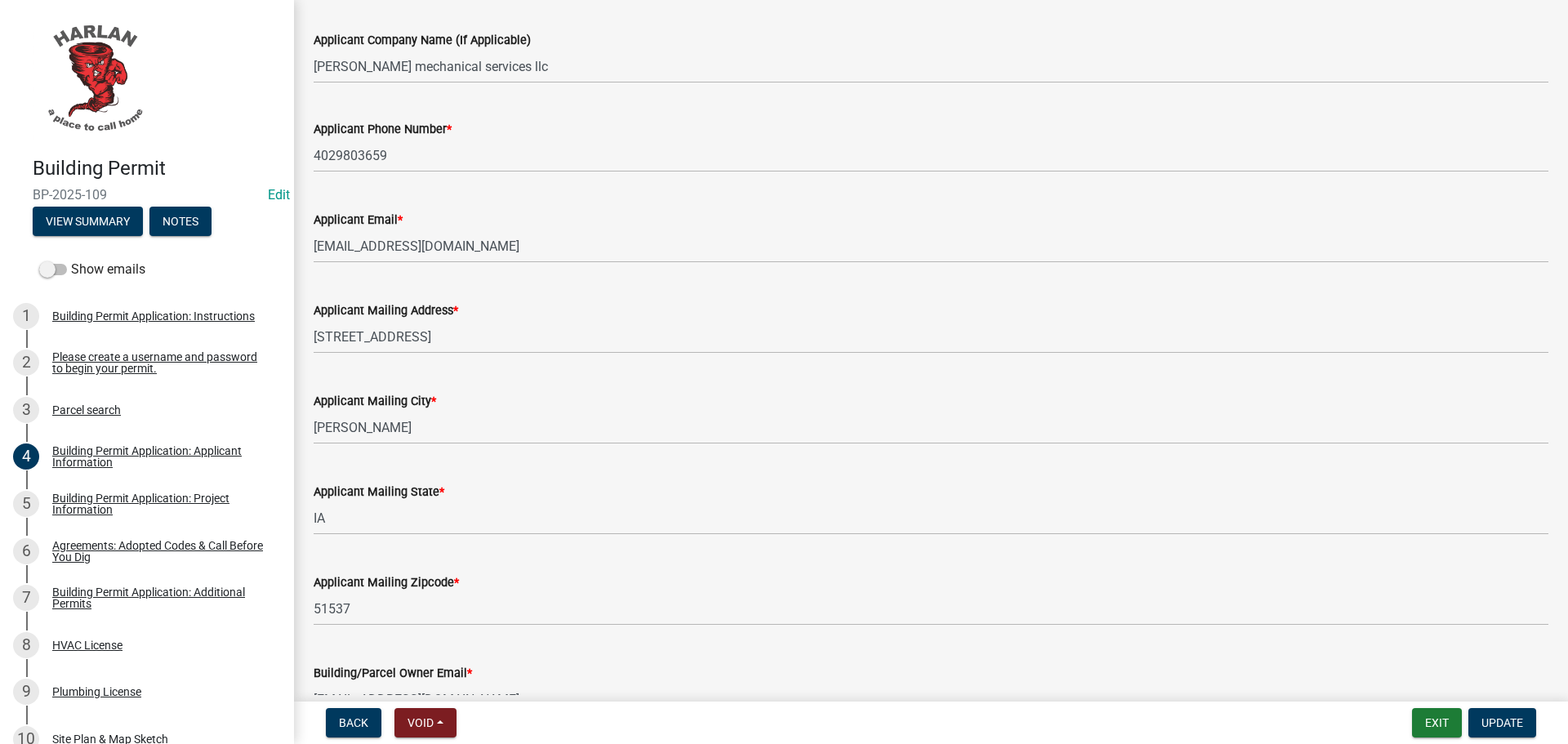
scroll to position [274, 0]
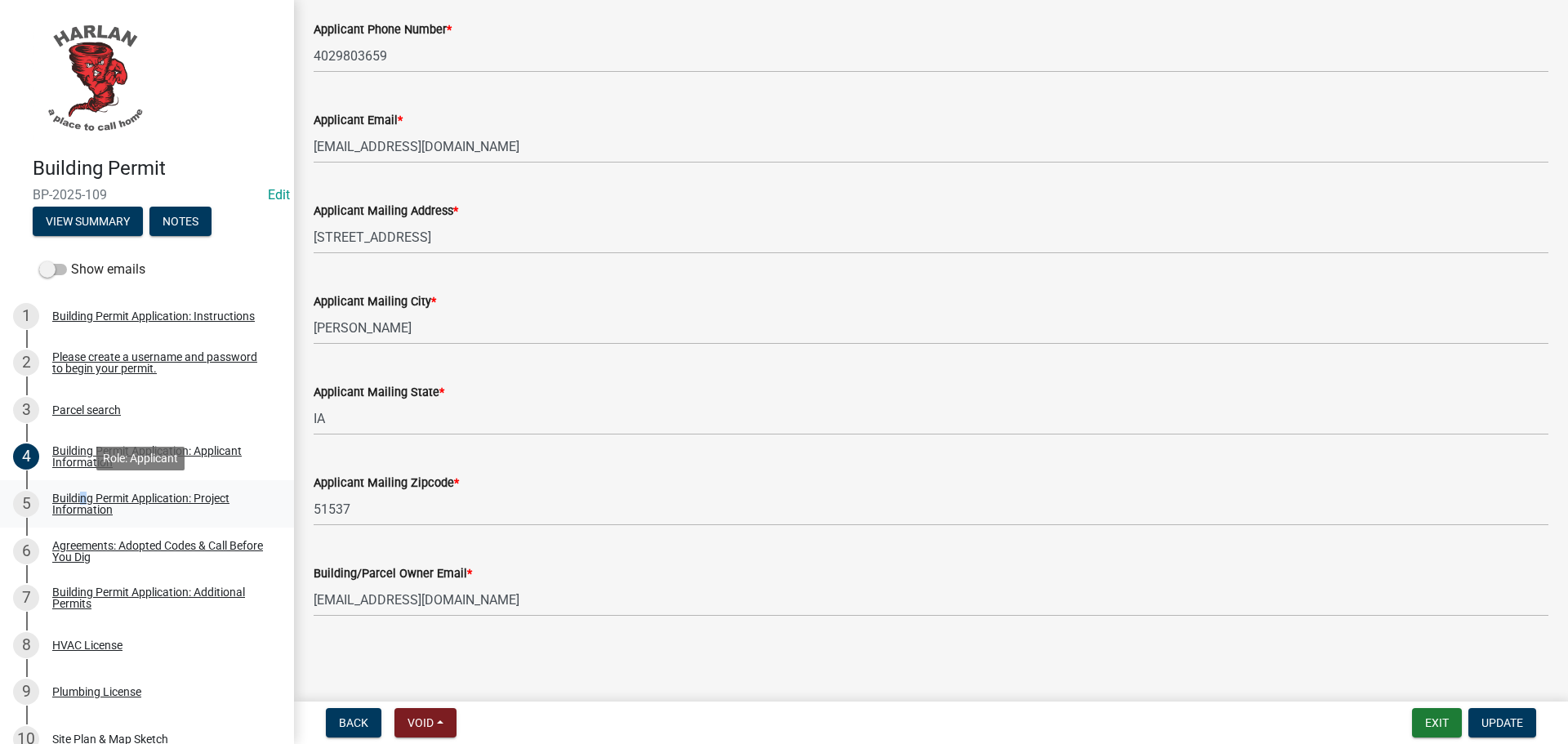
click at [81, 492] on div "Building Permit Application: Project Information" at bounding box center [160, 504] width 215 height 23
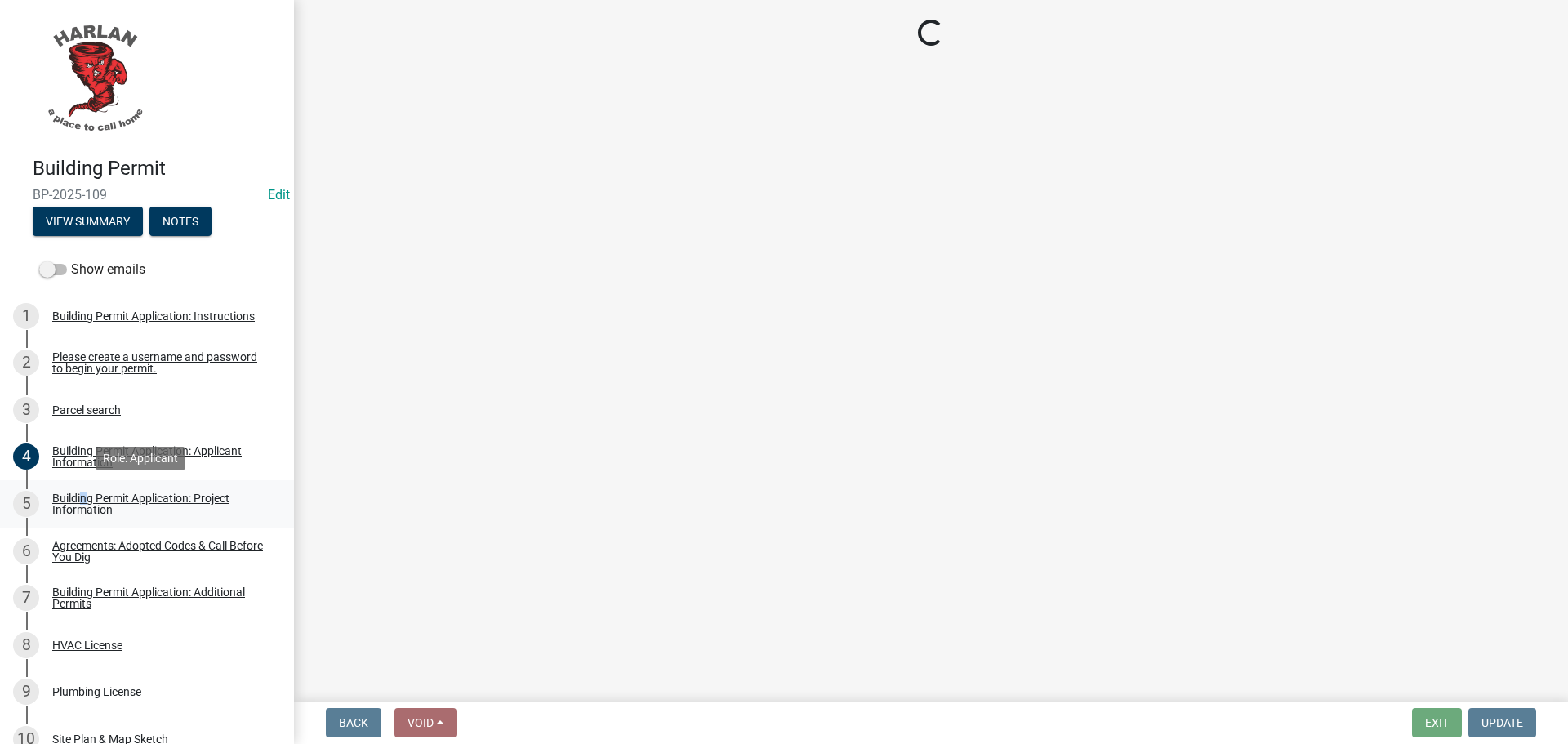
select select "55d24fd6-6c1f-4fa5-9d0c-1709cb9c527a"
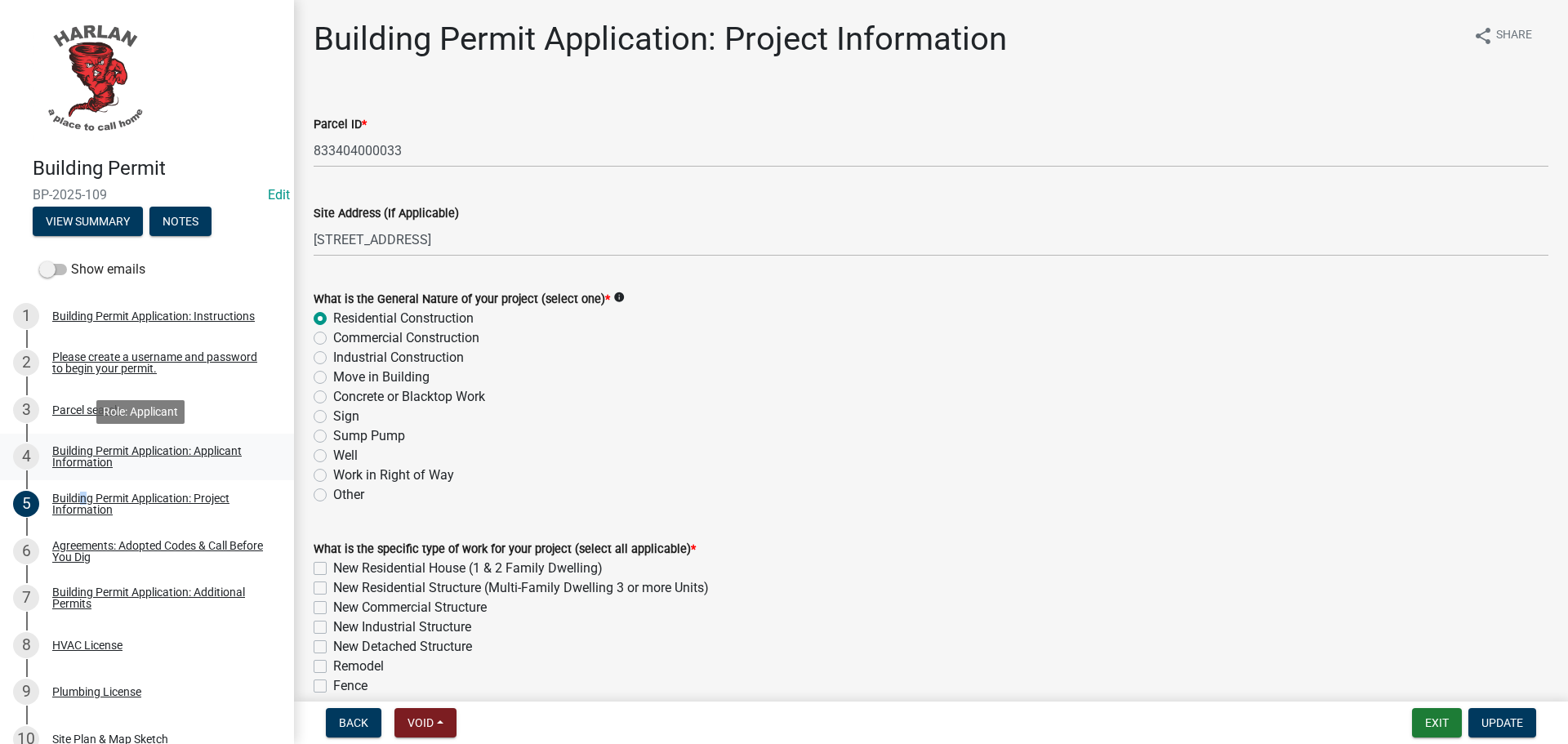
click at [85, 445] on div "Building Permit Application: Applicant Information" at bounding box center [160, 457] width 215 height 23
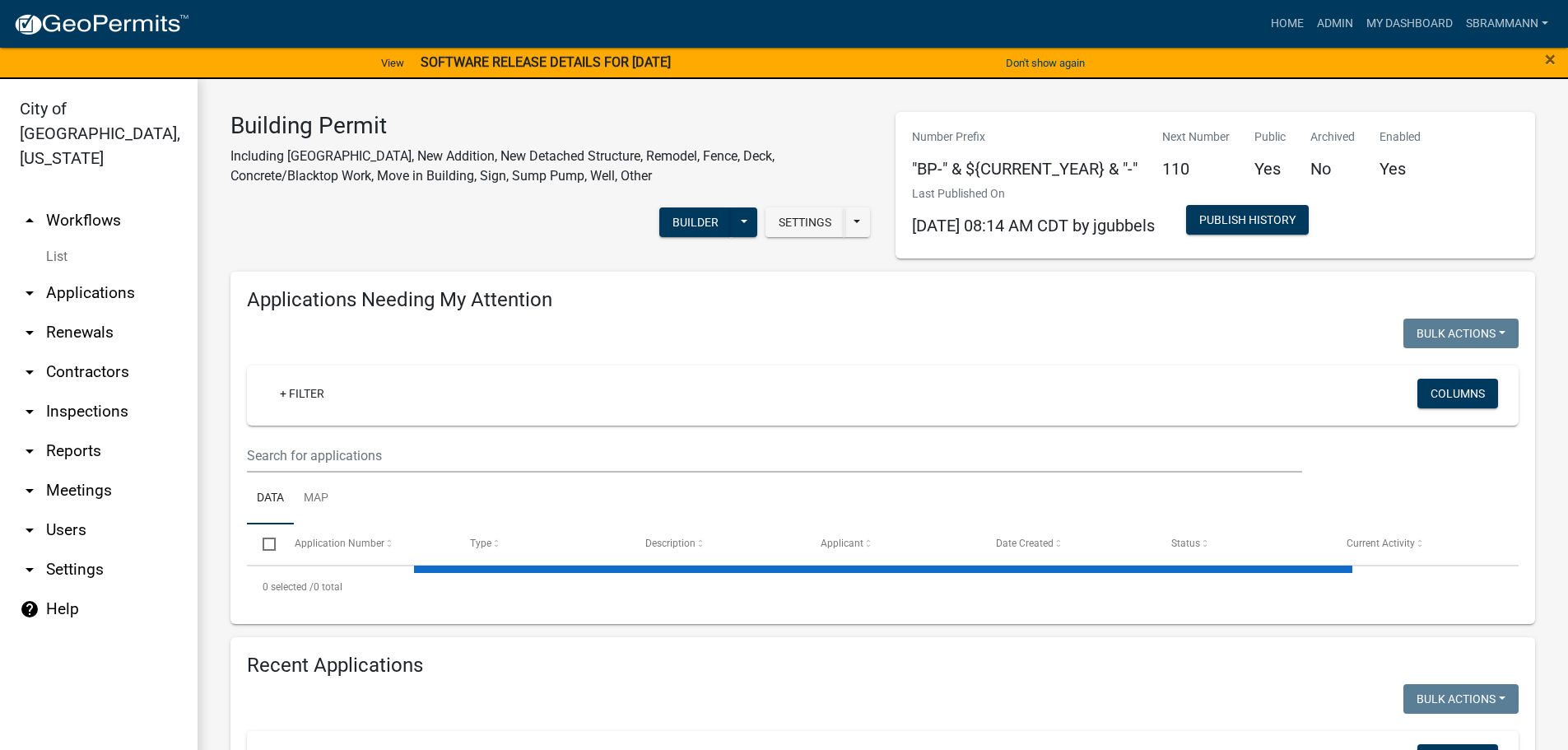
select select "3: 100"
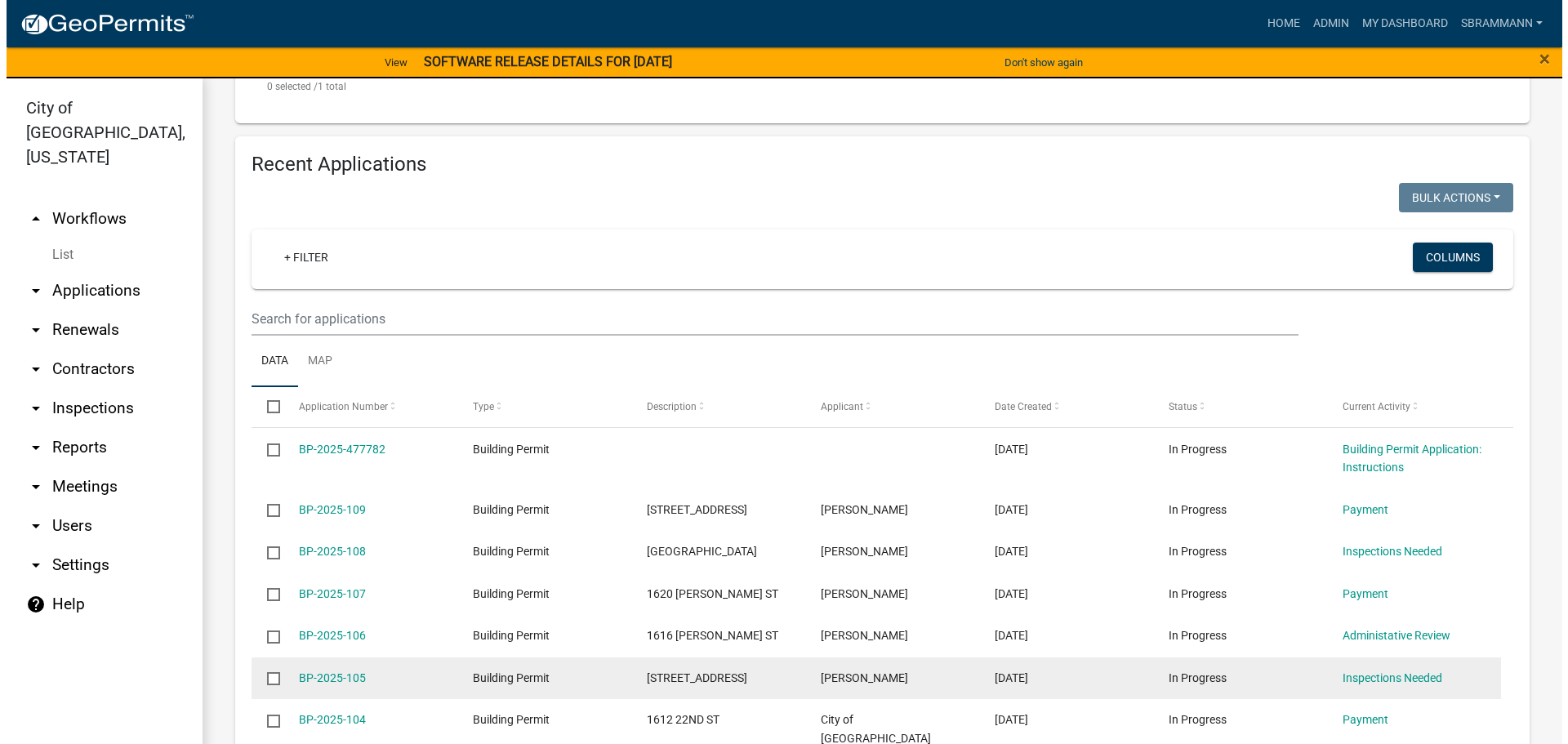
scroll to position [735, 0]
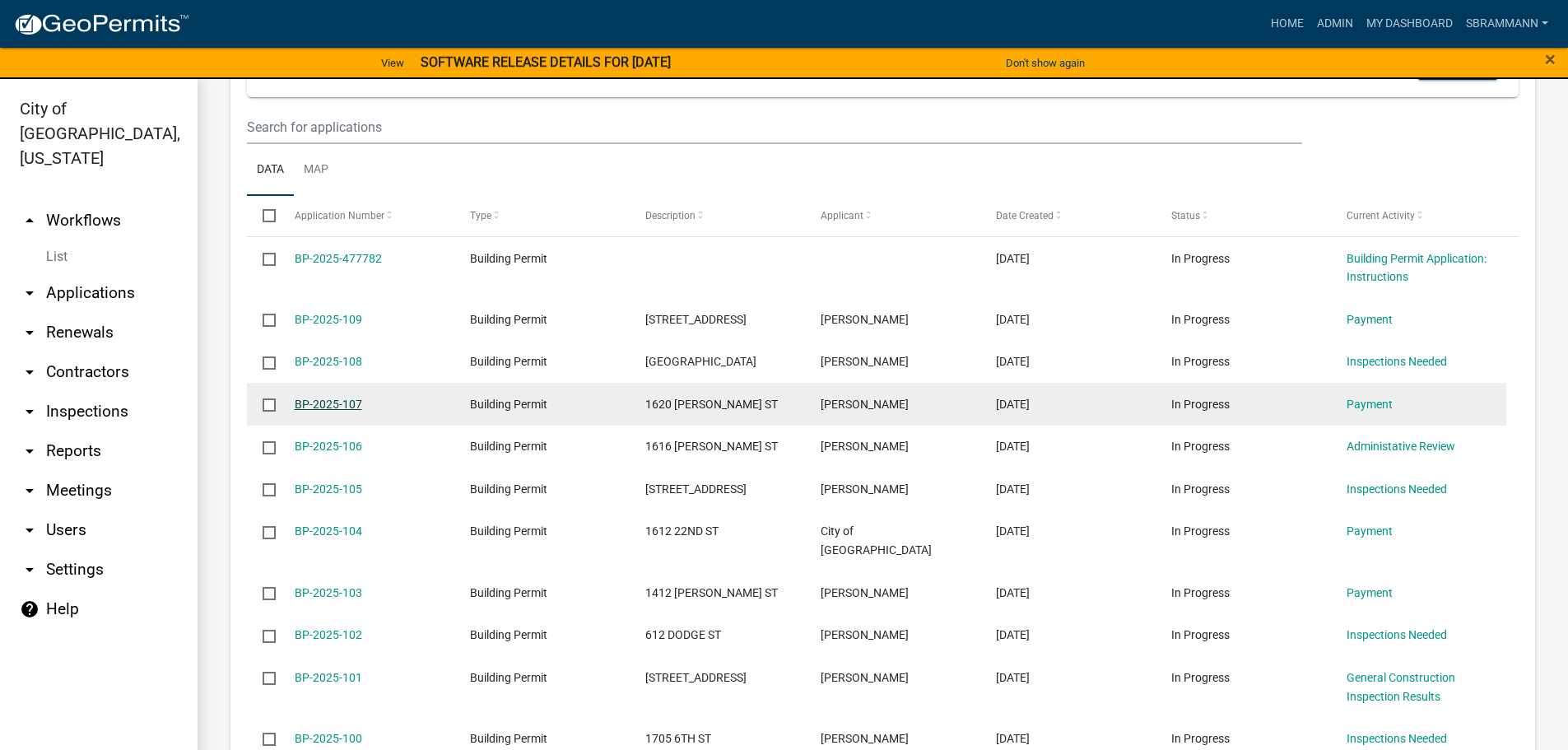
click at [333, 402] on link "BP-2025-107" at bounding box center [328, 404] width 68 height 13
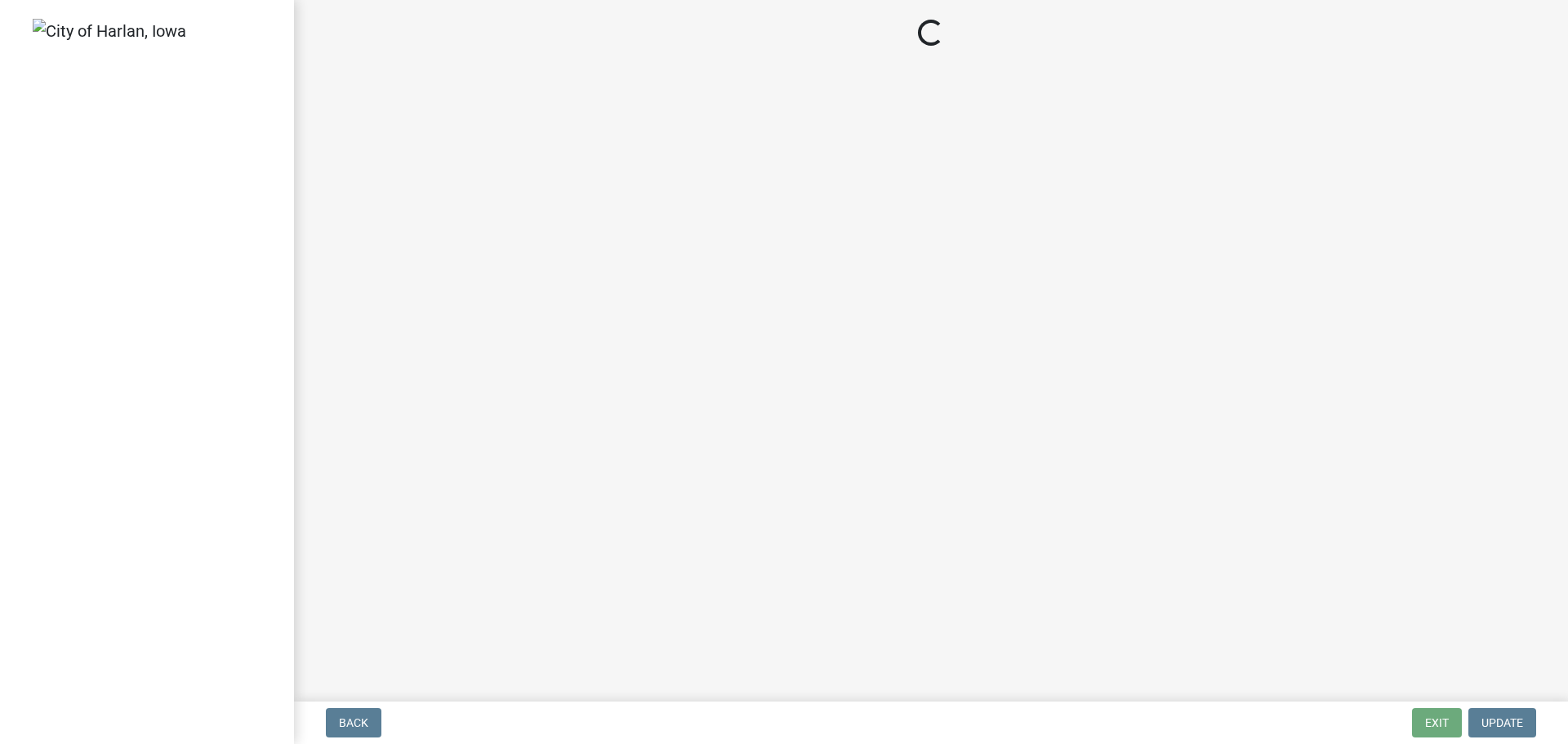
select select "3: 3"
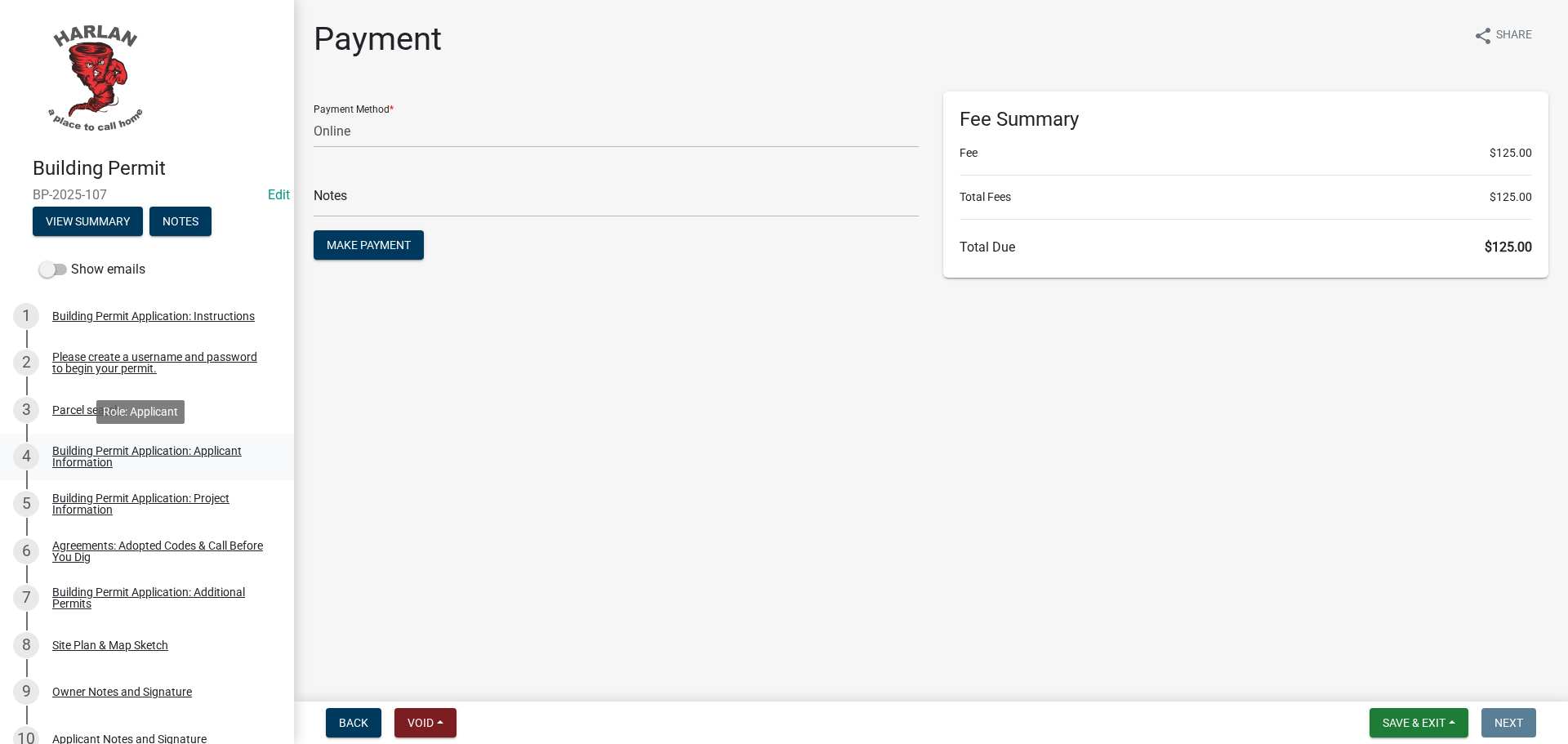
click at [82, 457] on div "Building Permit Application: Applicant Information" at bounding box center [160, 457] width 215 height 23
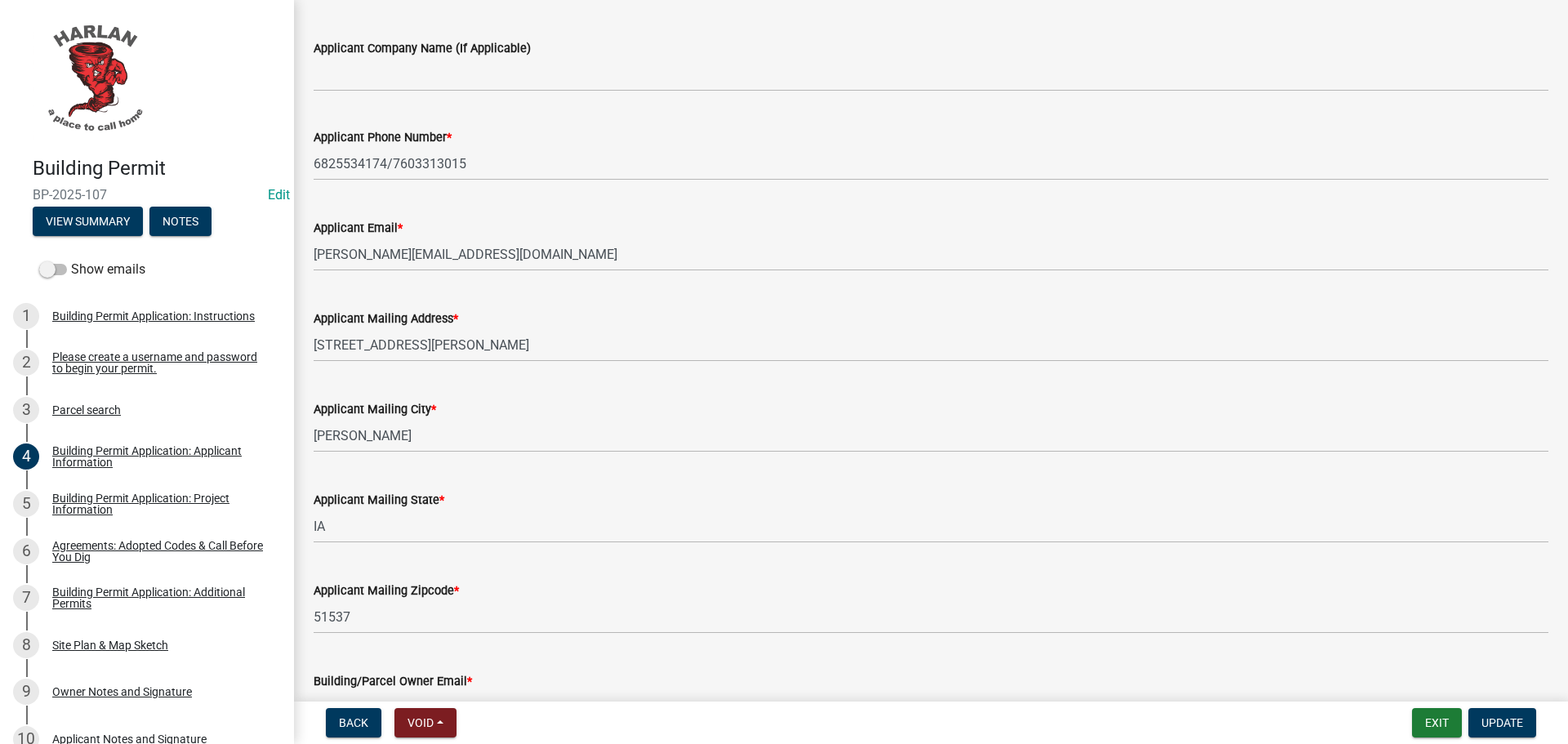
scroll to position [274, 0]
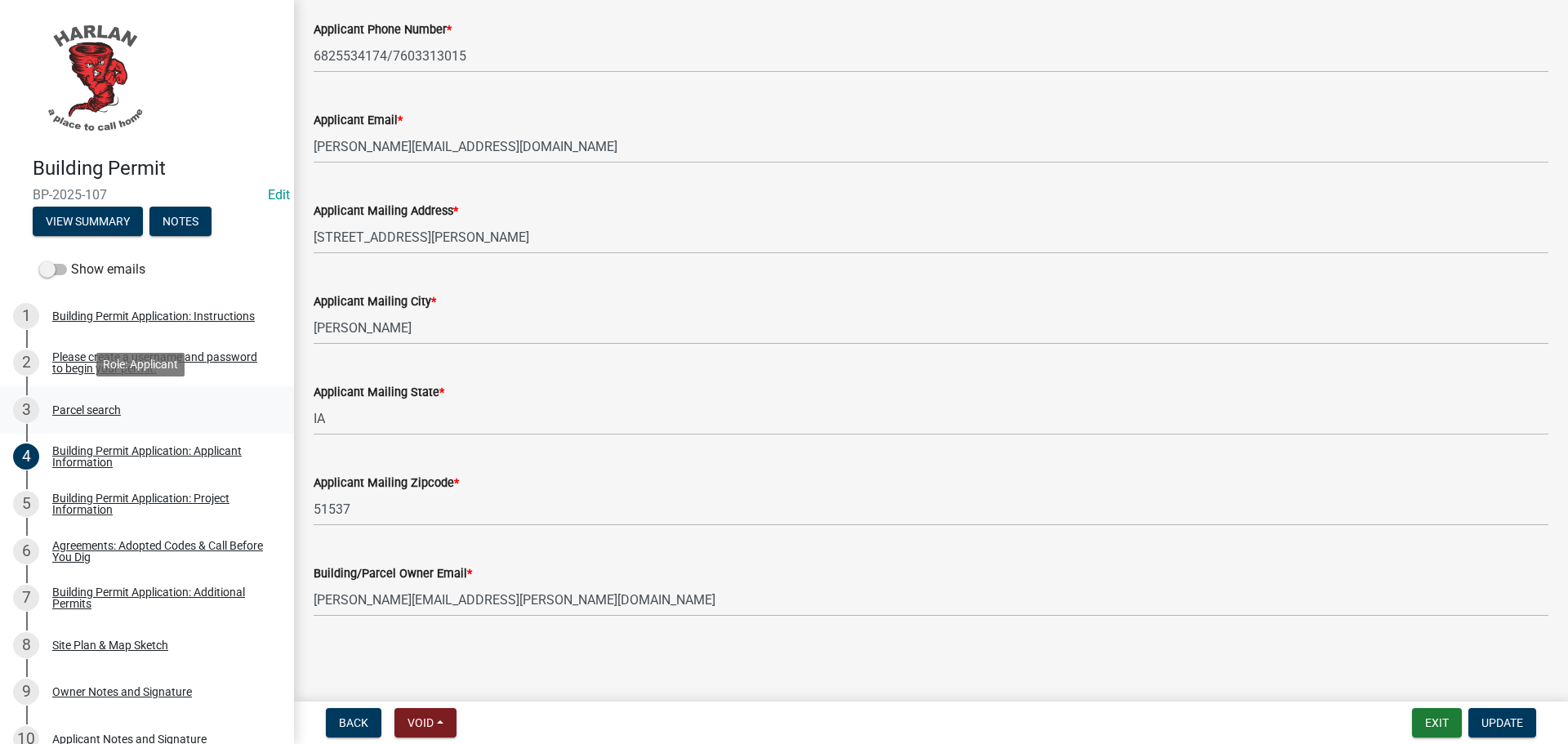
click at [94, 406] on div "Parcel search" at bounding box center [86, 410] width 69 height 12
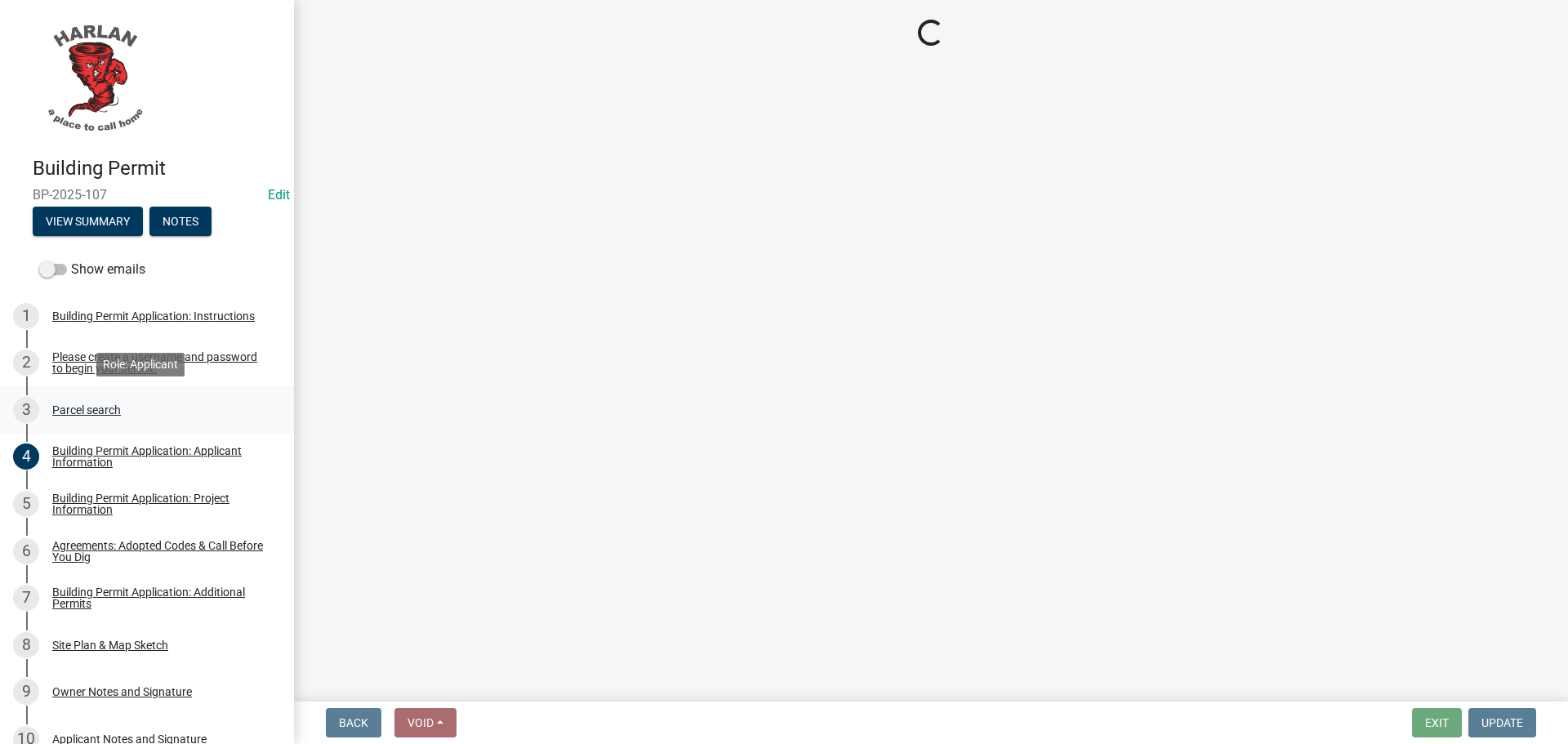
scroll to position [0, 0]
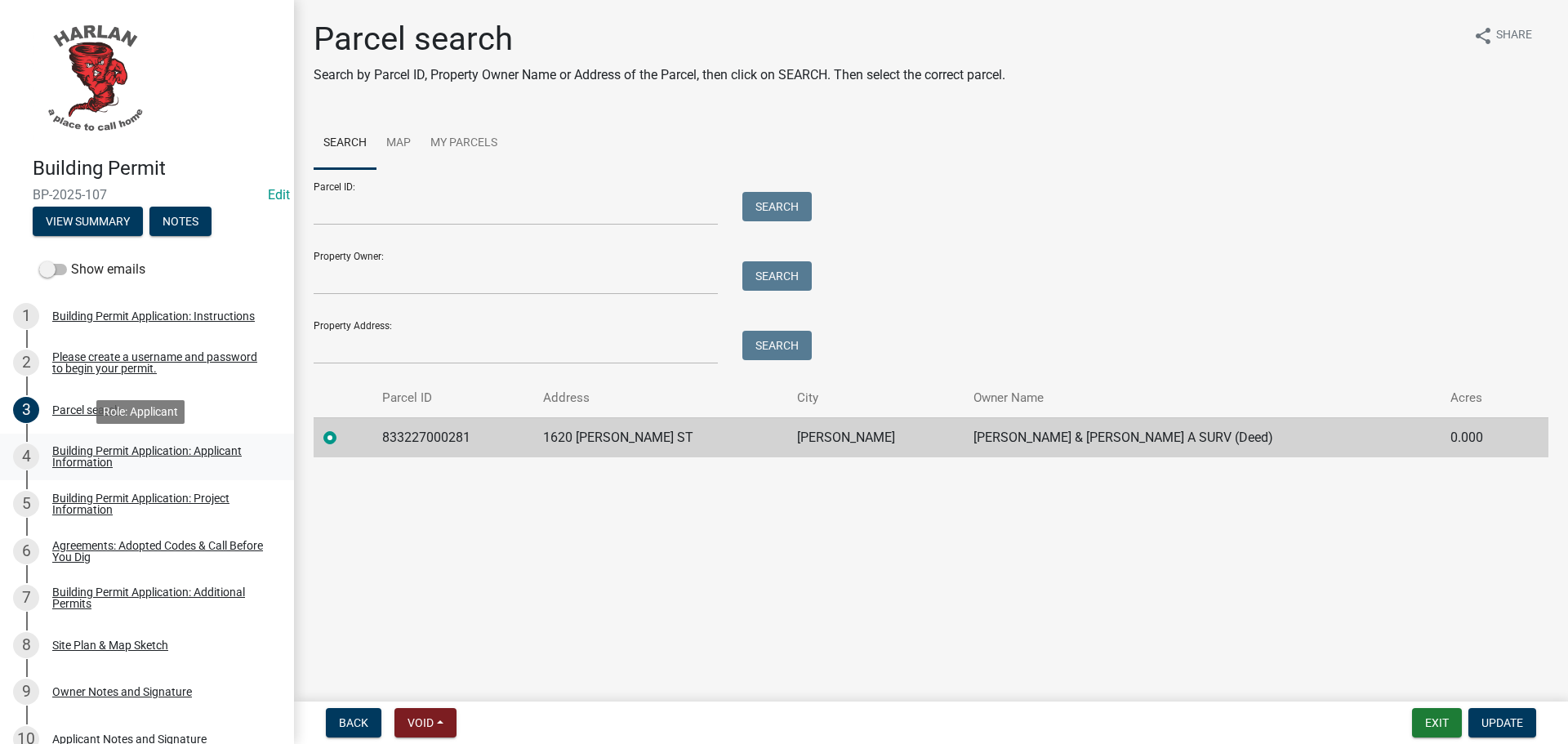
click at [89, 458] on div "Building Permit Application: Applicant Information" at bounding box center [160, 457] width 215 height 23
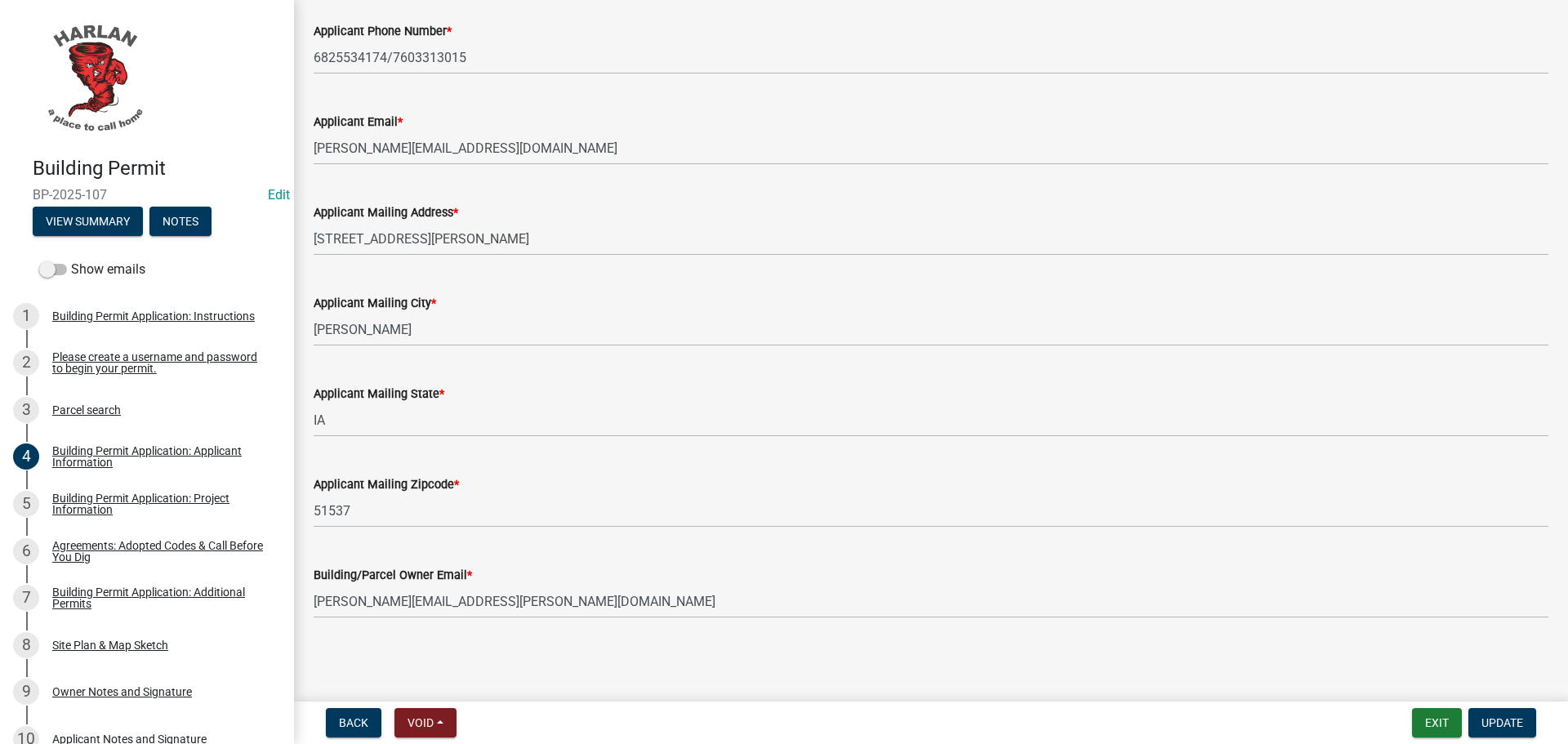
scroll to position [274, 0]
click at [79, 408] on div "Parcel search" at bounding box center [86, 410] width 69 height 12
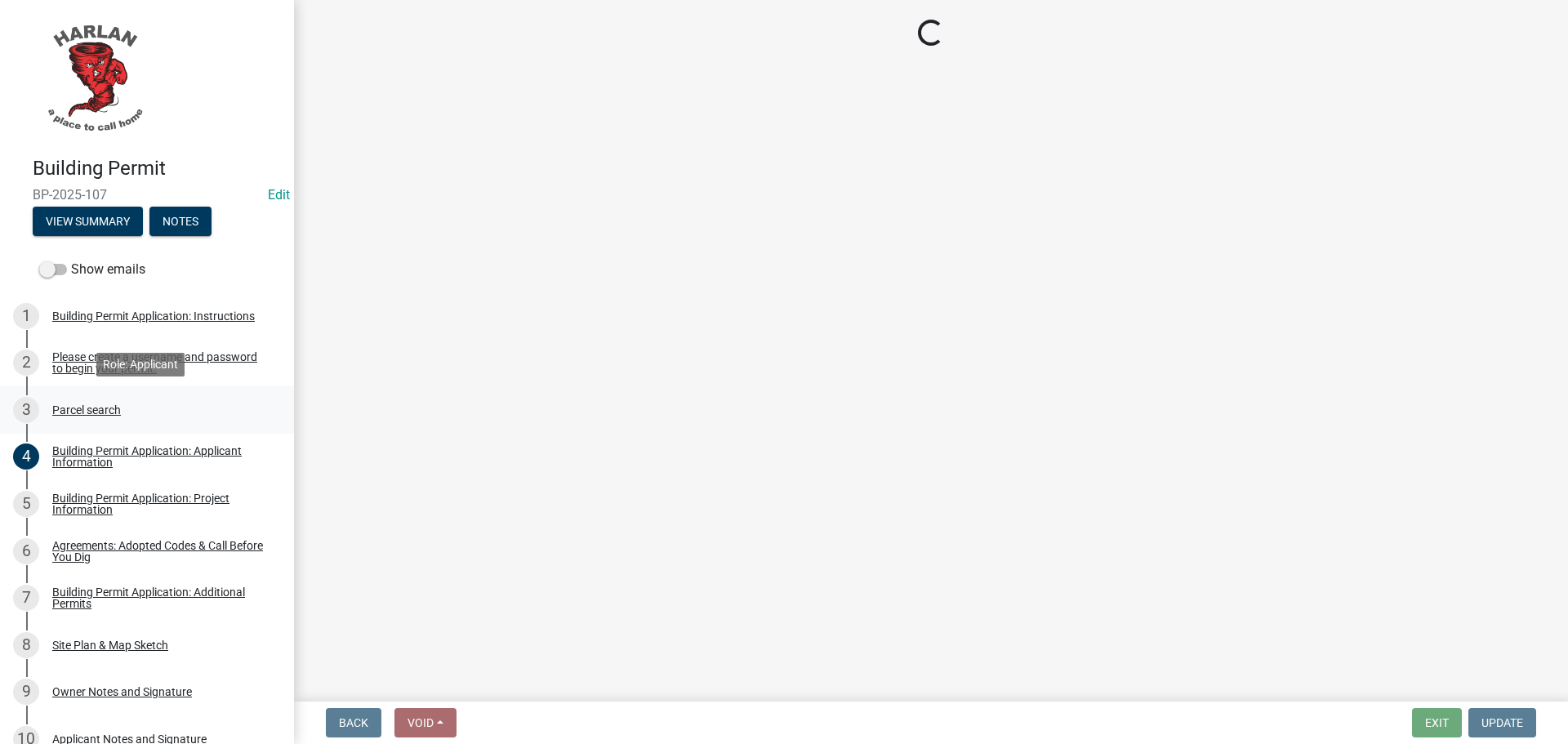
scroll to position [0, 0]
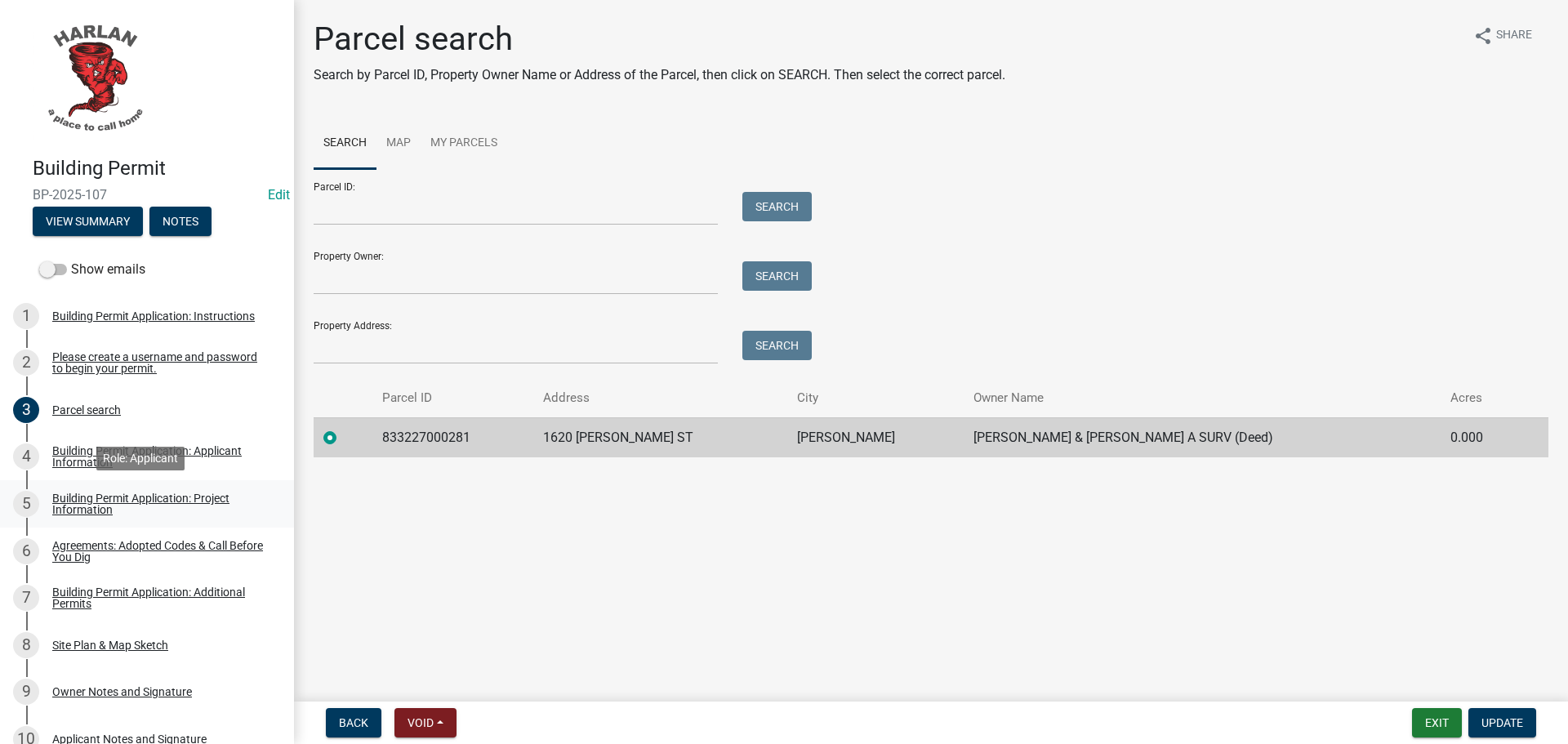
click at [84, 506] on div "Building Permit Application: Project Information" at bounding box center [160, 504] width 215 height 23
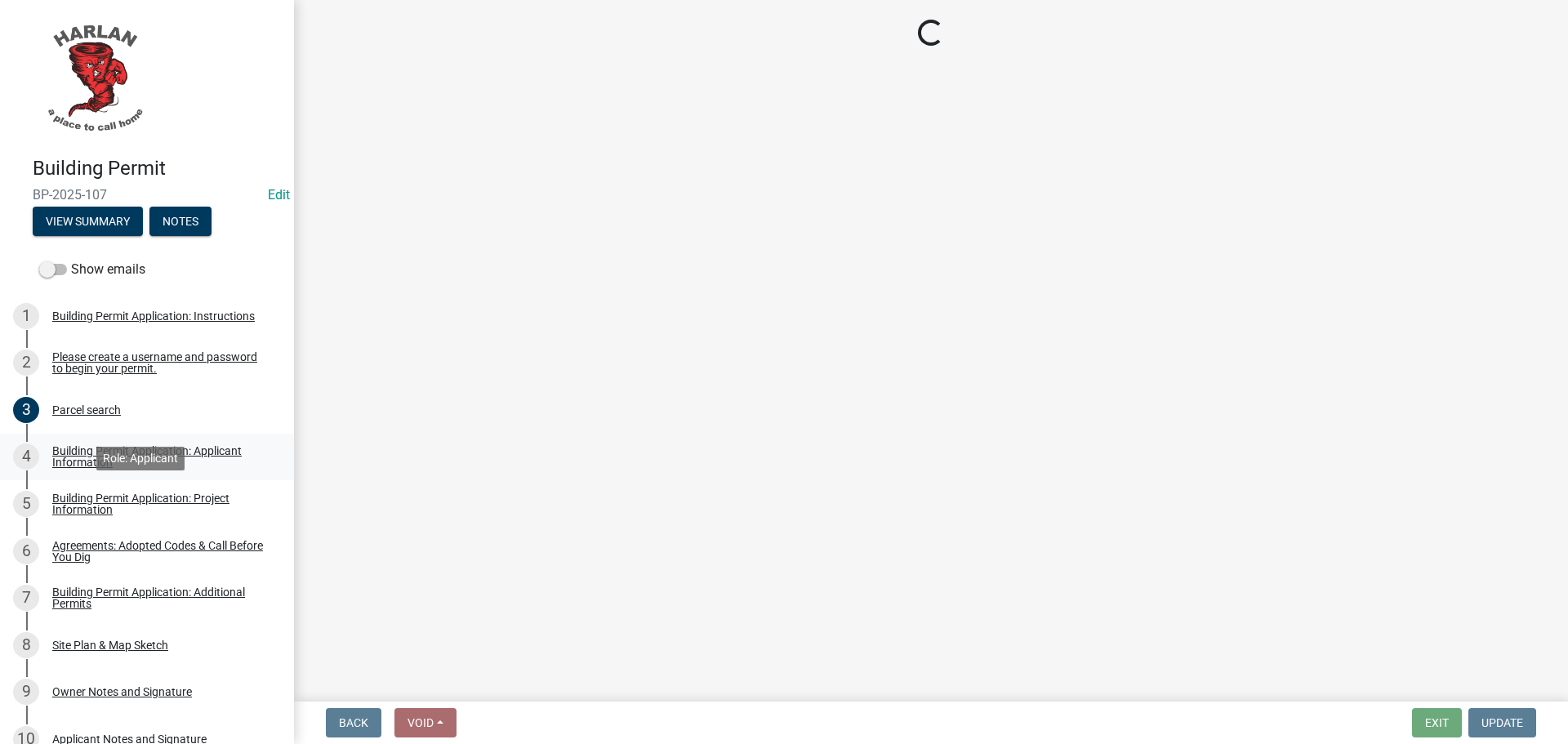
select select "57c12fbf-2104-401b-a871-4062d0a56bab"
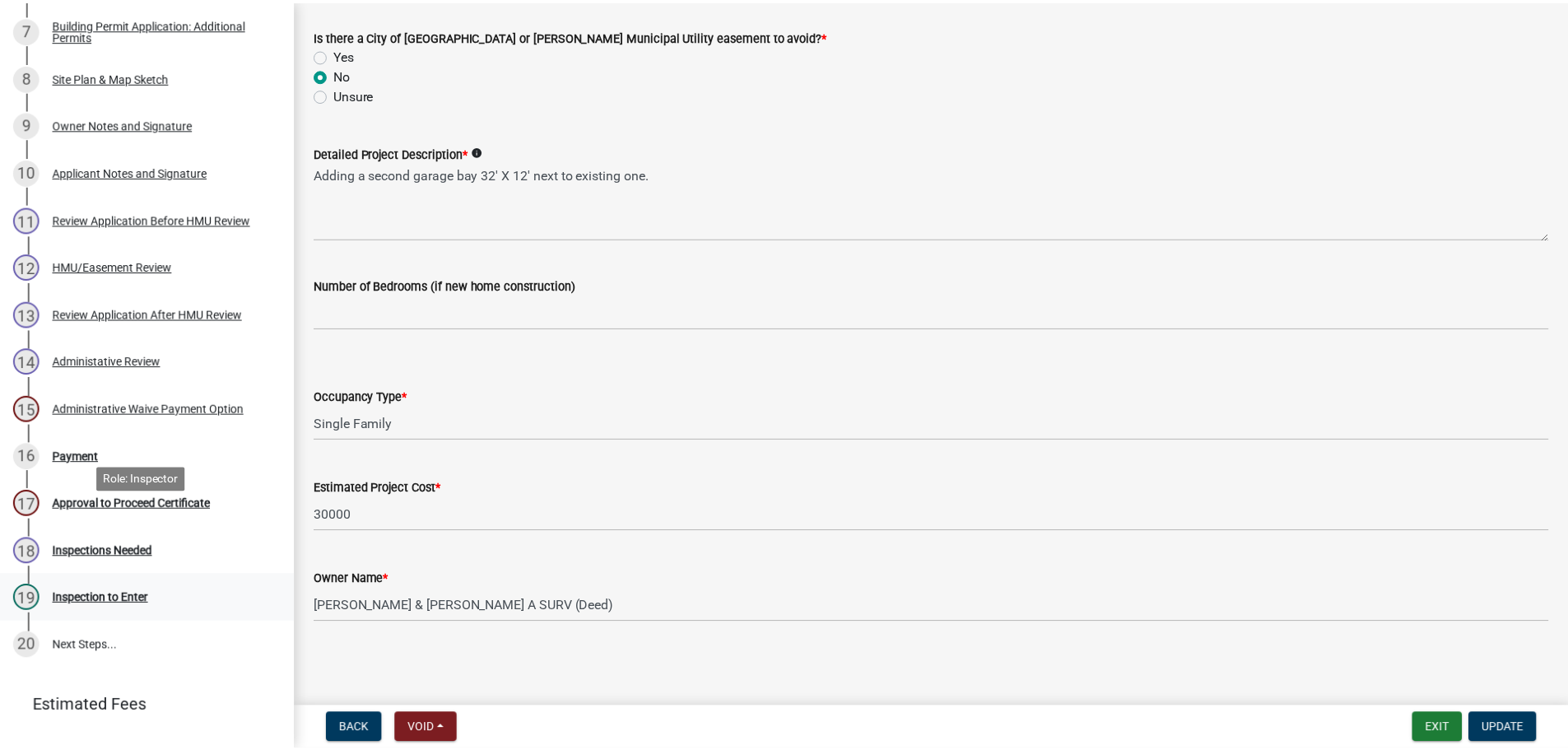
scroll to position [646, 0]
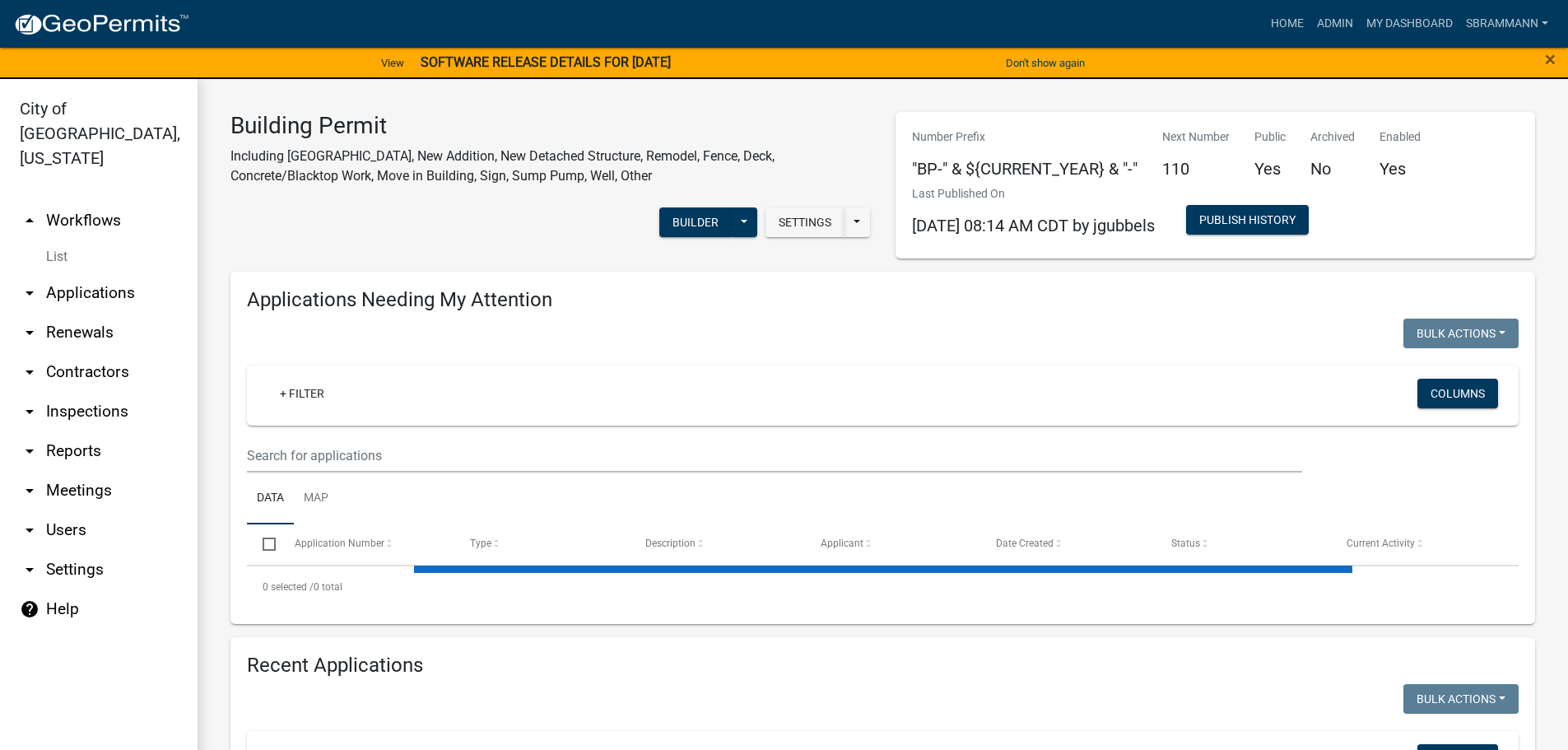
select select "3: 100"
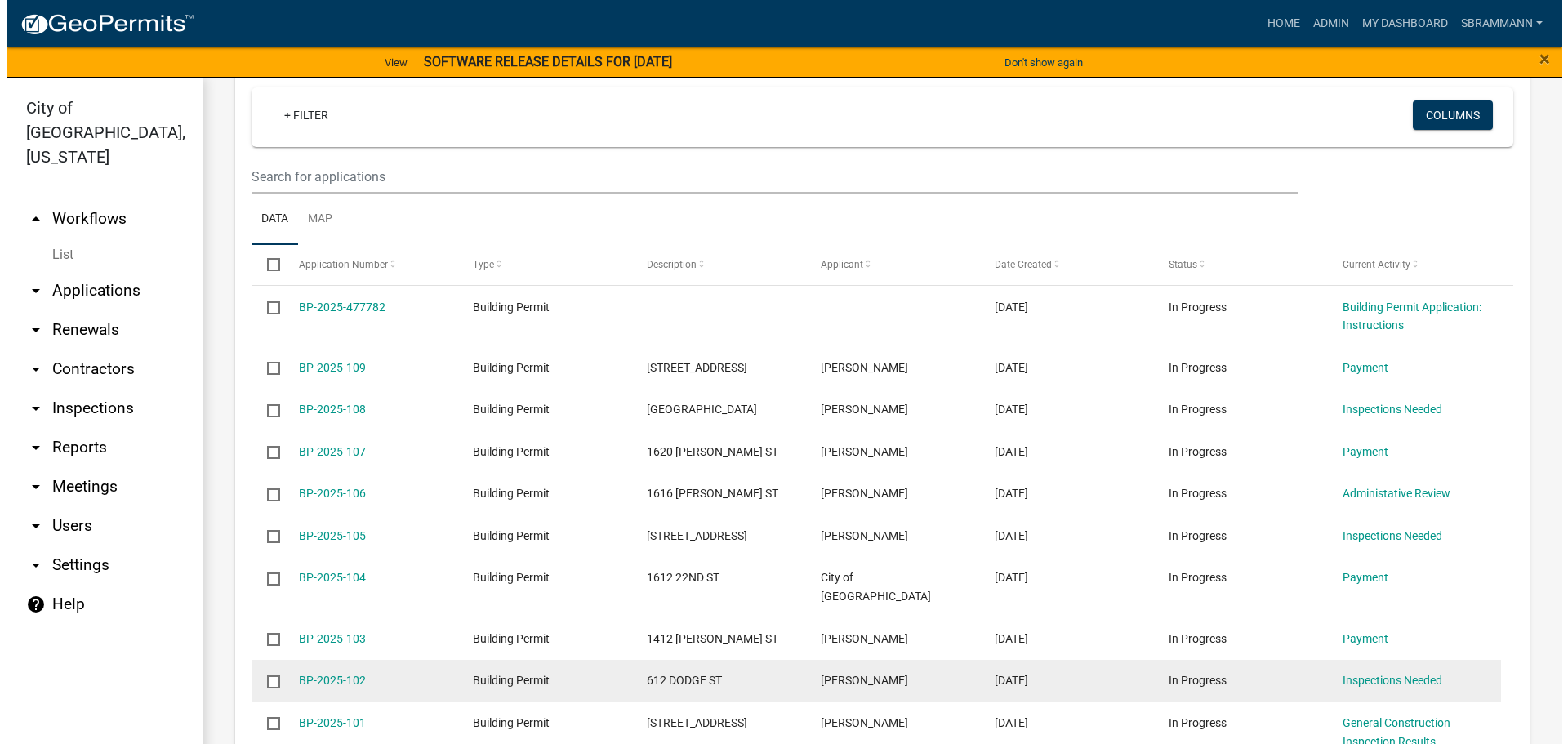
scroll to position [898, 0]
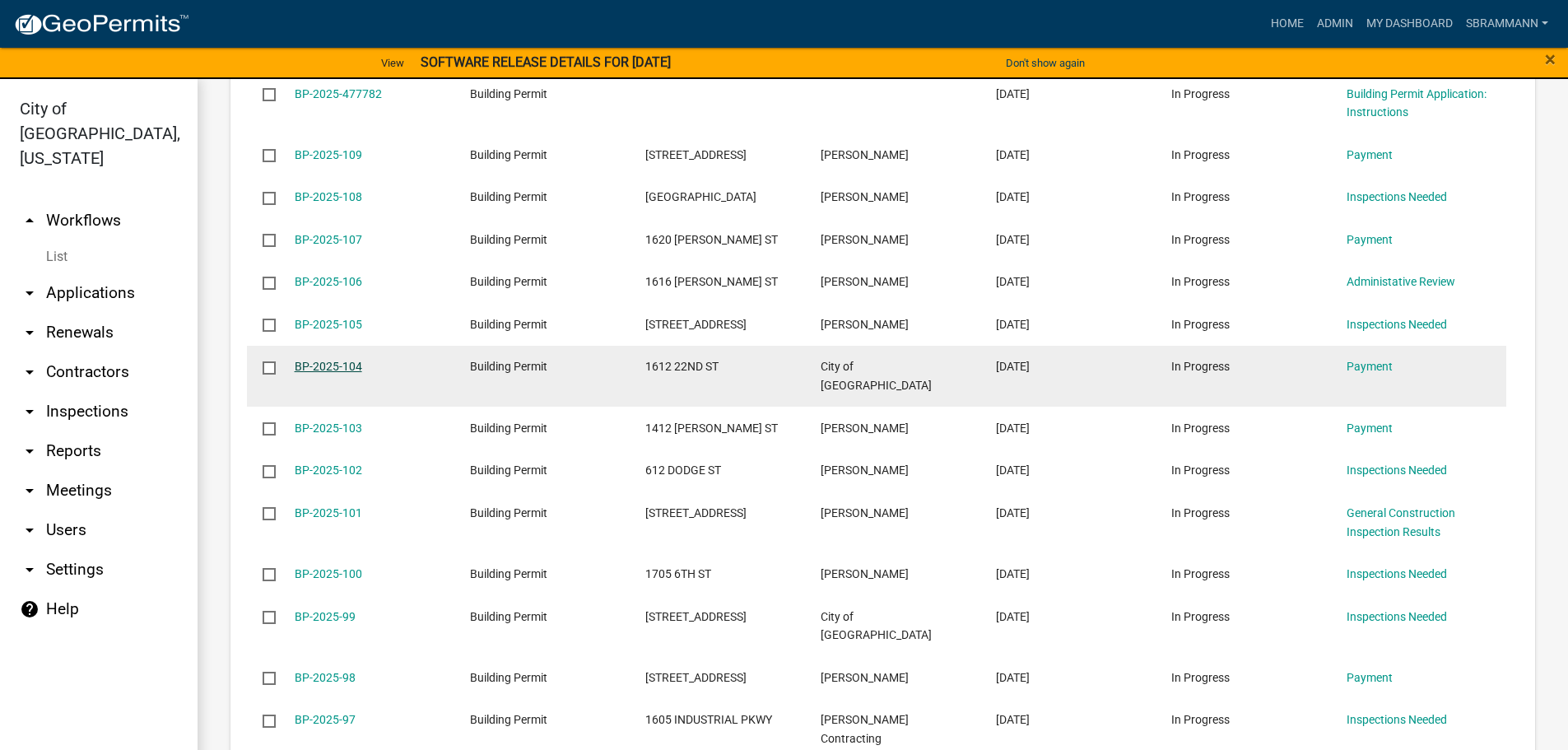
click at [337, 366] on link "BP-2025-104" at bounding box center [328, 366] width 68 height 13
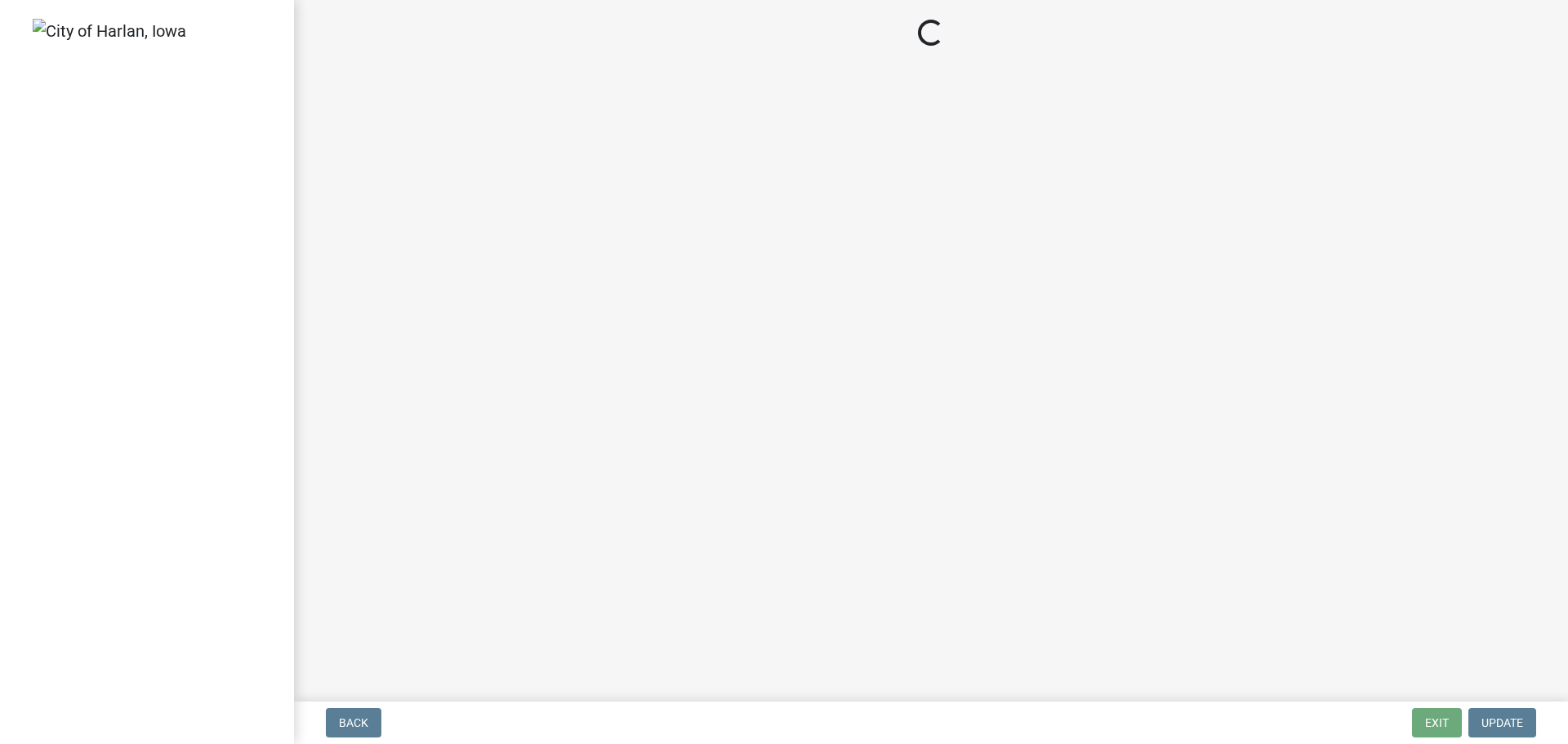
select select "3: 3"
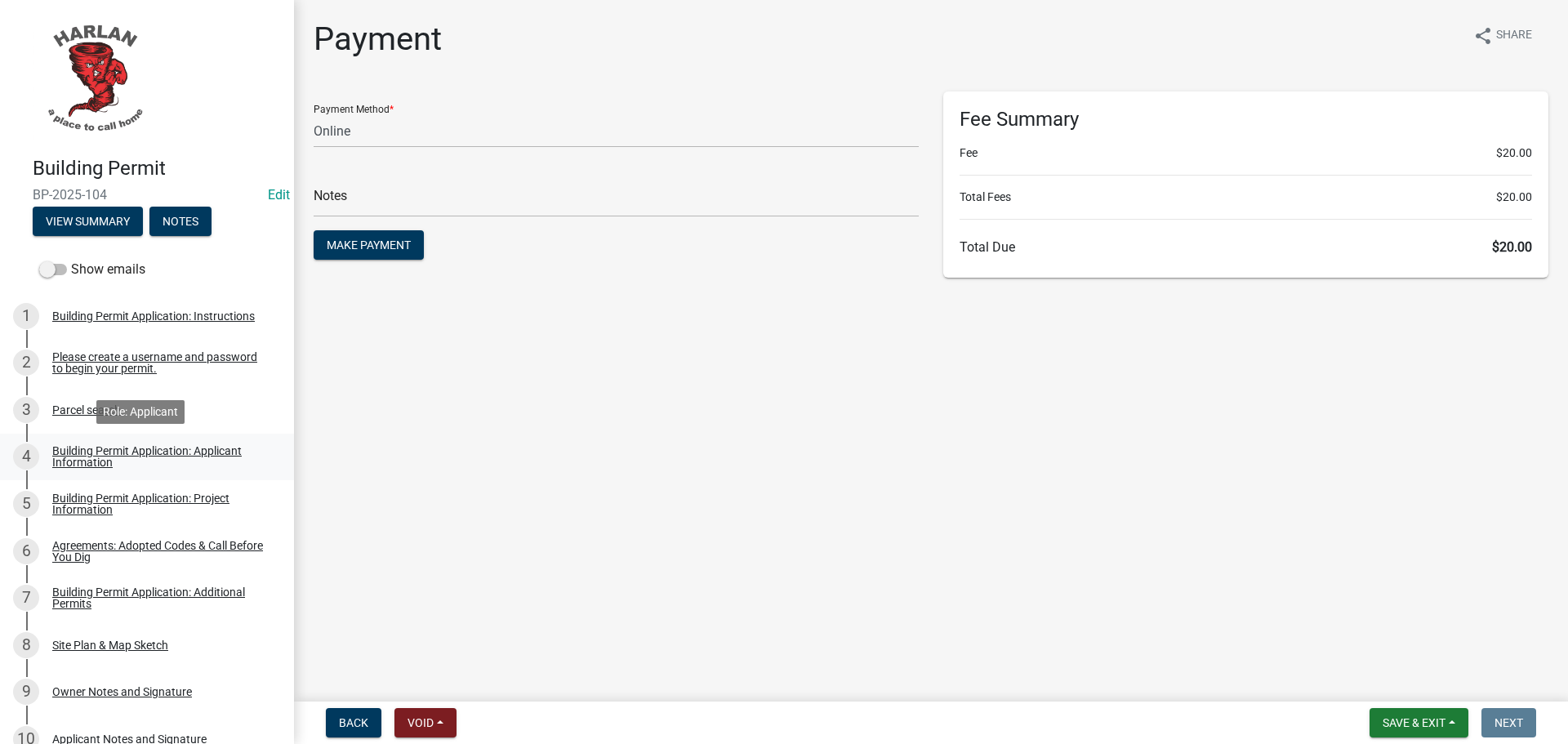
click at [88, 448] on div "Building Permit Application: Applicant Information" at bounding box center [160, 457] width 215 height 23
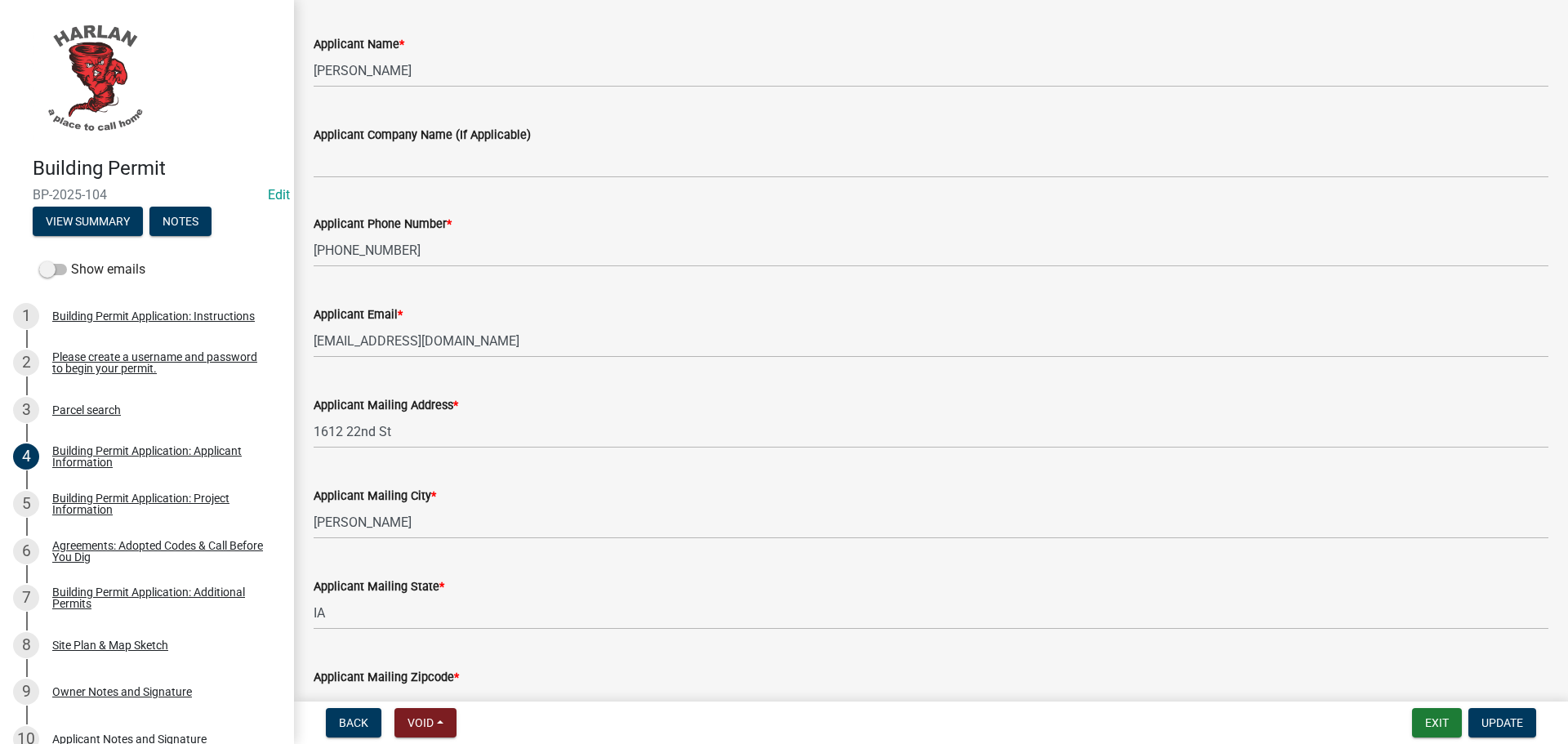
scroll to position [274, 0]
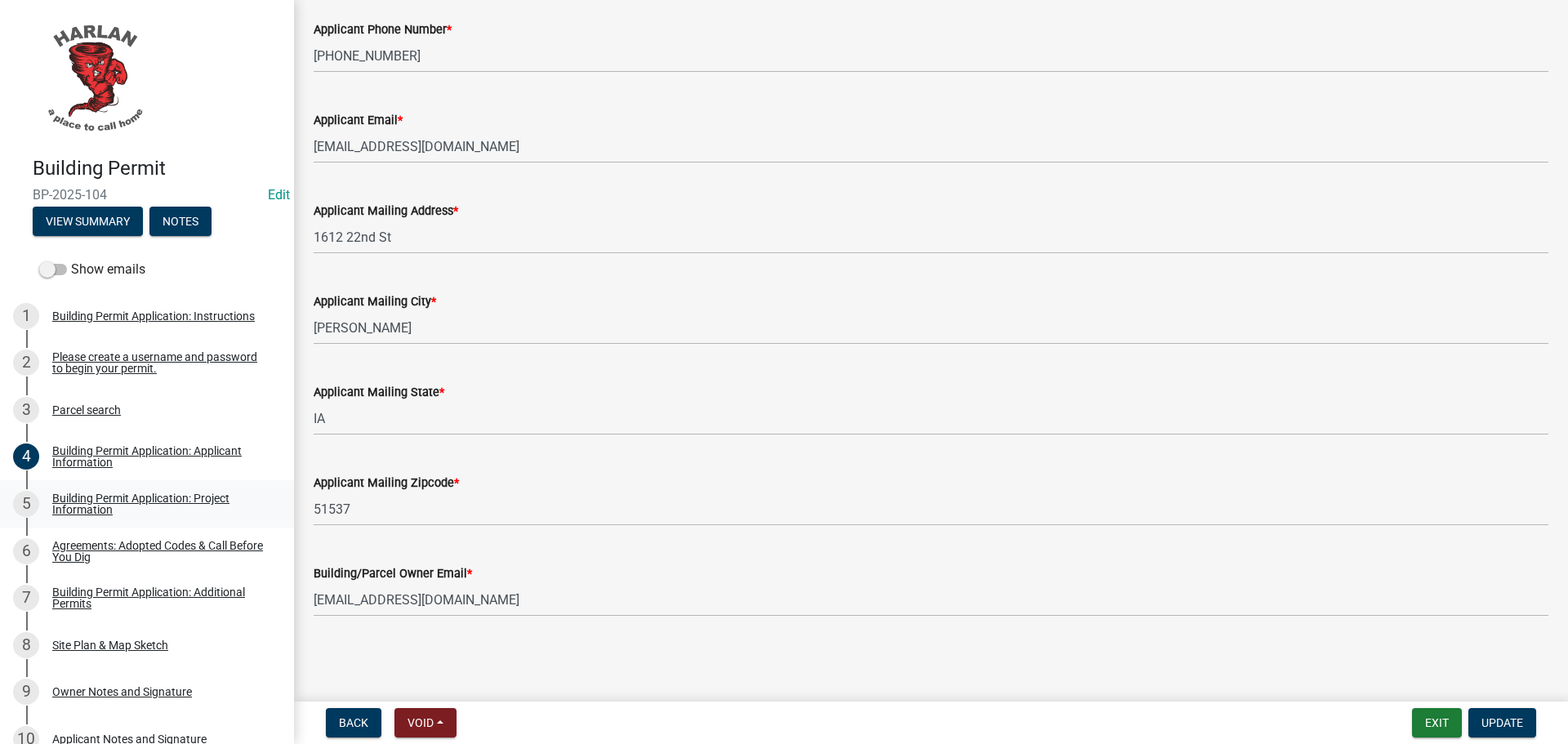
click at [92, 496] on div "Building Permit Application: Project Information" at bounding box center [160, 504] width 215 height 23
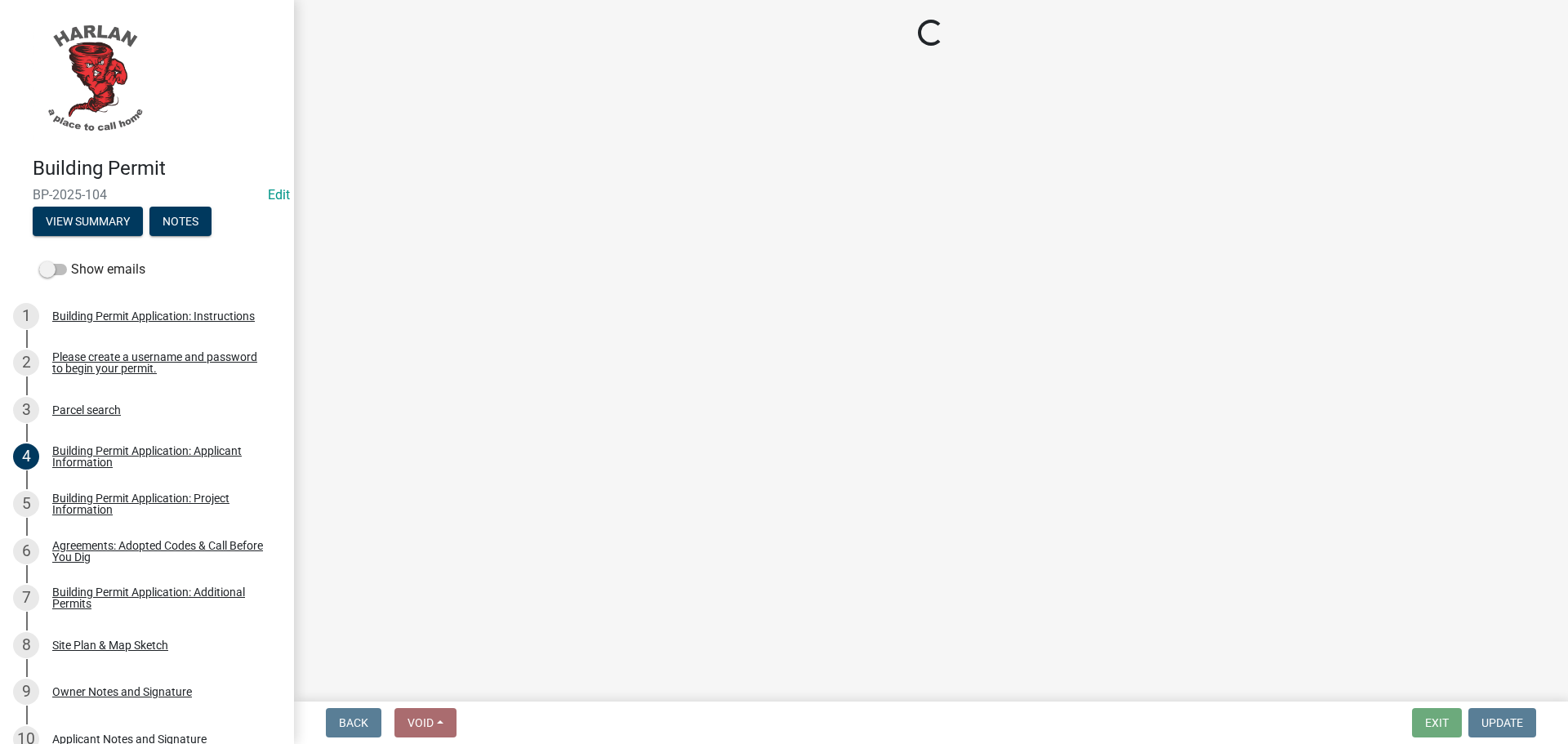
select select "57c12fbf-2104-401b-a871-4062d0a56bab"
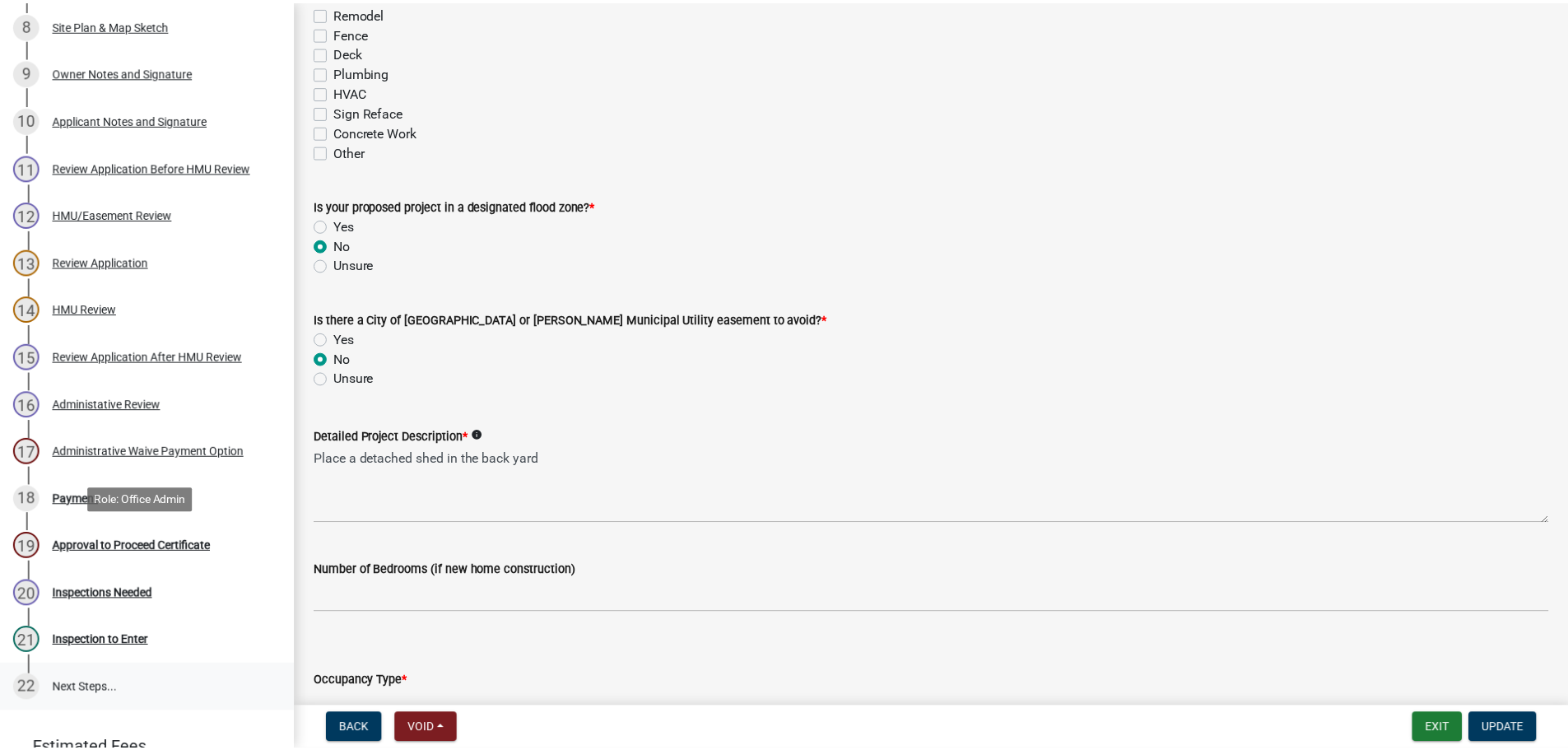
scroll to position [741, 0]
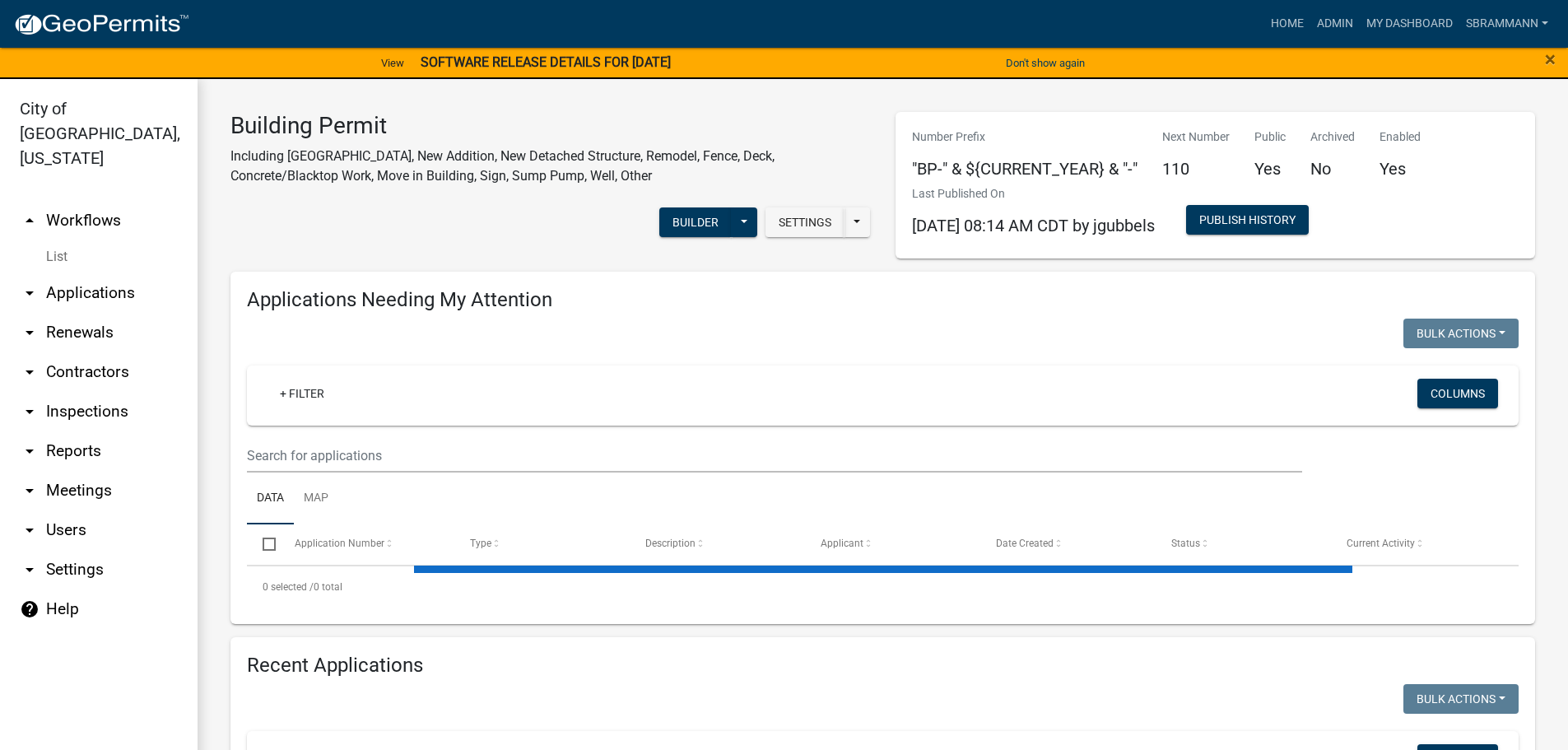
select select "3: 100"
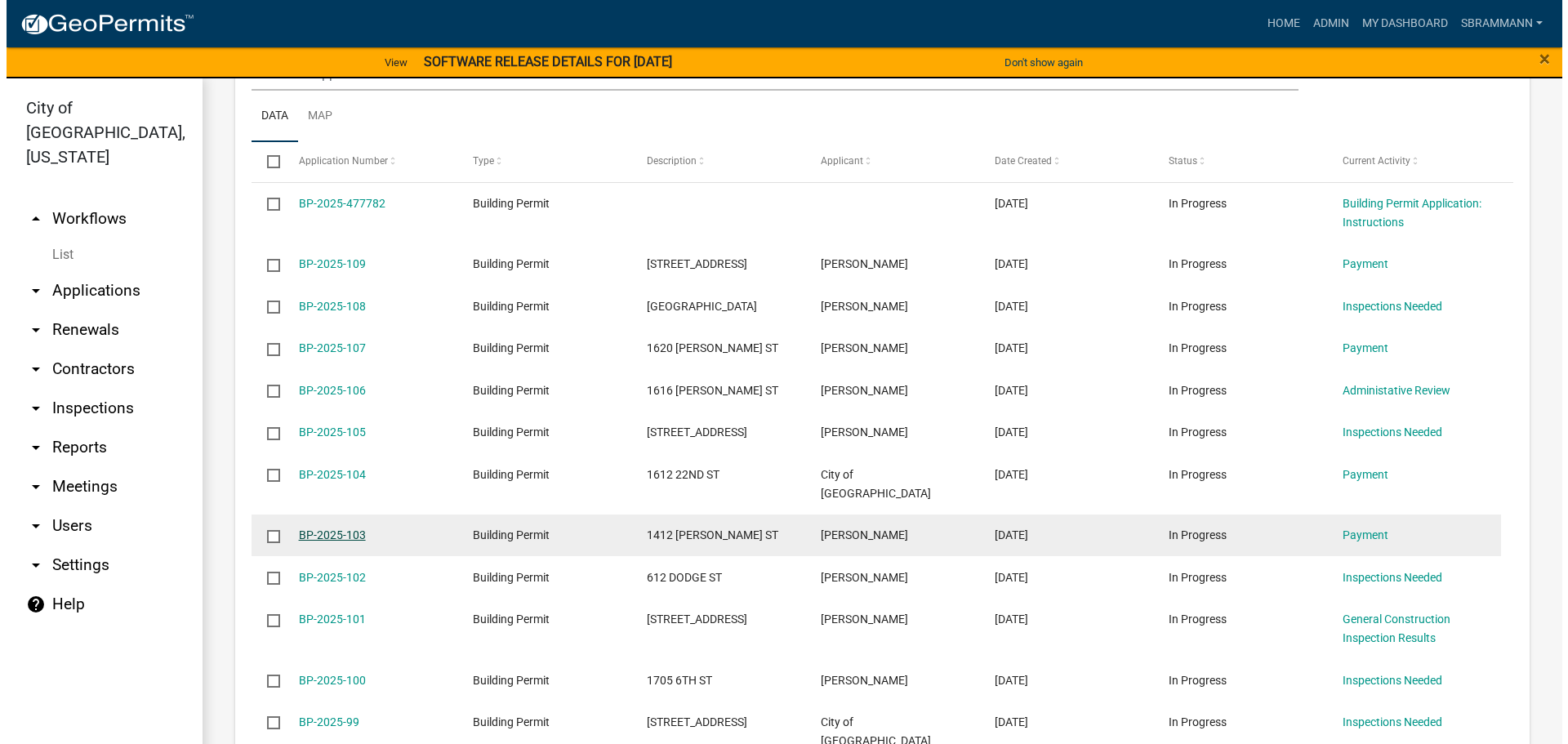
scroll to position [787, 0]
click at [336, 529] on link "BP-2025-103" at bounding box center [325, 535] width 67 height 13
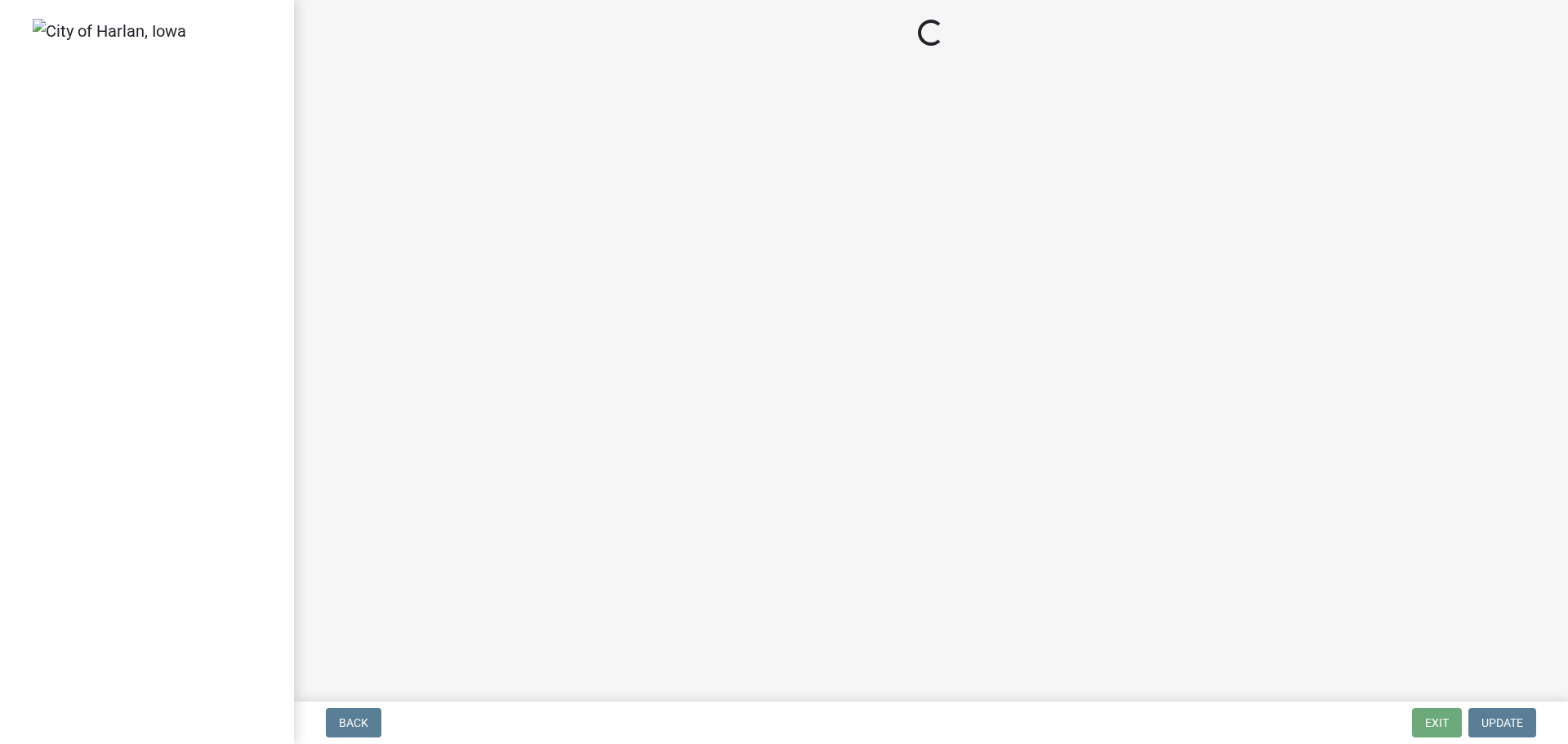
select select "3: 3"
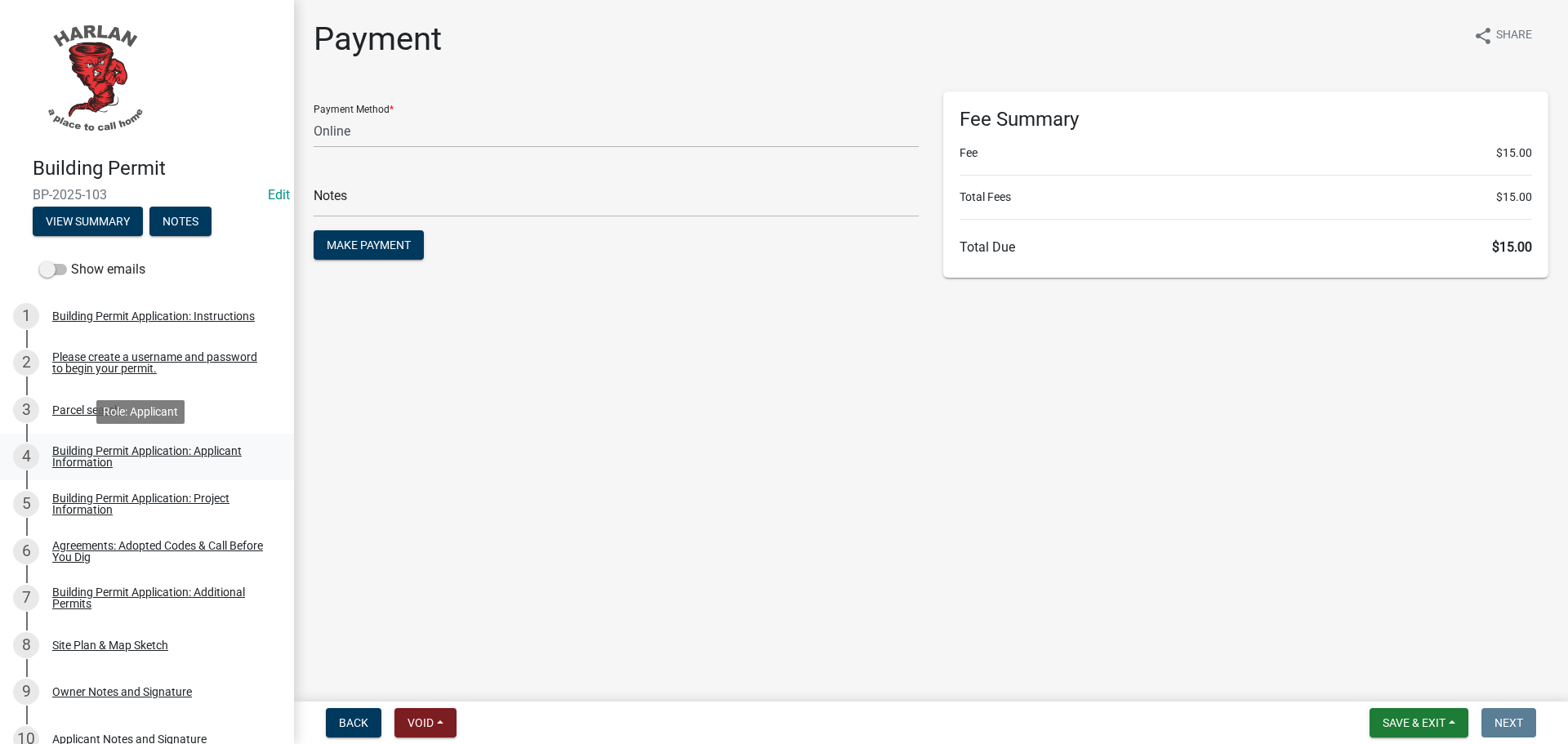
click at [113, 443] on link "4 Building Permit Application: Applicant Information" at bounding box center [147, 457] width 294 height 47
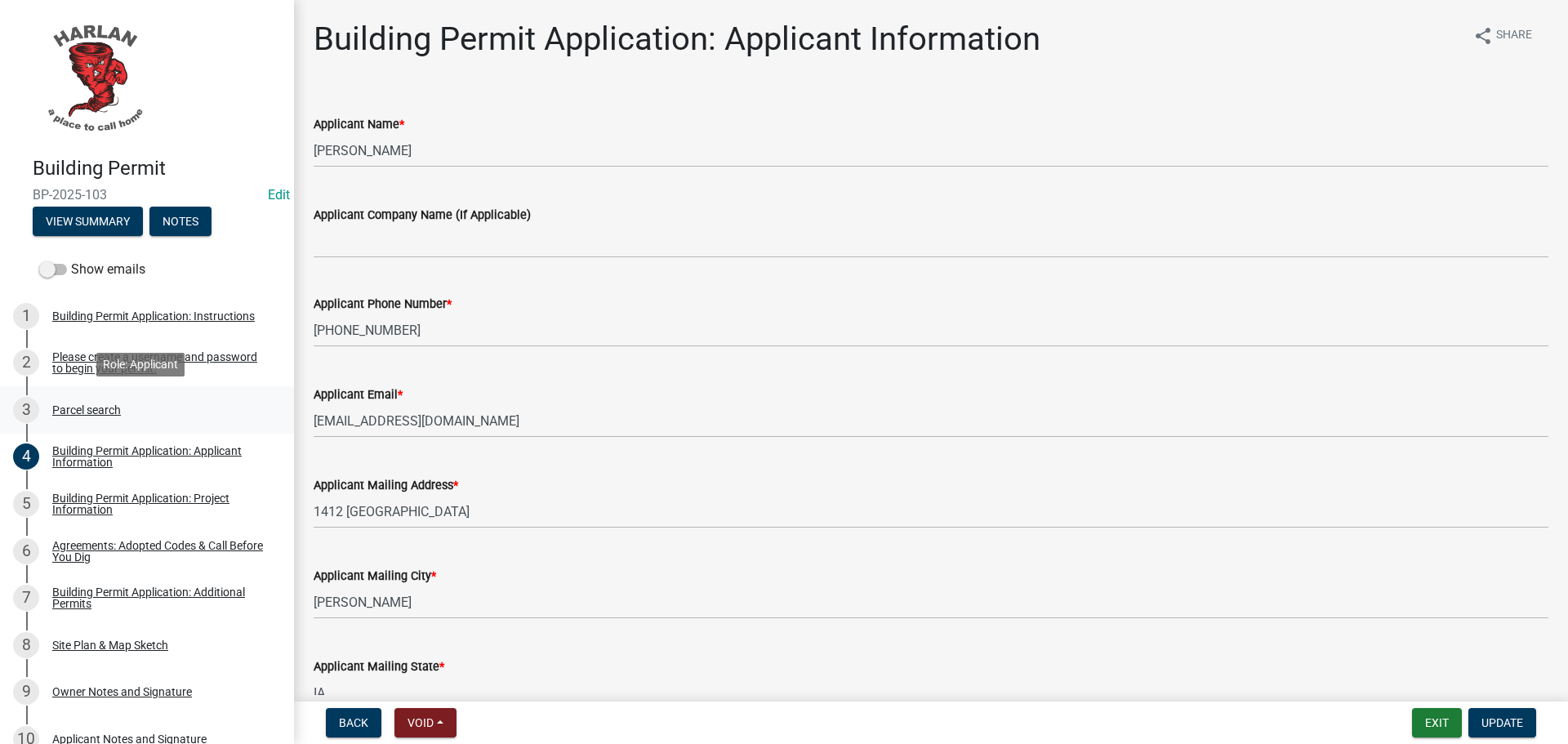
click at [84, 410] on div "Parcel search" at bounding box center [86, 410] width 69 height 12
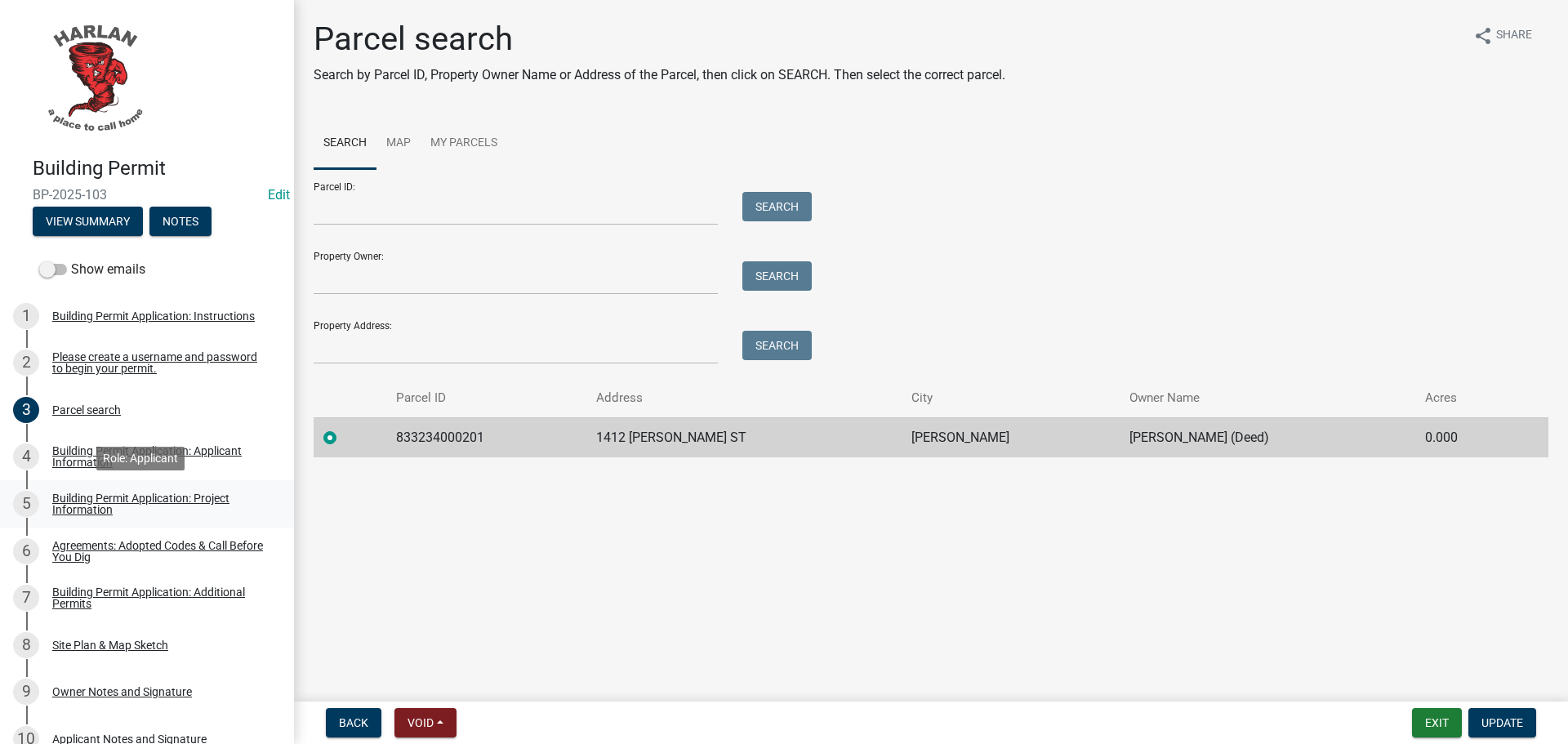
click at [87, 500] on div "Building Permit Application: Project Information" at bounding box center [160, 504] width 215 height 23
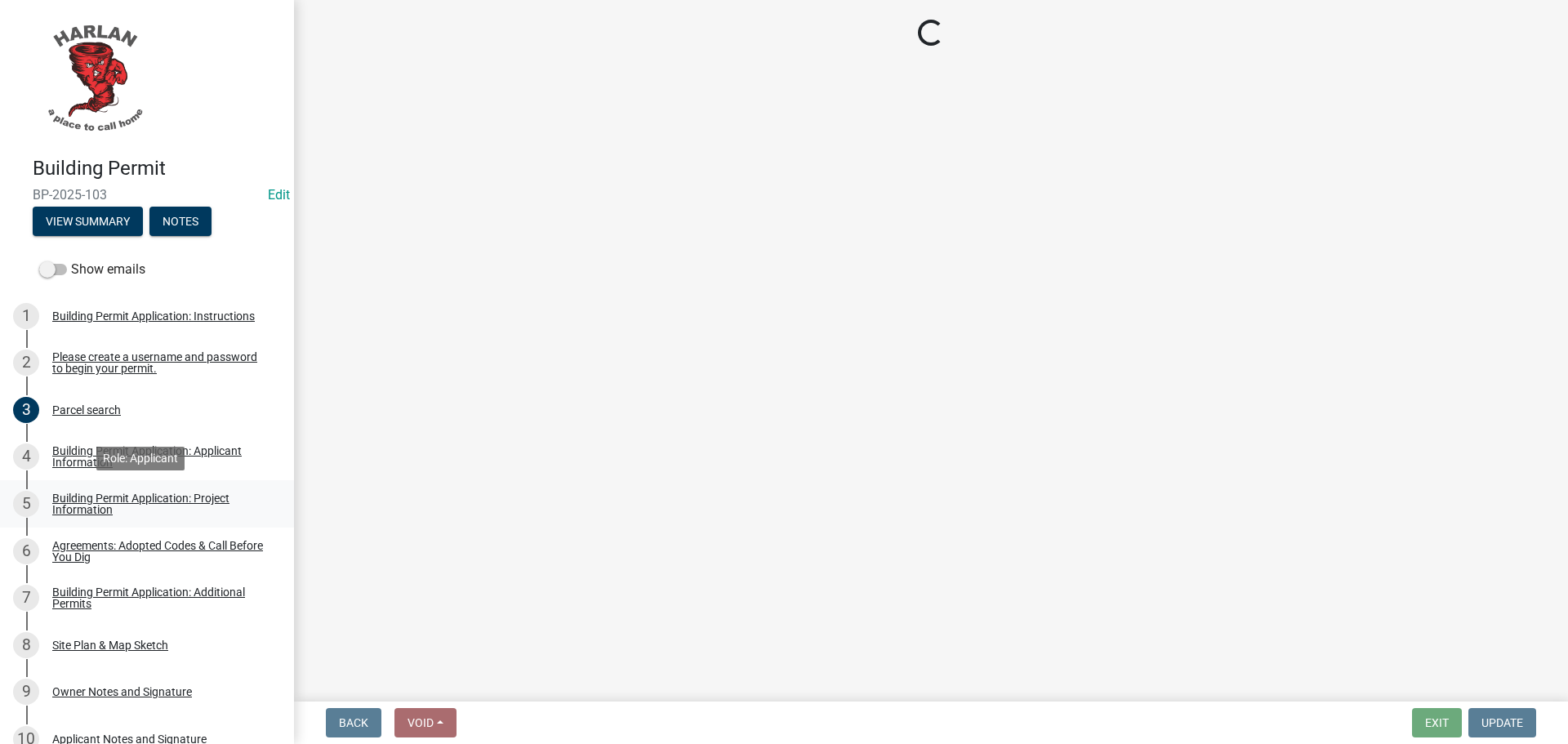
select select "44c2b514-5af7-47f9-a52a-46f06f30c7c0"
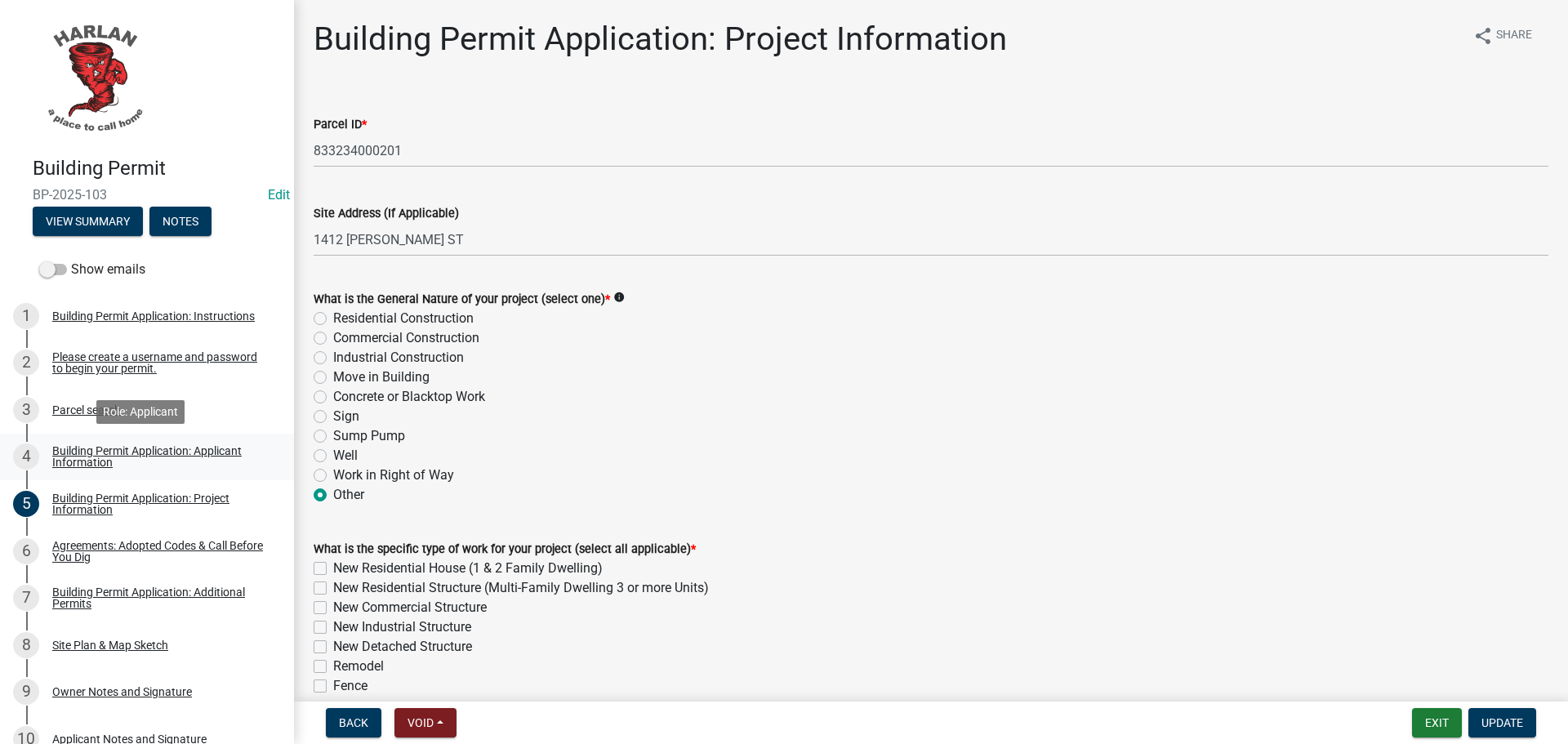
click at [72, 460] on div "Building Permit Application: Applicant Information" at bounding box center [160, 457] width 215 height 23
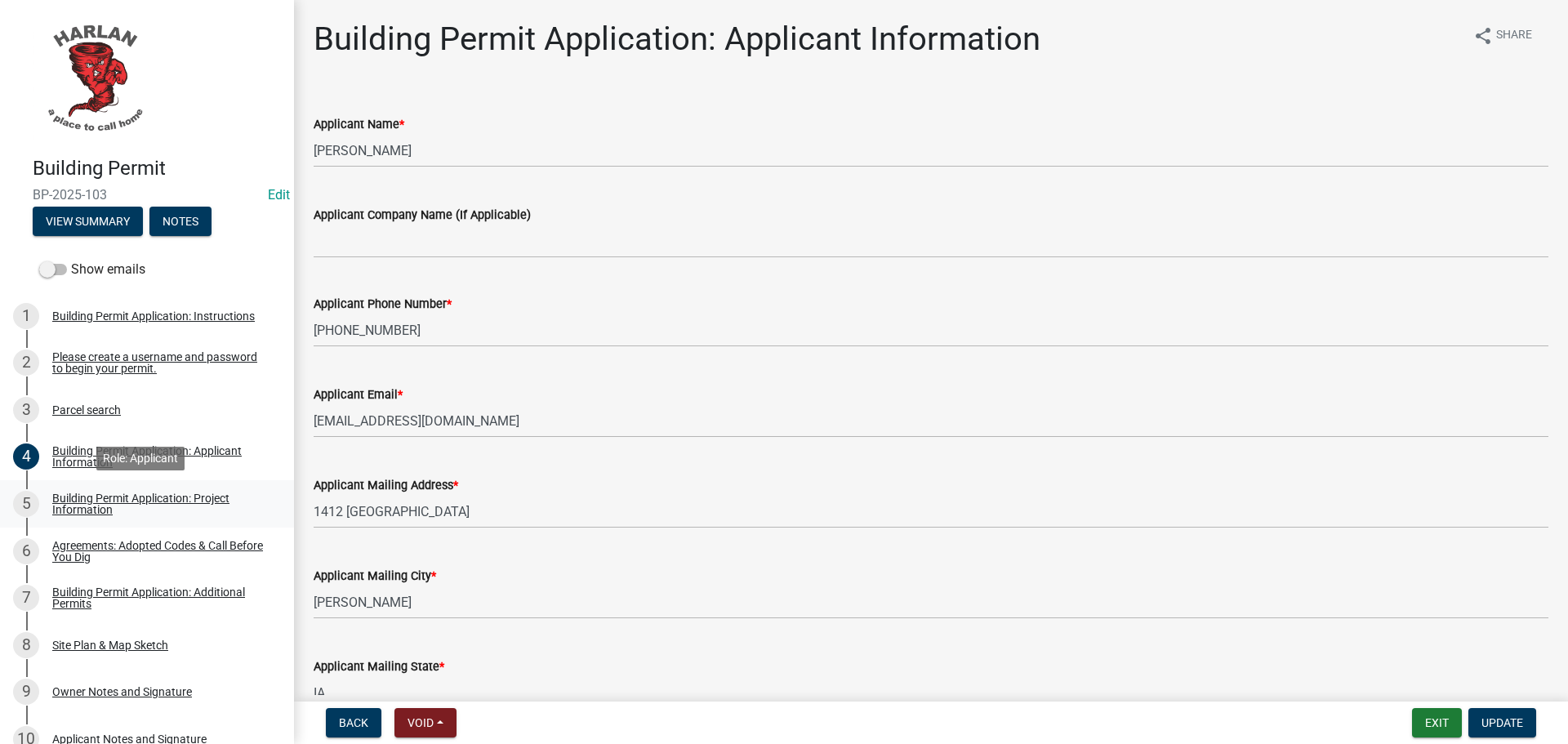
click at [46, 501] on div "5 Building Permit Application: Project Information" at bounding box center [141, 504] width 255 height 26
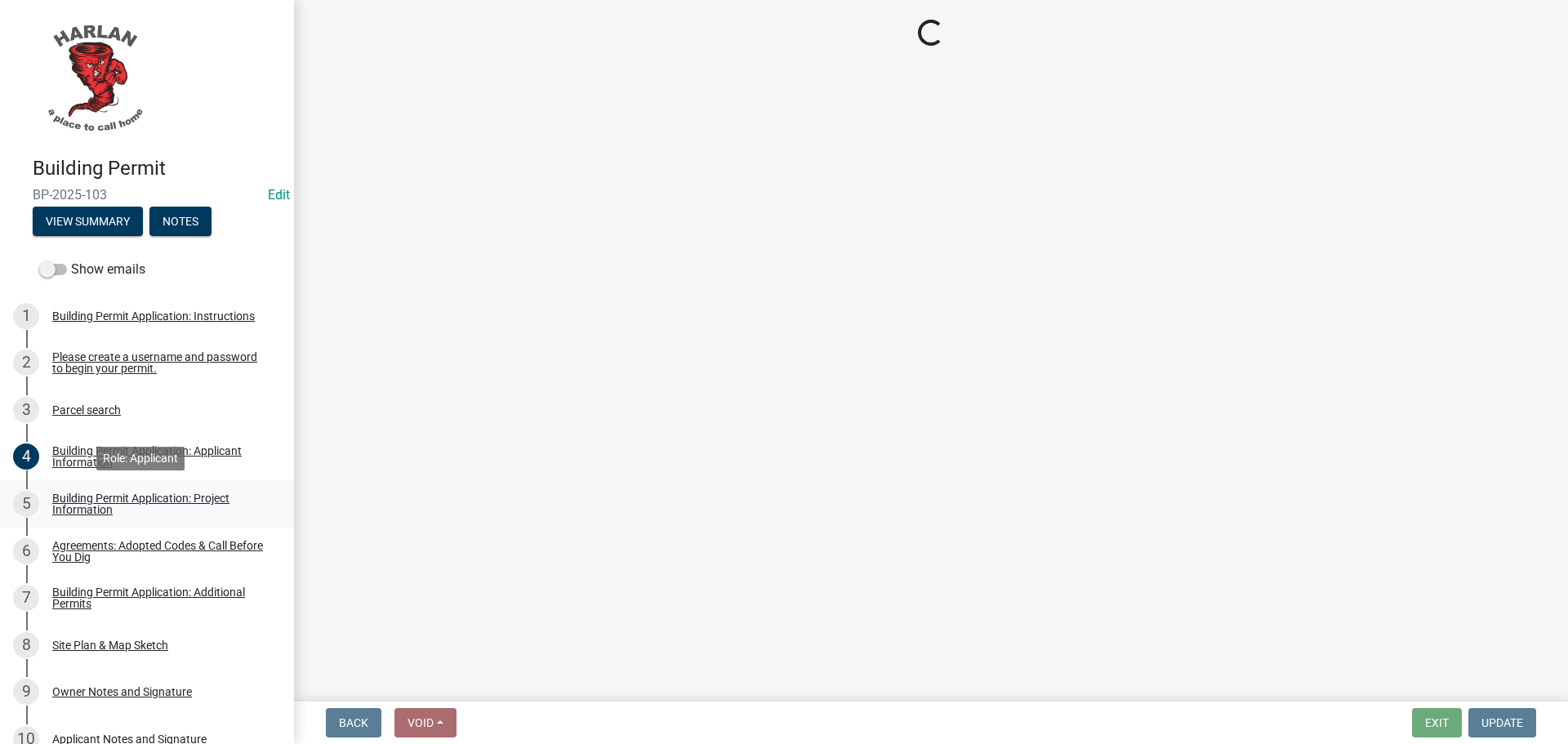
click at [70, 501] on div "Building Permit Application: Project Information" at bounding box center [160, 504] width 215 height 23
select select "44c2b514-5af7-47f9-a52a-46f06f30c7c0"
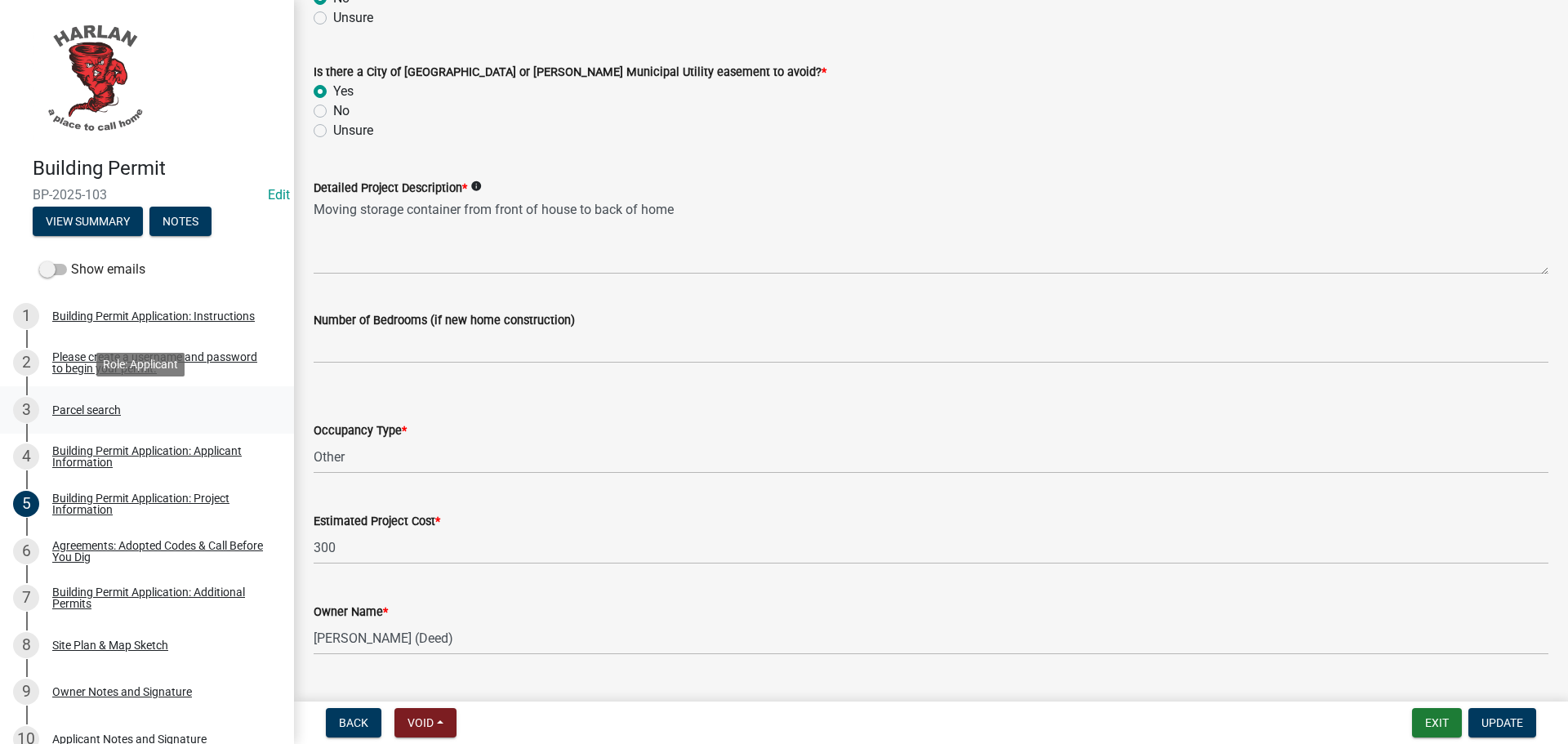
click at [83, 405] on div "Parcel search" at bounding box center [86, 410] width 69 height 12
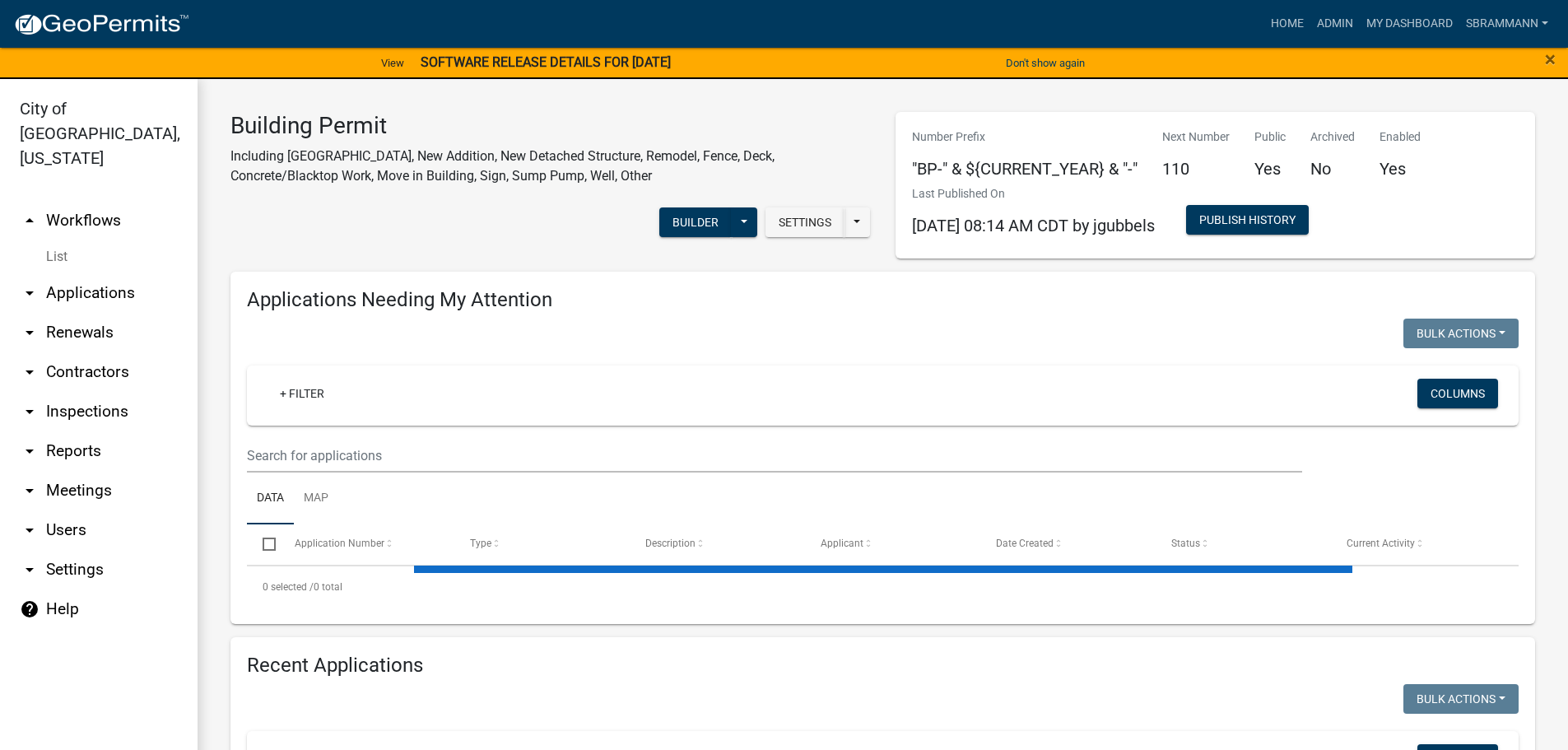
select select "3: 100"
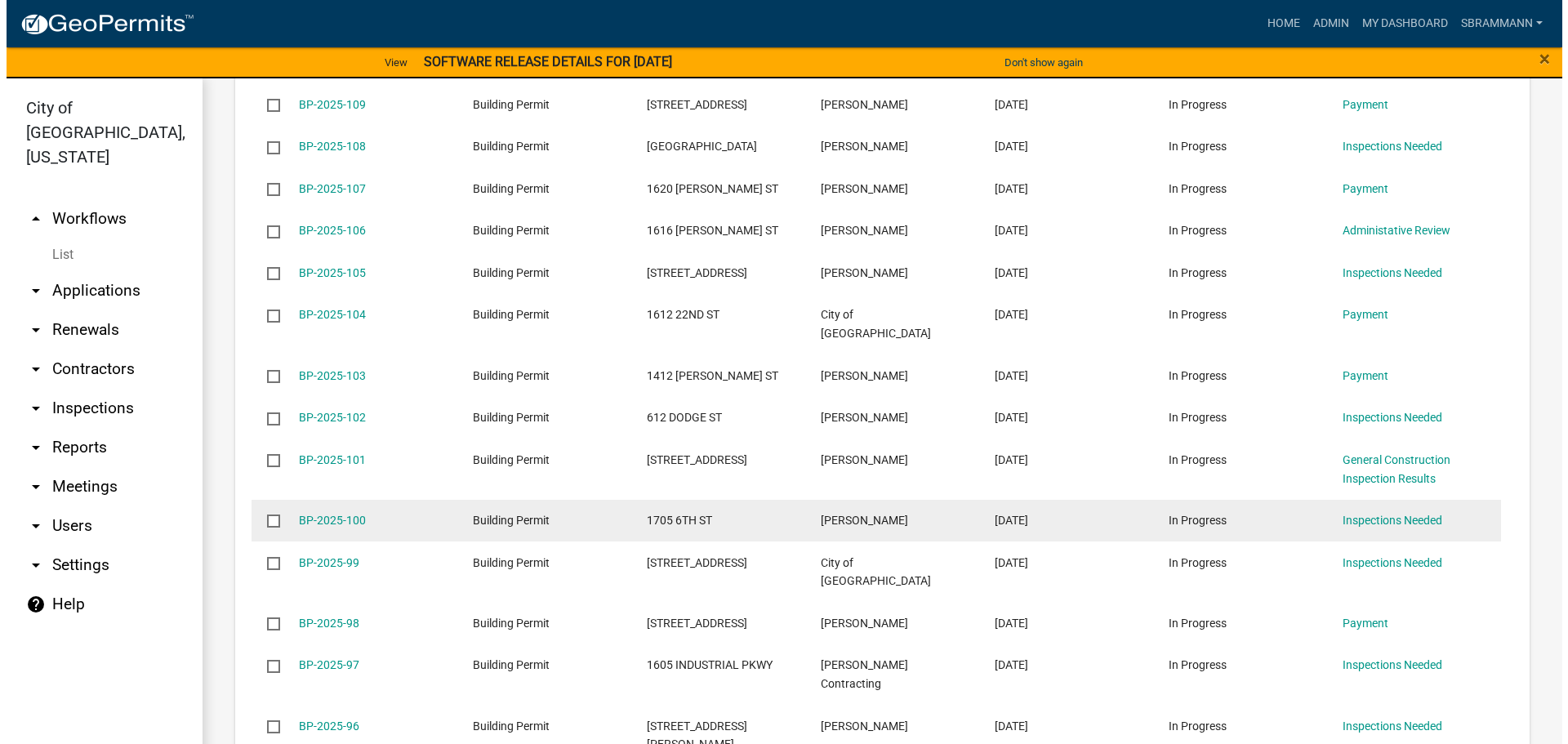
scroll to position [980, 0]
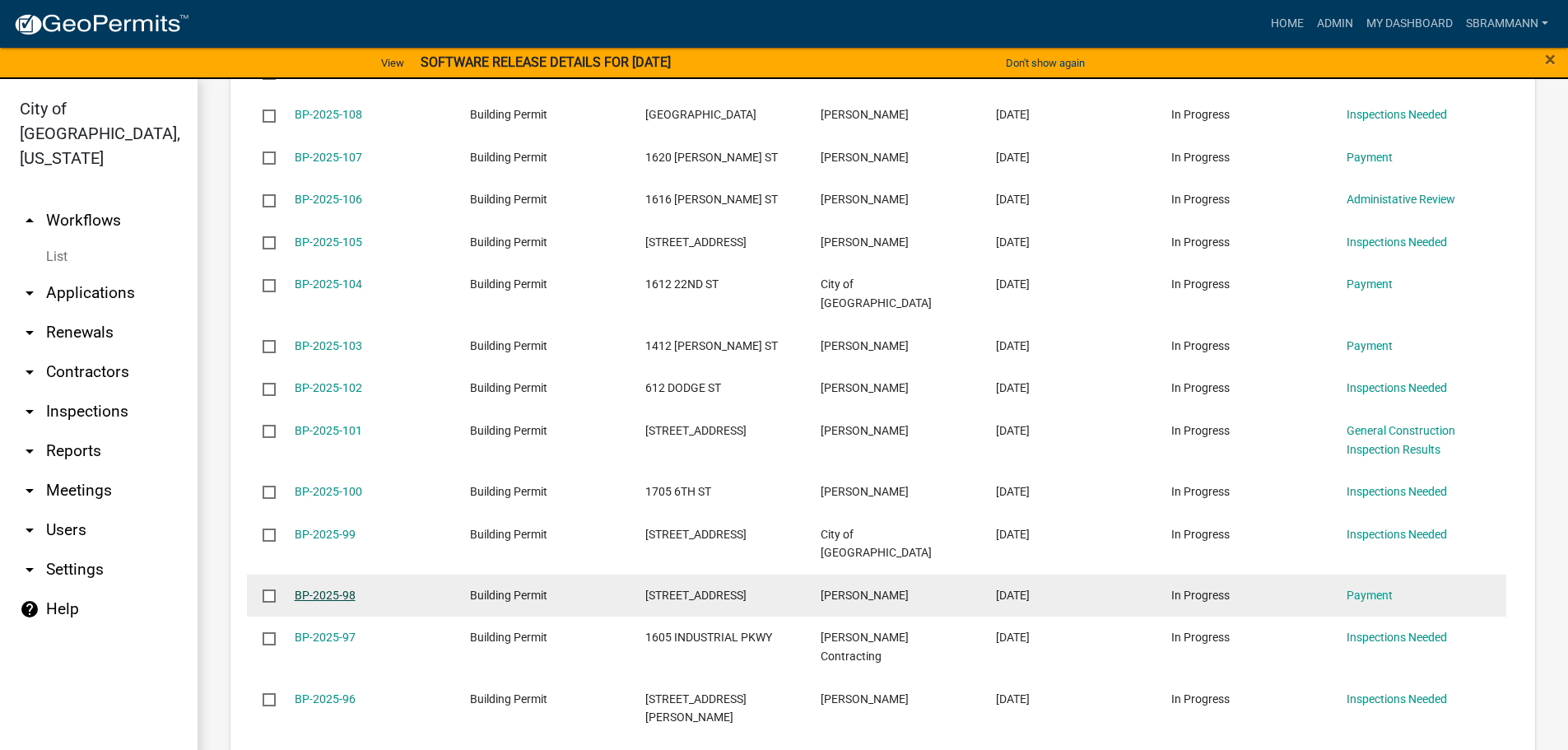
click at [326, 588] on link "BP-2025-98" at bounding box center [325, 595] width 61 height 13
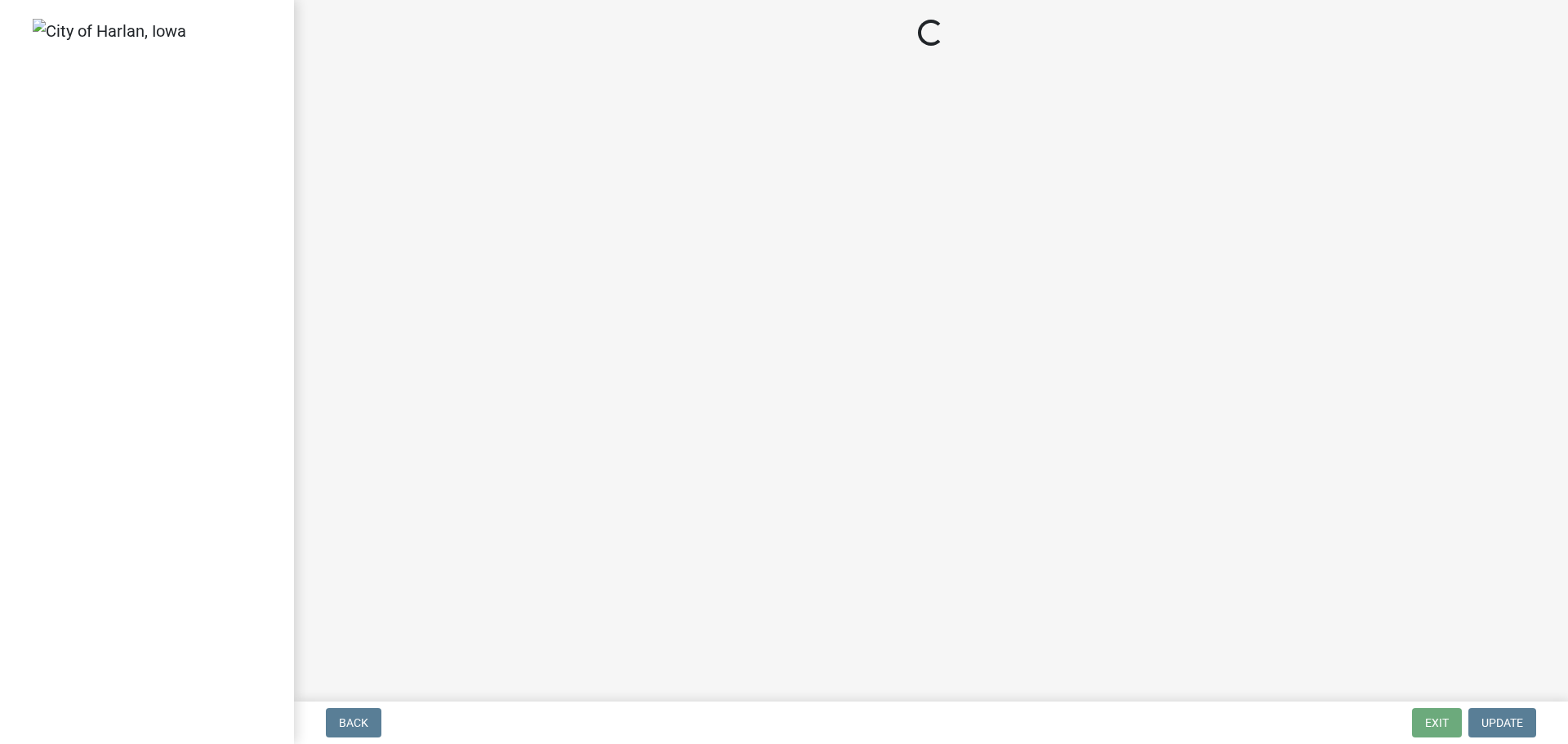
select select "3: 3"
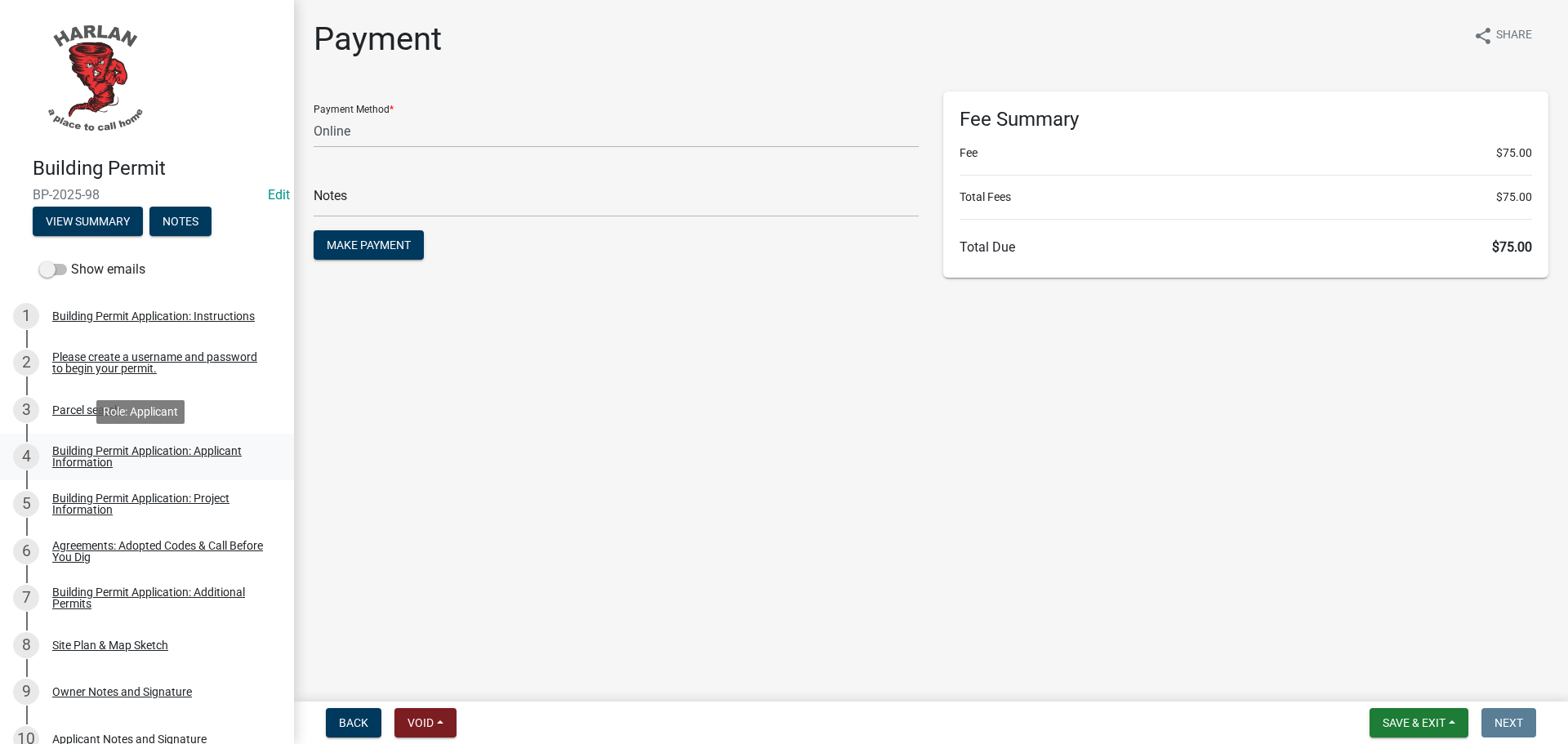
click at [80, 454] on div "Building Permit Application: Applicant Information" at bounding box center [160, 457] width 215 height 23
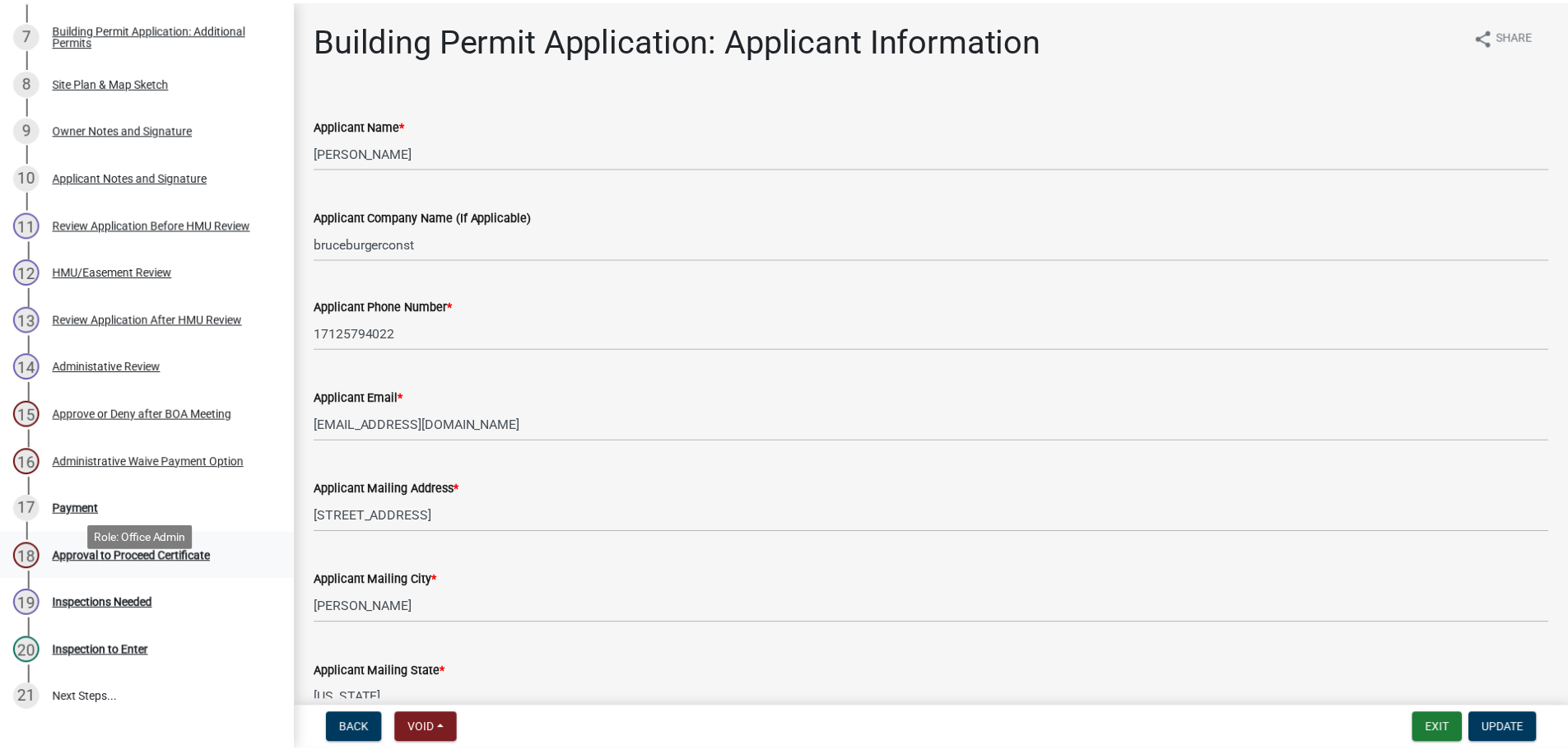
scroll to position [692, 0]
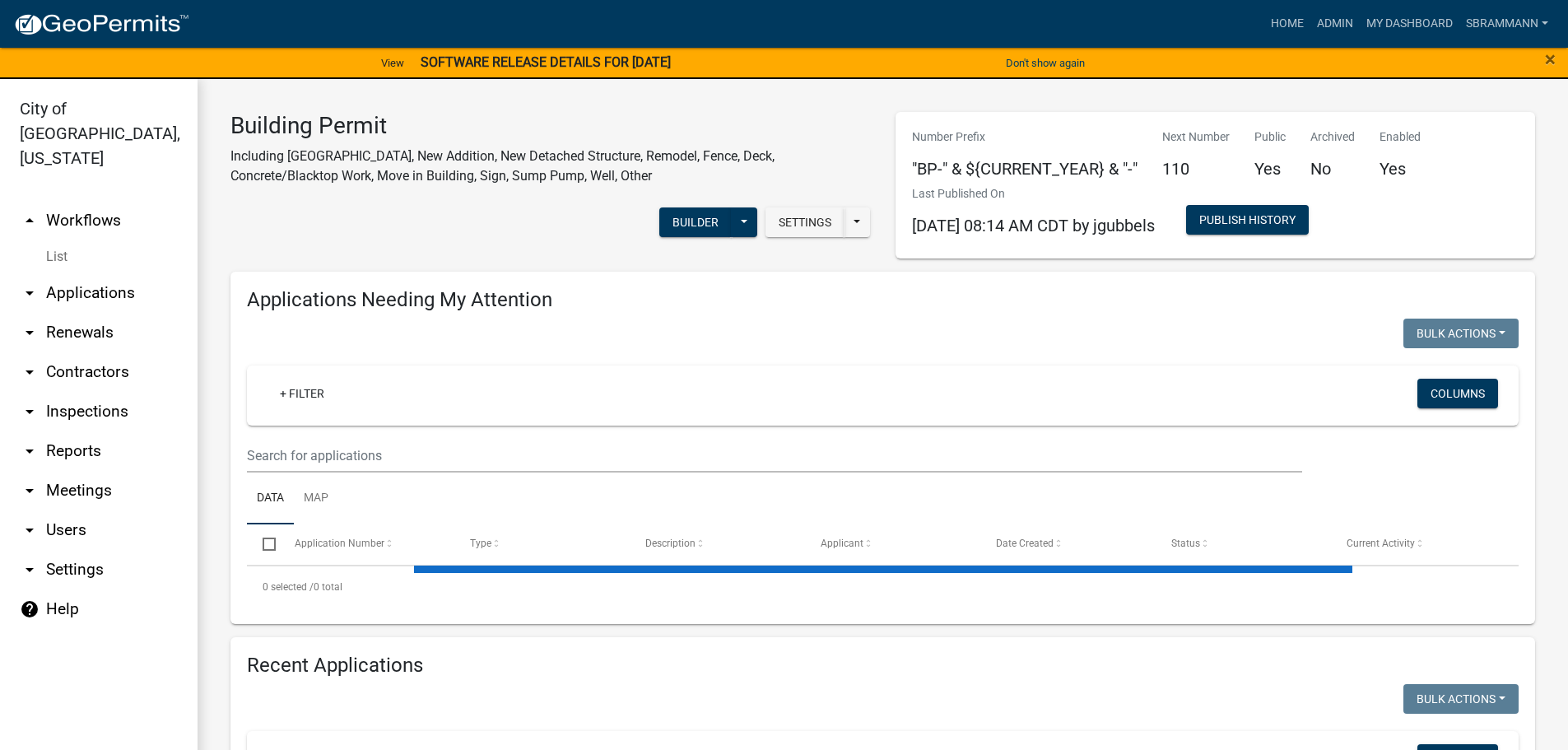
select select "3: 100"
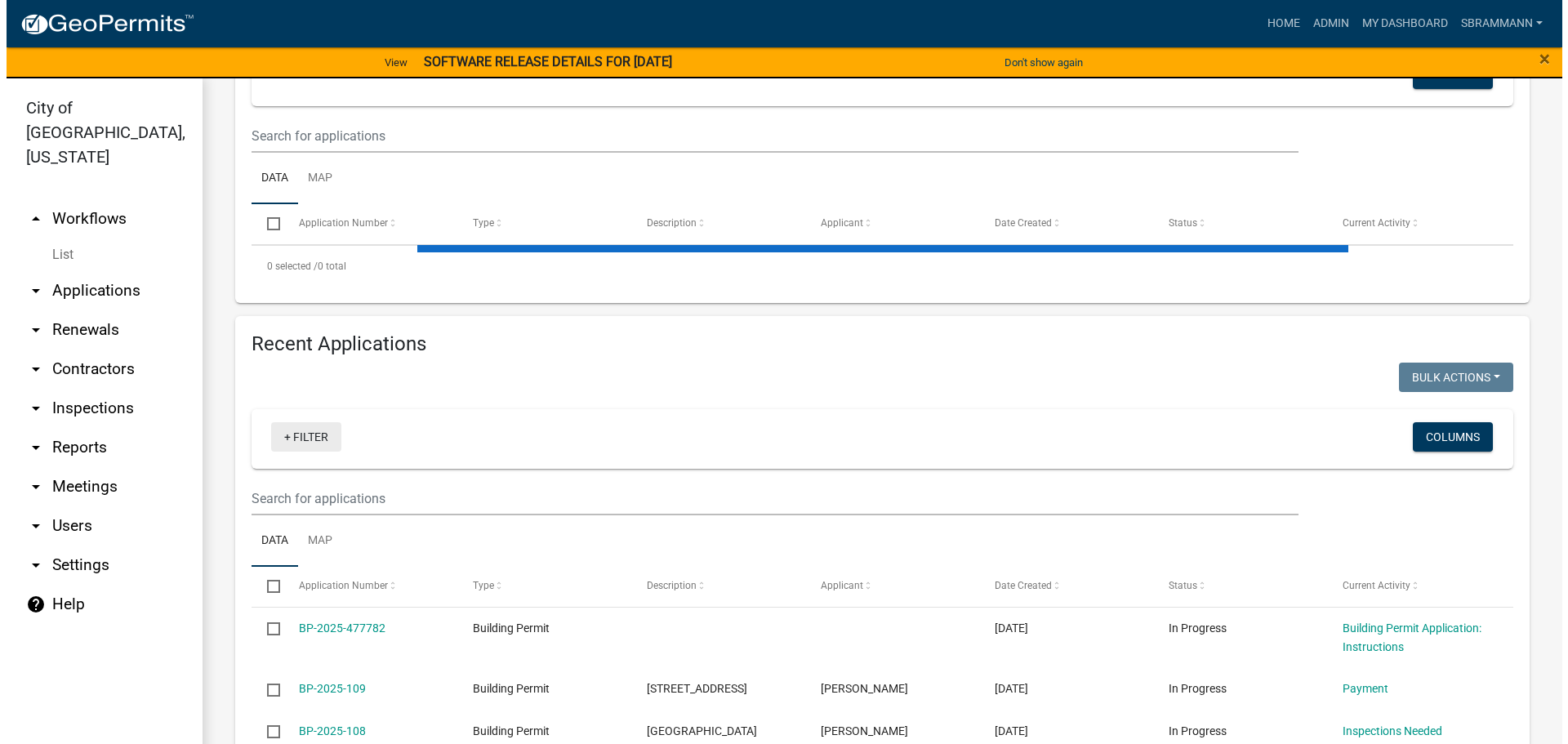
scroll to position [327, 0]
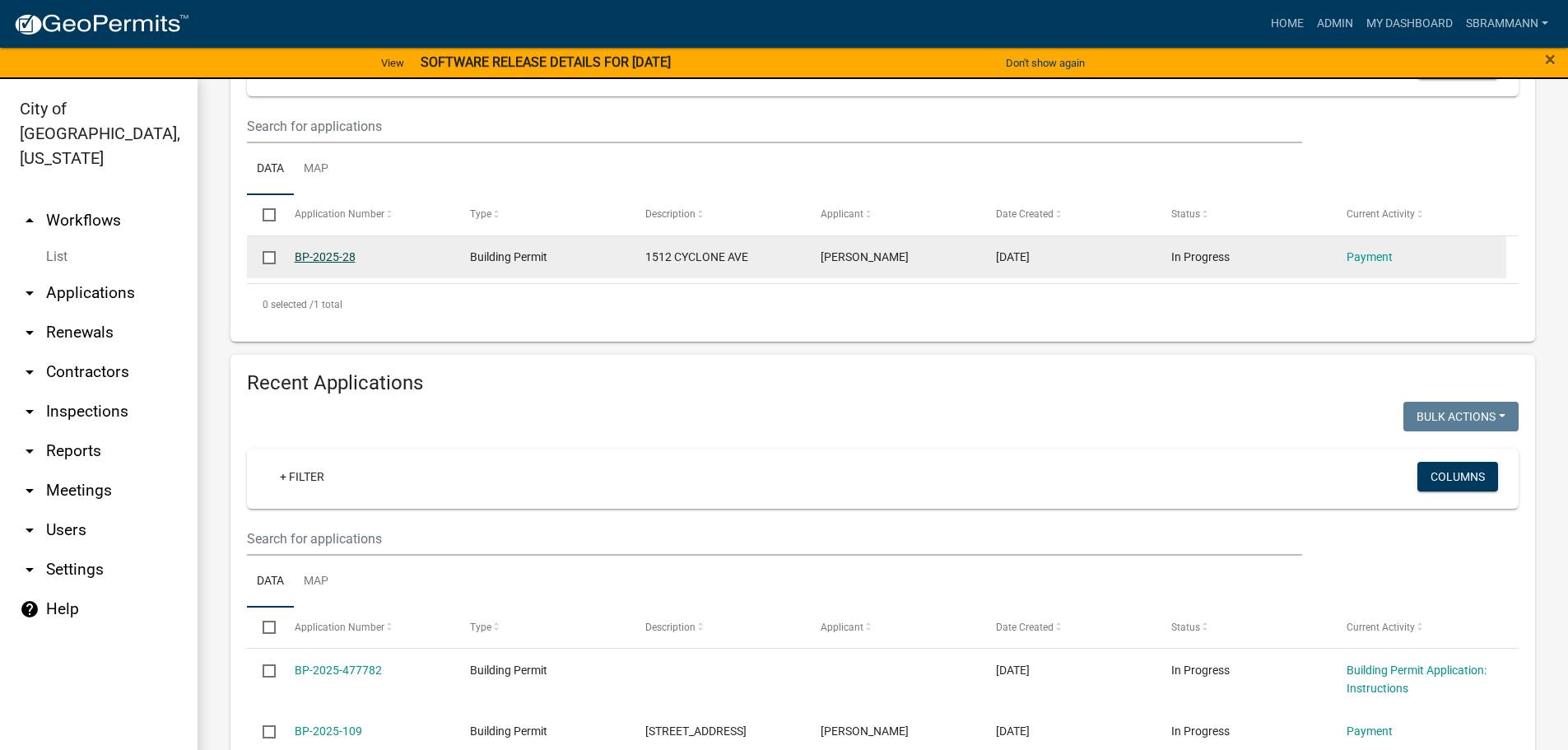
click at [332, 253] on link "BP-2025-28" at bounding box center [325, 257] width 61 height 13
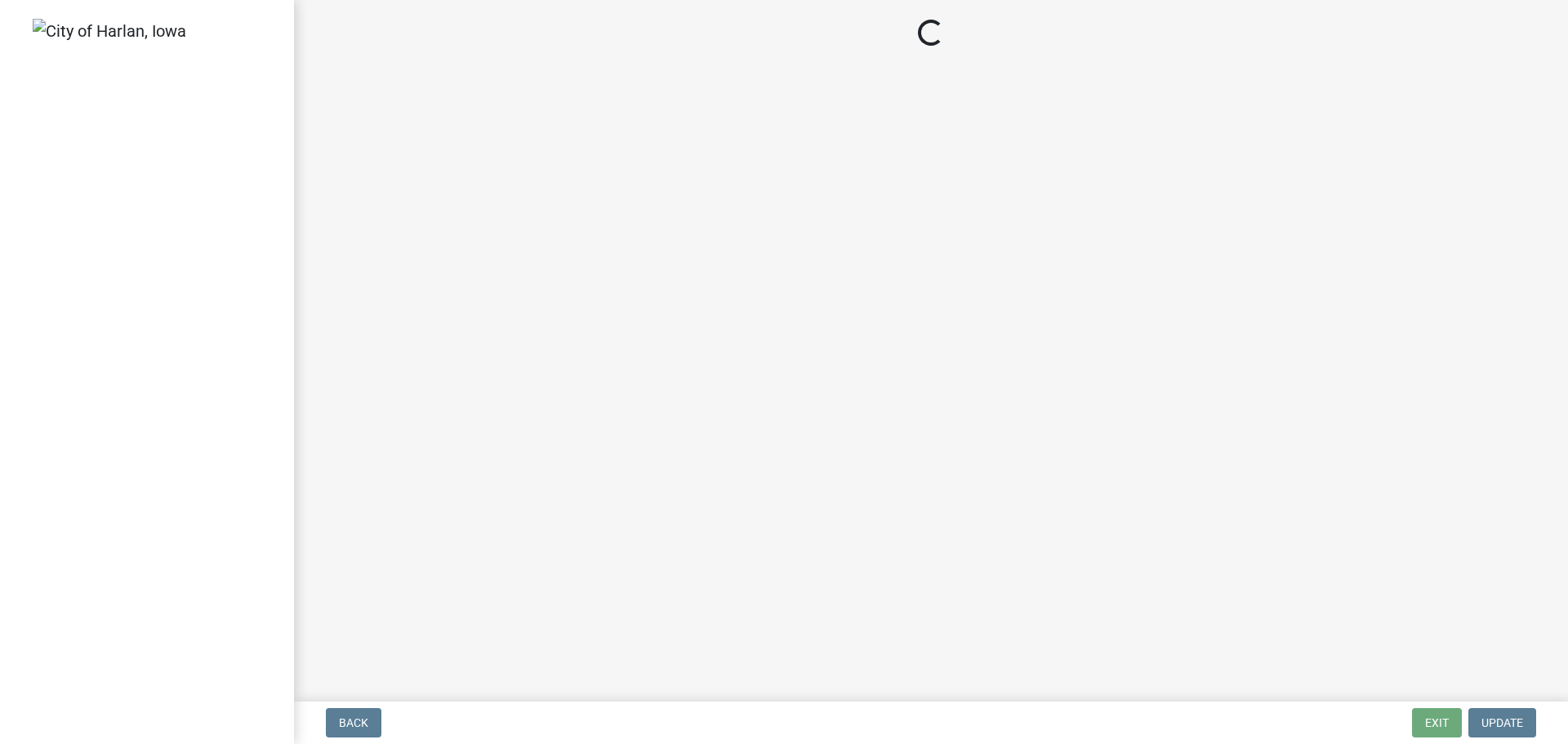
select select "3: 3"
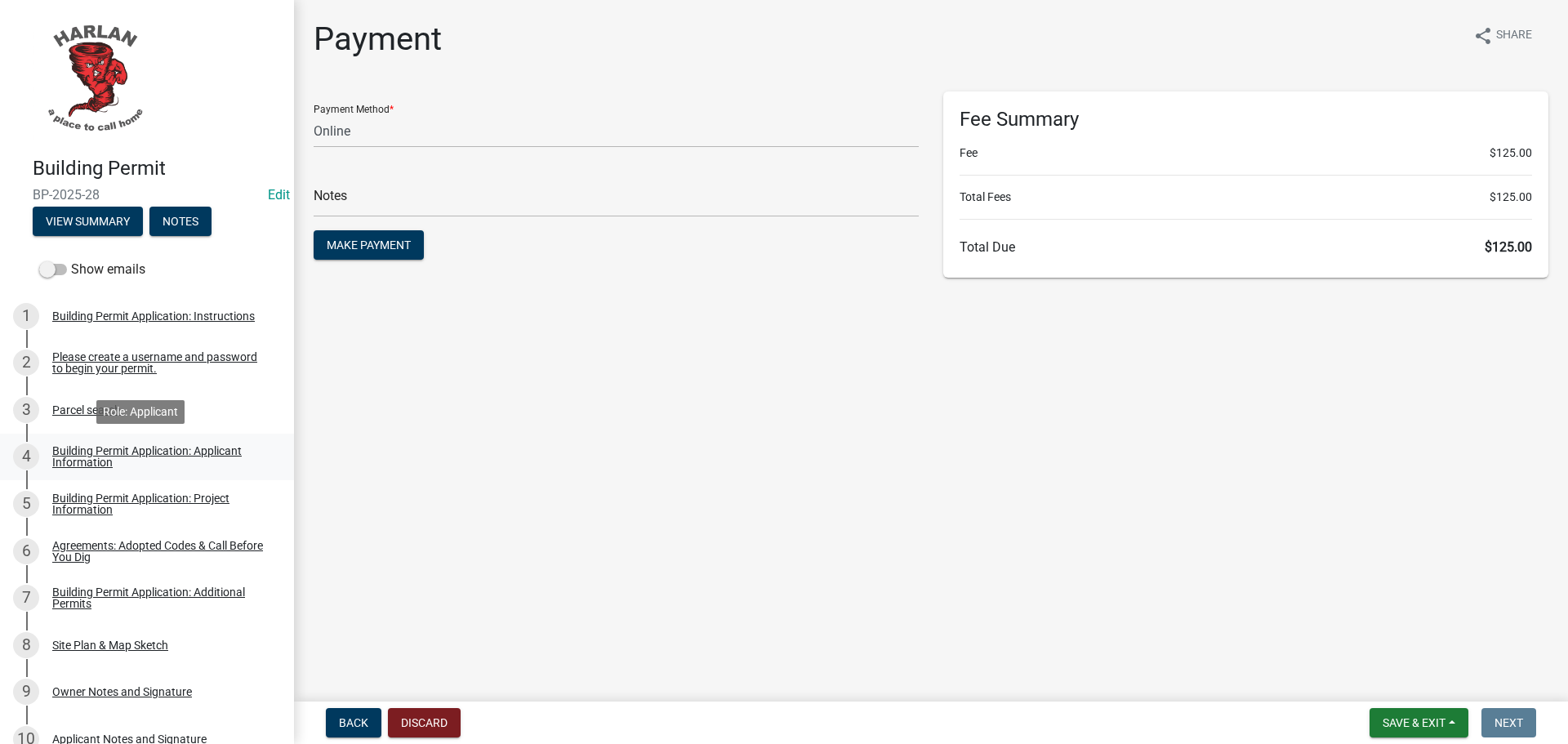
click at [112, 441] on link "4 Building Permit Application: Applicant Information" at bounding box center [147, 457] width 294 height 47
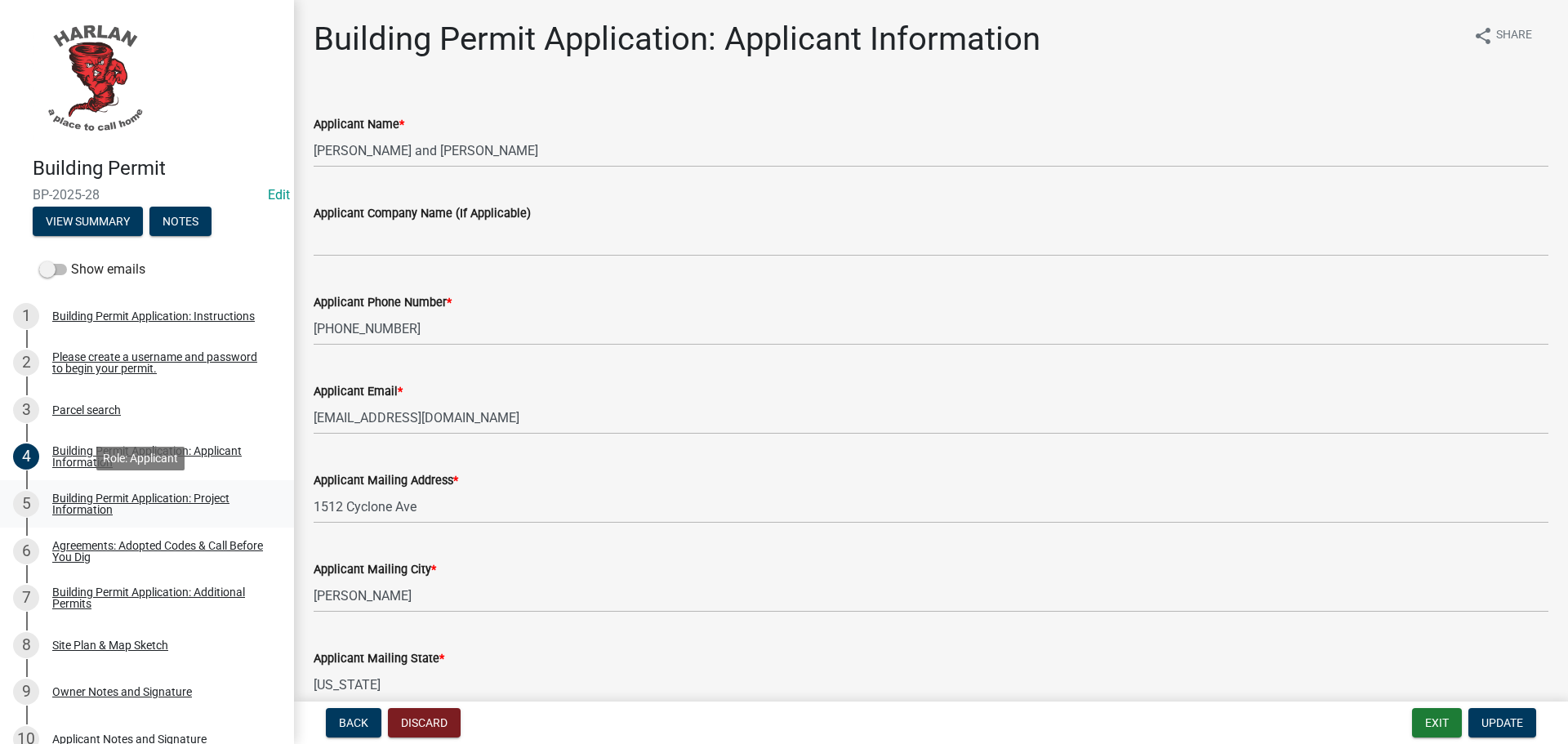
click at [105, 502] on div "Building Permit Application: Project Information" at bounding box center [160, 504] width 215 height 23
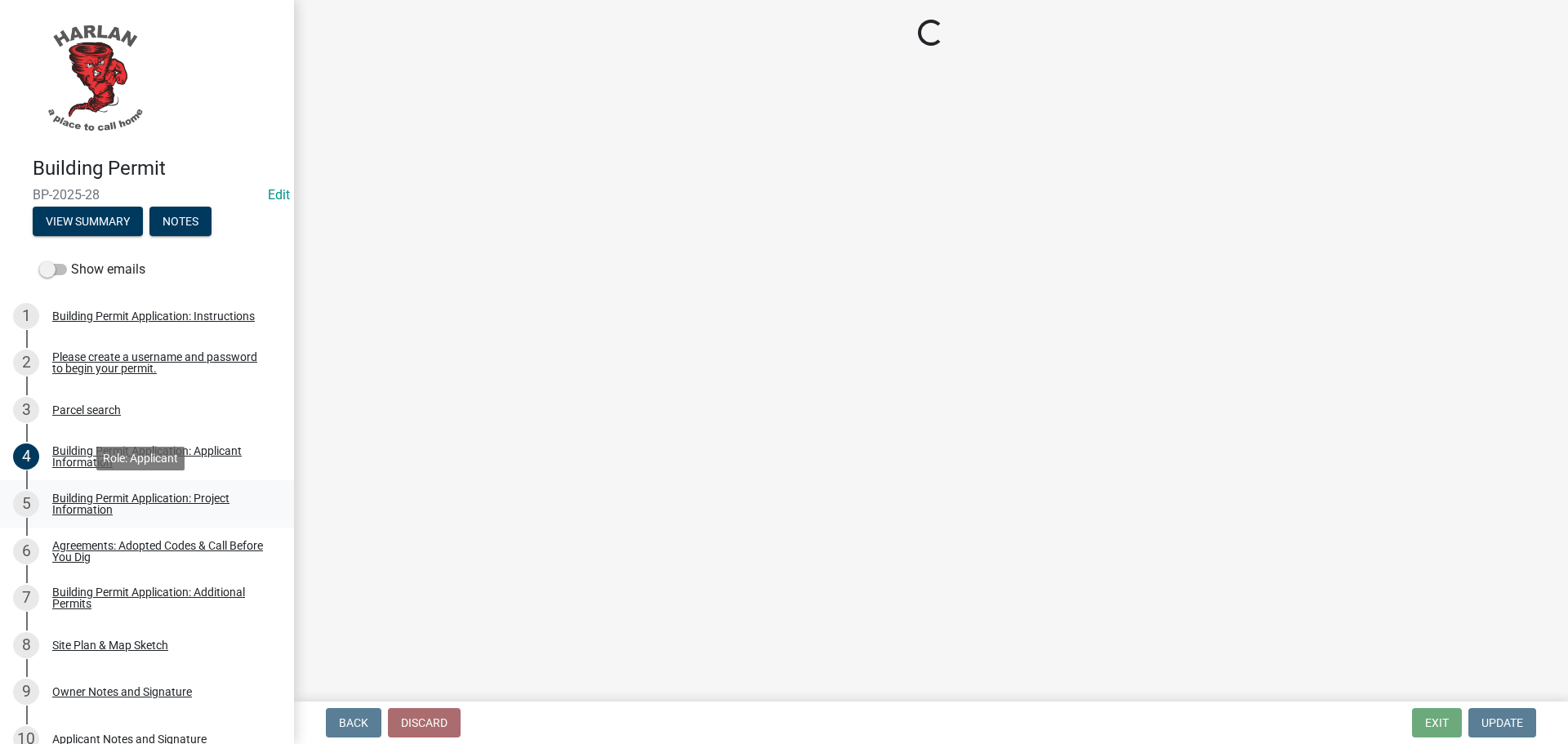
select select "57c12fbf-2104-401b-a871-4062d0a56bab"
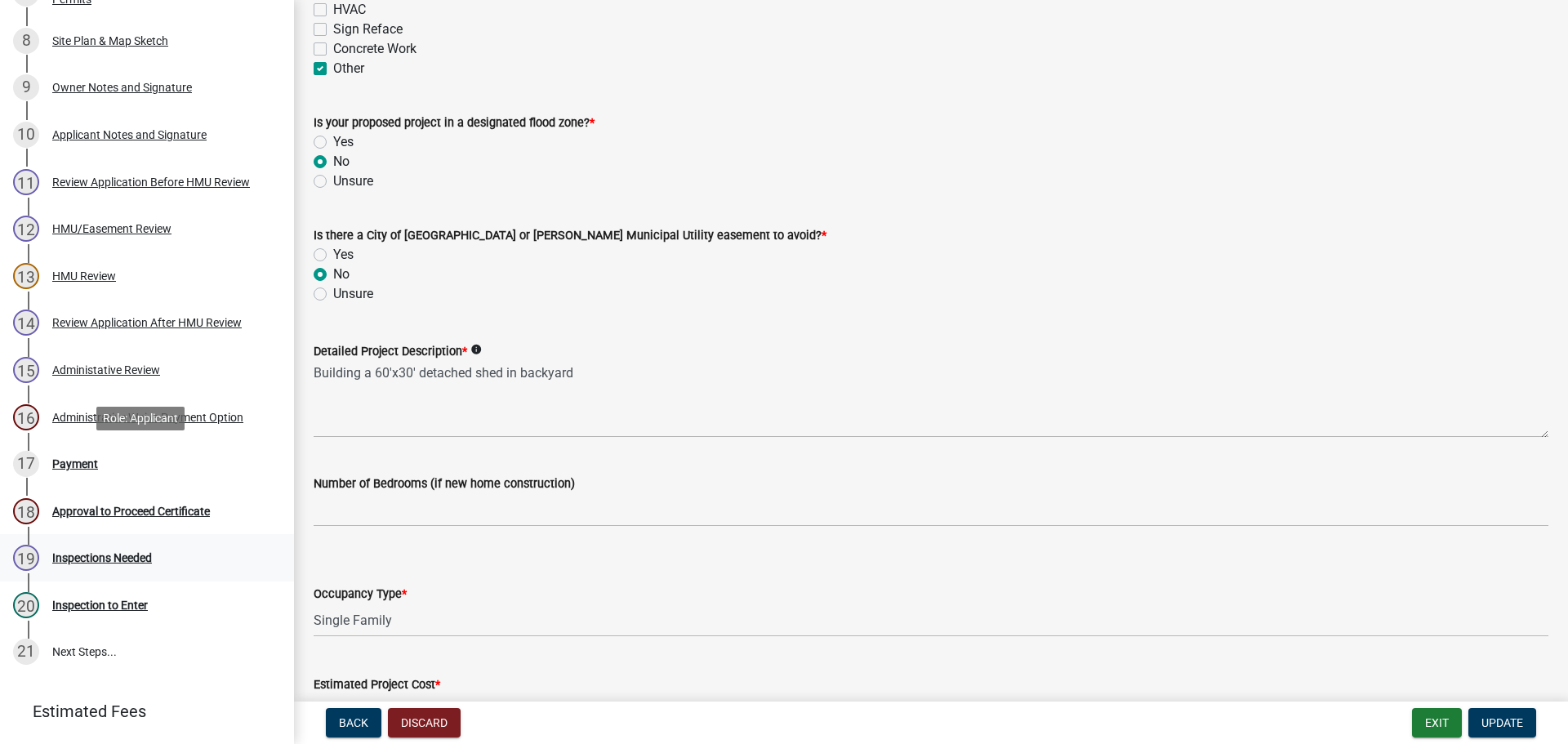
scroll to position [687, 0]
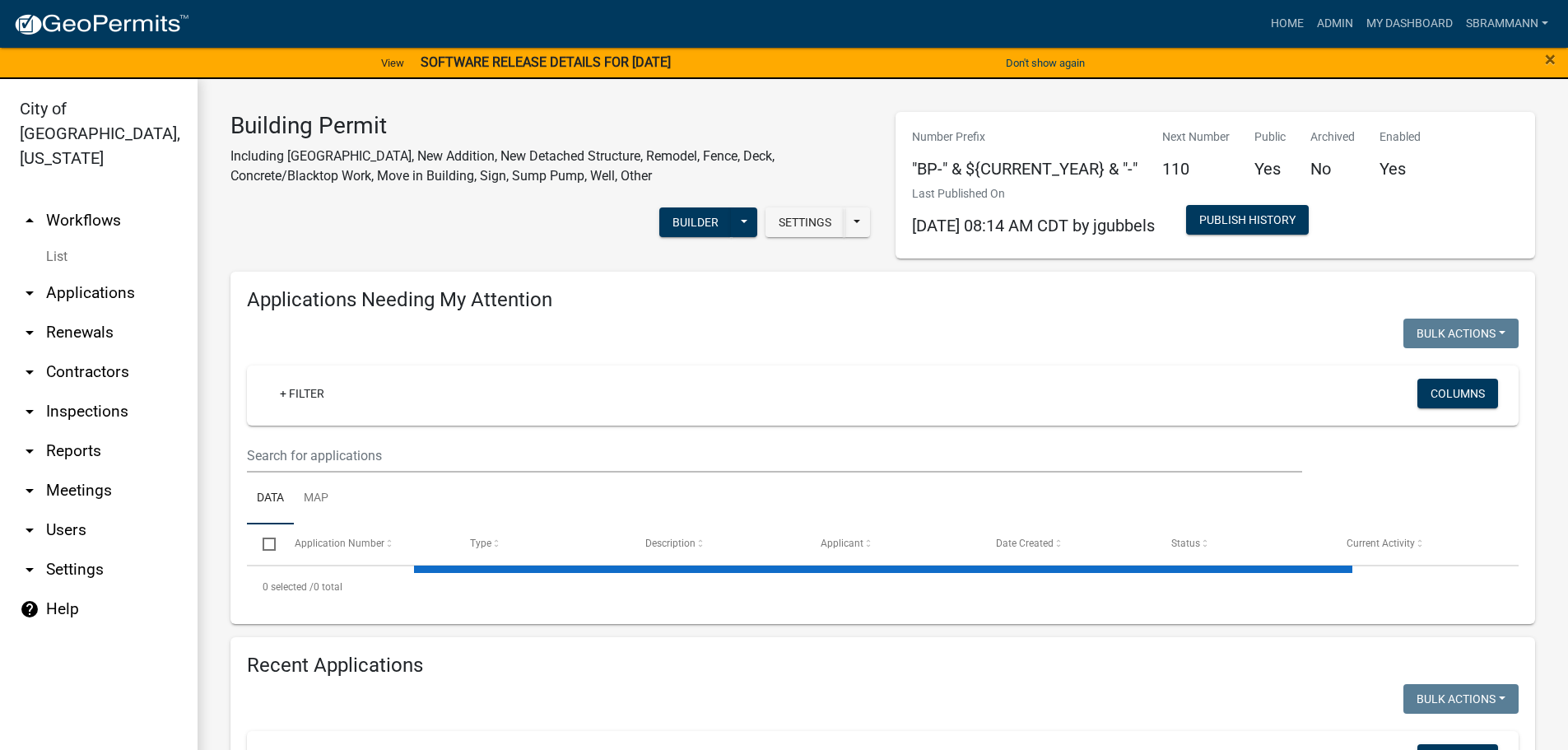
select select "3: 100"
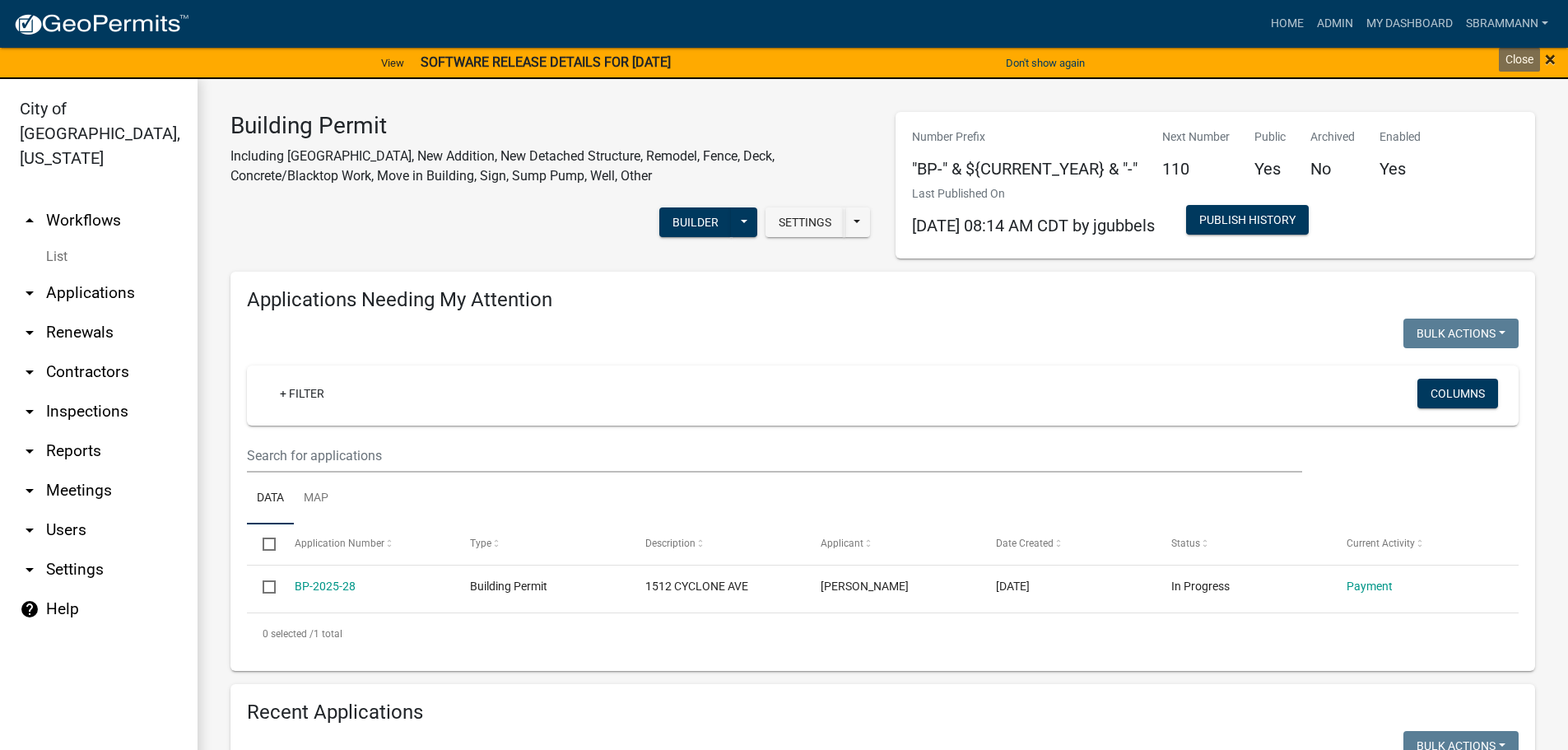
click at [1553, 58] on span "×" at bounding box center [1550, 59] width 11 height 23
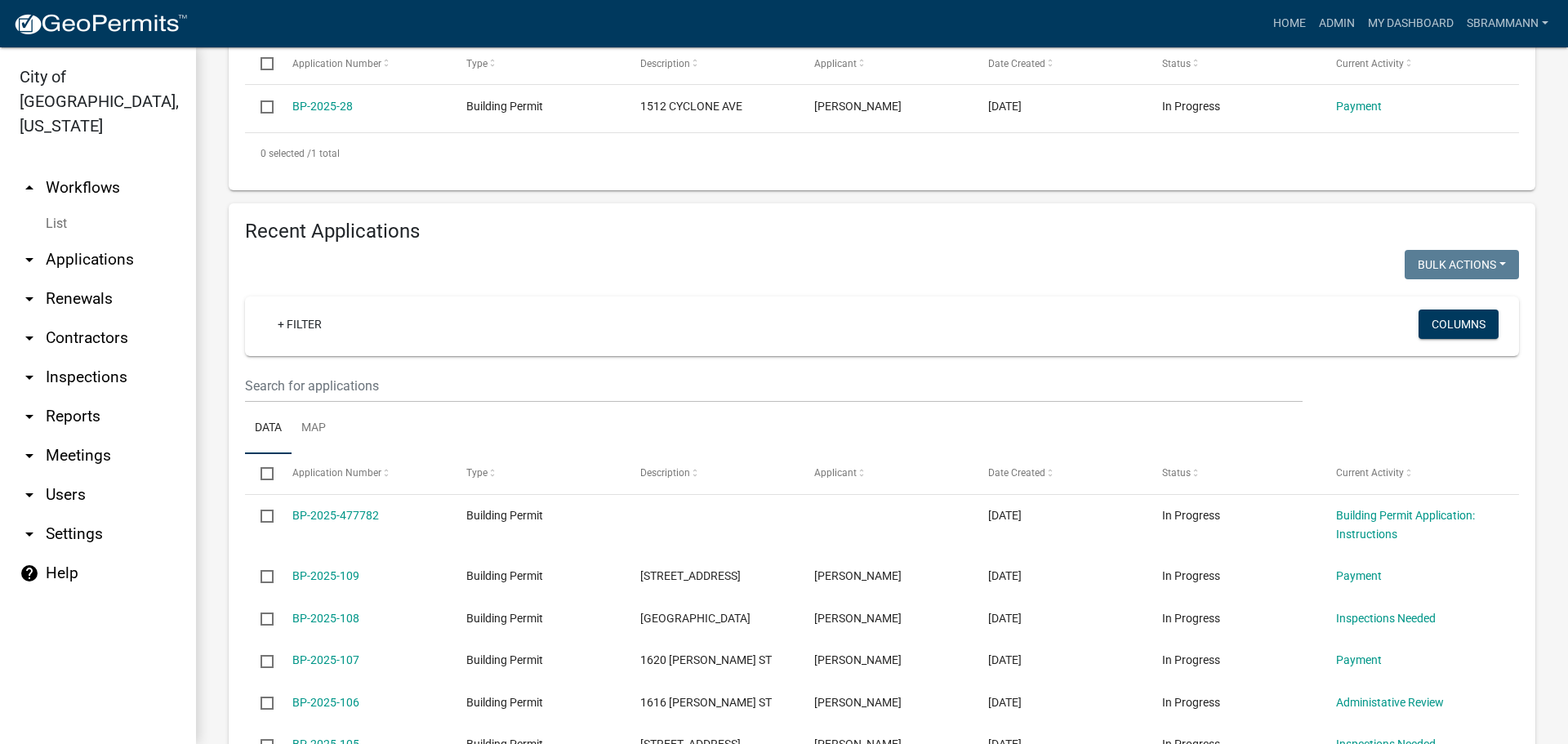
scroll to position [490, 0]
